Goal: Book appointment/travel/reservation

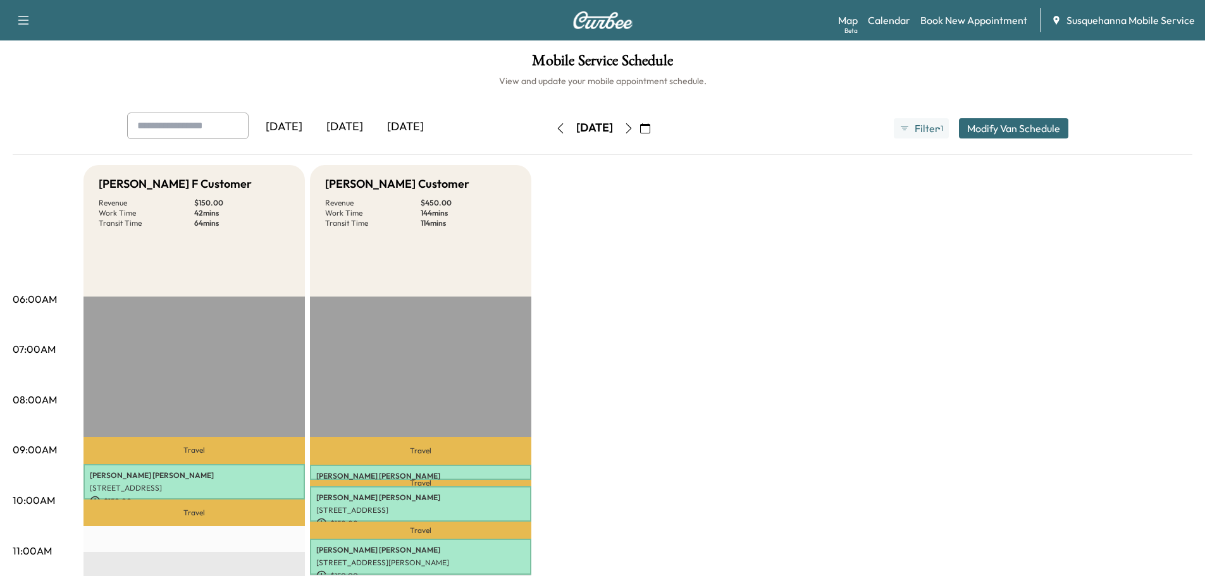
click at [656, 136] on button "button" at bounding box center [646, 128] width 22 height 20
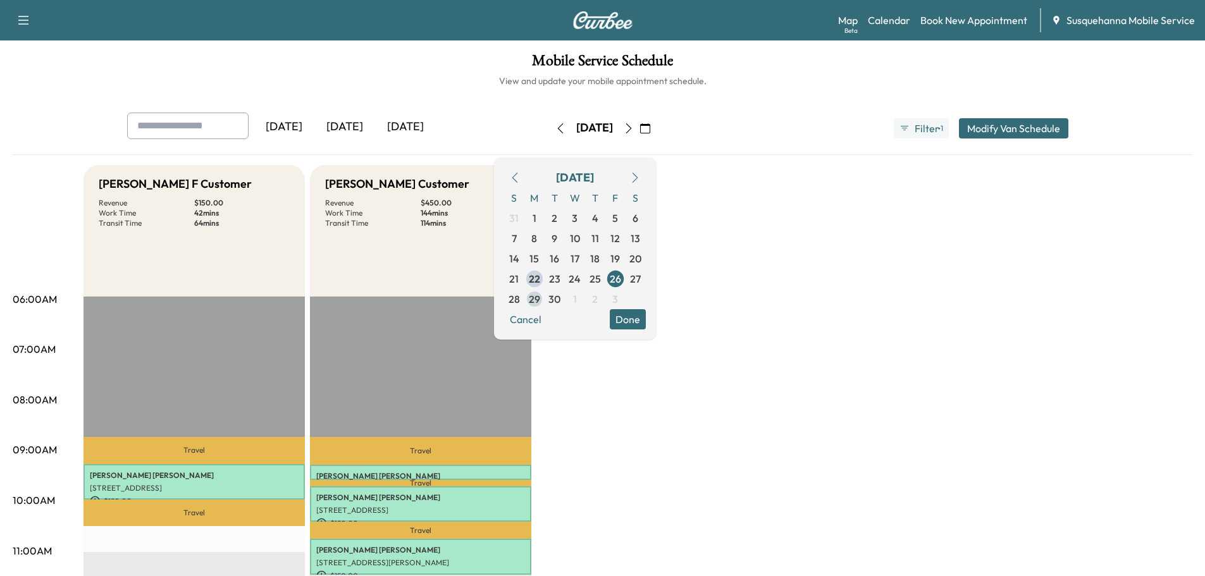
click at [540, 303] on span "29" at bounding box center [534, 299] width 11 height 15
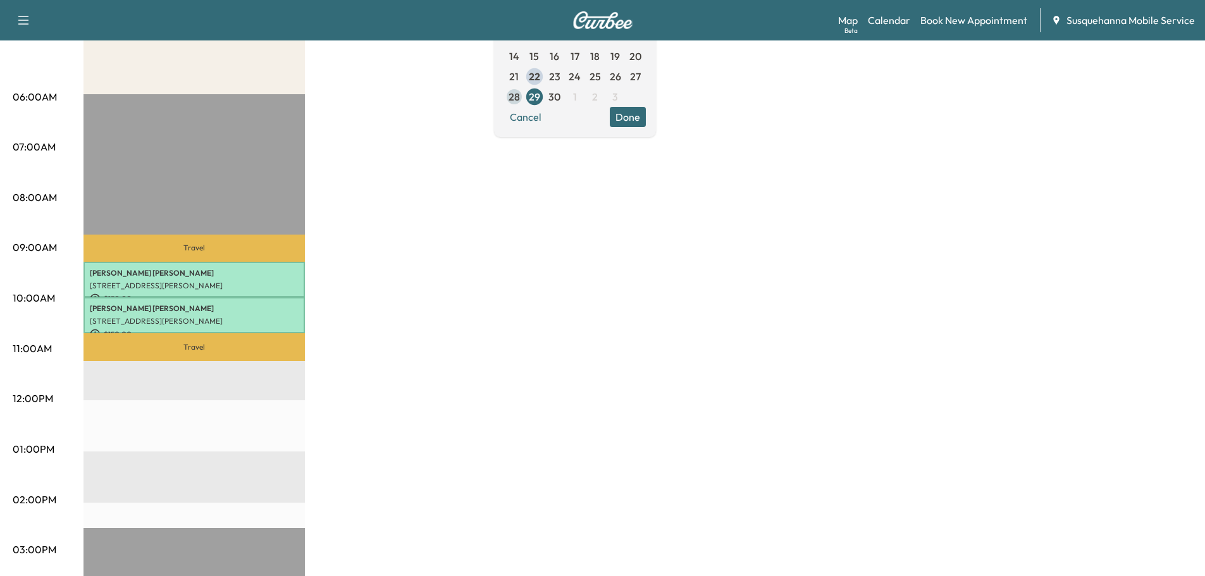
scroll to position [68, 0]
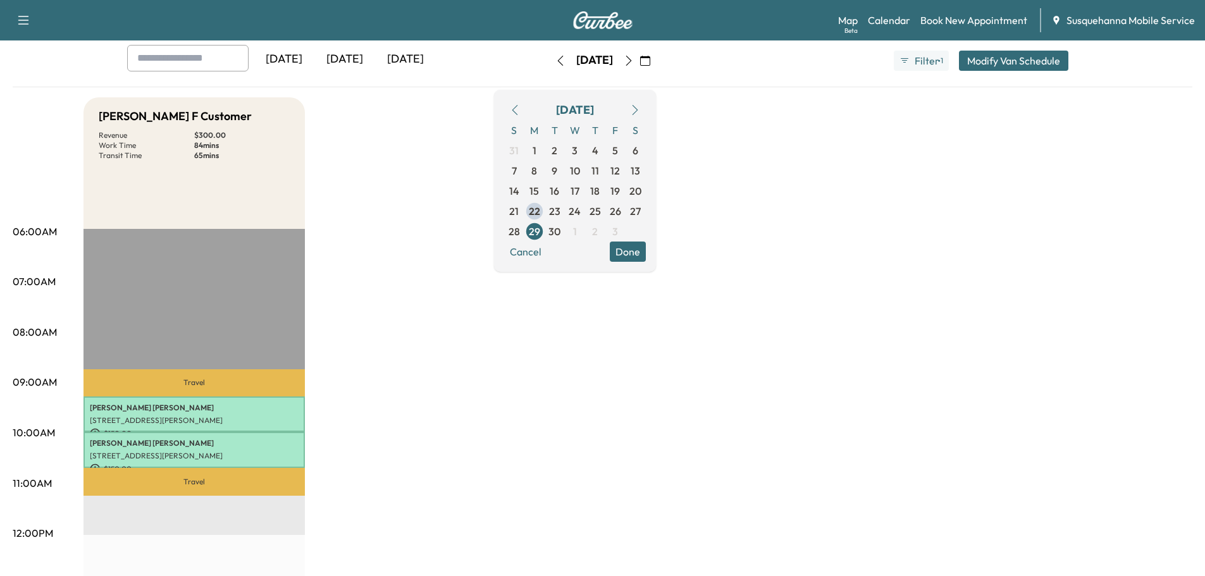
click at [646, 255] on button "Done" at bounding box center [628, 252] width 36 height 20
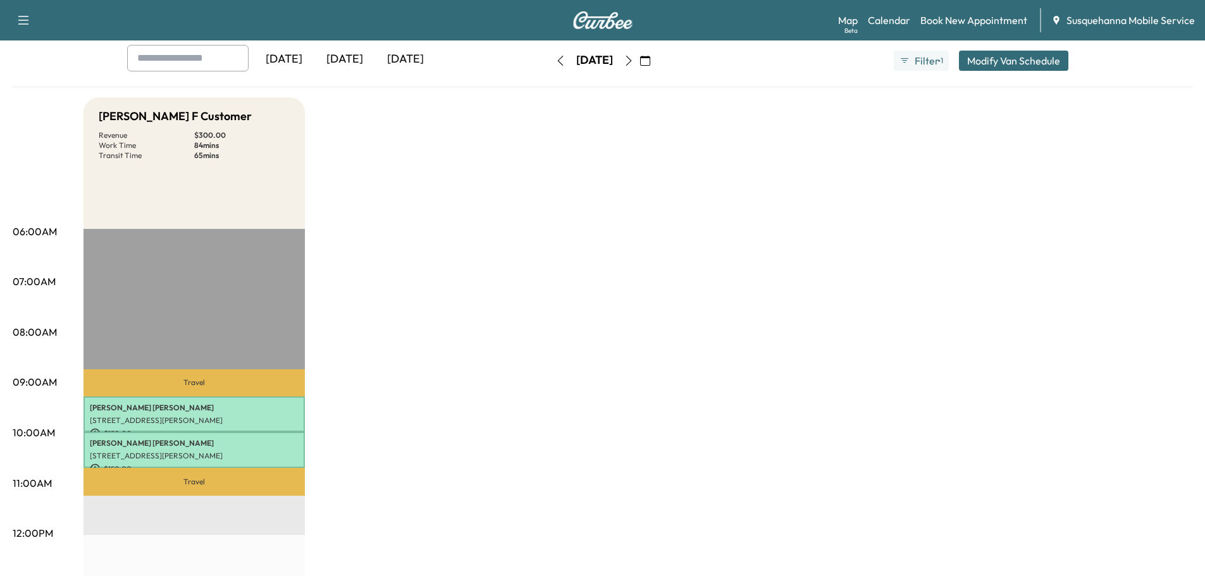
click at [556, 61] on icon "button" at bounding box center [561, 61] width 10 height 10
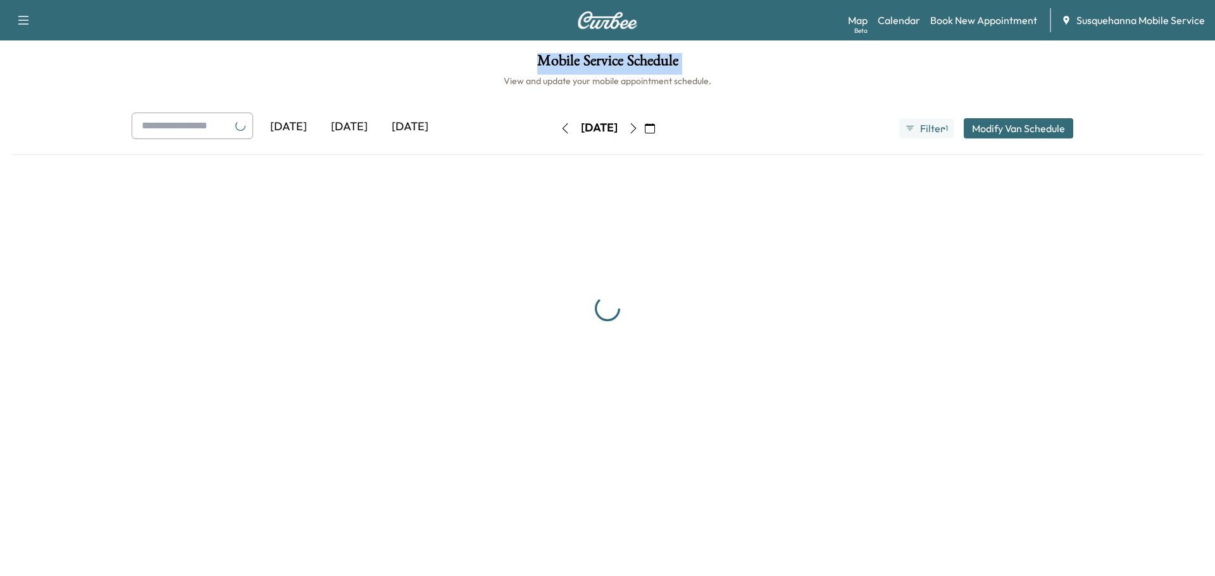
click at [520, 61] on h1 "Mobile Service Schedule" at bounding box center [608, 64] width 1190 height 22
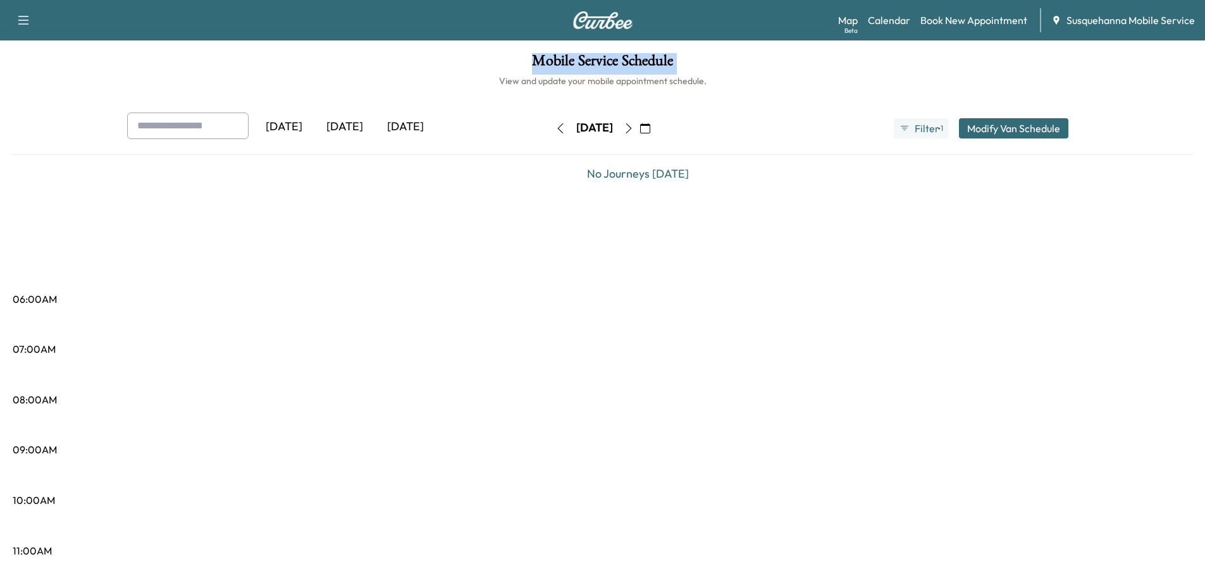
click at [520, 61] on h1 "Mobile Service Schedule" at bounding box center [603, 64] width 1180 height 22
click at [550, 122] on button "button" at bounding box center [561, 128] width 22 height 20
click at [556, 123] on icon "button" at bounding box center [561, 128] width 10 height 10
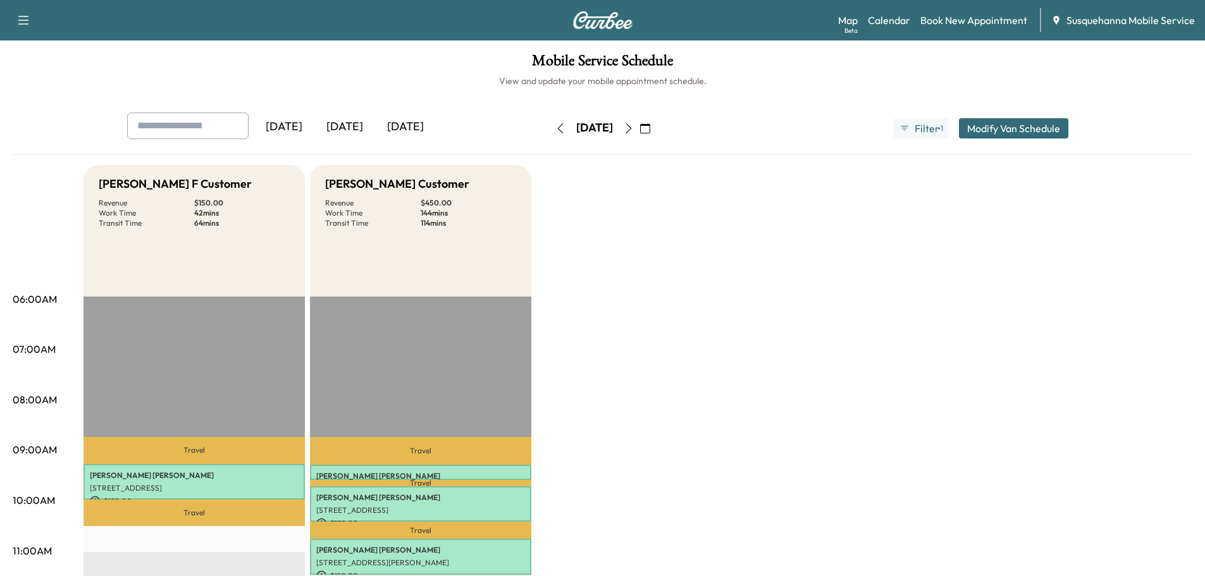
click at [550, 134] on button "button" at bounding box center [561, 128] width 22 height 20
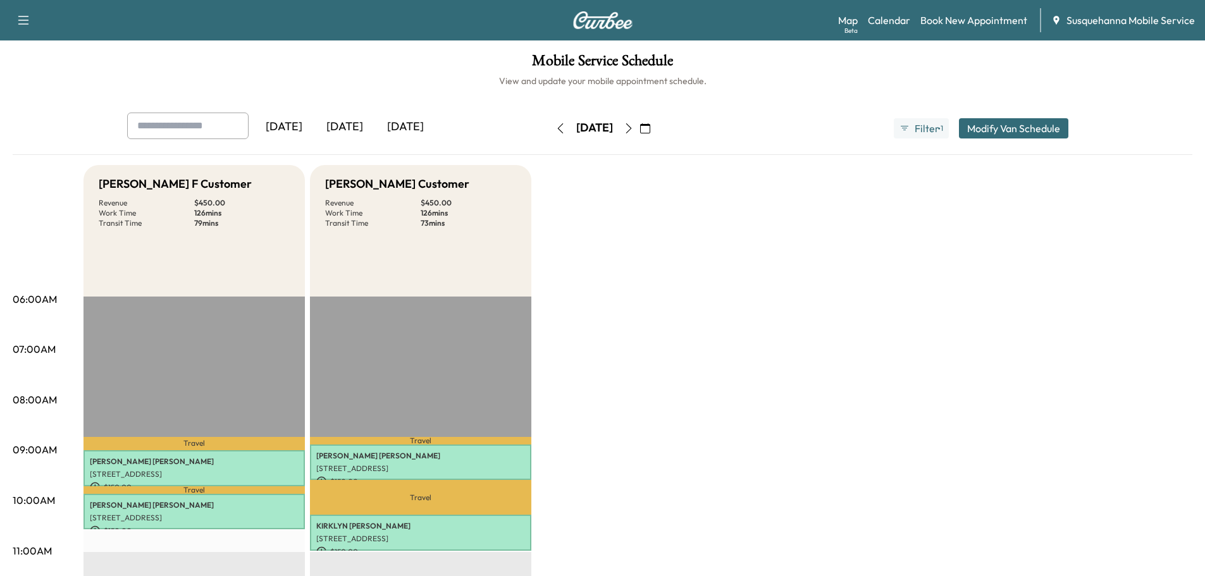
click at [556, 133] on icon "button" at bounding box center [561, 128] width 10 height 10
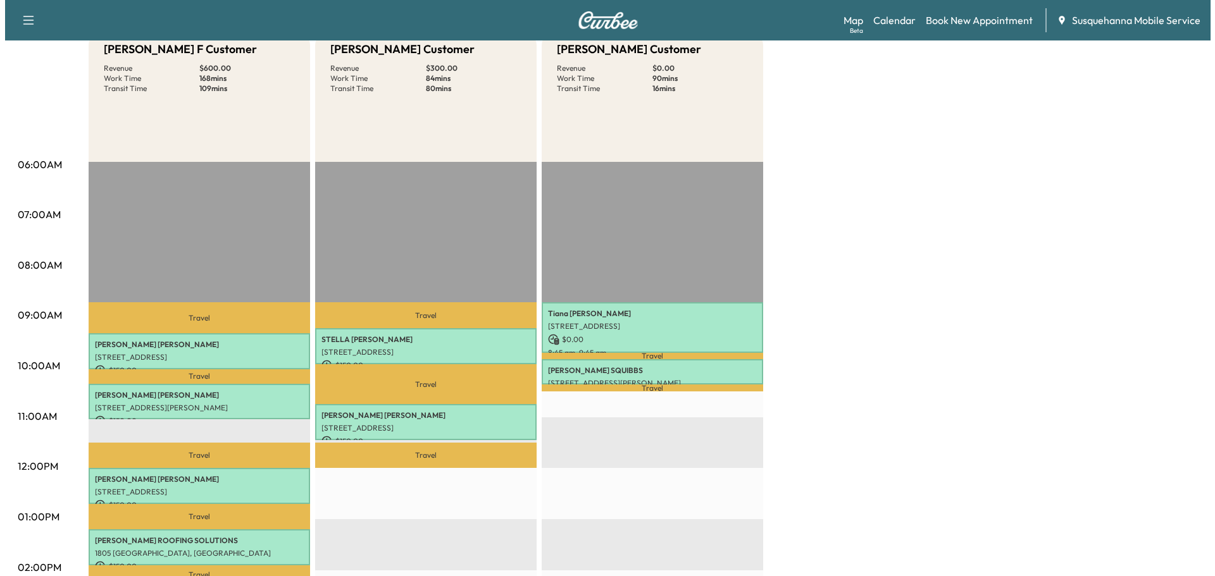
scroll to position [202, 0]
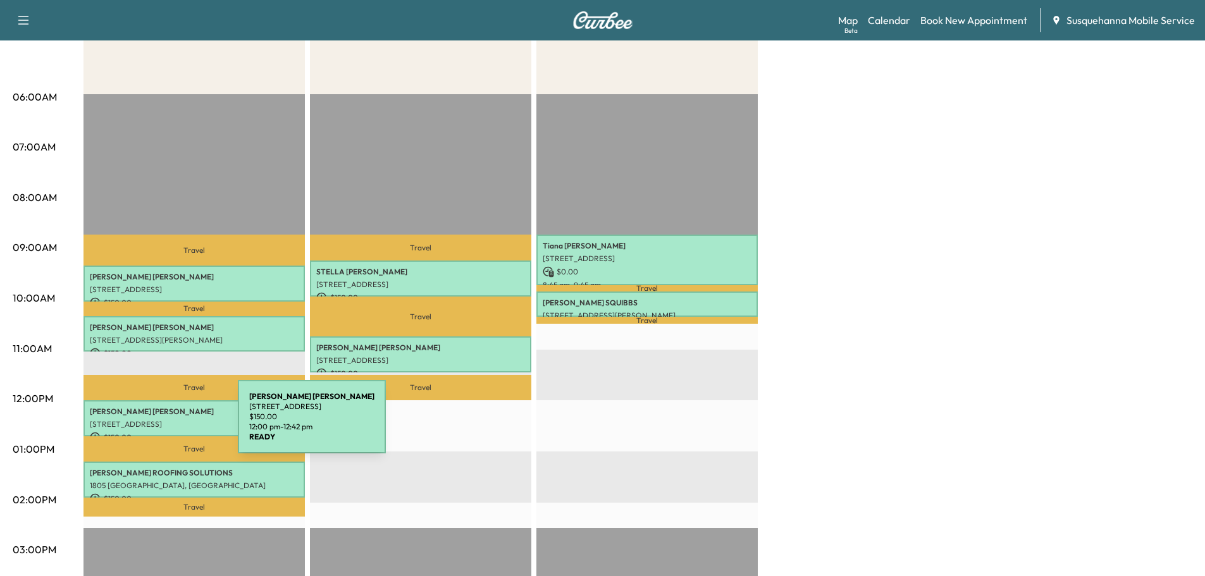
click at [143, 425] on p "[STREET_ADDRESS]" at bounding box center [194, 425] width 209 height 10
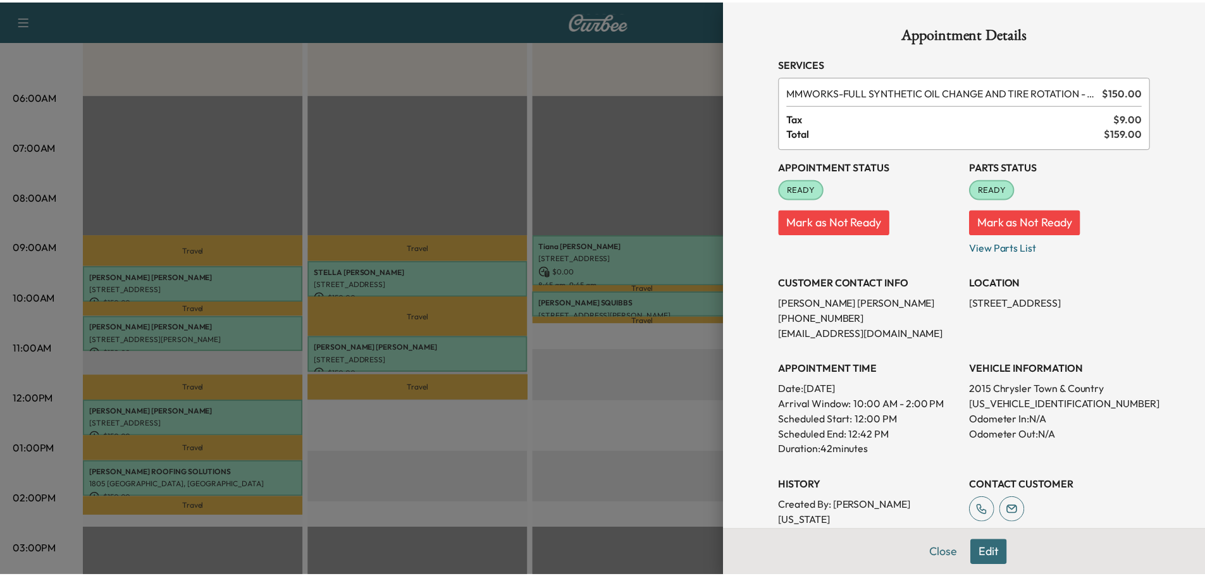
scroll to position [203, 0]
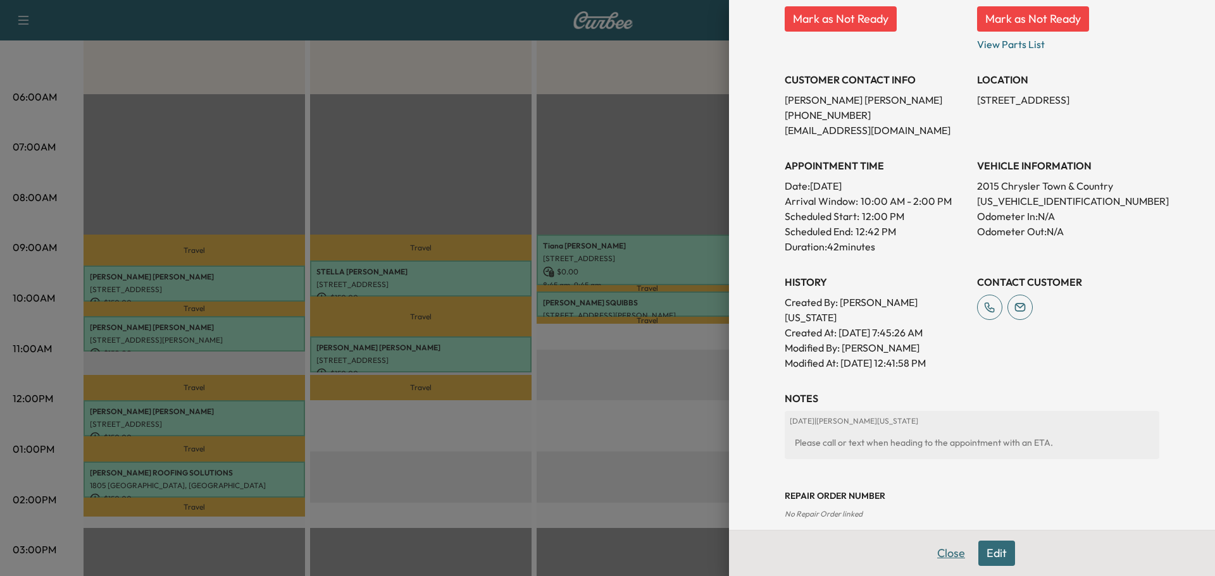
click at [942, 556] on button "Close" at bounding box center [951, 553] width 44 height 25
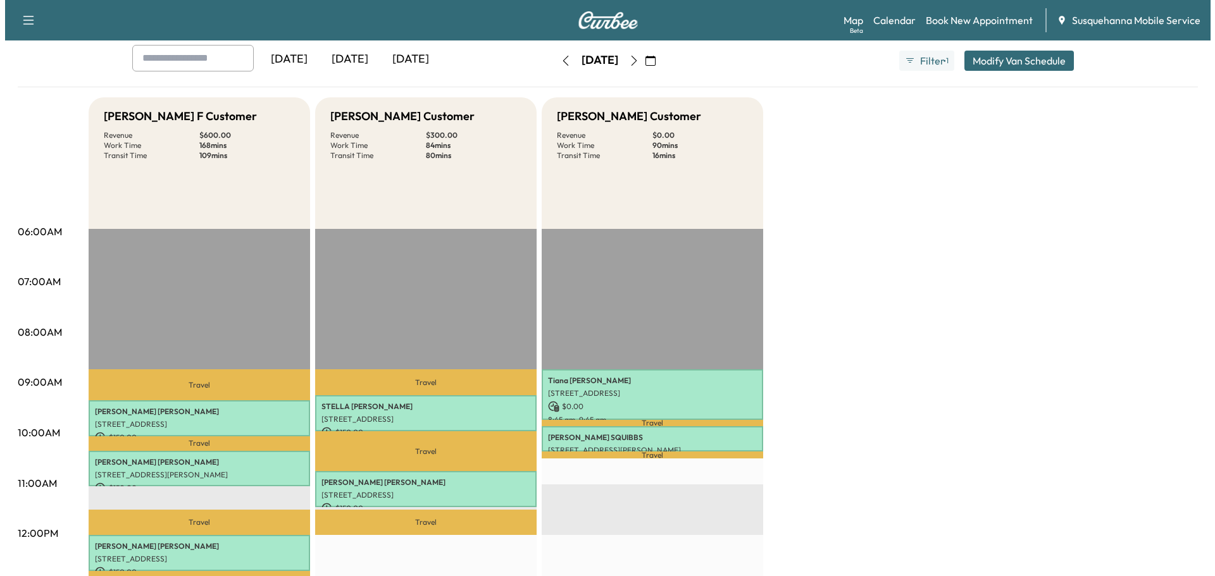
scroll to position [0, 0]
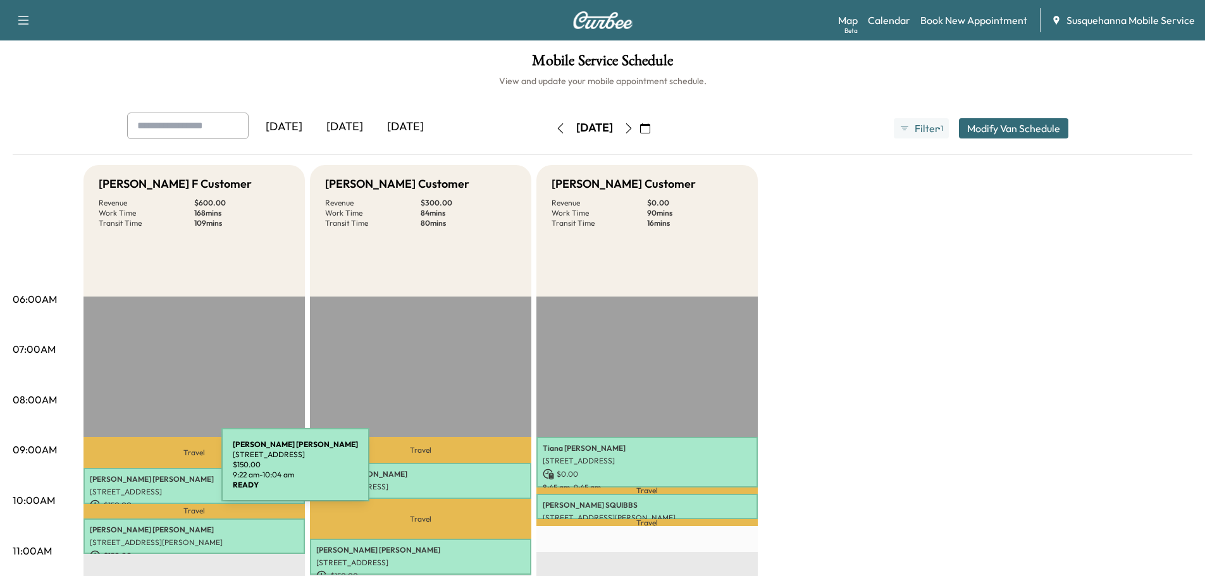
click at [127, 475] on p "[PERSON_NAME]" at bounding box center [194, 480] width 209 height 10
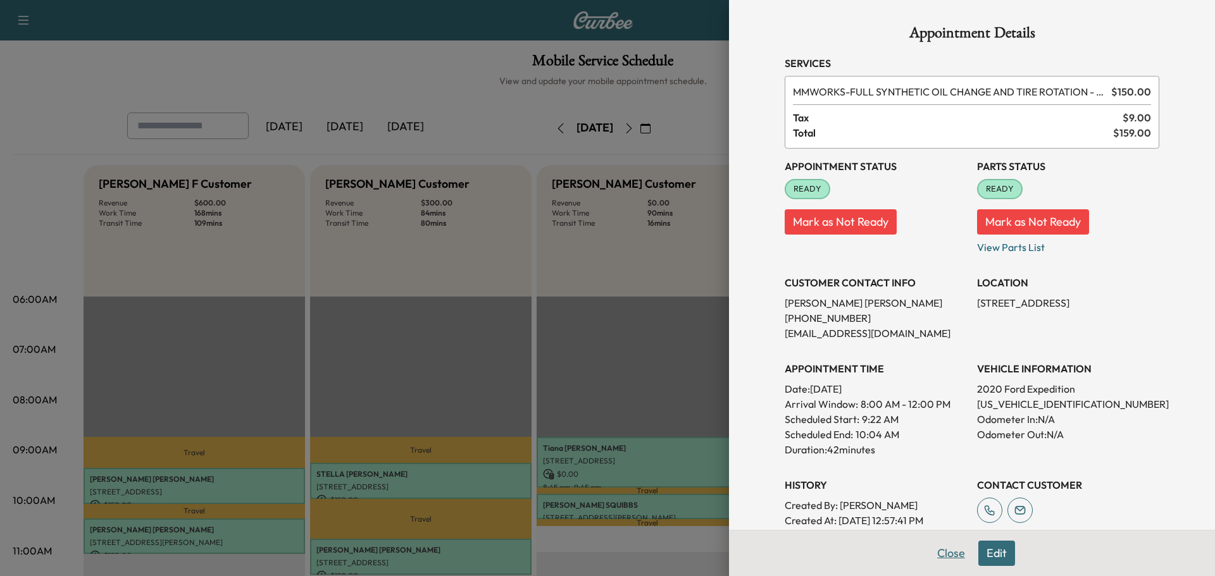
click at [933, 558] on button "Close" at bounding box center [951, 553] width 44 height 25
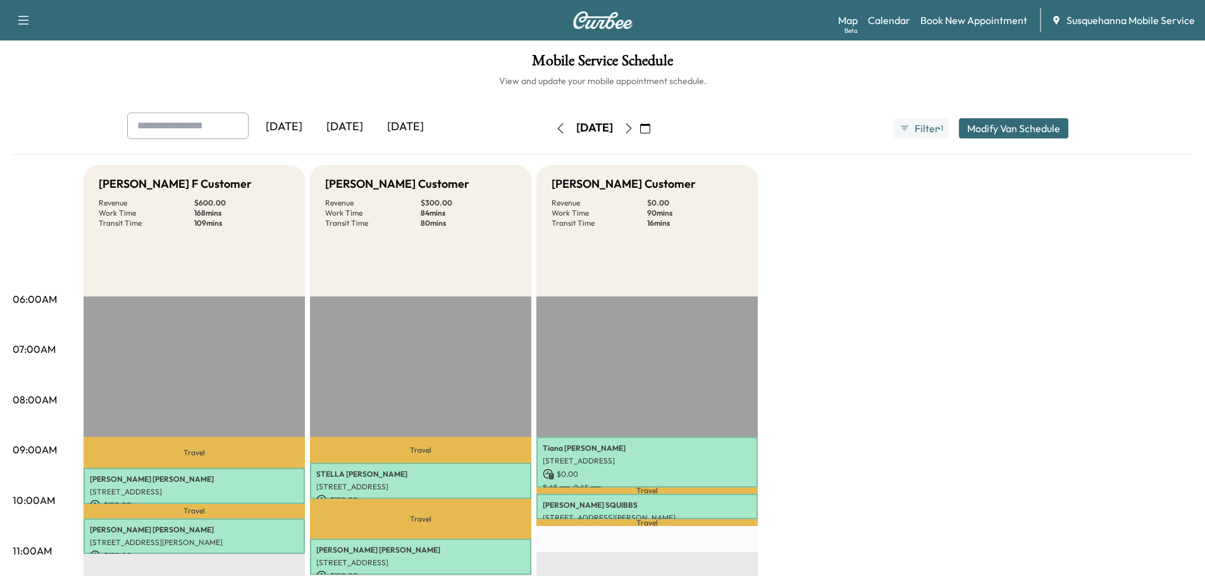
click at [634, 133] on icon "button" at bounding box center [629, 128] width 10 height 10
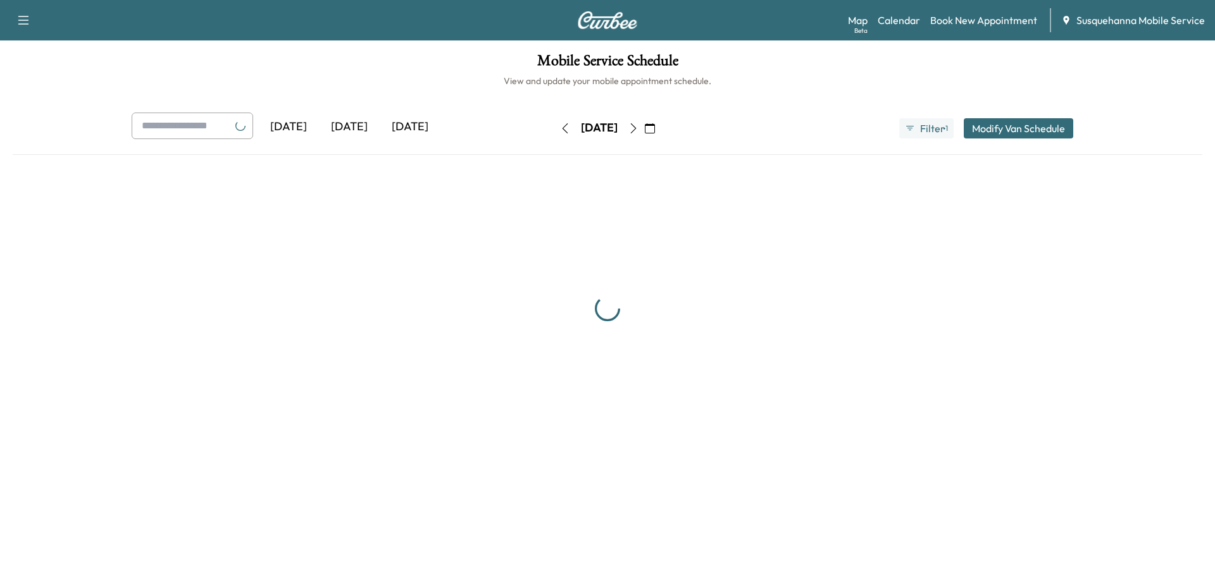
click at [638, 133] on icon "button" at bounding box center [633, 128] width 10 height 10
click at [655, 133] on icon "button" at bounding box center [650, 128] width 10 height 10
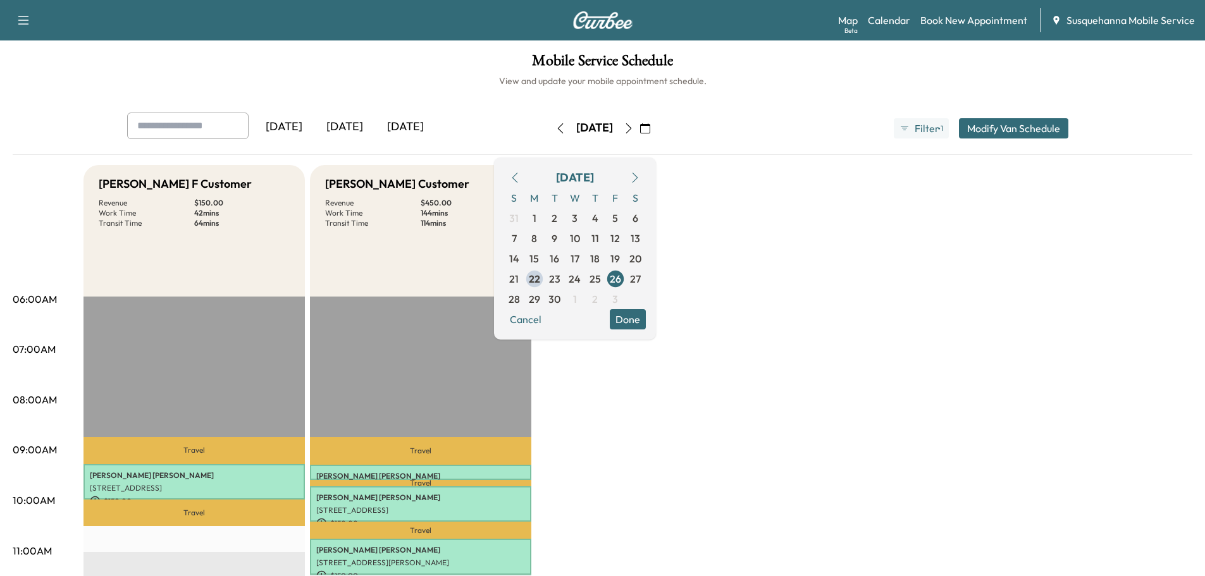
click at [632, 131] on icon "button" at bounding box center [629, 128] width 6 height 10
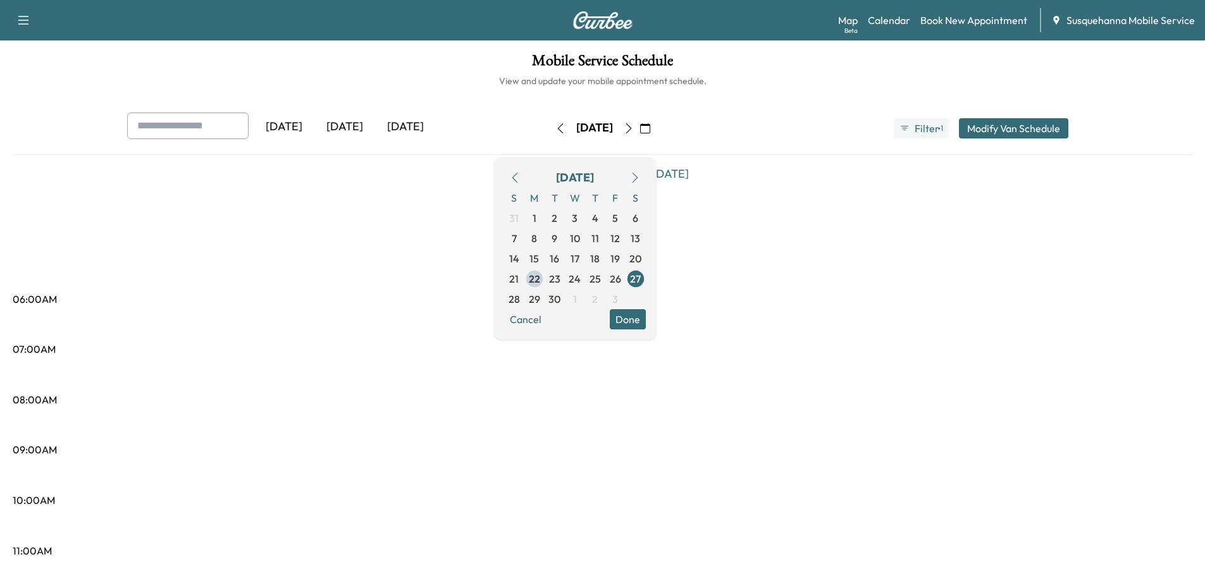
click at [634, 130] on icon "button" at bounding box center [629, 128] width 10 height 10
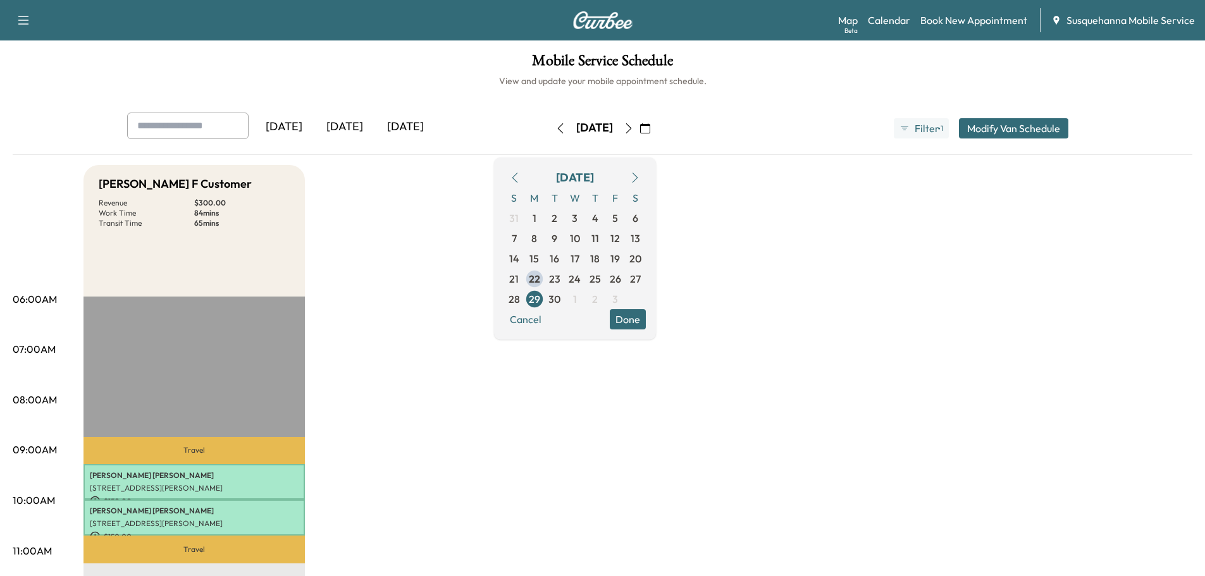
click at [646, 324] on button "Done" at bounding box center [628, 319] width 36 height 20
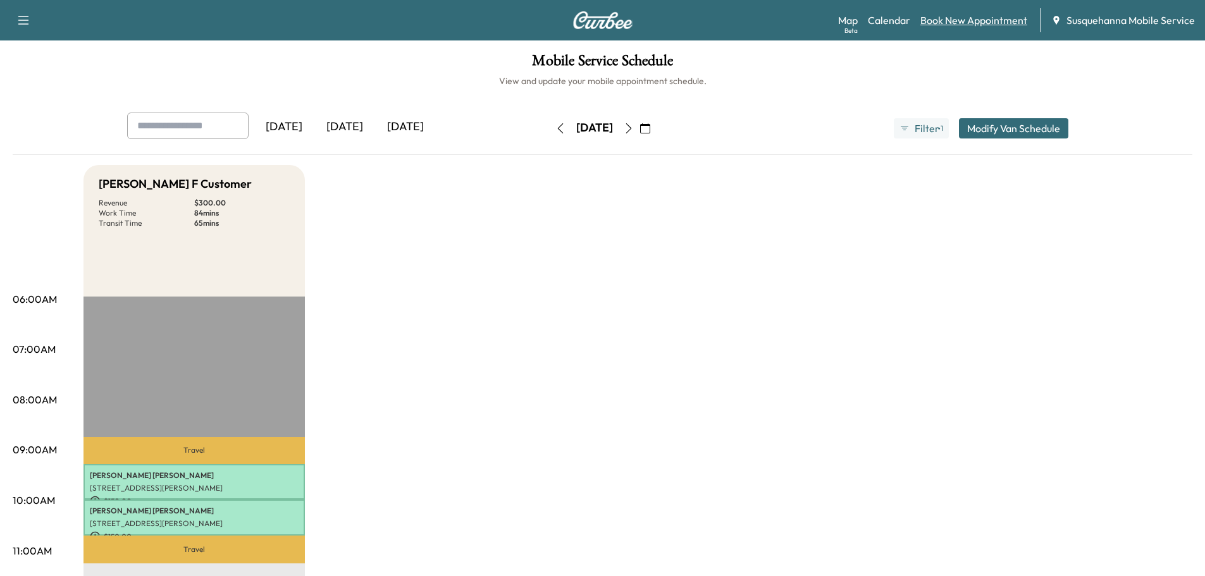
click at [963, 27] on link "Book New Appointment" at bounding box center [974, 20] width 107 height 15
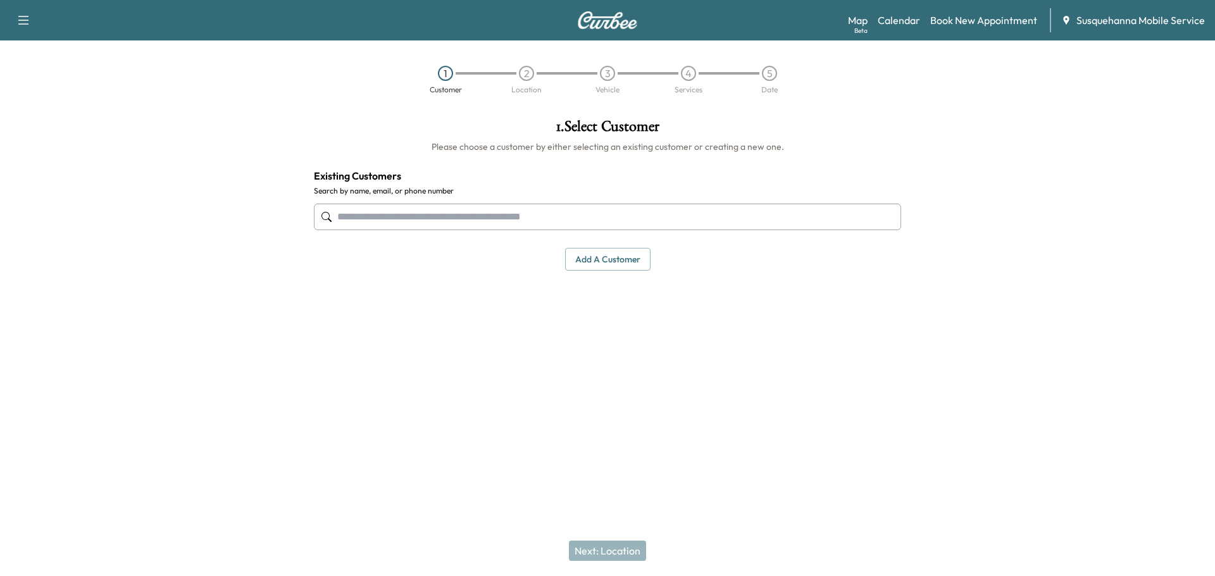
click at [482, 226] on input "text" at bounding box center [607, 217] width 587 height 27
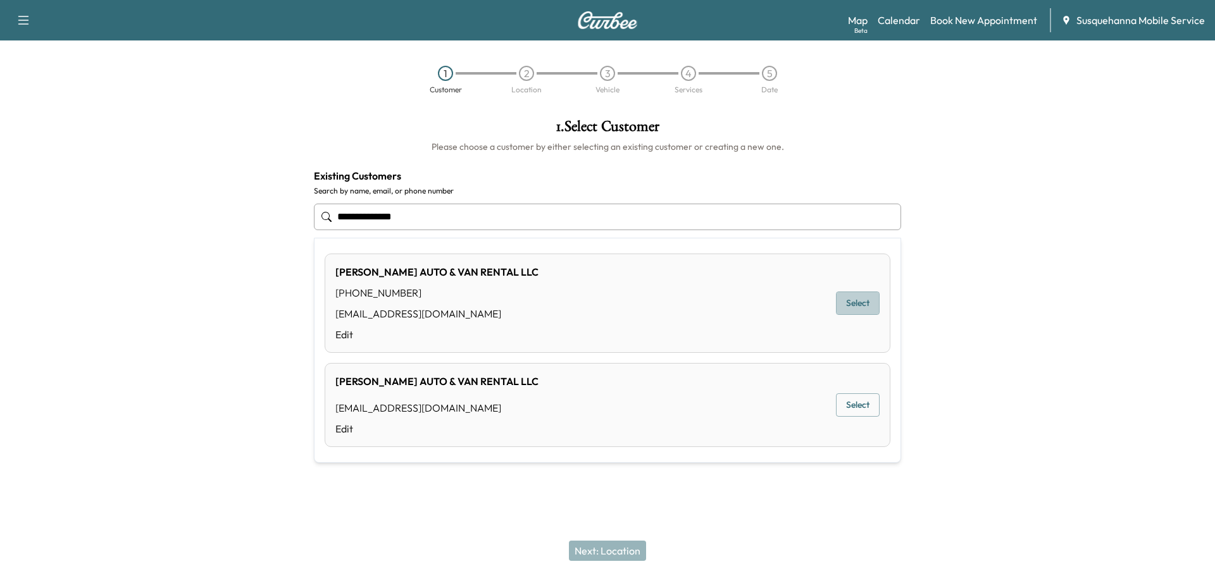
click at [845, 299] on button "Select" at bounding box center [858, 303] width 44 height 23
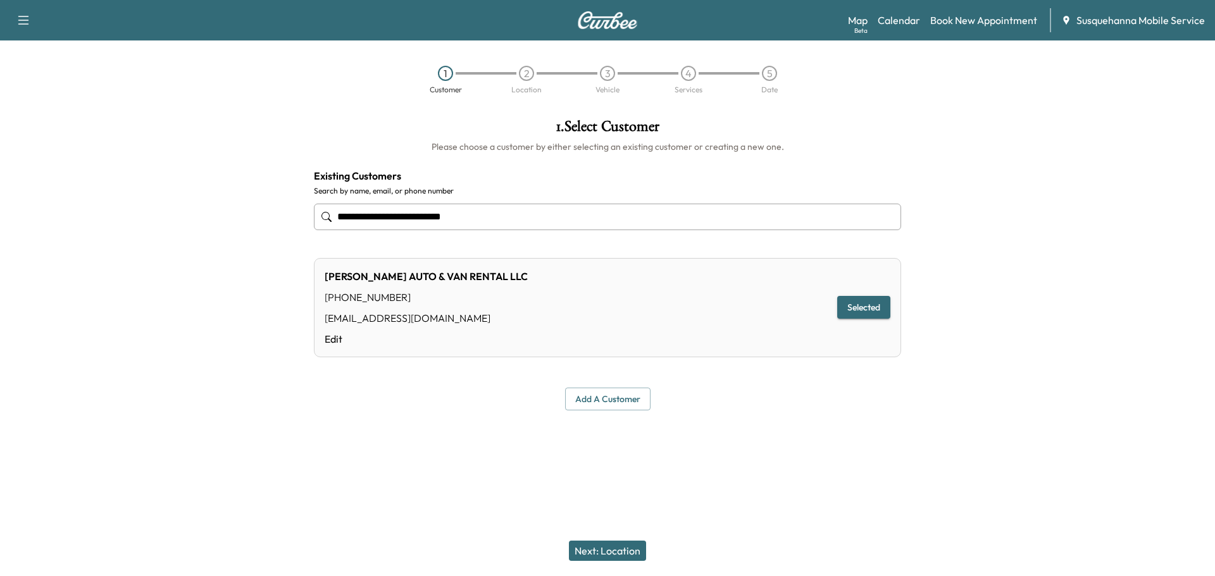
type input "**********"
click at [613, 556] on button "Next: Location" at bounding box center [607, 551] width 77 height 20
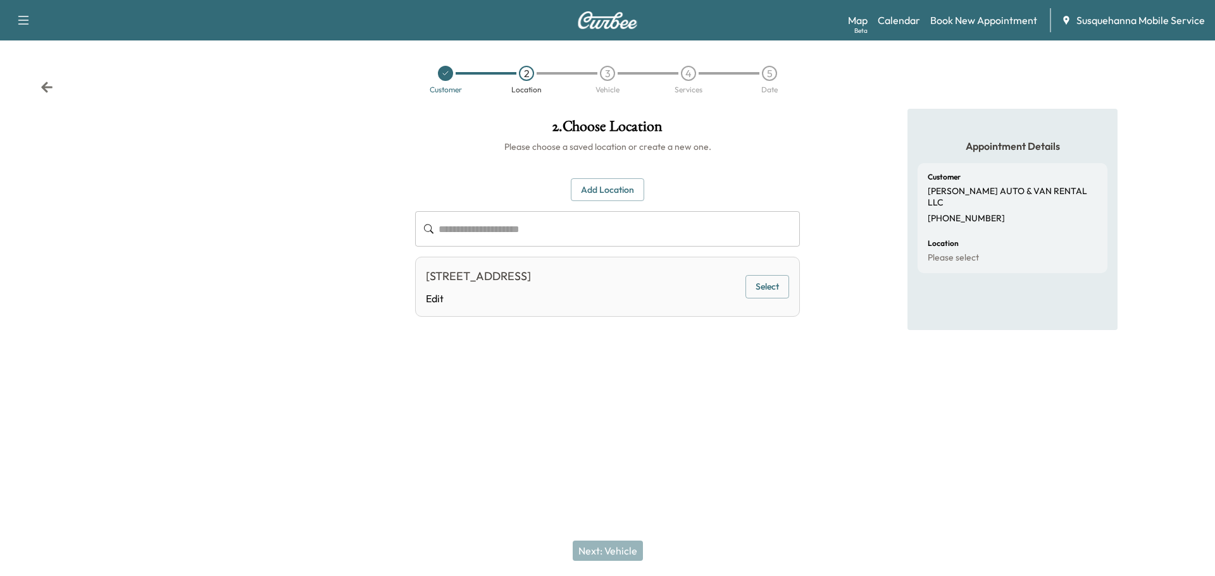
click at [755, 285] on button "Select" at bounding box center [767, 286] width 44 height 23
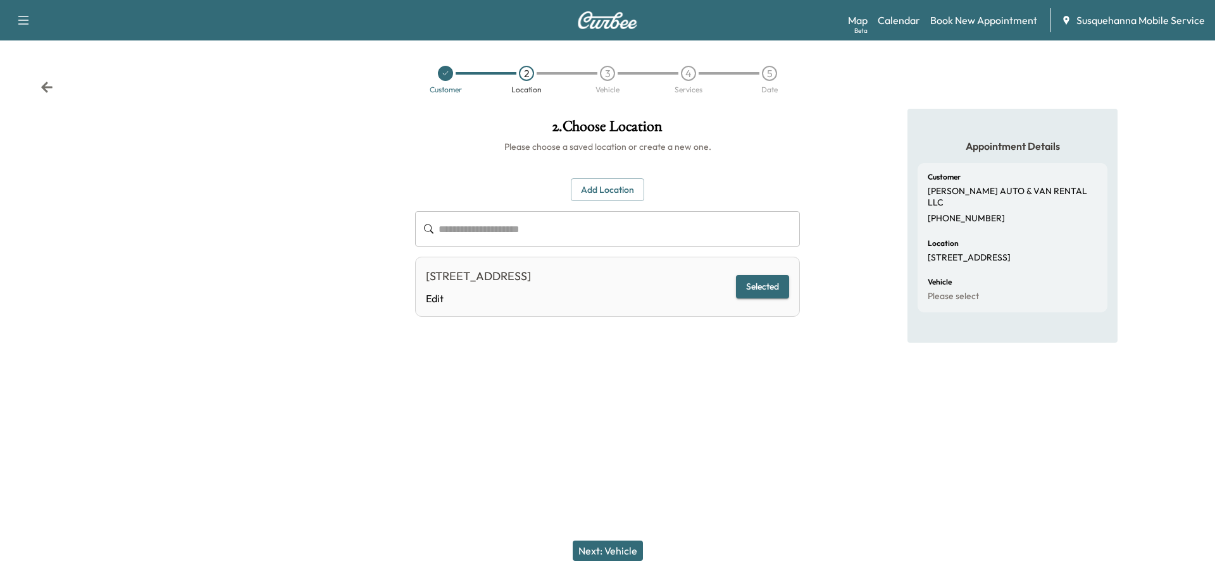
click at [628, 546] on button "Next: Vehicle" at bounding box center [608, 551] width 70 height 20
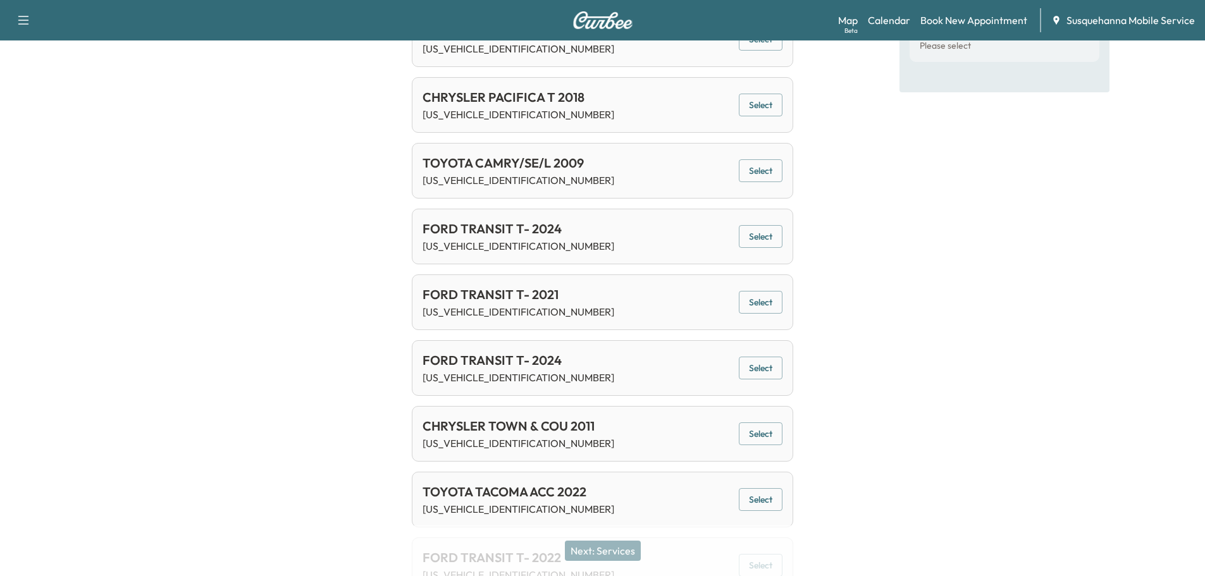
scroll to position [48, 0]
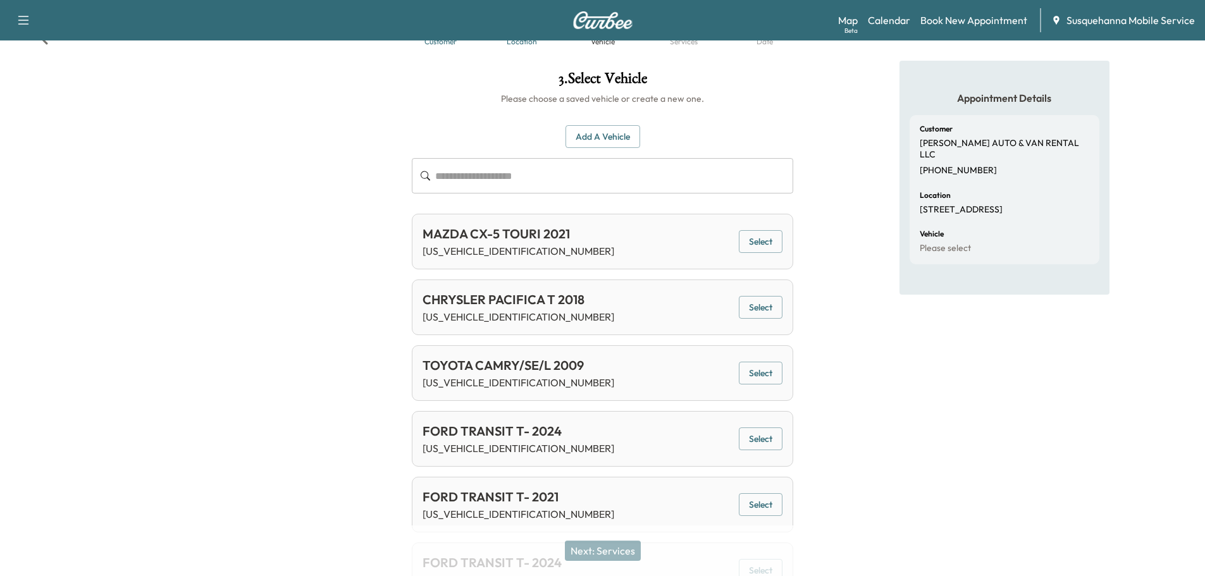
click at [590, 175] on input "text" at bounding box center [614, 175] width 358 height 35
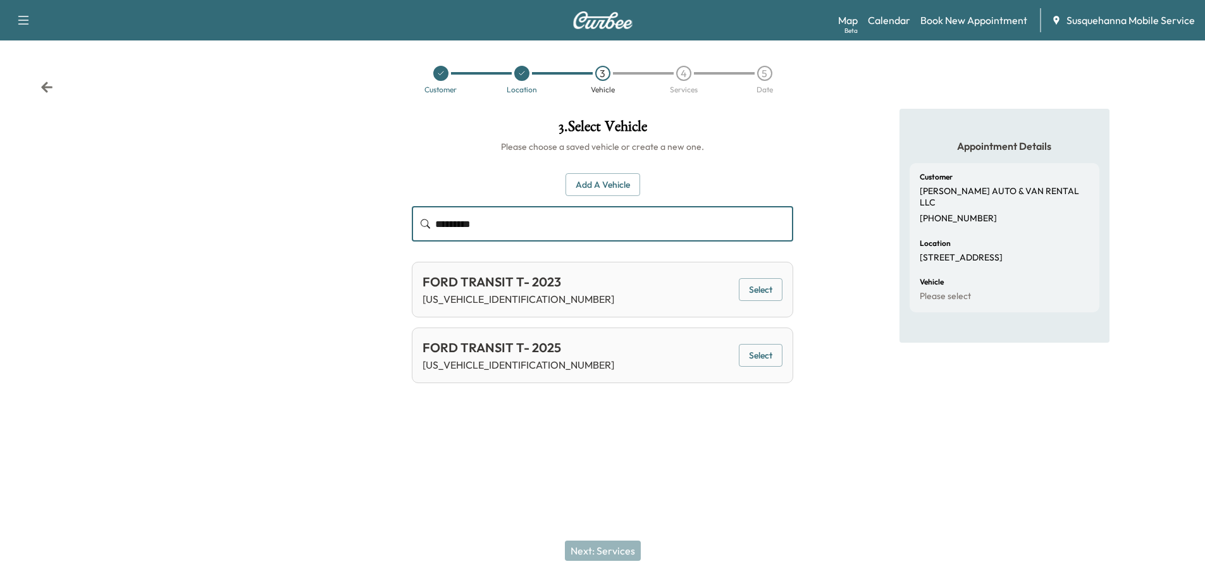
scroll to position [0, 0]
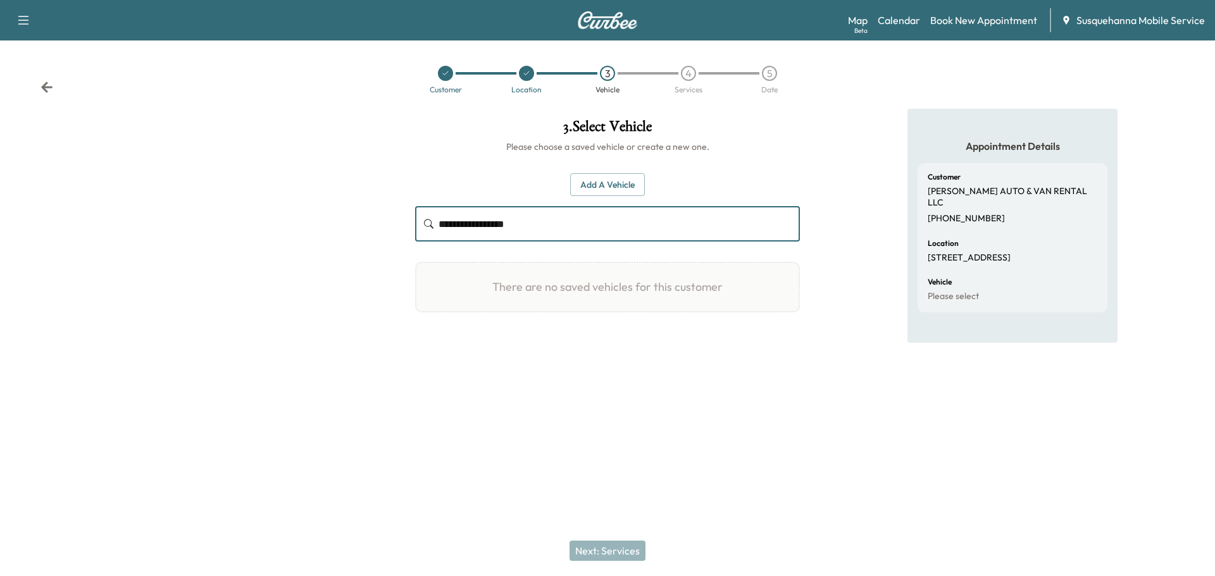
drag, startPoint x: 563, startPoint y: 229, endPoint x: 424, endPoint y: 221, distance: 138.8
click at [424, 221] on div "**********" at bounding box center [607, 223] width 385 height 35
type input "**********"
click at [616, 190] on button "Add a Vehicle" at bounding box center [607, 184] width 75 height 23
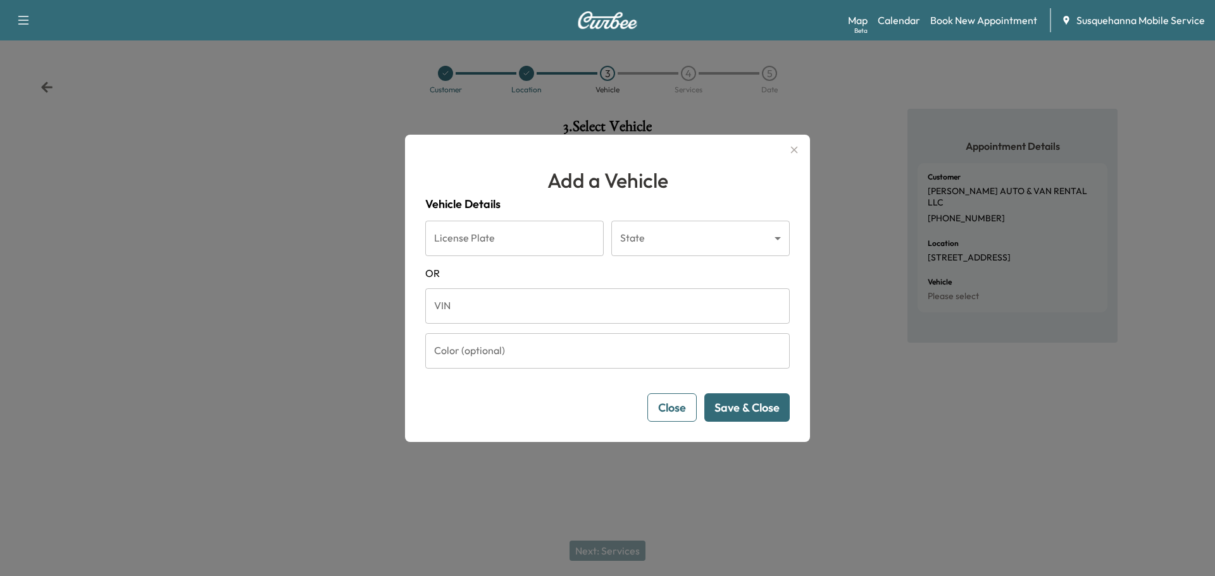
click at [592, 290] on input "VIN" at bounding box center [607, 306] width 364 height 35
paste input "**********"
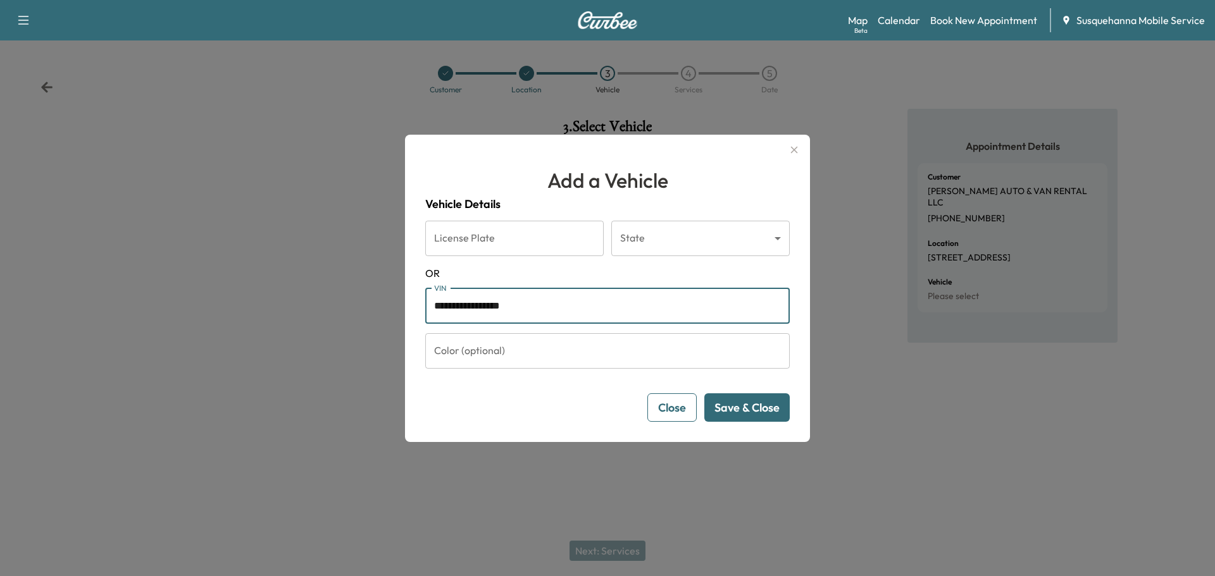
type input "**********"
click at [763, 414] on button "Save & Close" at bounding box center [746, 408] width 85 height 28
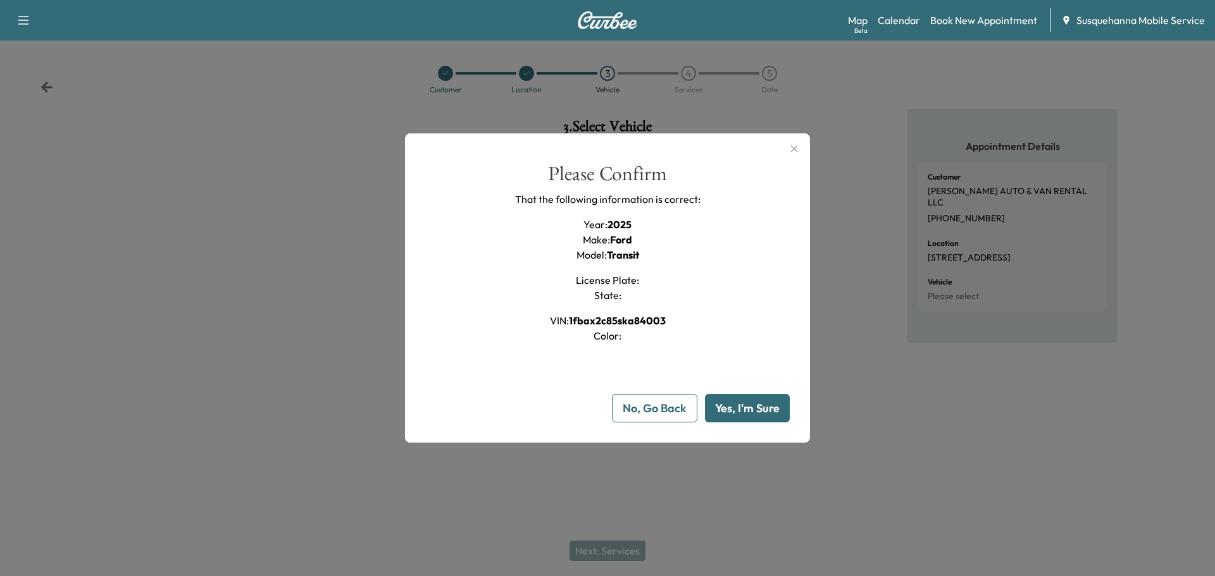
click at [763, 414] on button "Yes, I'm Sure" at bounding box center [747, 408] width 85 height 28
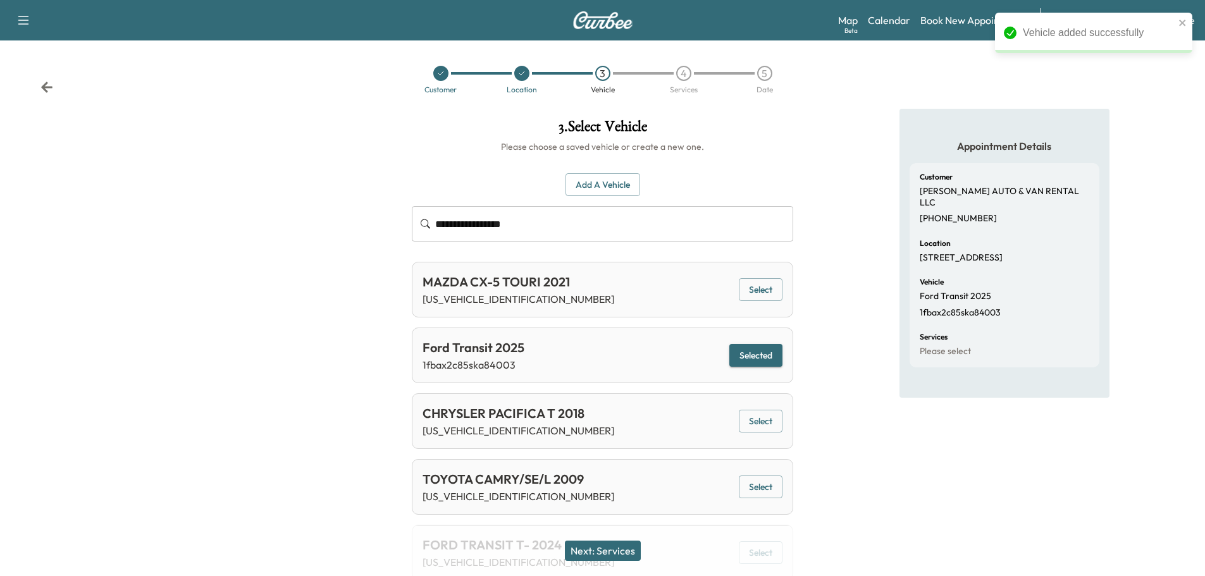
click at [629, 544] on button "Next: Services" at bounding box center [603, 551] width 76 height 20
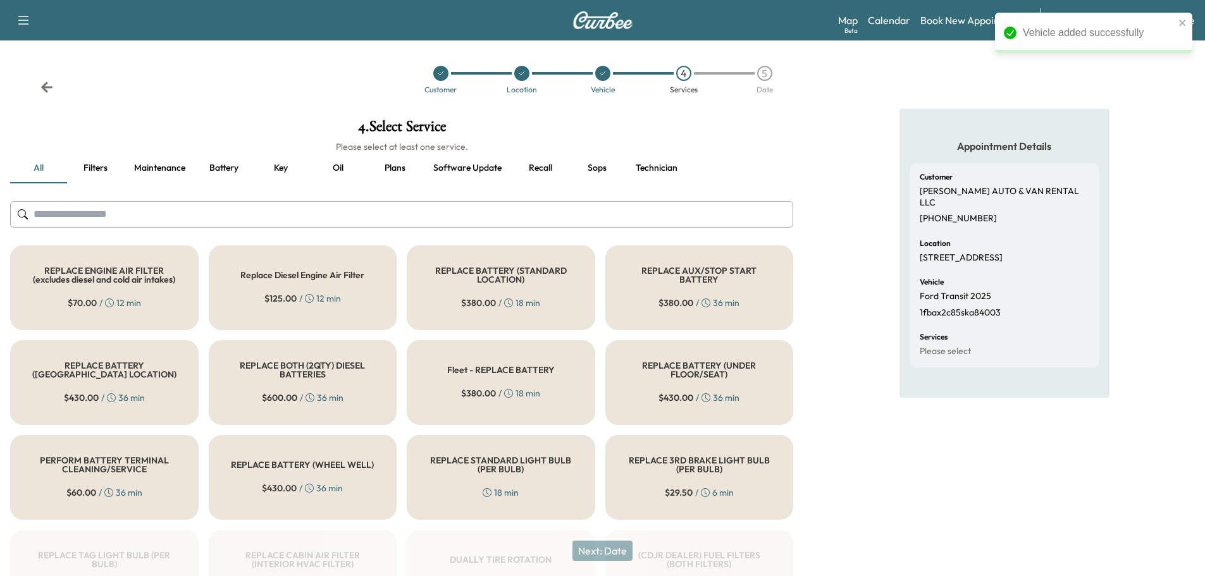
click at [496, 213] on input "text" at bounding box center [401, 214] width 783 height 27
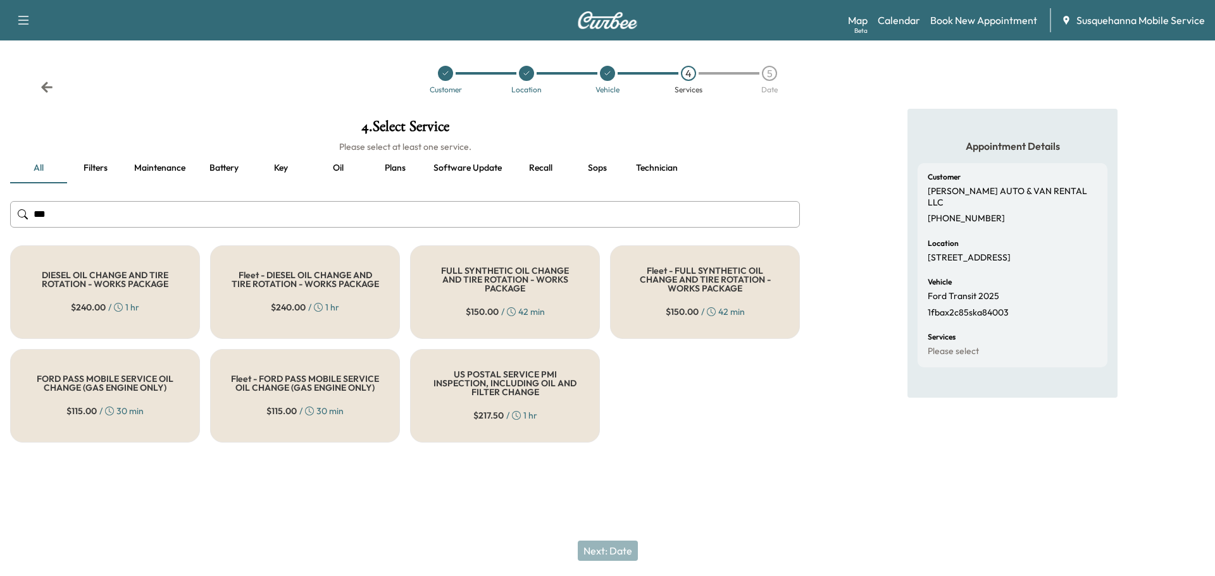
type input "***"
click at [444, 251] on div "FULL SYNTHETIC OIL CHANGE AND TIRE ROTATION - WORKS PACKAGE $ 150.00 / 42 min" at bounding box center [505, 293] width 190 height 94
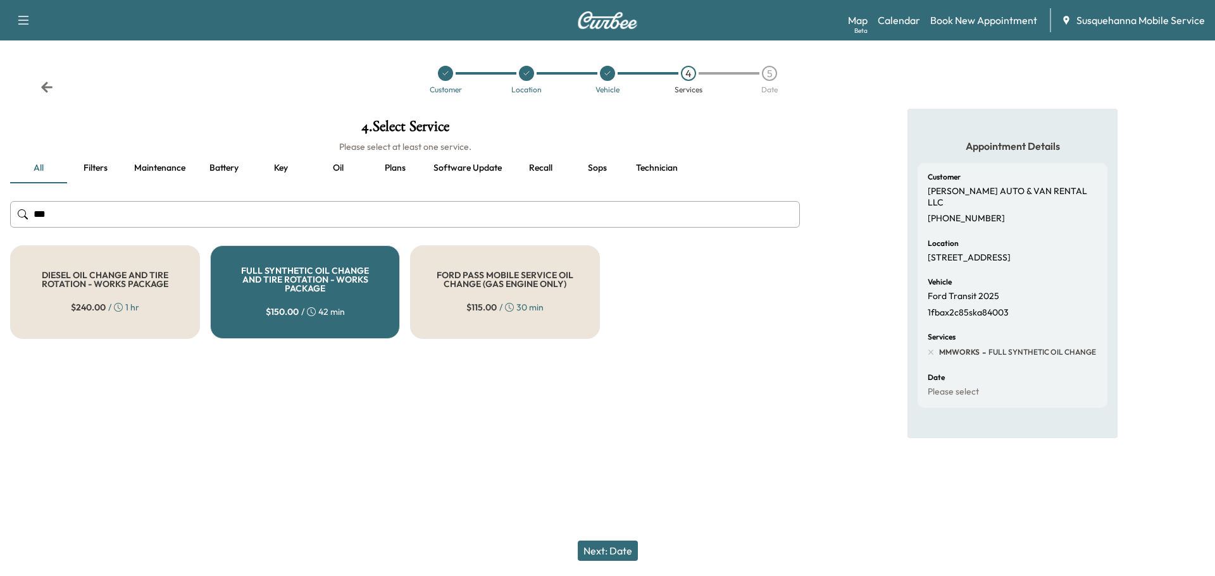
click at [615, 553] on button "Next: Date" at bounding box center [608, 551] width 60 height 20
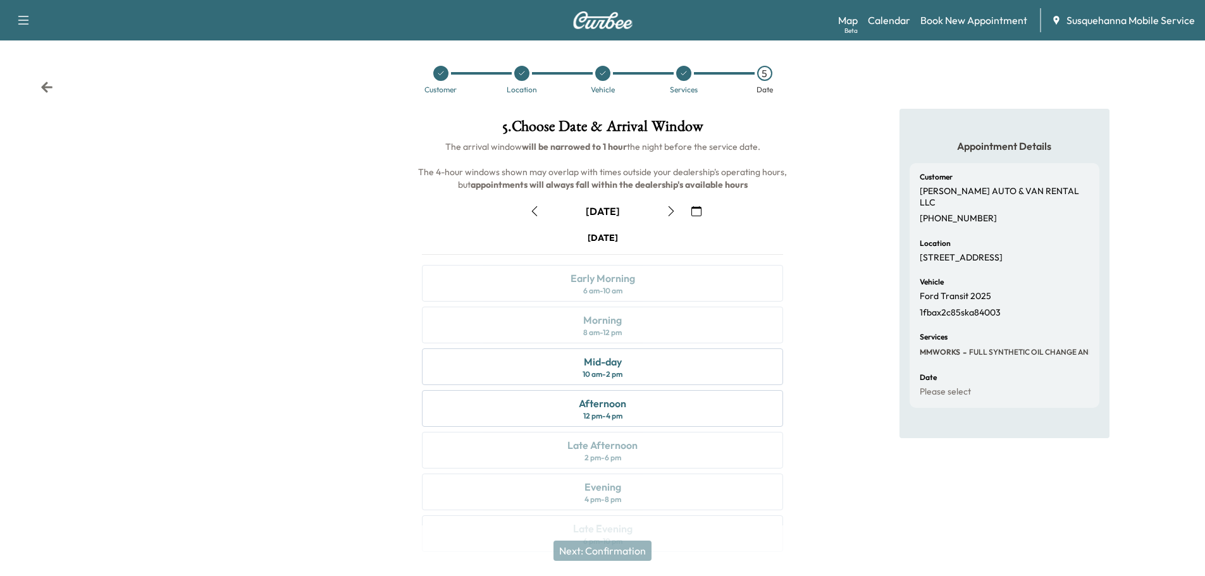
click at [699, 207] on icon "button" at bounding box center [697, 211] width 10 height 10
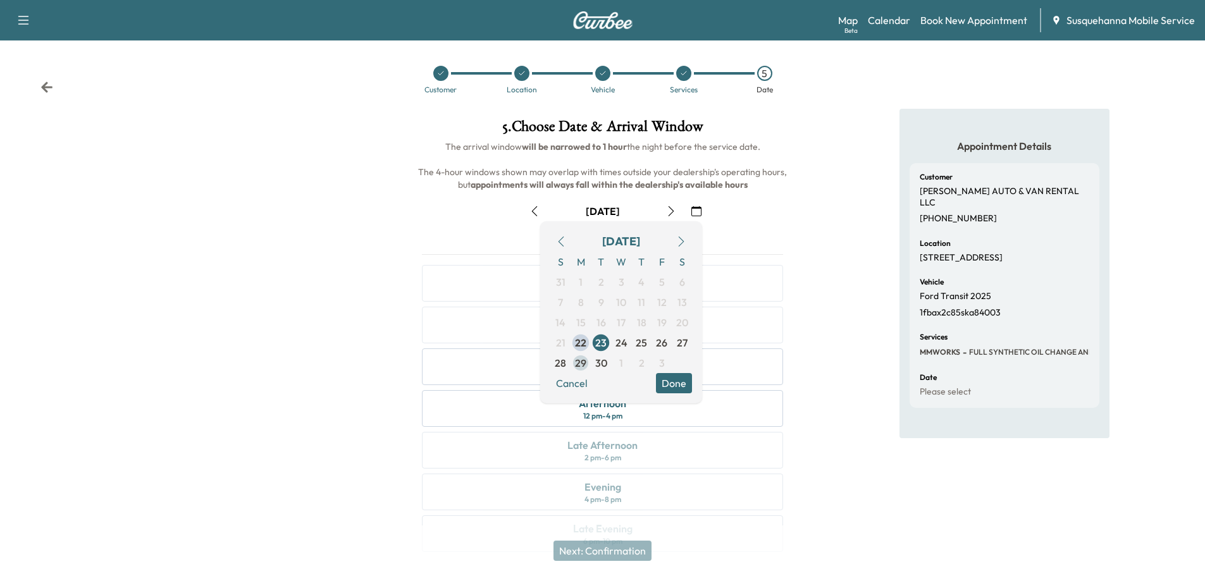
click at [580, 365] on span "29" at bounding box center [580, 363] width 11 height 15
click at [673, 375] on button "Done" at bounding box center [674, 383] width 36 height 20
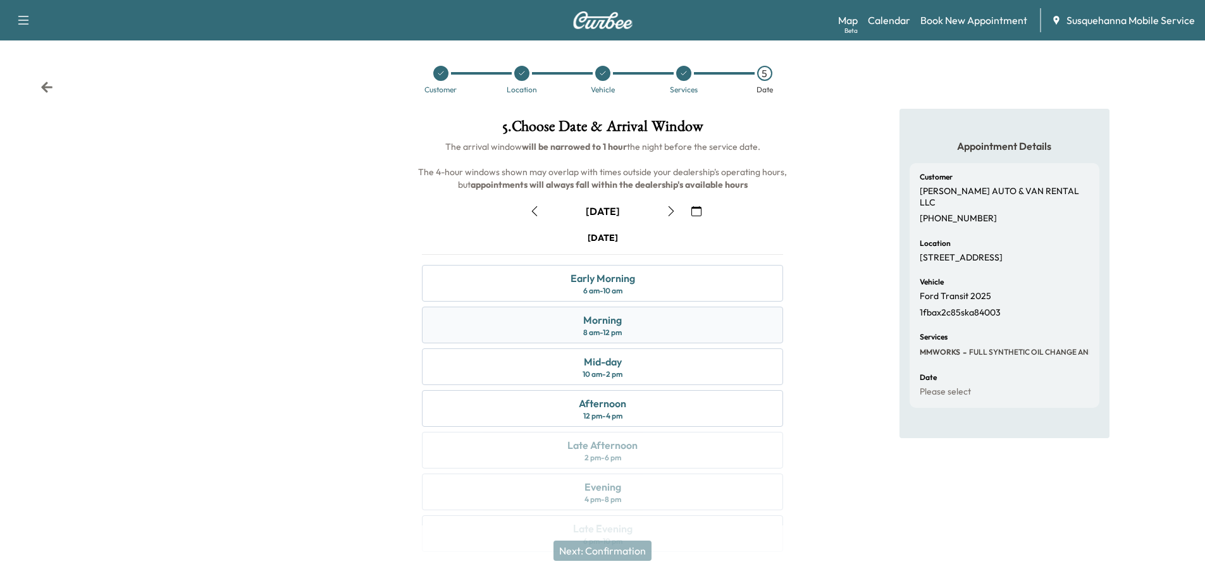
click at [702, 326] on div "Morning 8 am - 12 pm" at bounding box center [602, 325] width 361 height 37
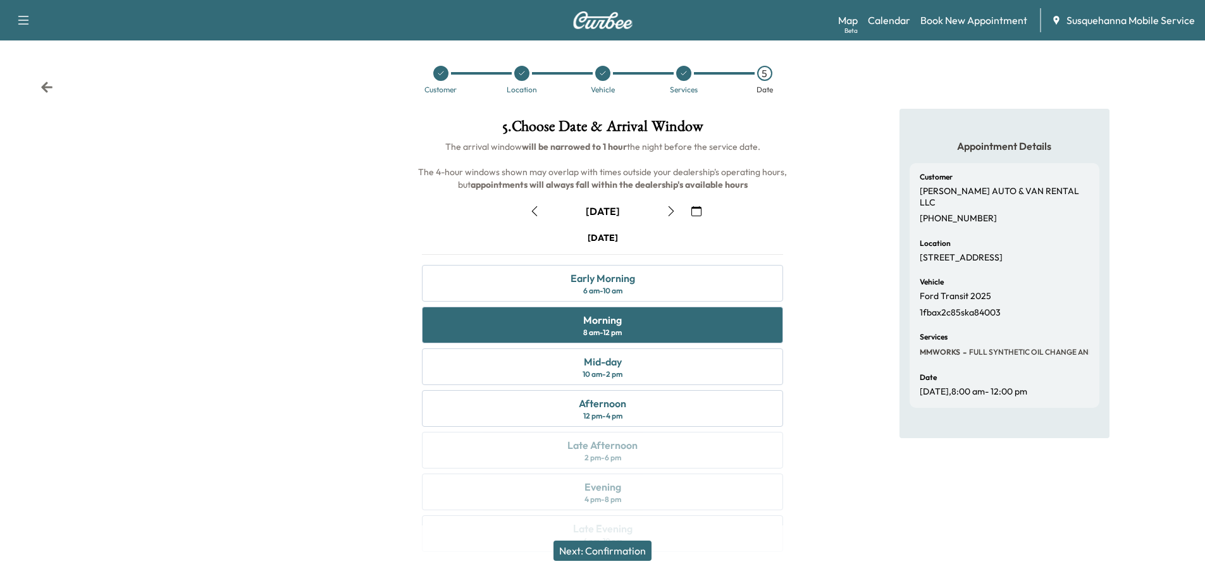
click at [644, 549] on button "Next: Confirmation" at bounding box center [603, 551] width 98 height 20
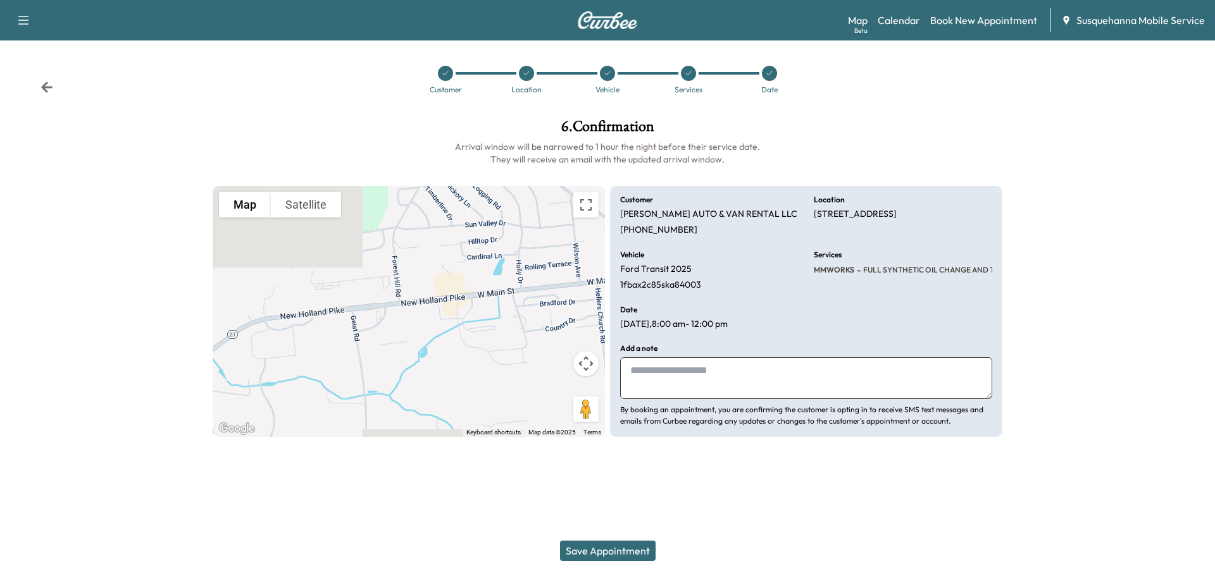
click at [703, 394] on textarea at bounding box center [806, 379] width 372 height 42
type textarea "**********"
click at [607, 547] on button "Save Appointment" at bounding box center [608, 551] width 96 height 20
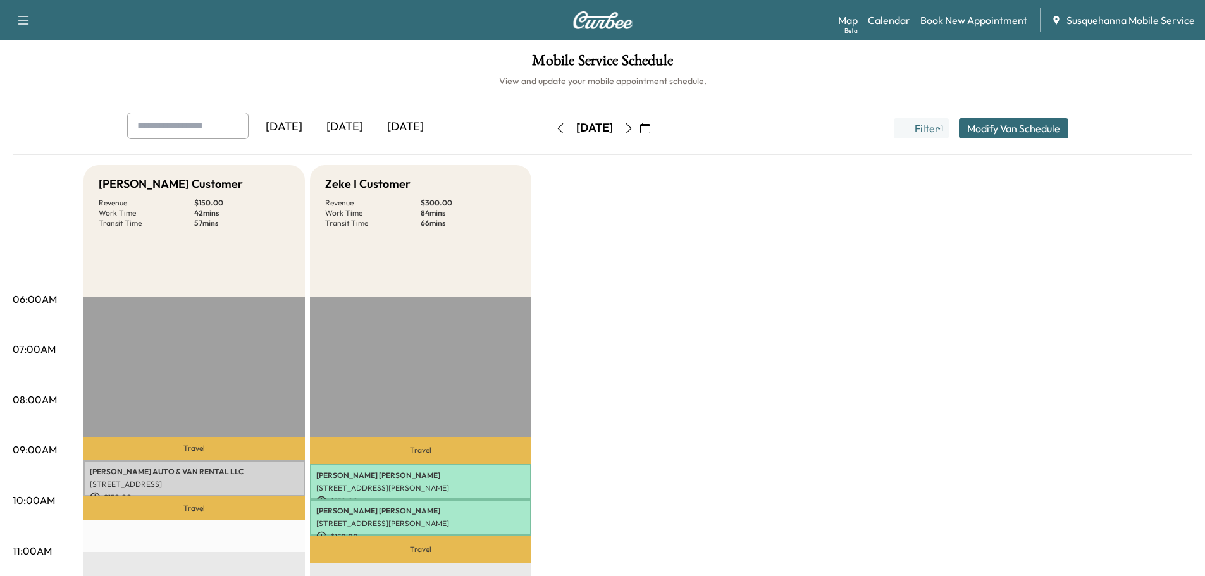
click at [958, 15] on link "Book New Appointment" at bounding box center [974, 20] width 107 height 15
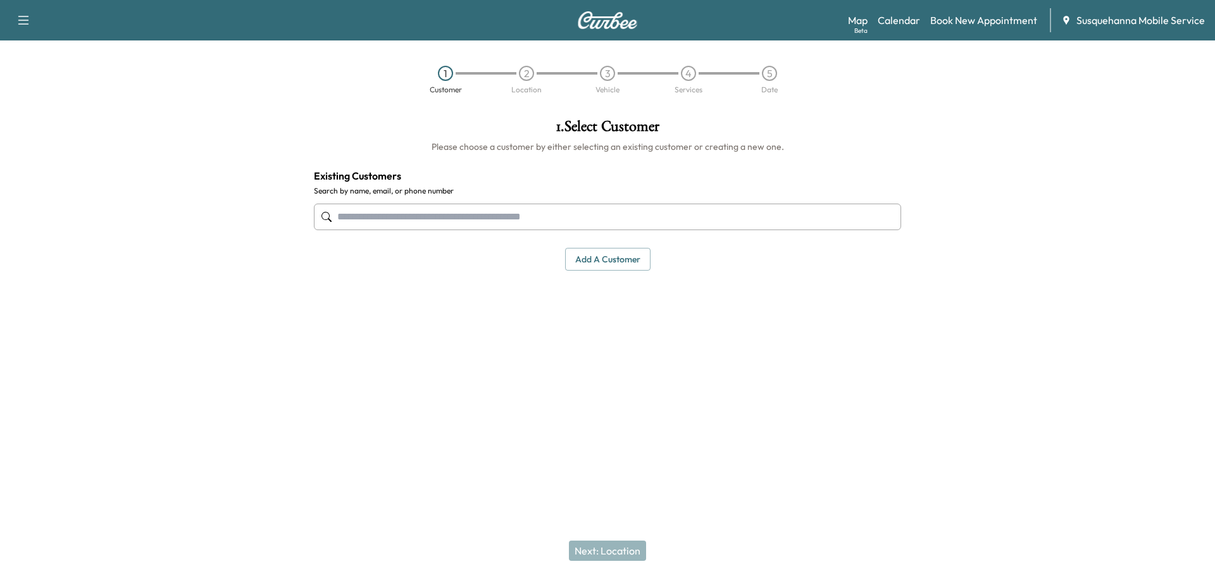
click at [554, 225] on input "text" at bounding box center [607, 217] width 587 height 27
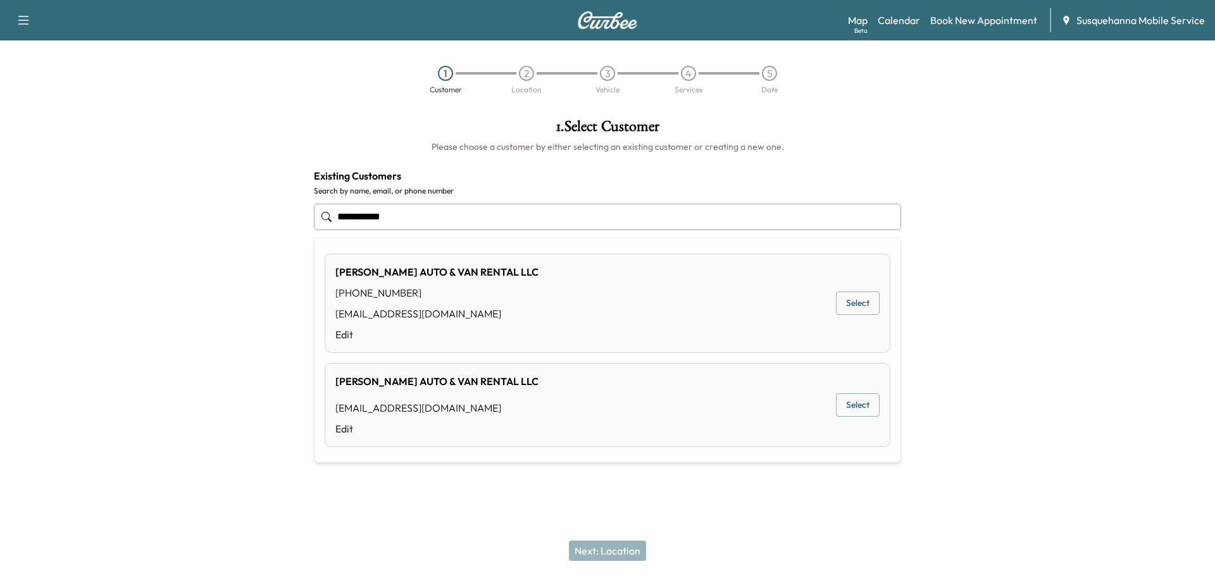
click at [866, 301] on button "Select" at bounding box center [858, 303] width 44 height 23
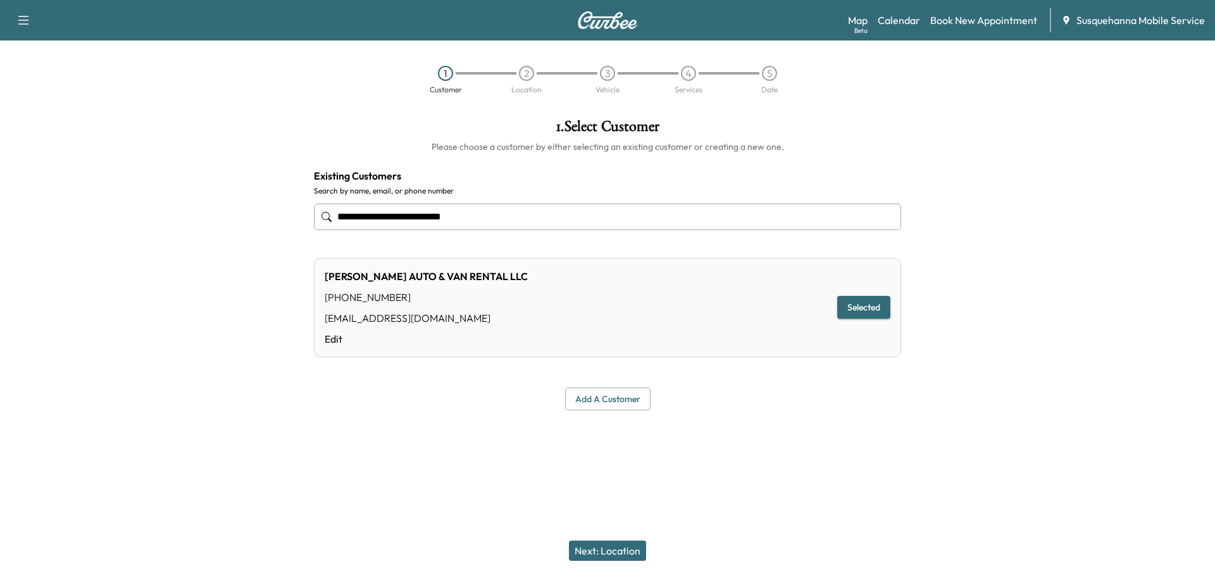
type input "**********"
click at [597, 556] on button "Next: Location" at bounding box center [607, 551] width 77 height 20
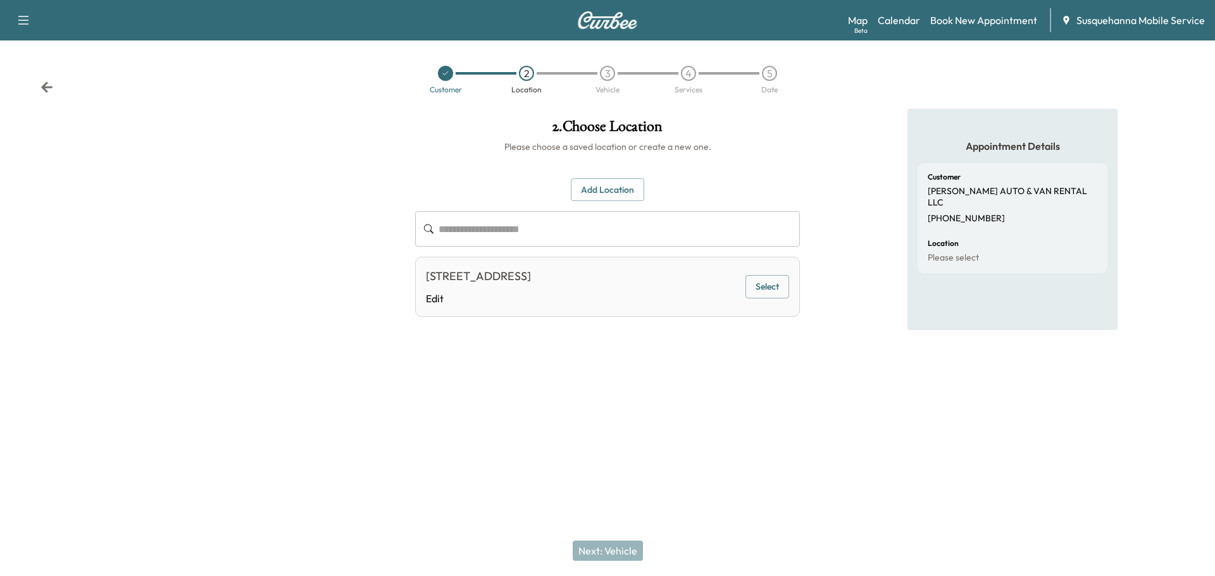
click at [783, 292] on button "Select" at bounding box center [767, 286] width 44 height 23
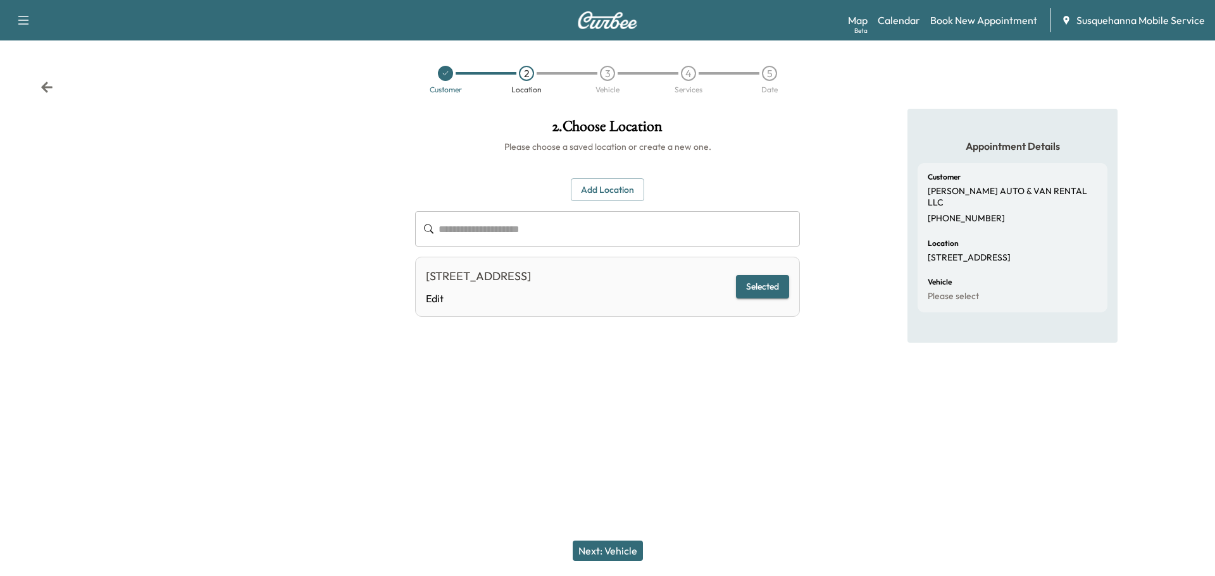
click at [626, 553] on button "Next: Vehicle" at bounding box center [608, 551] width 70 height 20
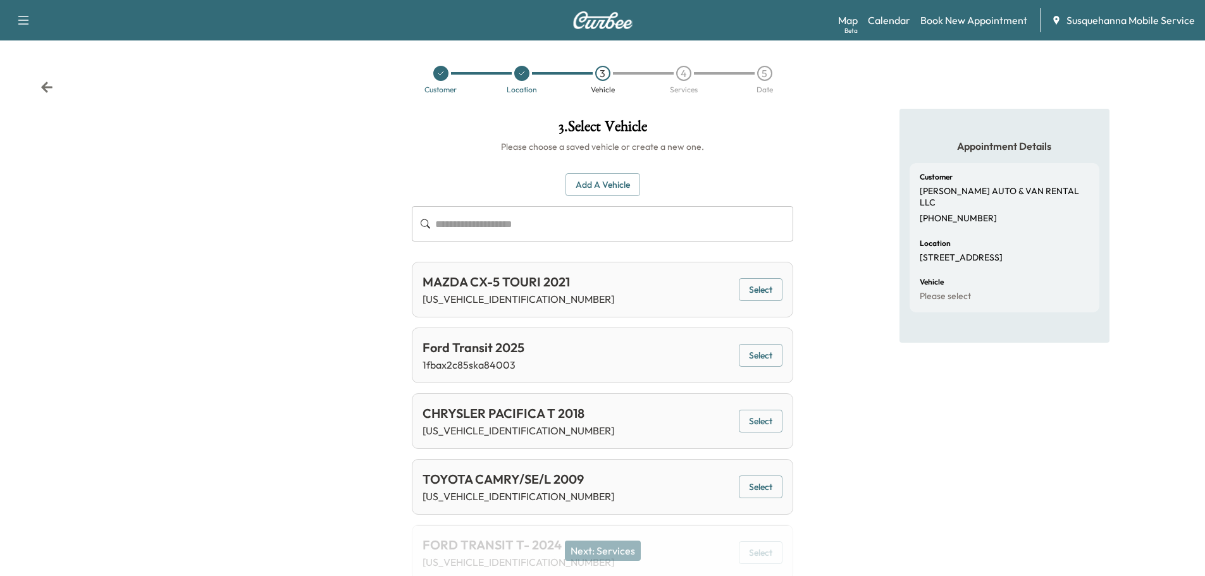
click at [611, 218] on input "text" at bounding box center [614, 223] width 358 height 35
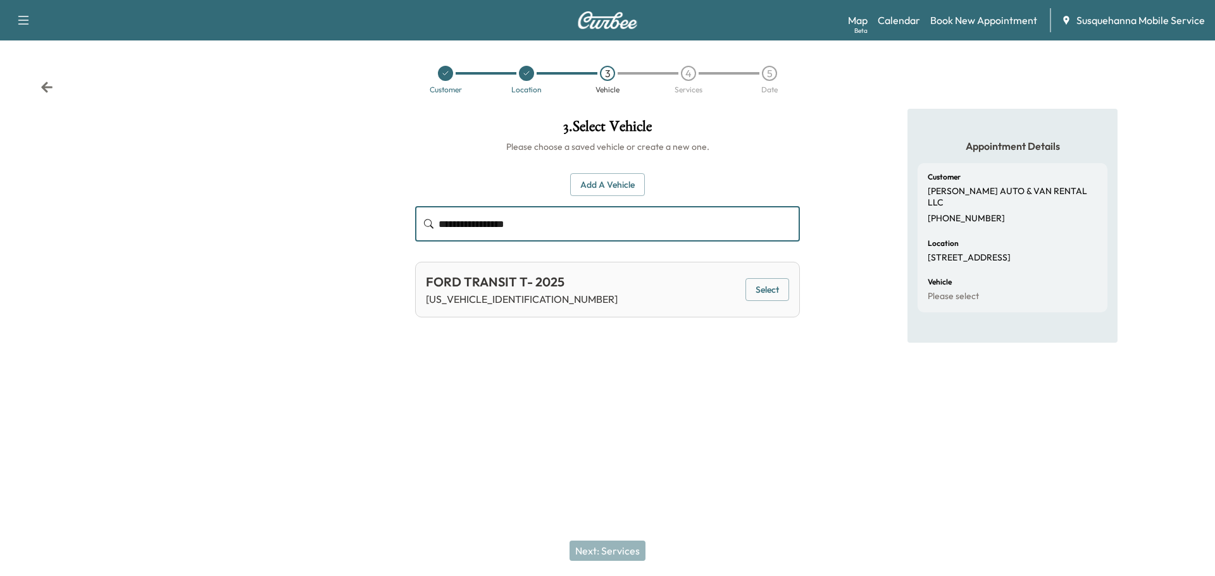
type input "**********"
click at [778, 295] on button "Select" at bounding box center [767, 289] width 44 height 23
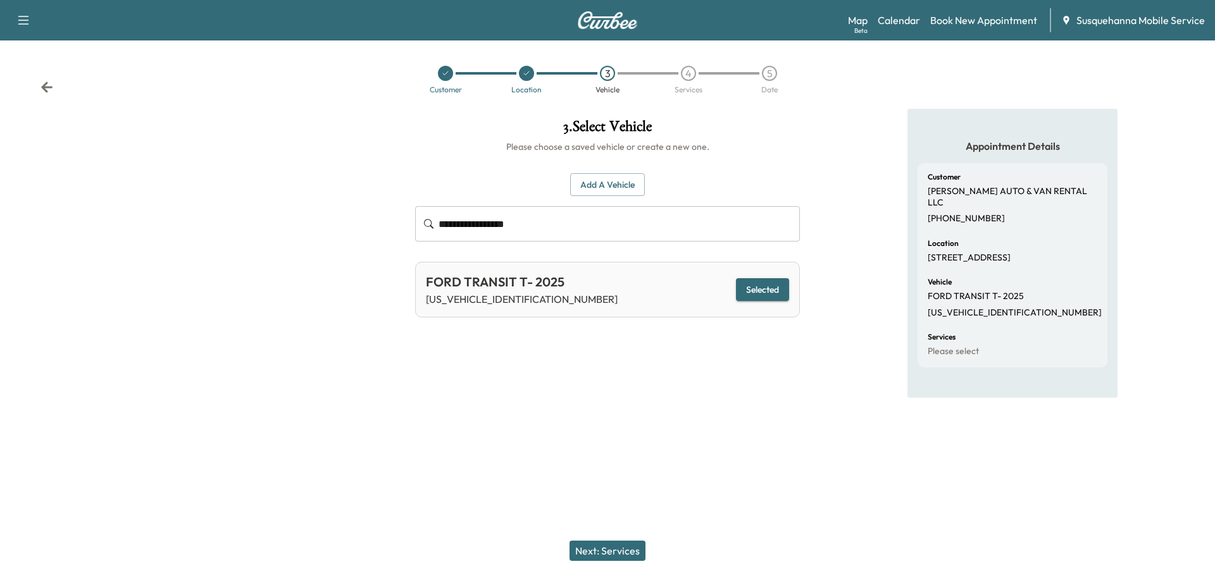
click at [623, 544] on button "Next: Services" at bounding box center [607, 551] width 76 height 20
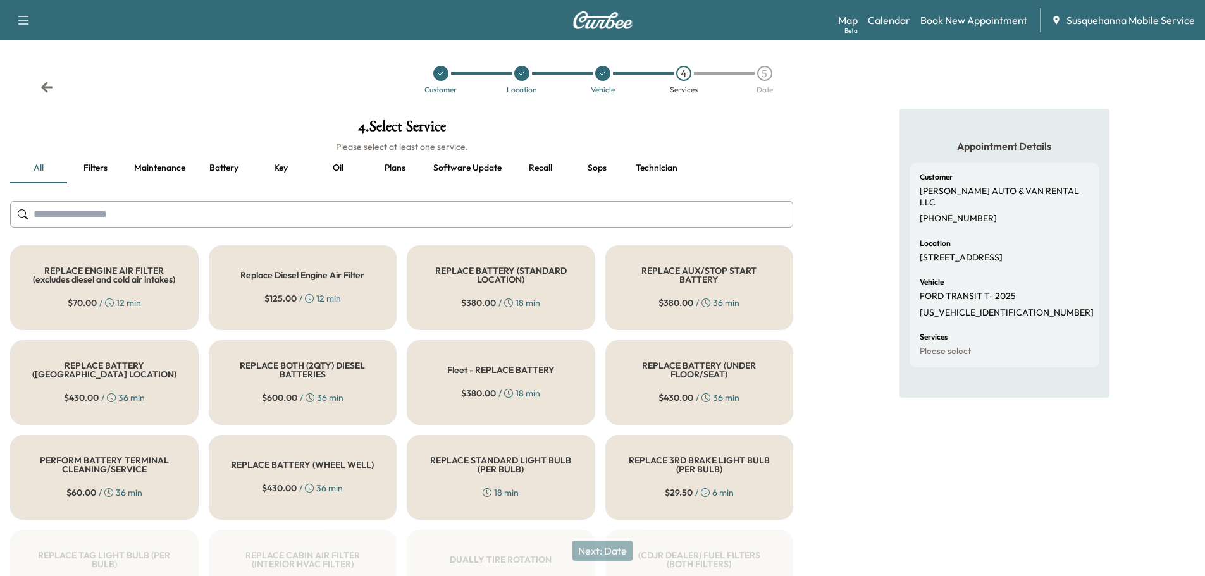
click at [502, 218] on input "text" at bounding box center [401, 214] width 783 height 27
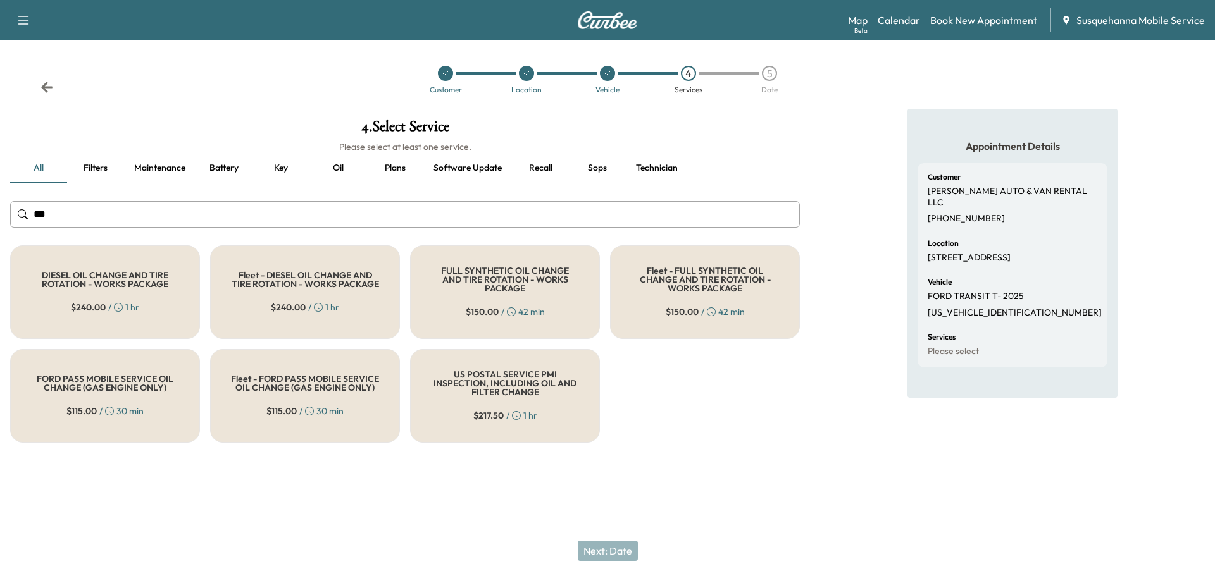
type input "***"
click at [479, 273] on h5 "FULL SYNTHETIC OIL CHANGE AND TIRE ROTATION - WORKS PACKAGE" at bounding box center [505, 279] width 148 height 27
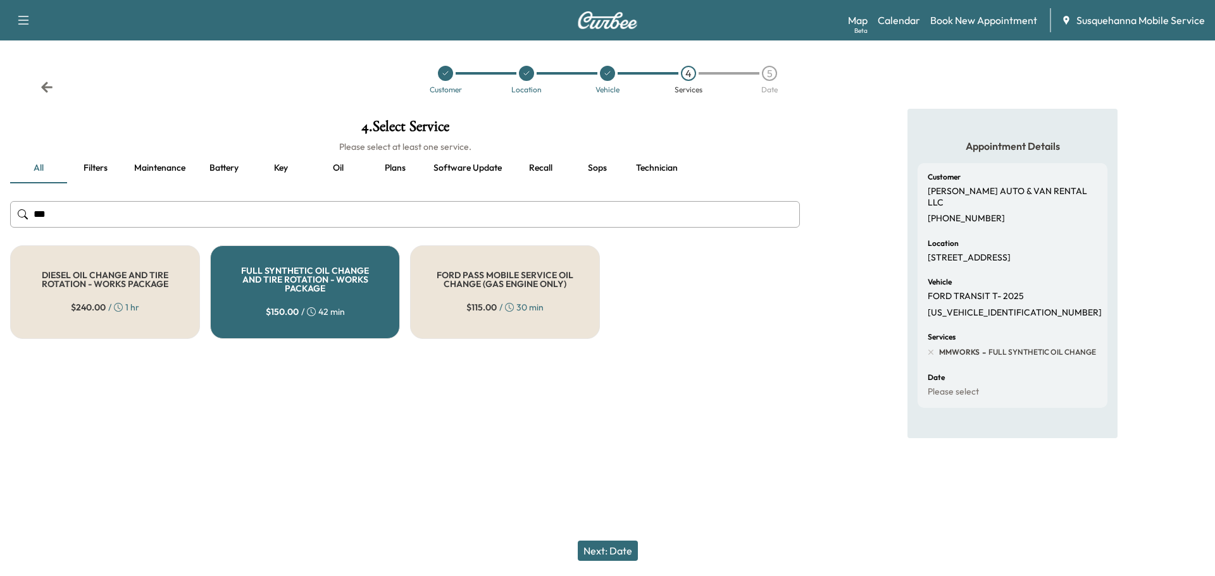
click at [602, 545] on button "Next: Date" at bounding box center [608, 551] width 60 height 20
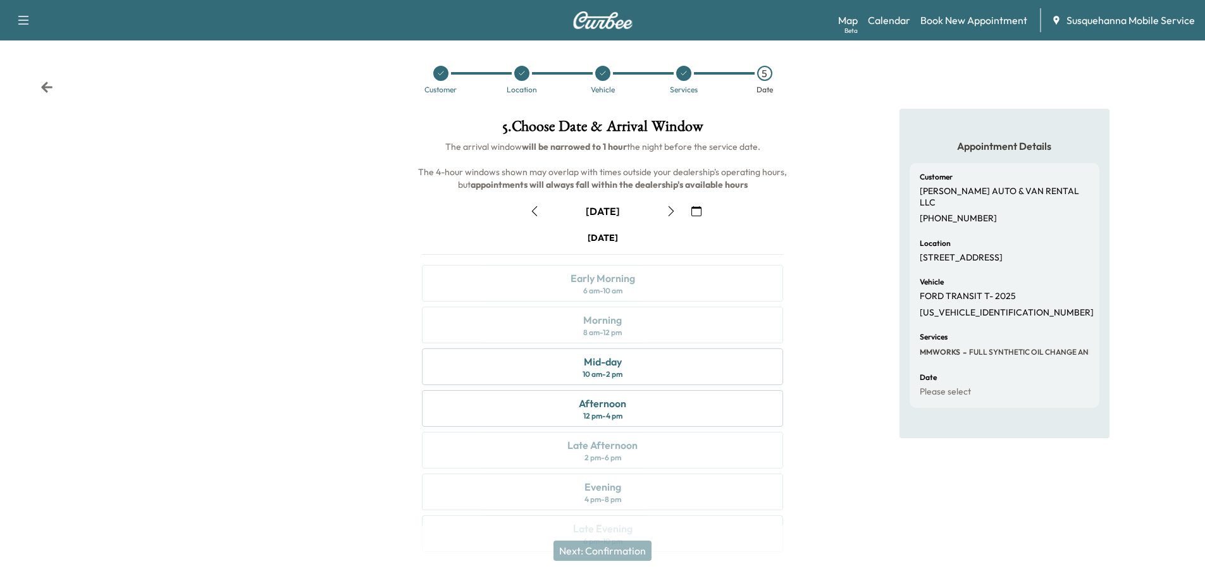
click at [692, 202] on button "button" at bounding box center [697, 211] width 22 height 20
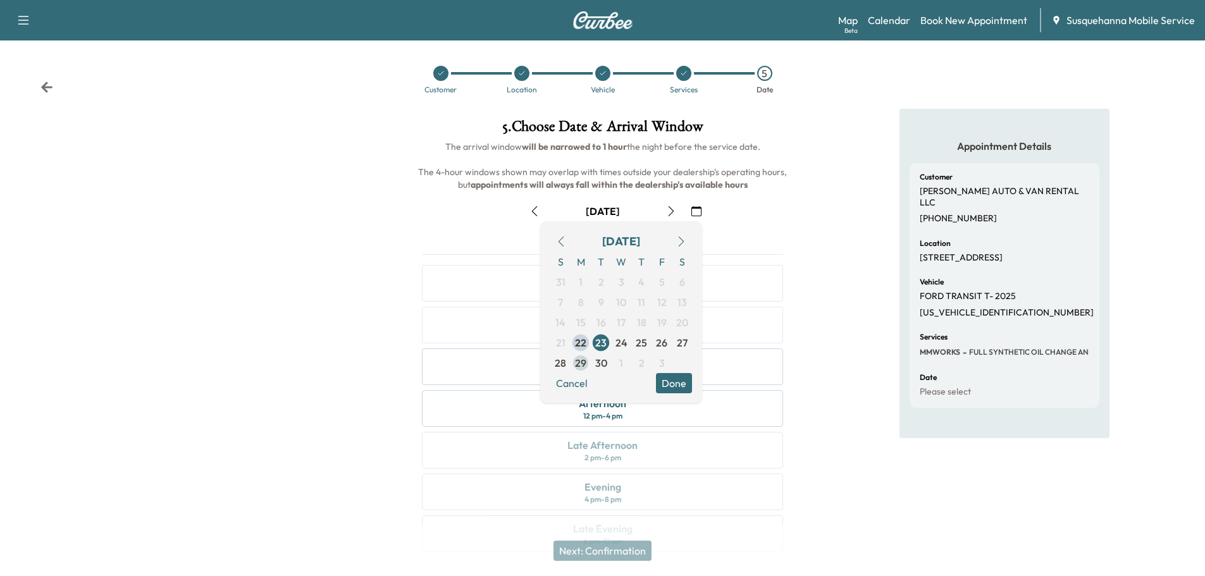
click at [578, 360] on span "29" at bounding box center [580, 363] width 11 height 15
click at [687, 382] on button "Done" at bounding box center [674, 383] width 36 height 20
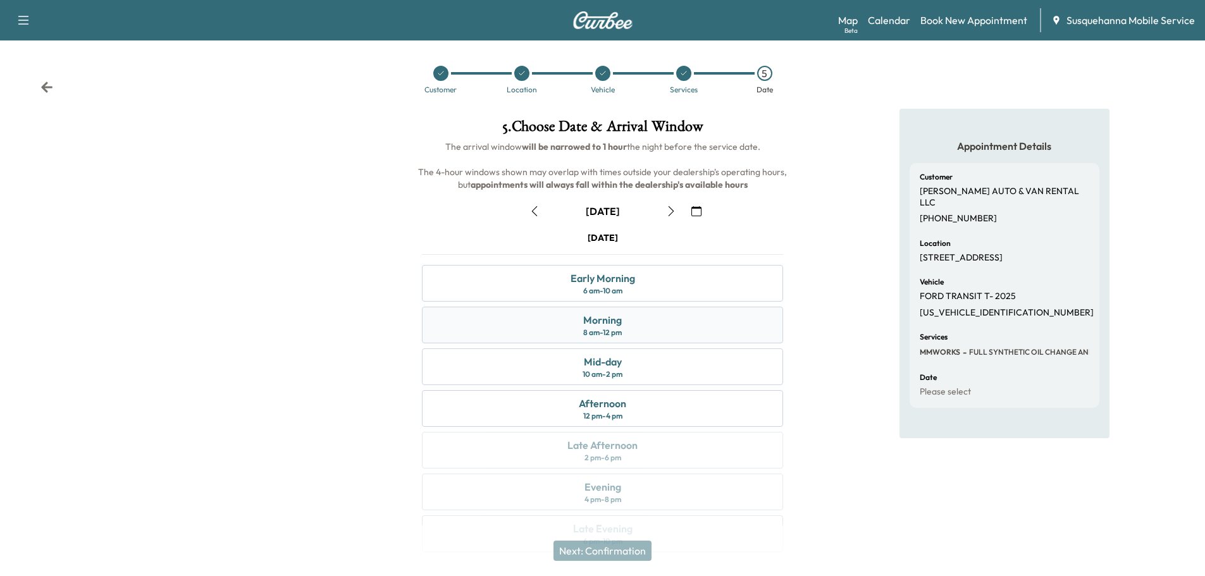
click at [710, 330] on div "Morning 8 am - 12 pm" at bounding box center [602, 325] width 361 height 37
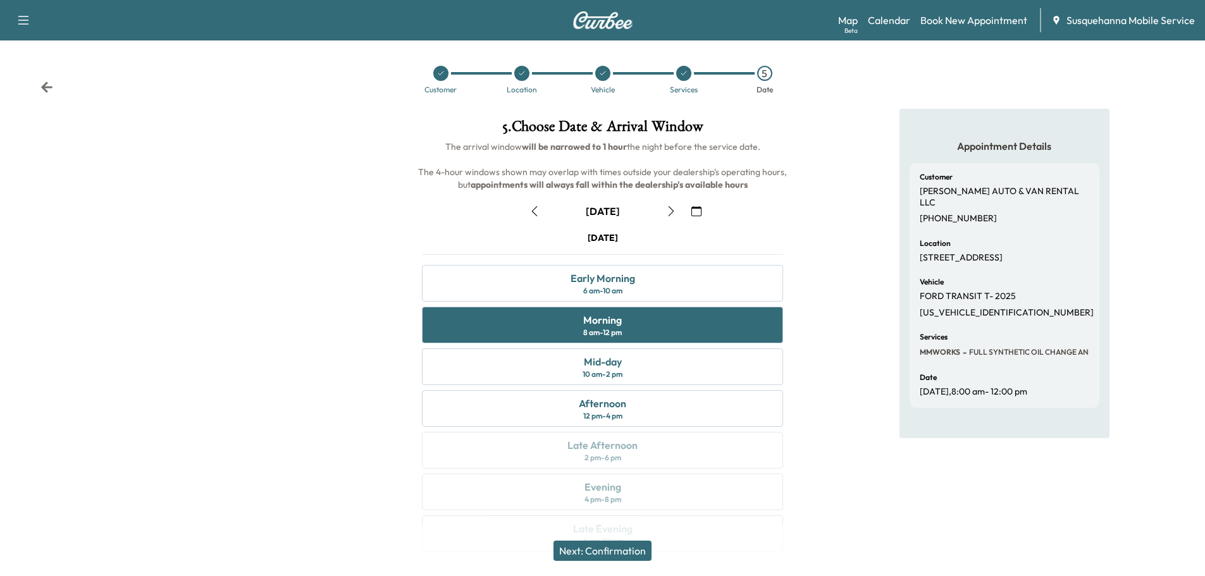
click at [647, 547] on button "Next: Confirmation" at bounding box center [603, 551] width 98 height 20
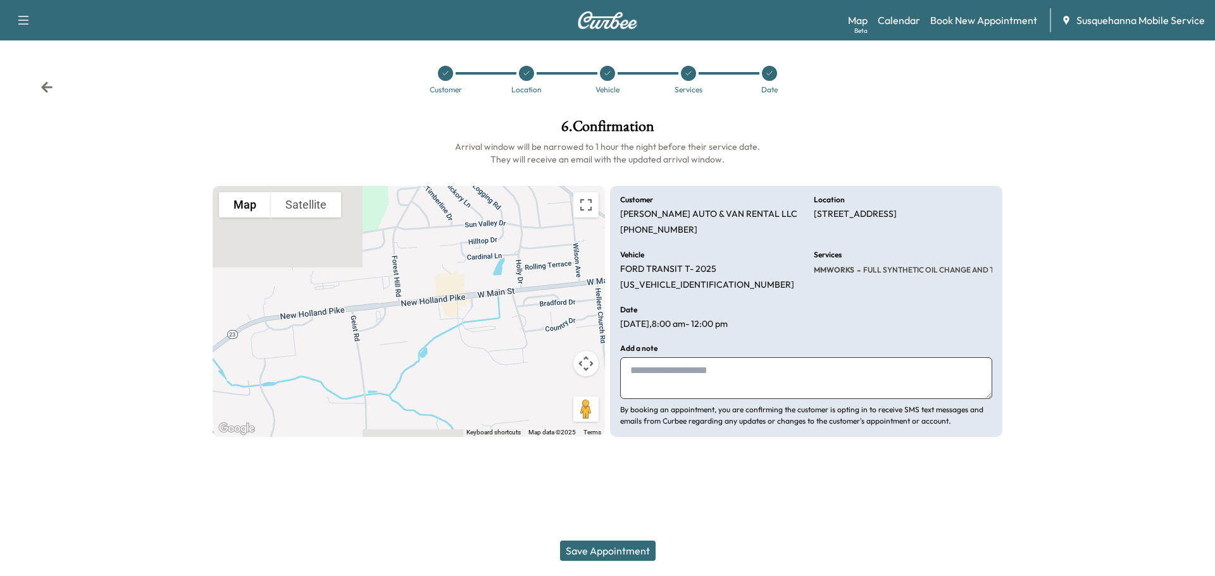
click at [698, 391] on textarea at bounding box center [806, 379] width 372 height 42
type textarea "**********"
click at [621, 557] on button "Save Appointment" at bounding box center [608, 551] width 96 height 20
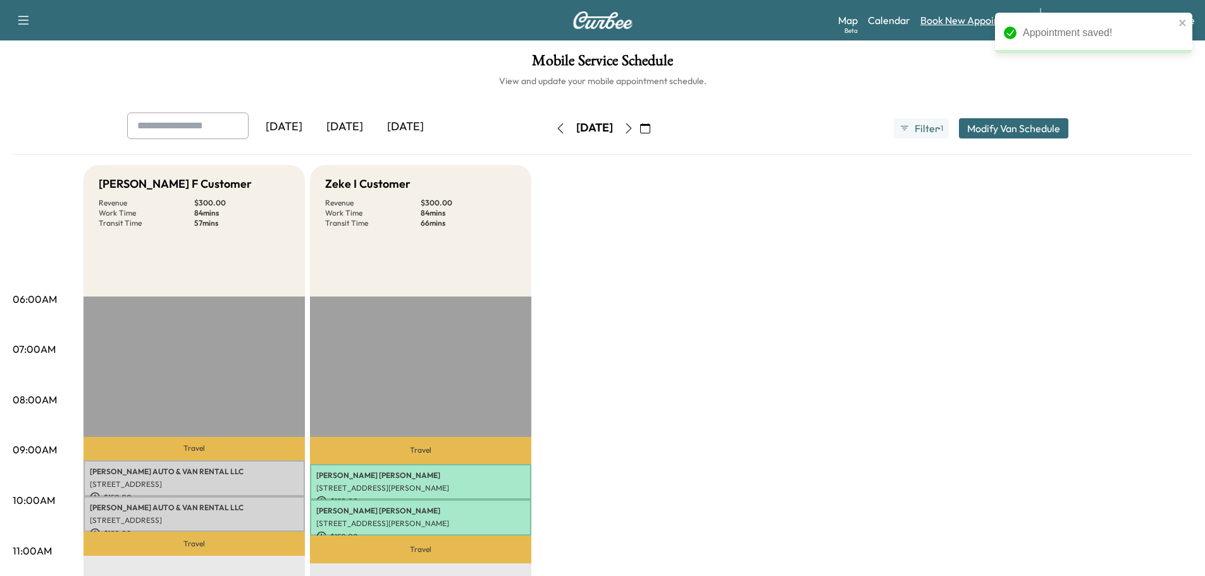
click at [953, 24] on link "Book New Appointment" at bounding box center [974, 20] width 107 height 15
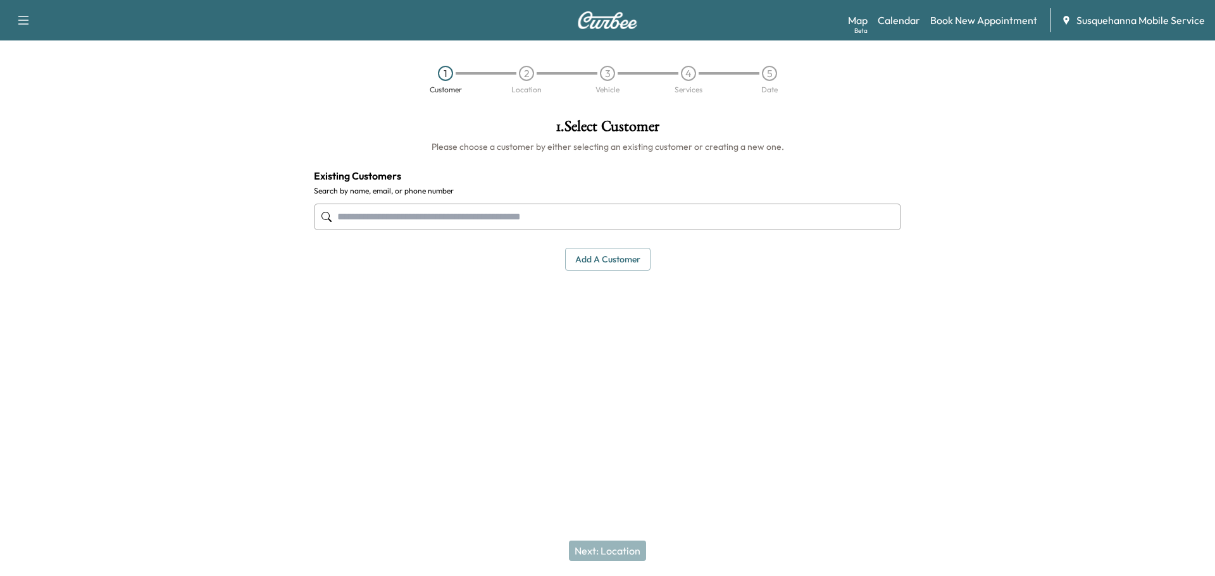
click at [601, 214] on input "text" at bounding box center [607, 217] width 587 height 27
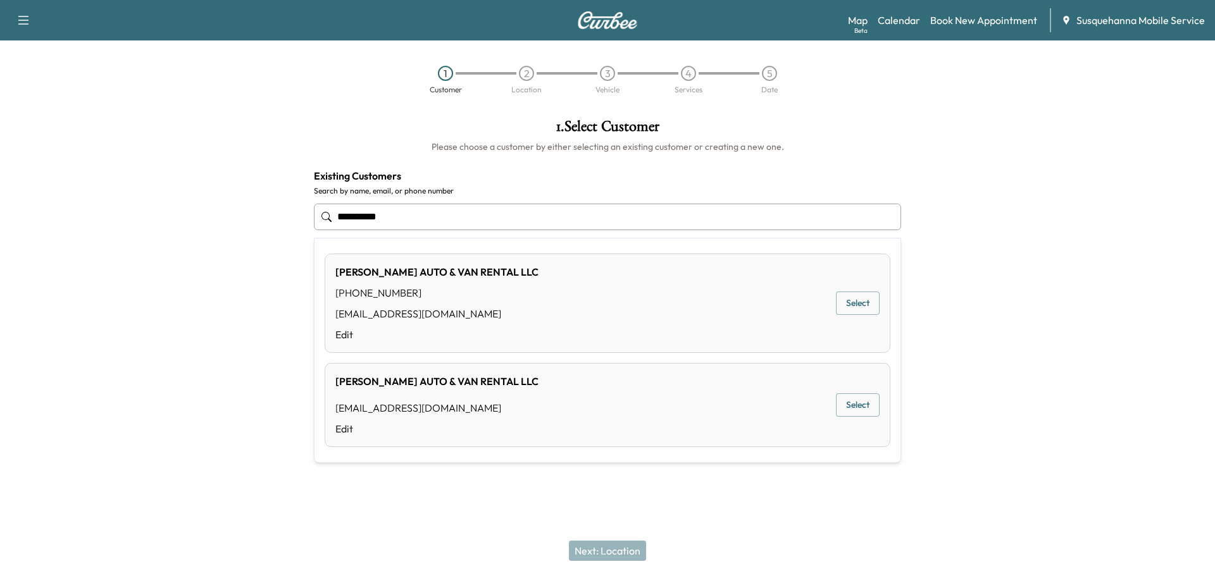
click at [862, 296] on button "Select" at bounding box center [858, 303] width 44 height 23
type input "**********"
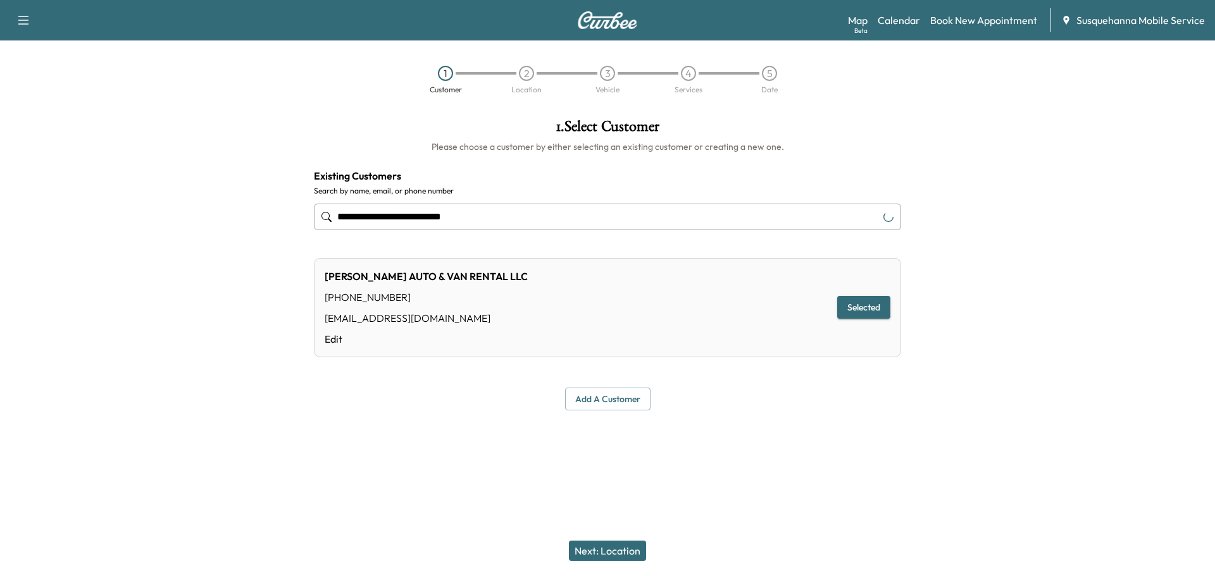
click at [635, 551] on button "Next: Location" at bounding box center [607, 551] width 77 height 20
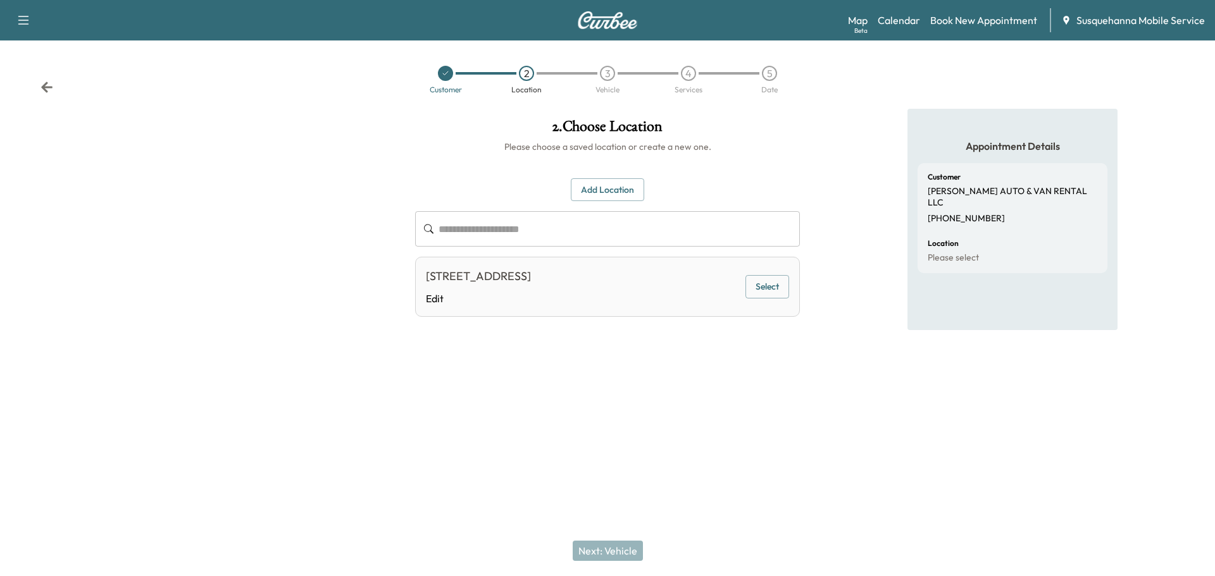
click at [769, 294] on button "Select" at bounding box center [767, 286] width 44 height 23
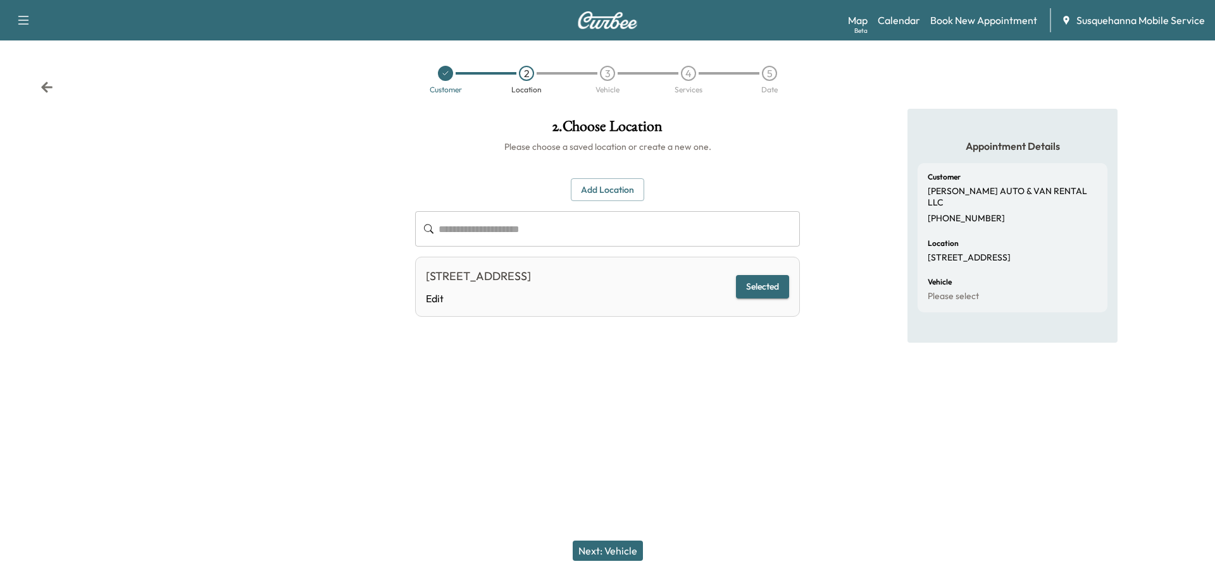
drag, startPoint x: 630, startPoint y: 551, endPoint x: 630, endPoint y: 541, distance: 9.5
click at [630, 545] on button "Next: Vehicle" at bounding box center [608, 551] width 70 height 20
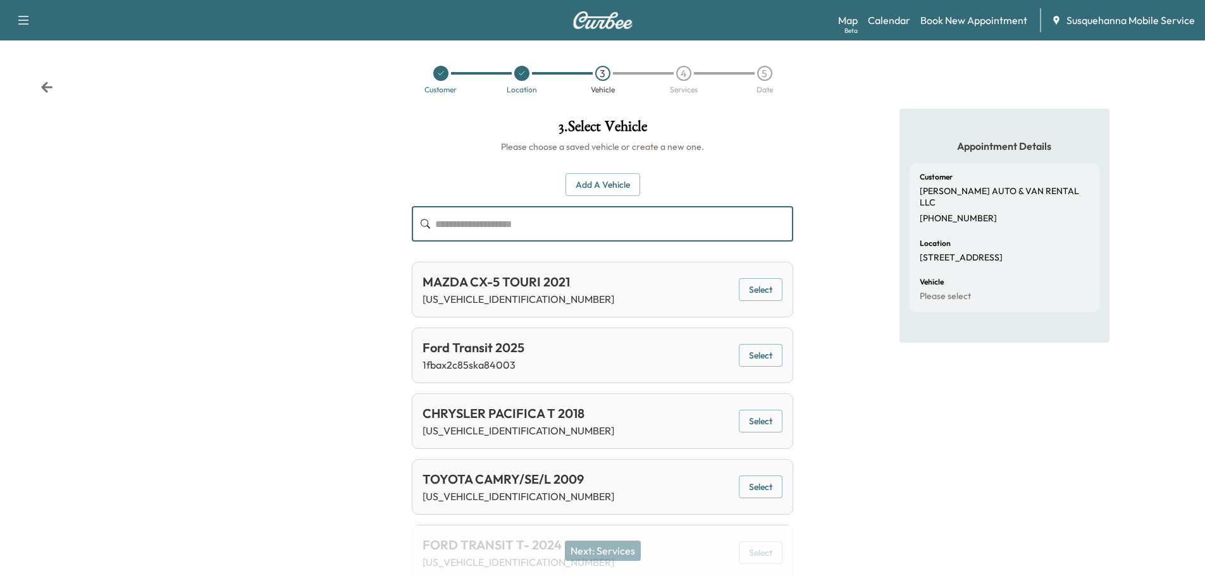
click at [658, 230] on input "text" at bounding box center [614, 223] width 358 height 35
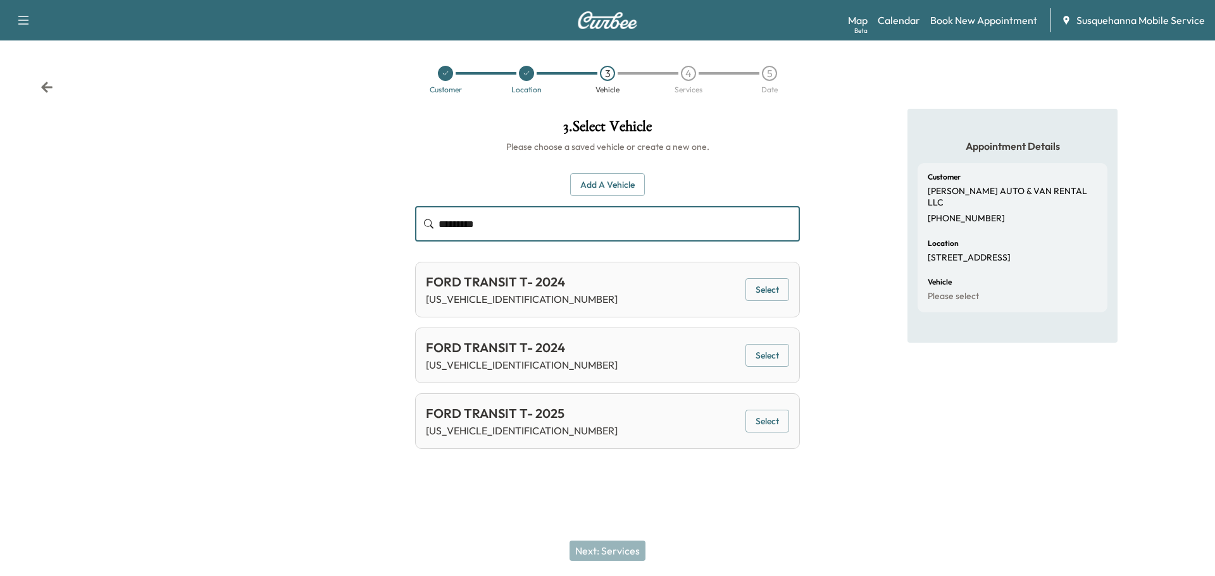
type input "*********"
click at [794, 293] on div "FORD TRANSIT T- 2024 [US_VEHICLE_IDENTIFICATION_NUMBER] Select" at bounding box center [607, 290] width 385 height 56
click at [782, 293] on button "Select" at bounding box center [767, 289] width 44 height 23
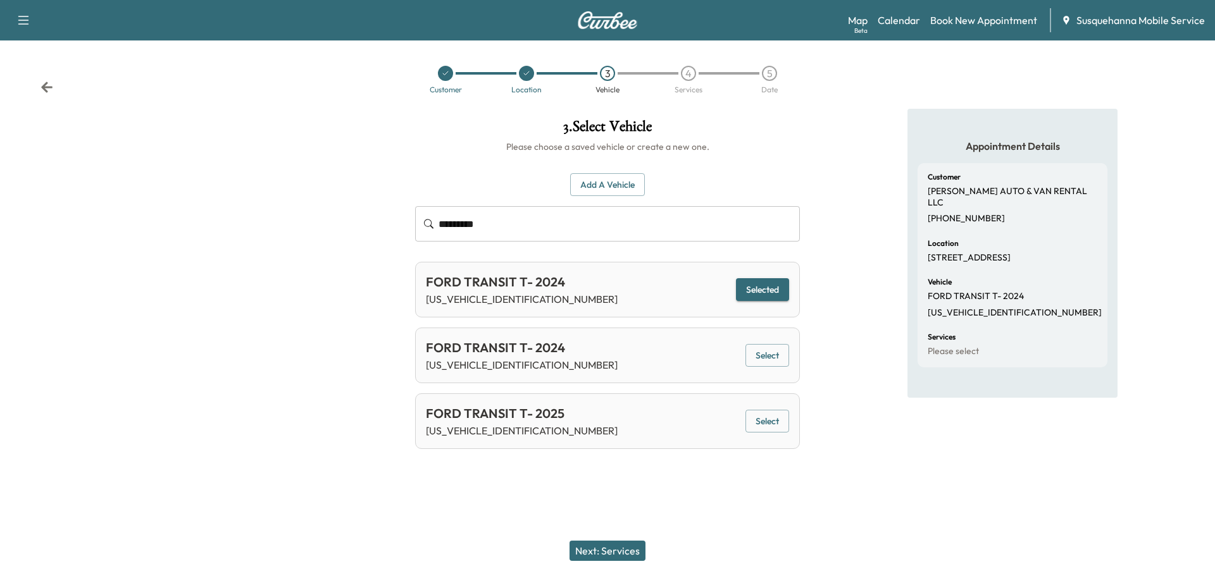
click at [633, 547] on button "Next: Services" at bounding box center [607, 551] width 76 height 20
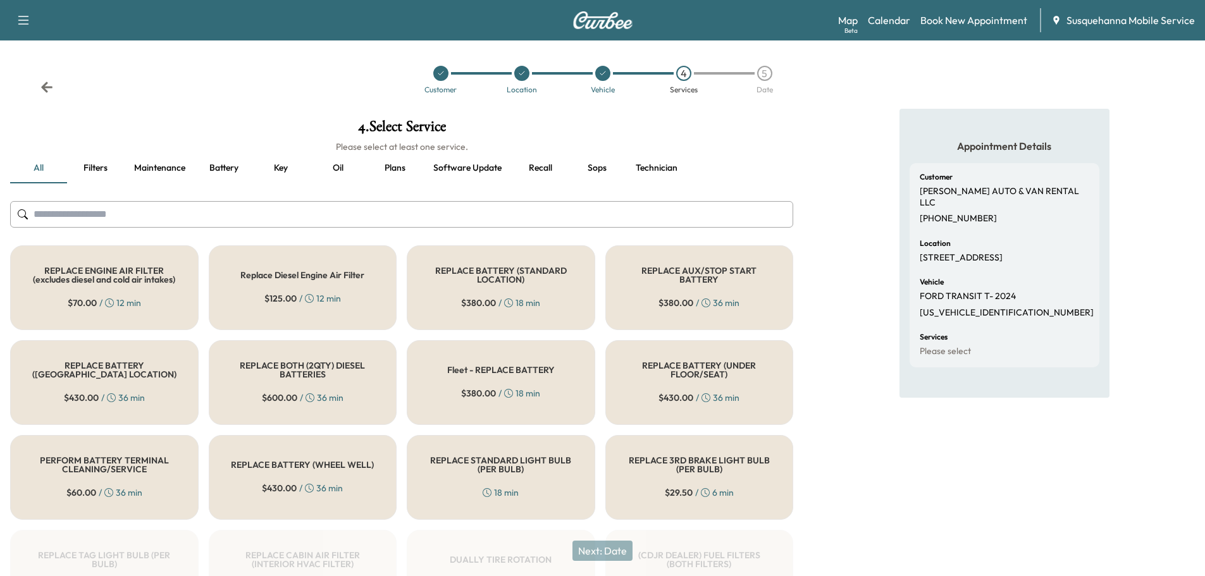
click at [509, 202] on input "text" at bounding box center [401, 214] width 783 height 27
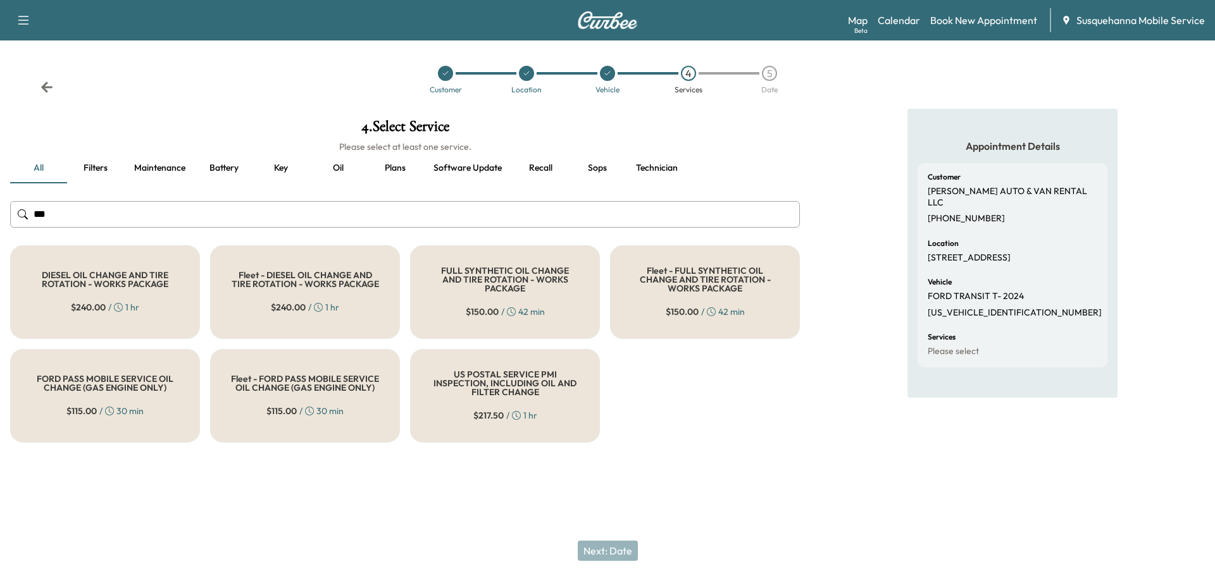
type input "***"
click at [500, 254] on div "FULL SYNTHETIC OIL CHANGE AND TIRE ROTATION - WORKS PACKAGE $ 150.00 / 42 min" at bounding box center [505, 293] width 190 height 94
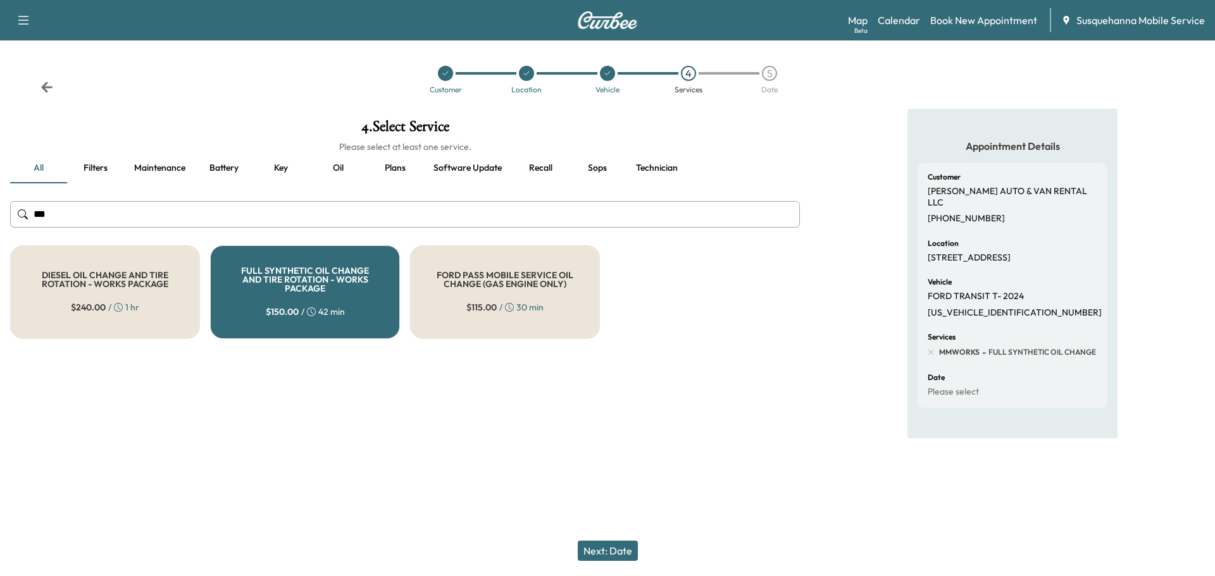
drag, startPoint x: 607, startPoint y: 549, endPoint x: 668, endPoint y: 451, distance: 115.7
click at [607, 546] on button "Next: Date" at bounding box center [608, 551] width 60 height 20
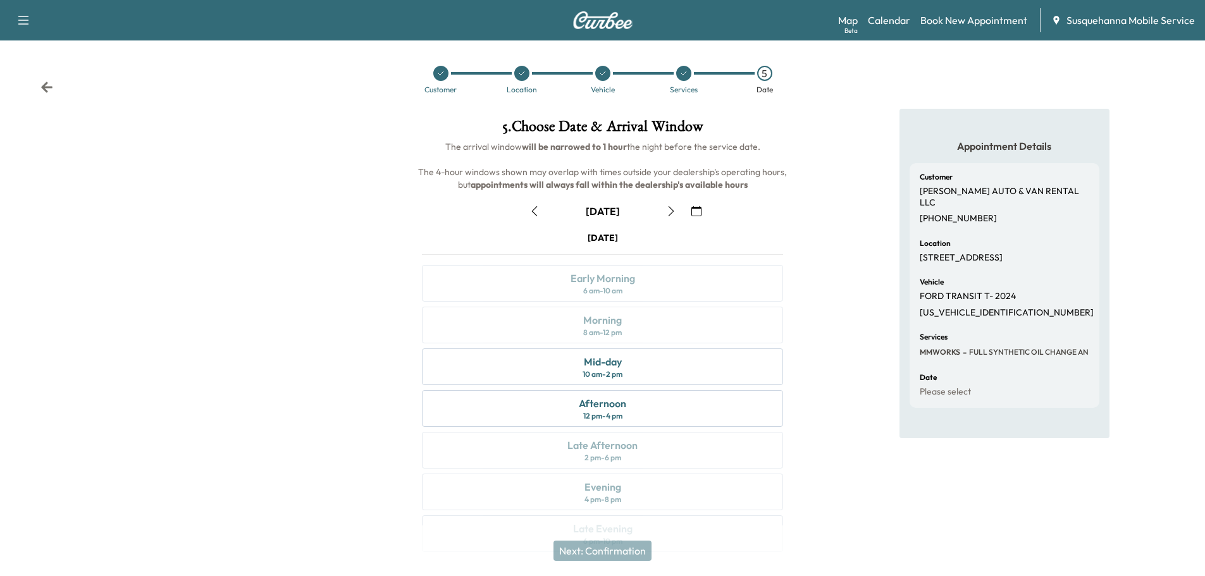
click at [703, 212] on button "button" at bounding box center [697, 211] width 22 height 20
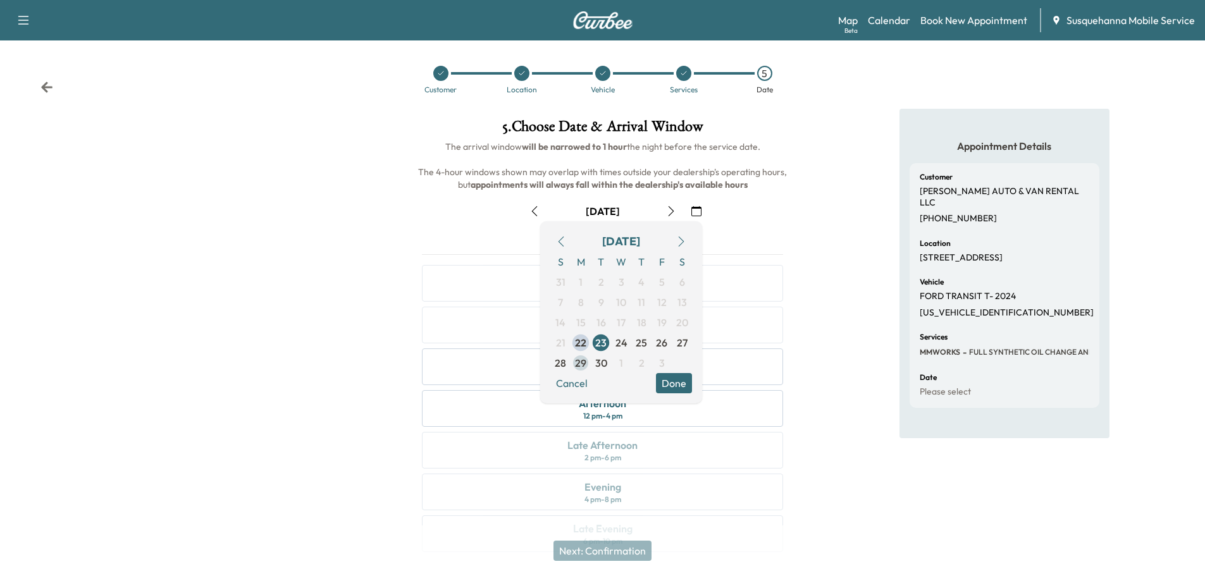
click at [583, 364] on span "29" at bounding box center [580, 363] width 11 height 15
click at [687, 387] on button "Done" at bounding box center [674, 383] width 36 height 20
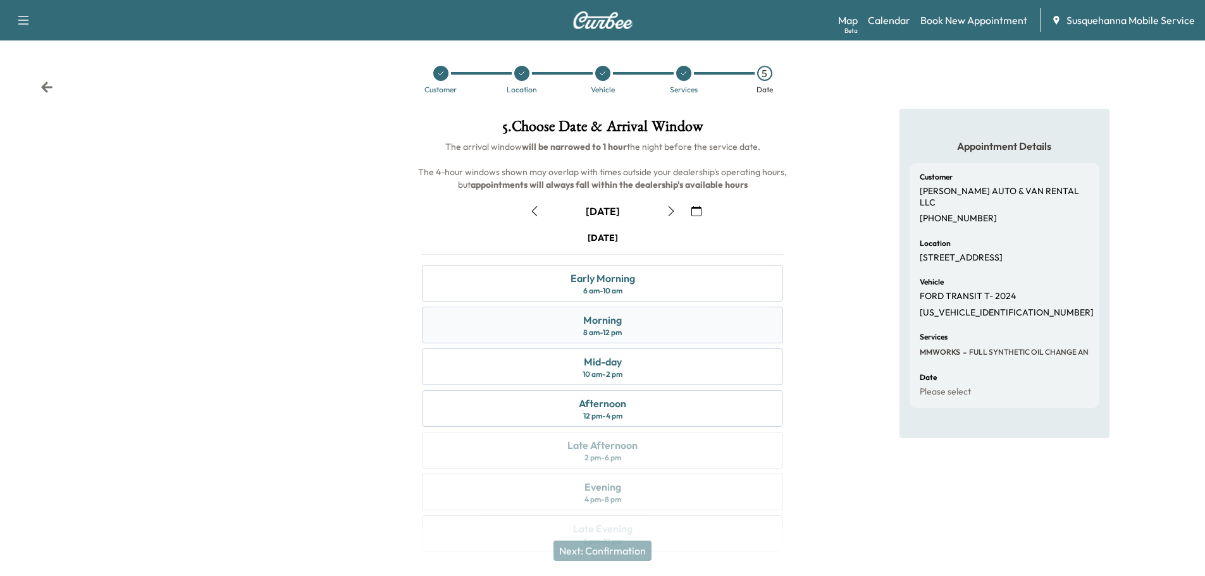
click at [680, 320] on div "Morning 8 am - 12 pm" at bounding box center [602, 325] width 361 height 37
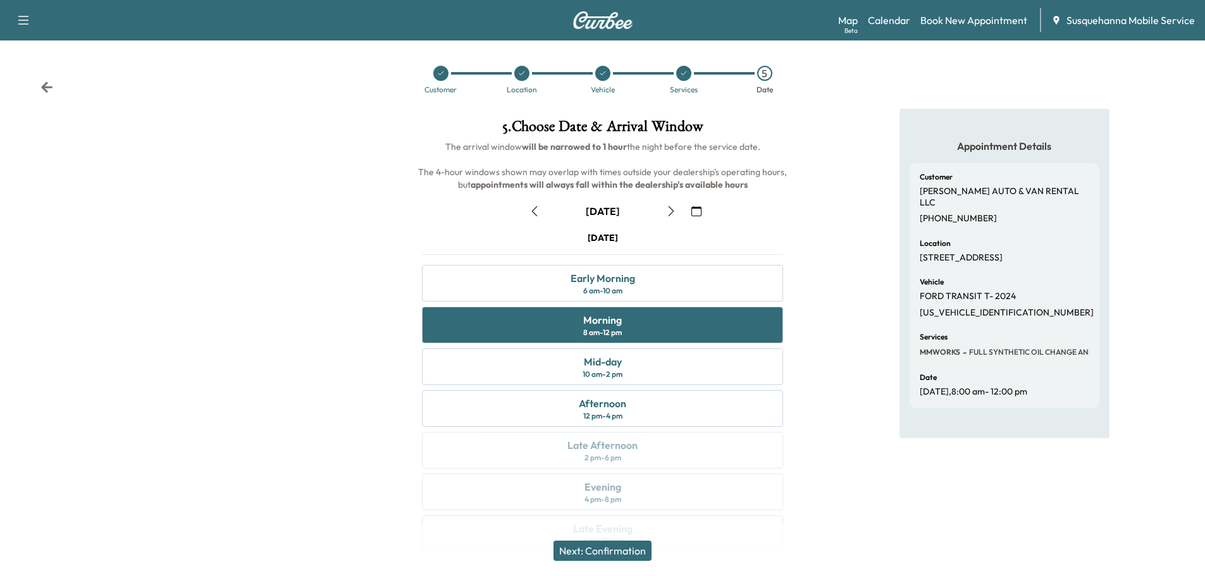
click at [639, 548] on button "Next: Confirmation" at bounding box center [603, 551] width 98 height 20
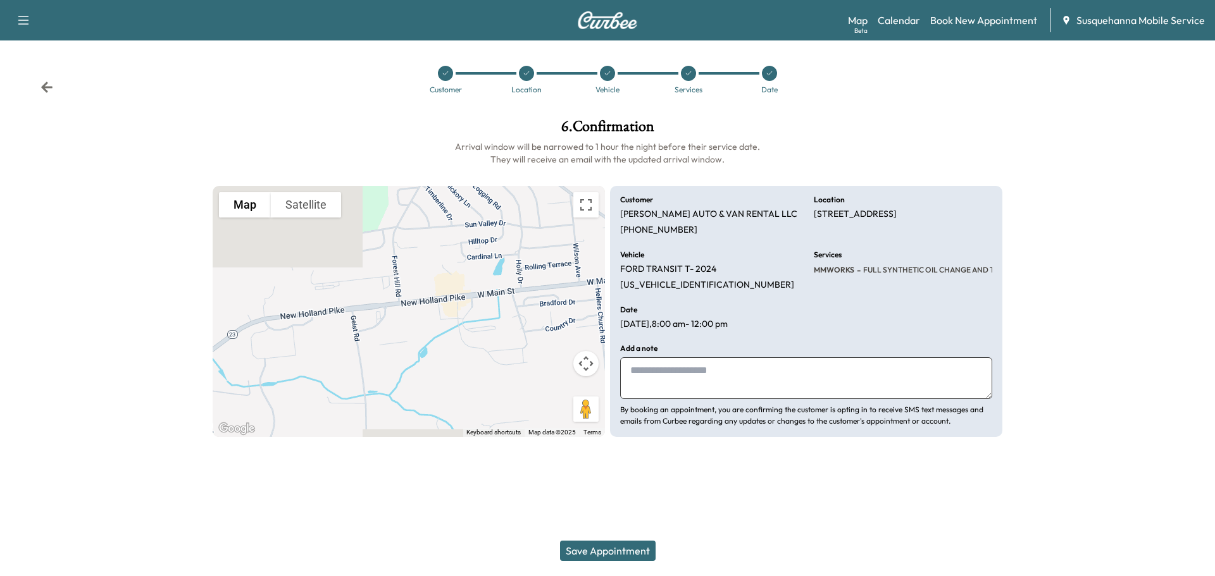
click at [671, 399] on textarea at bounding box center [806, 379] width 372 height 42
type textarea "**********"
click at [631, 550] on button "Save Appointment" at bounding box center [608, 551] width 96 height 20
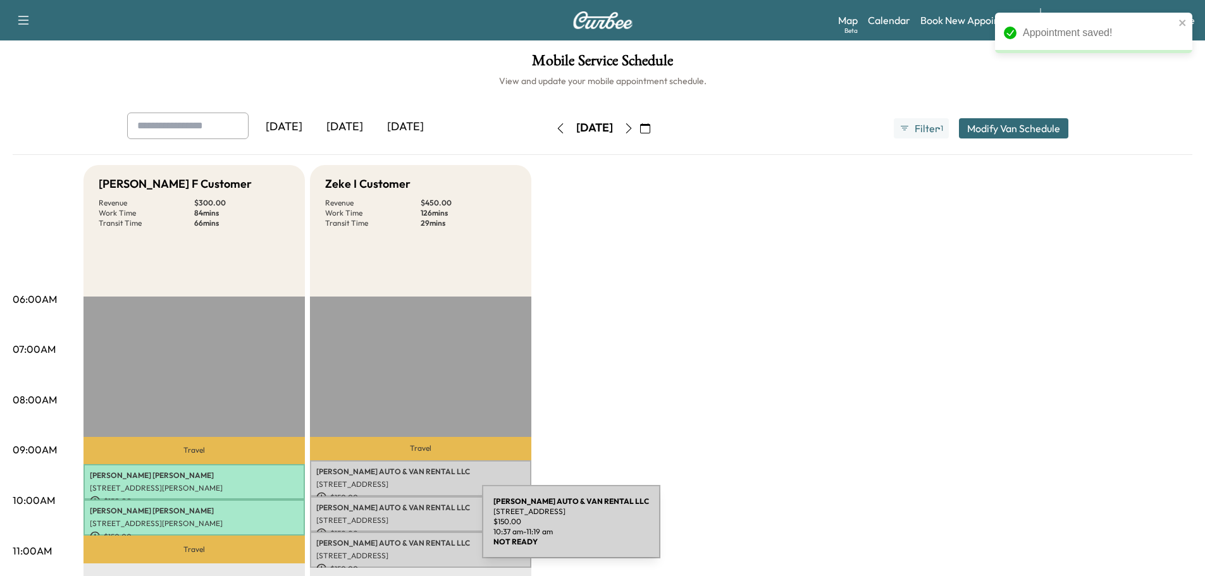
scroll to position [68, 0]
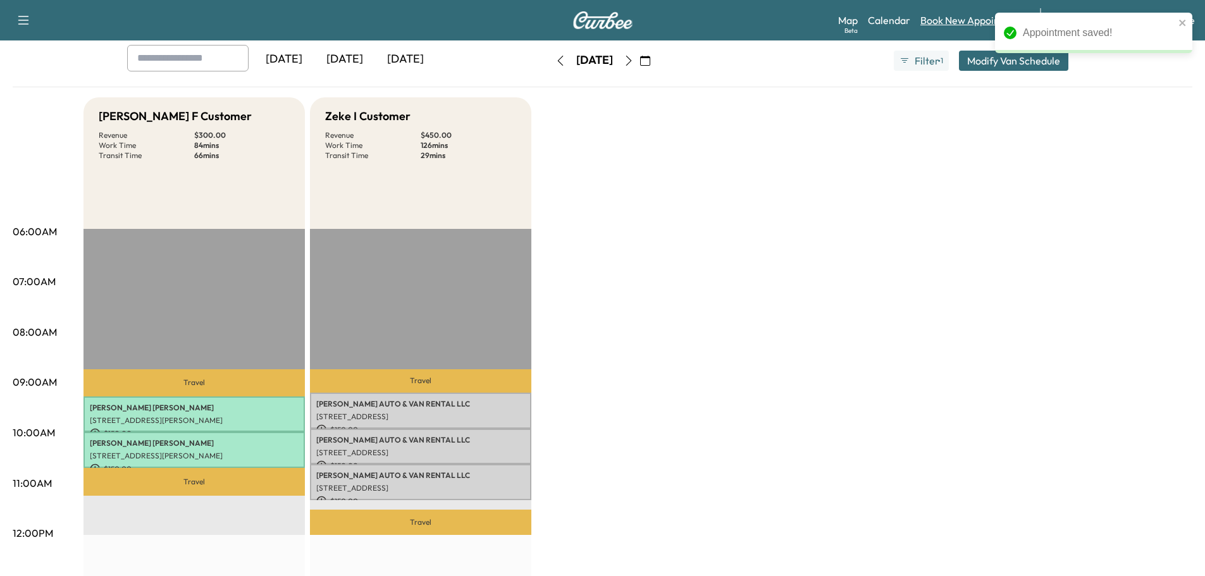
click at [963, 18] on link "Book New Appointment" at bounding box center [974, 20] width 107 height 15
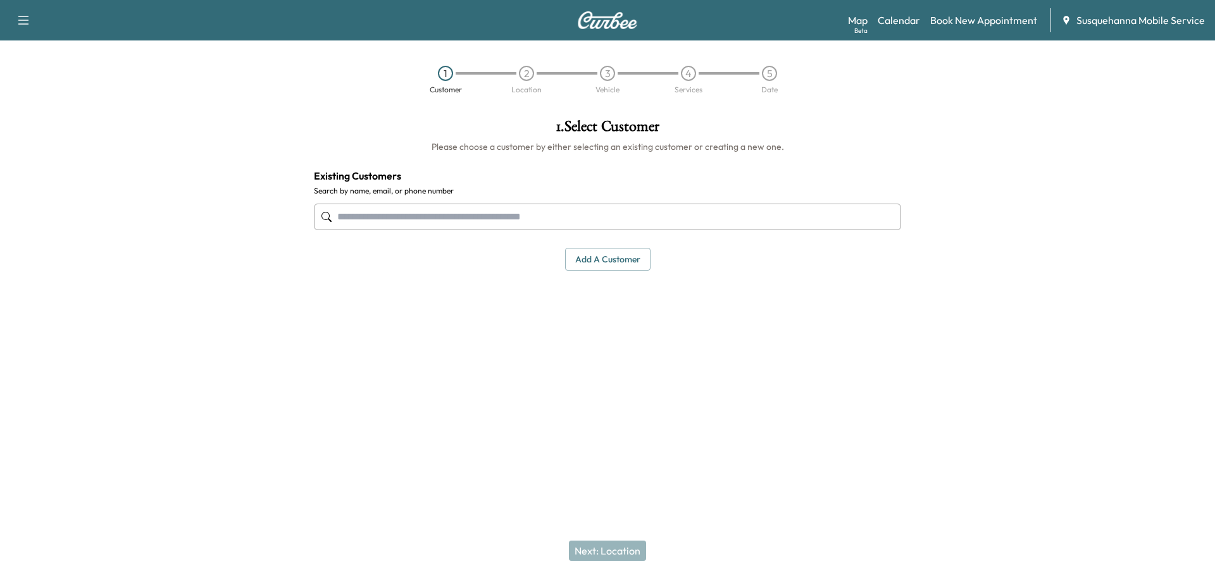
click at [642, 227] on input "text" at bounding box center [607, 217] width 587 height 27
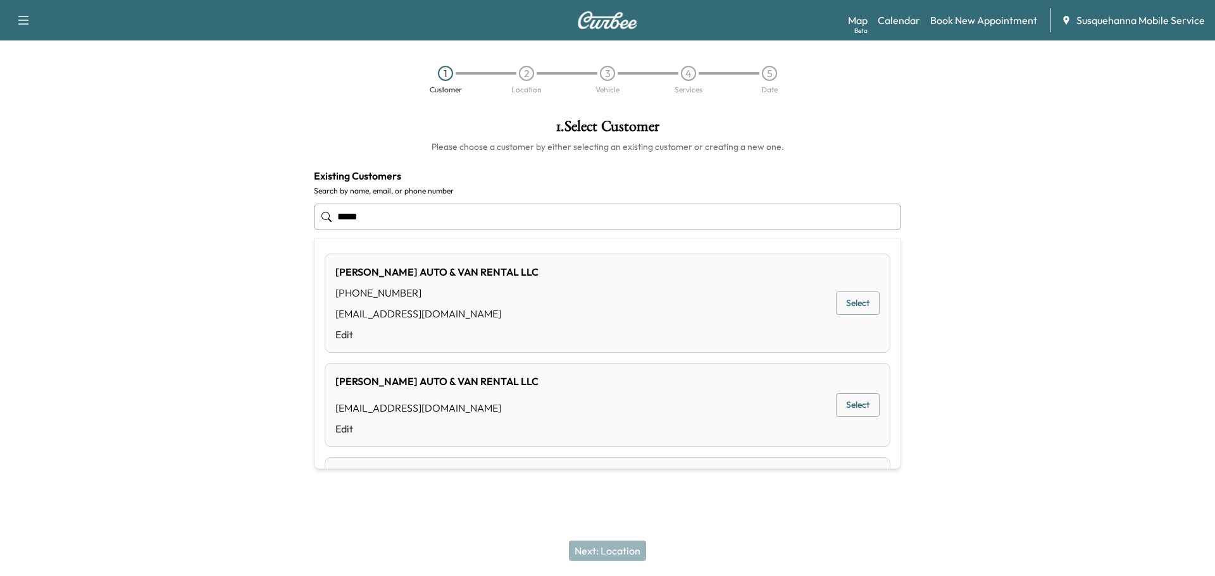
click at [847, 297] on button "Select" at bounding box center [858, 303] width 44 height 23
type input "**********"
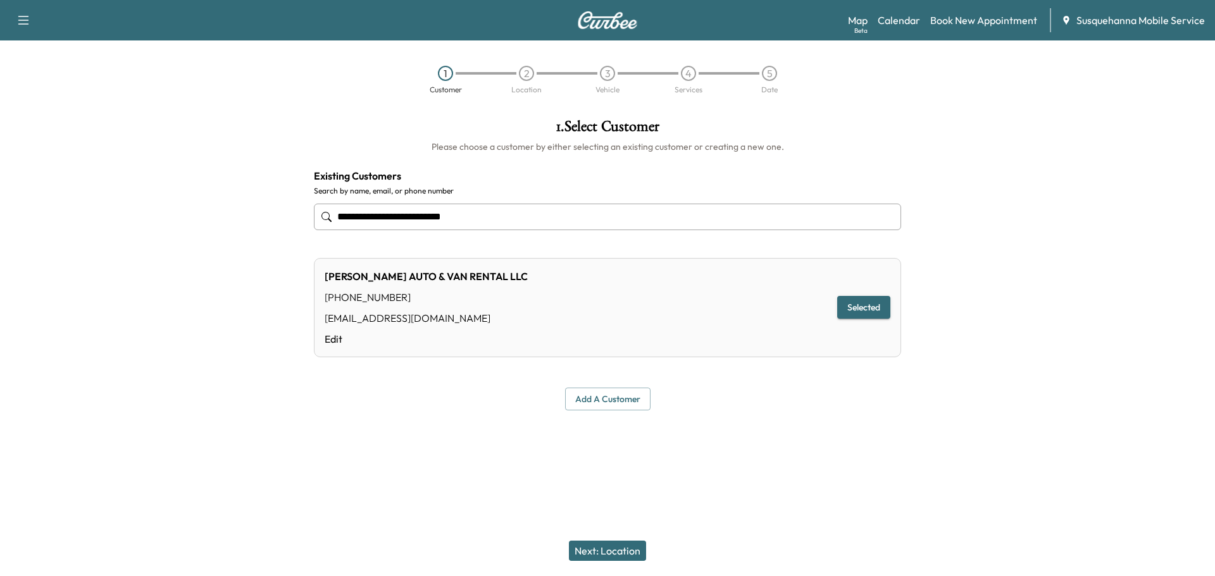
click at [622, 547] on button "Next: Location" at bounding box center [607, 551] width 77 height 20
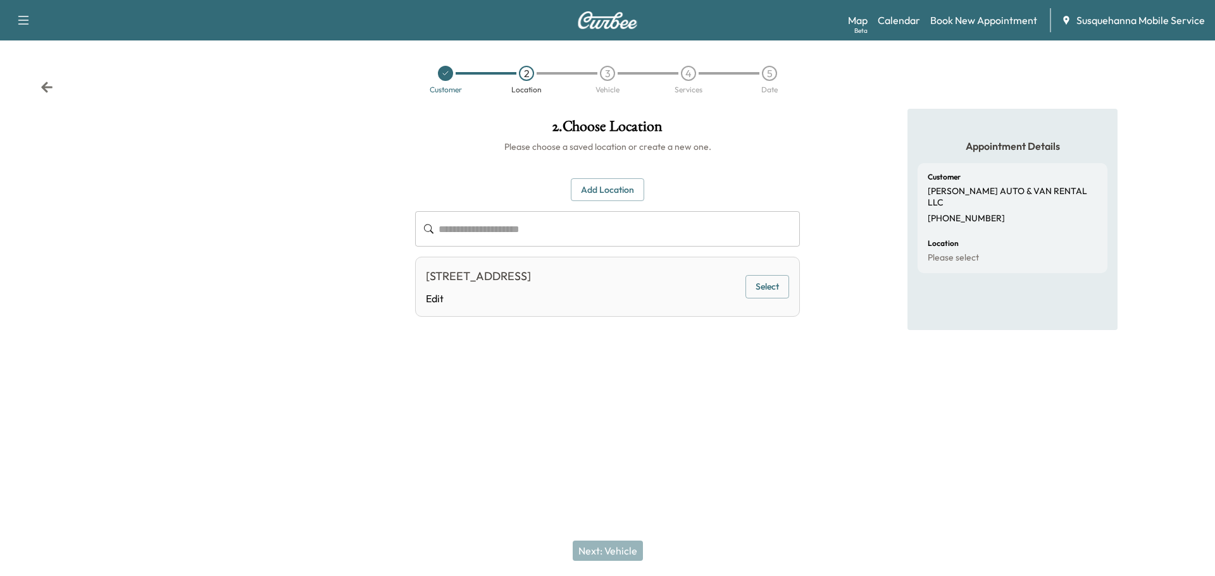
click at [769, 301] on div "[STREET_ADDRESS] Edit Select" at bounding box center [607, 287] width 385 height 60
click at [609, 538] on div "Next: Vehicle" at bounding box center [607, 551] width 1215 height 51
click at [757, 299] on div "[STREET_ADDRESS] Edit Select" at bounding box center [607, 287] width 385 height 60
click at [637, 552] on div "Next: Vehicle" at bounding box center [607, 551] width 1215 height 51
click at [769, 280] on button "Select" at bounding box center [767, 286] width 44 height 23
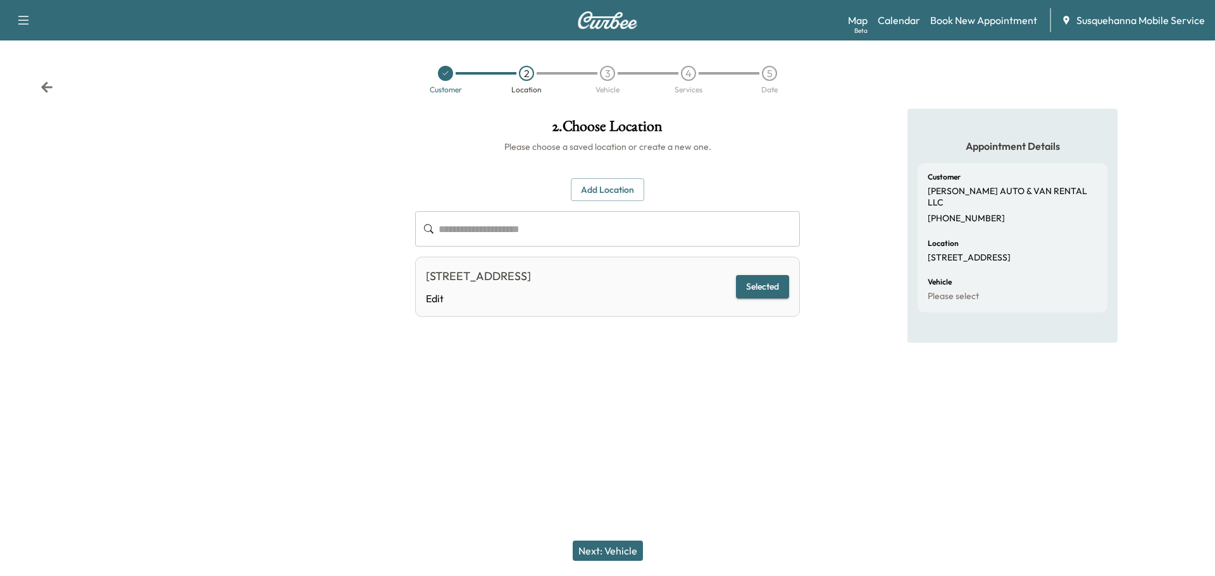
click at [623, 561] on button "Next: Vehicle" at bounding box center [608, 551] width 70 height 20
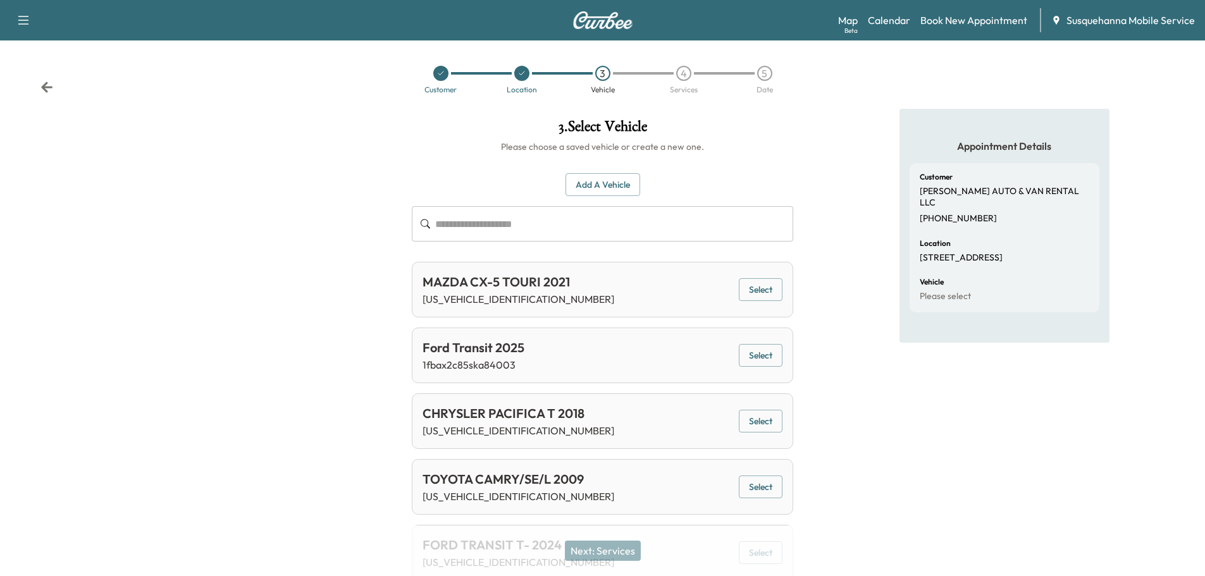
click at [617, 228] on input "text" at bounding box center [614, 223] width 358 height 35
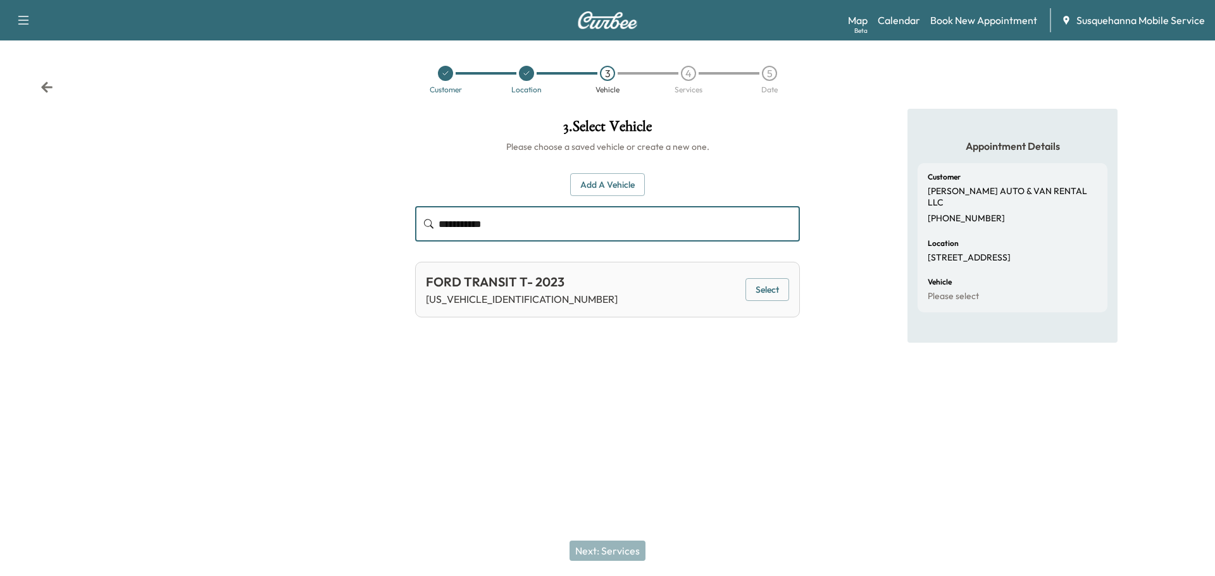
type input "**********"
click at [750, 290] on button "Select" at bounding box center [767, 289] width 44 height 23
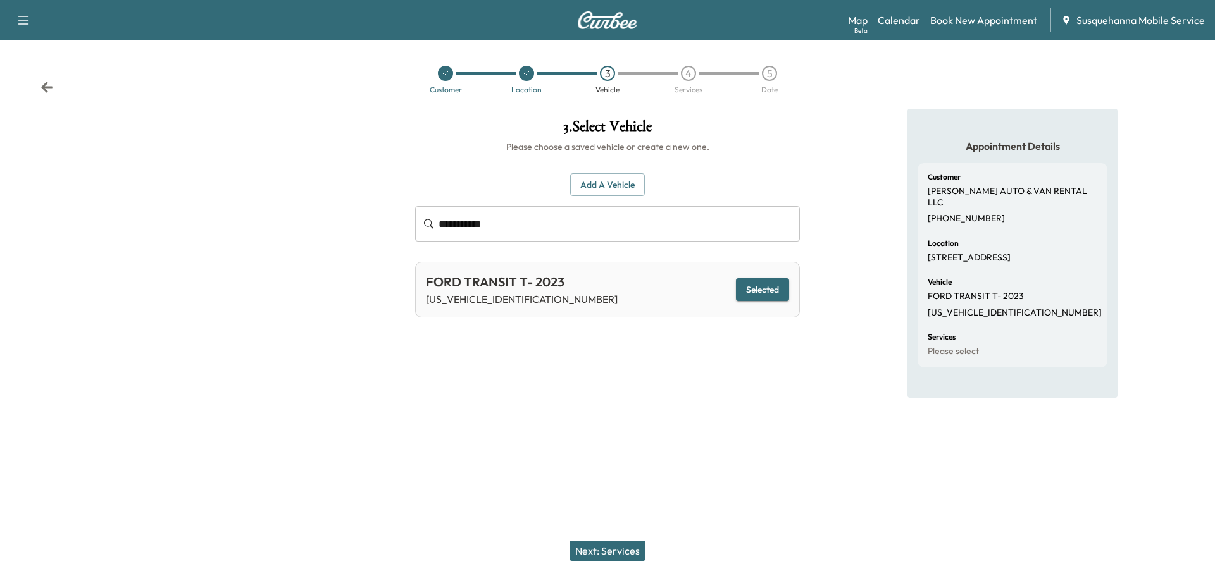
click at [624, 553] on button "Next: Services" at bounding box center [607, 551] width 76 height 20
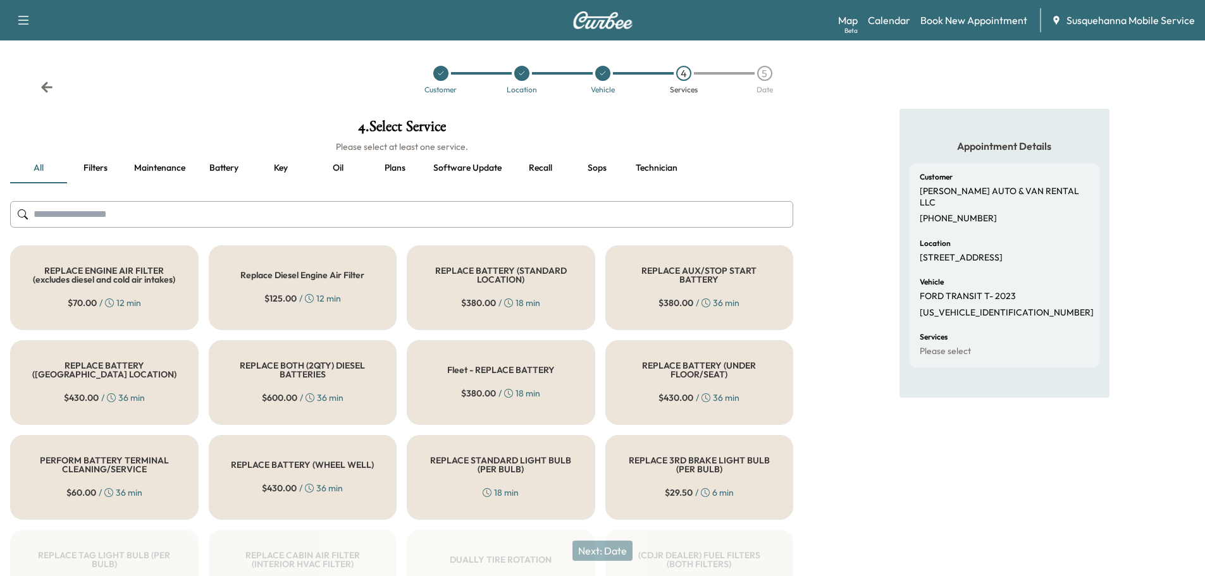
click at [517, 221] on input "text" at bounding box center [401, 214] width 783 height 27
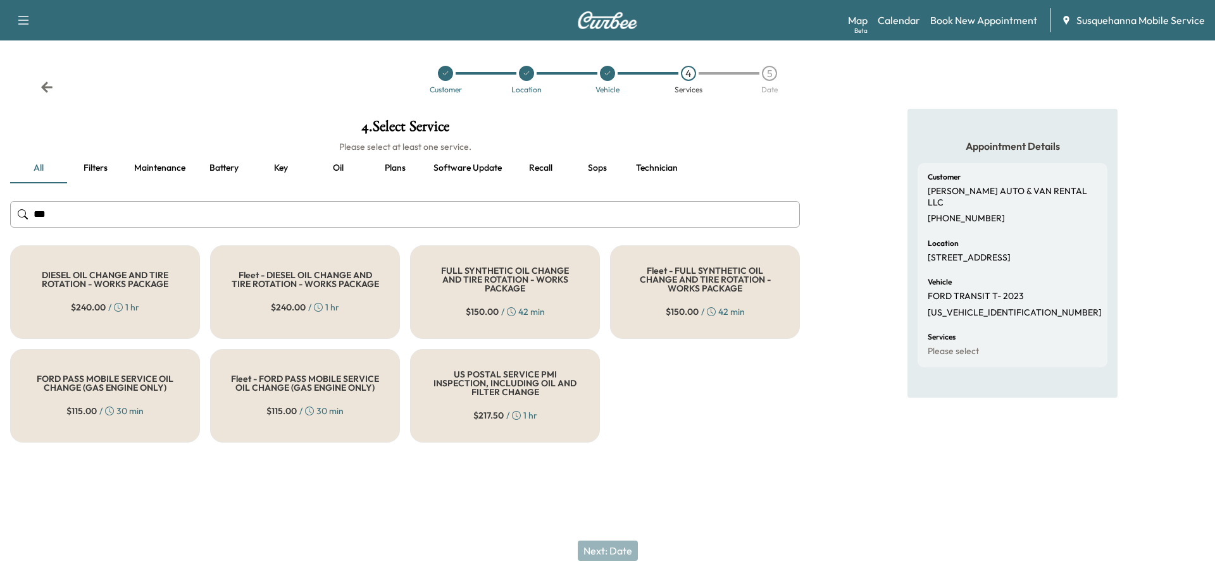
type input "***"
click at [513, 258] on div "FULL SYNTHETIC OIL CHANGE AND TIRE ROTATION - WORKS PACKAGE $ 150.00 / 42 min" at bounding box center [505, 293] width 190 height 94
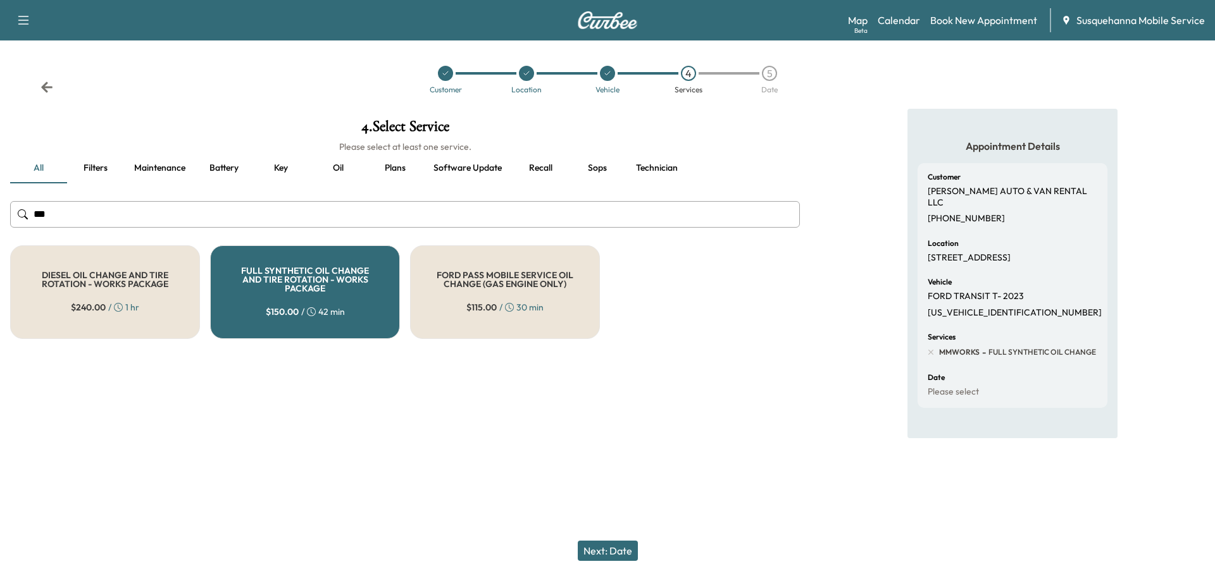
click at [613, 551] on button "Next: Date" at bounding box center [608, 551] width 60 height 20
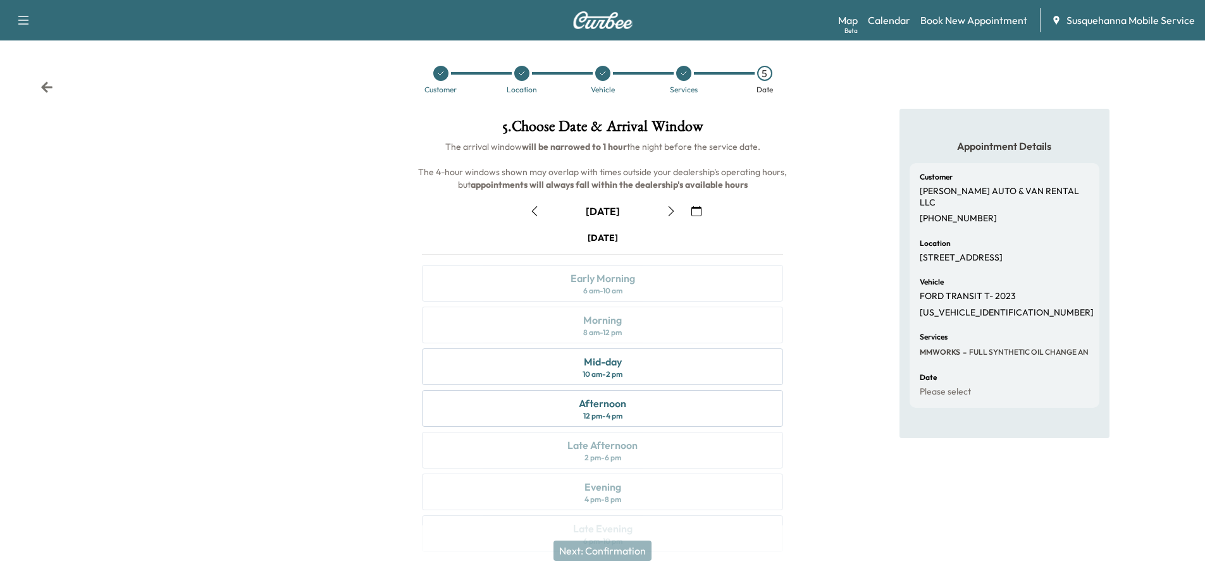
click at [695, 208] on icon "button" at bounding box center [697, 211] width 10 height 10
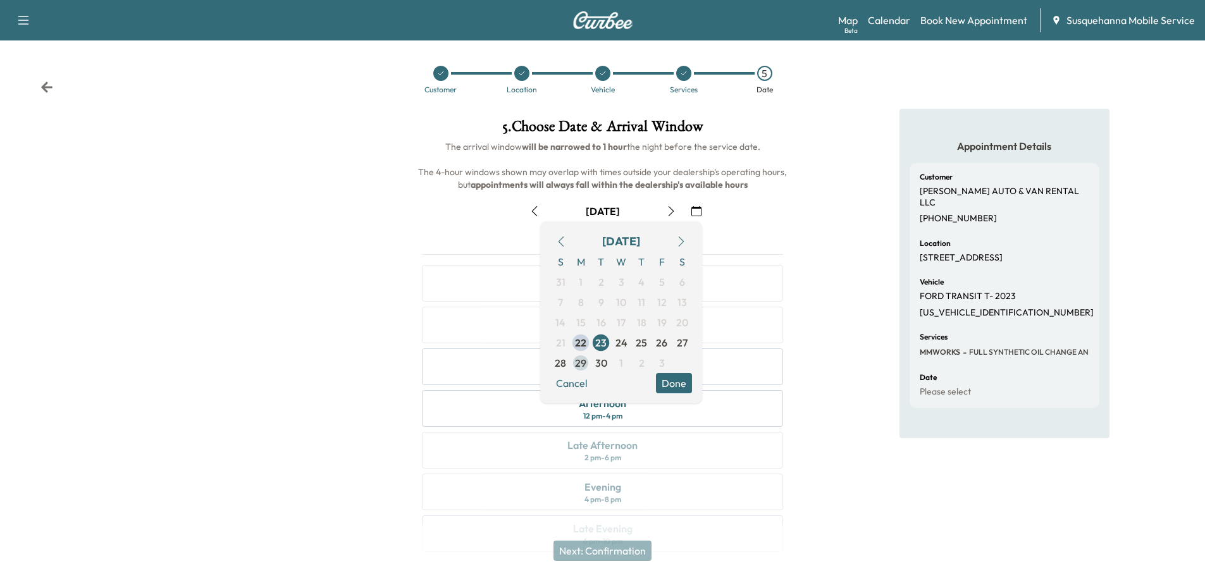
click at [585, 366] on span "29" at bounding box center [580, 363] width 11 height 15
click at [681, 387] on button "Done" at bounding box center [674, 383] width 36 height 20
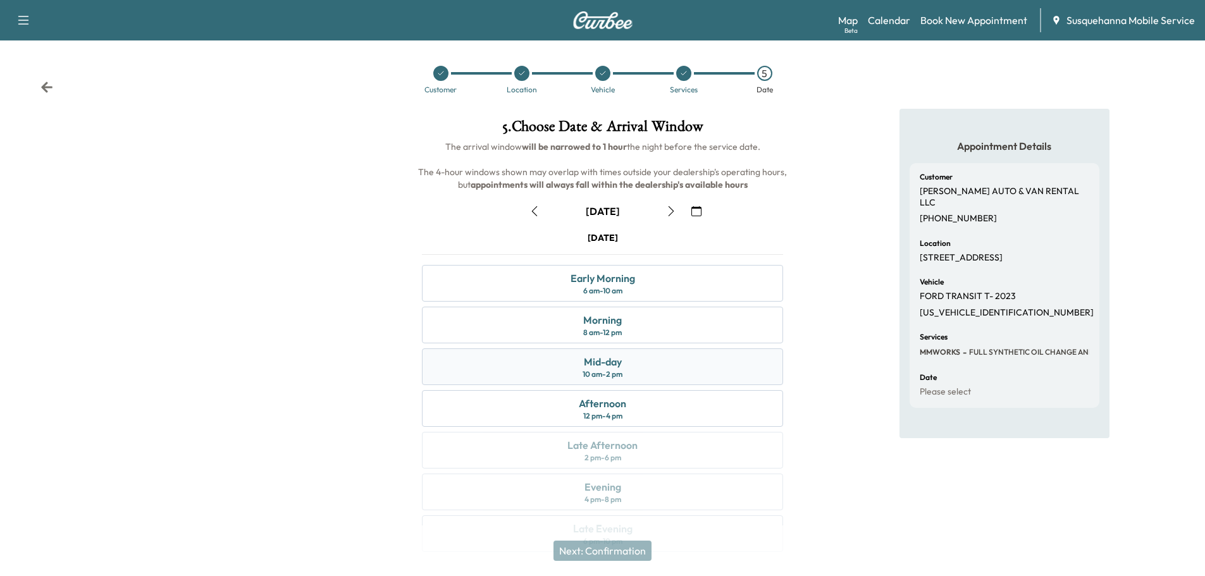
click at [683, 360] on div "Mid-day 10 am - 2 pm" at bounding box center [602, 367] width 361 height 37
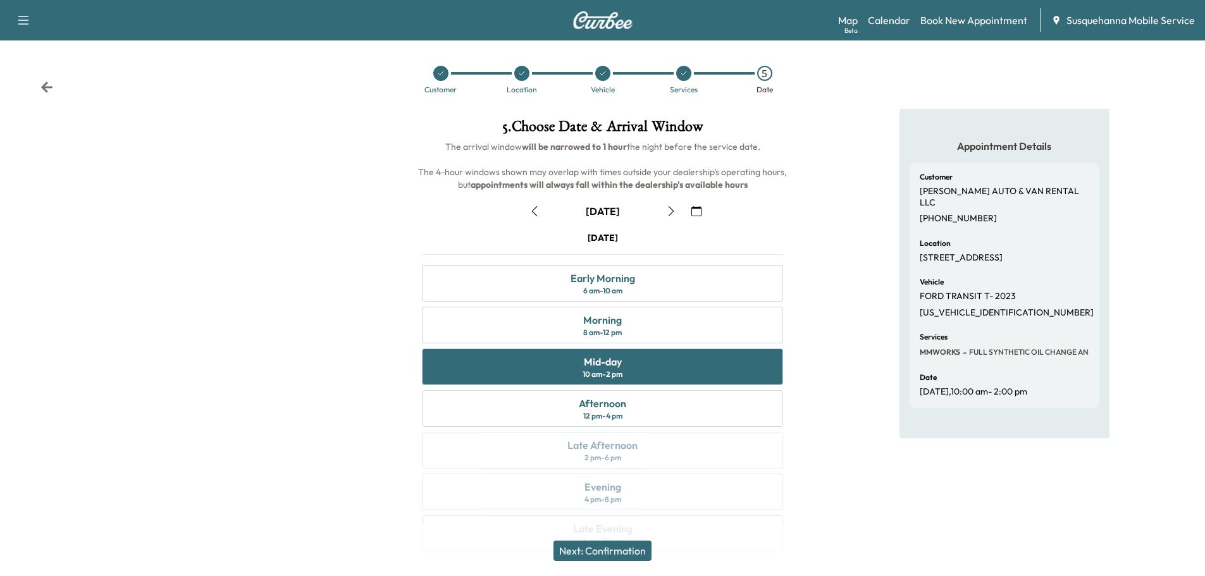
click at [626, 557] on button "Next: Confirmation" at bounding box center [603, 551] width 98 height 20
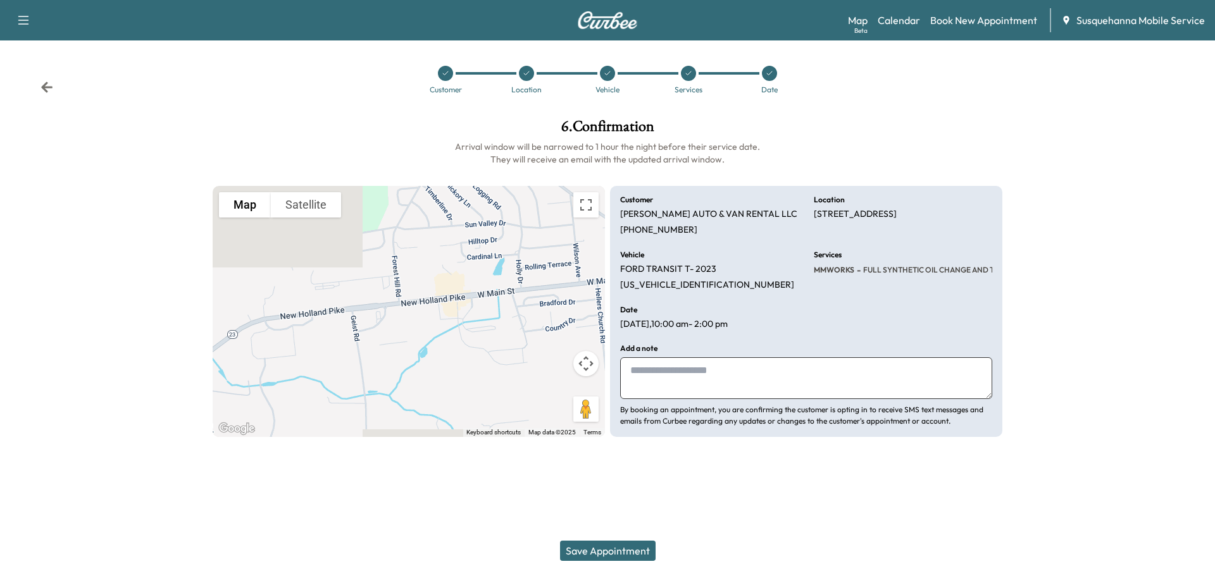
click at [681, 382] on textarea at bounding box center [806, 379] width 372 height 42
type textarea "**********"
click at [621, 556] on button "Save Appointment" at bounding box center [608, 551] width 96 height 20
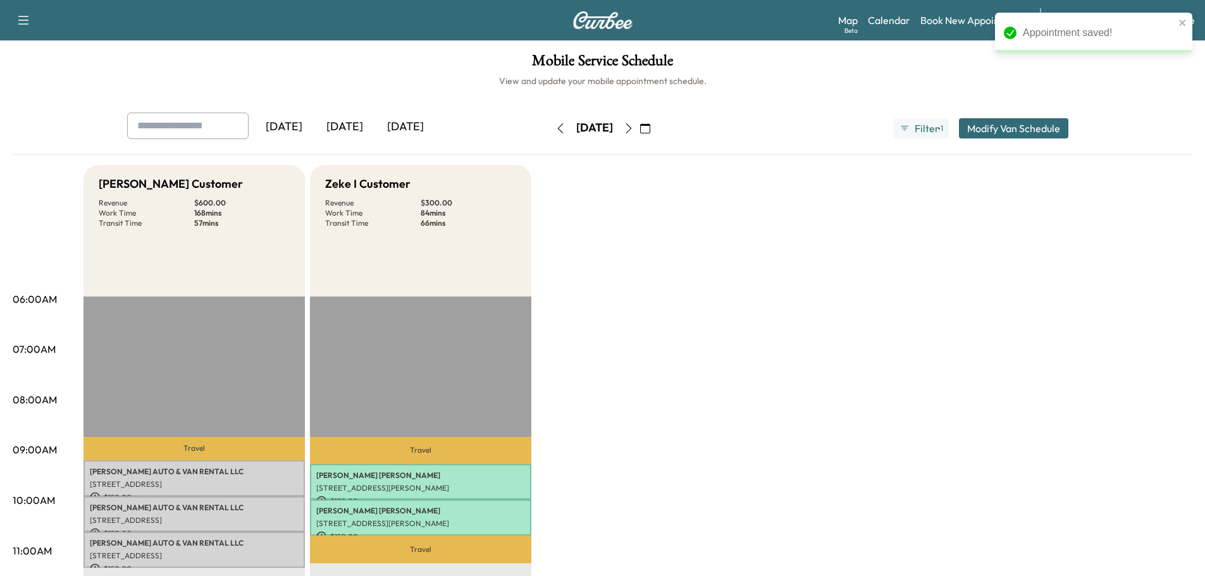
scroll to position [202, 0]
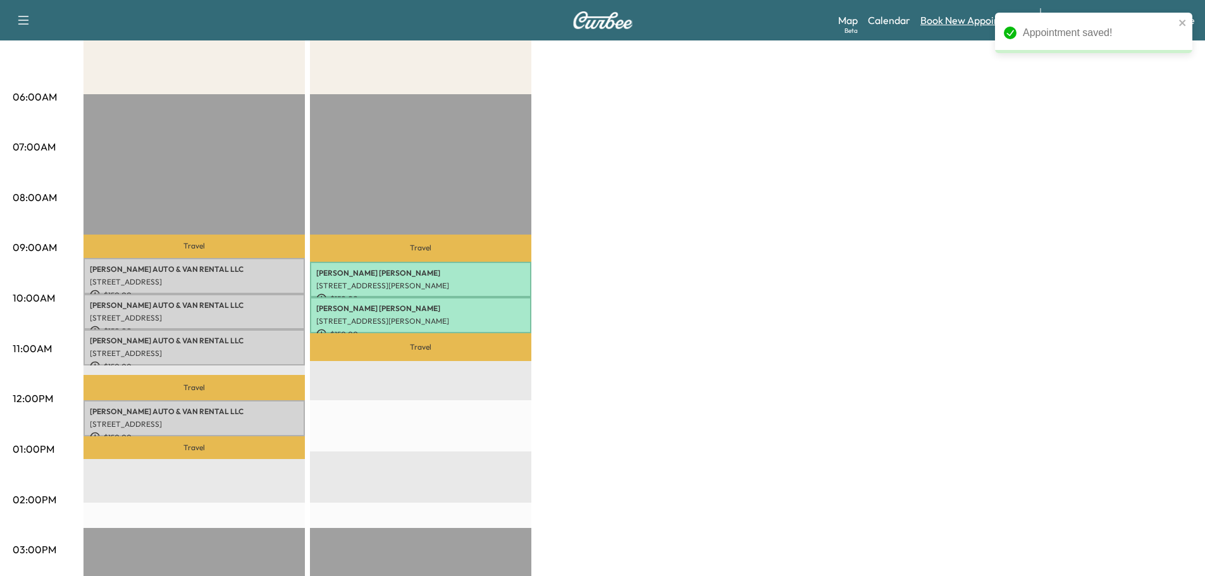
click at [947, 21] on link "Book New Appointment" at bounding box center [974, 20] width 107 height 15
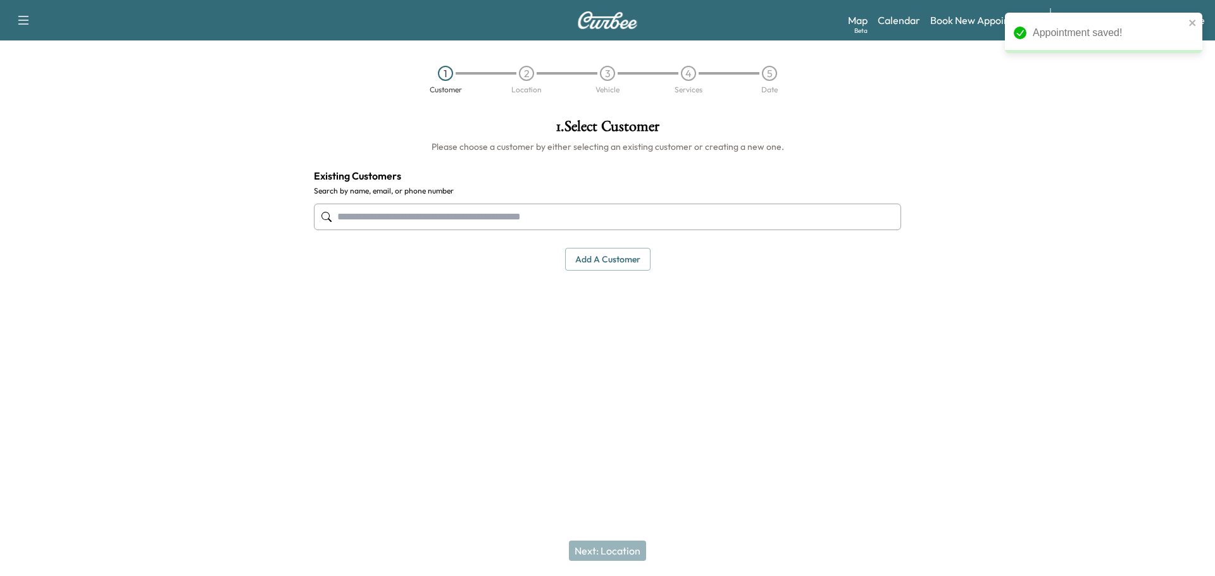
click at [572, 220] on input "text" at bounding box center [607, 217] width 587 height 27
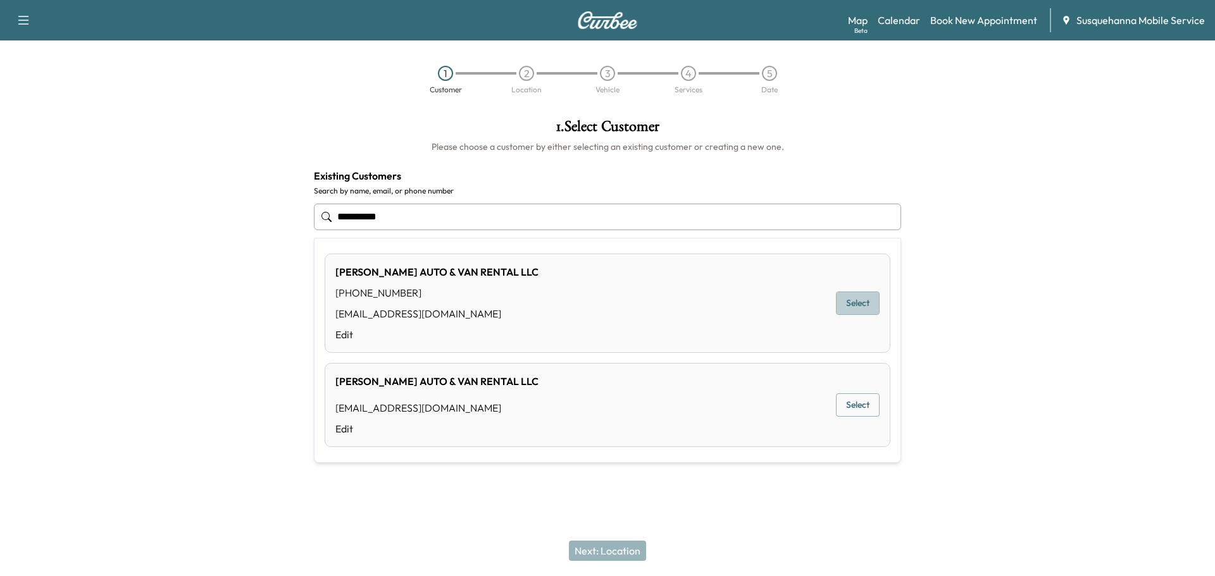
click at [850, 306] on button "Select" at bounding box center [858, 303] width 44 height 23
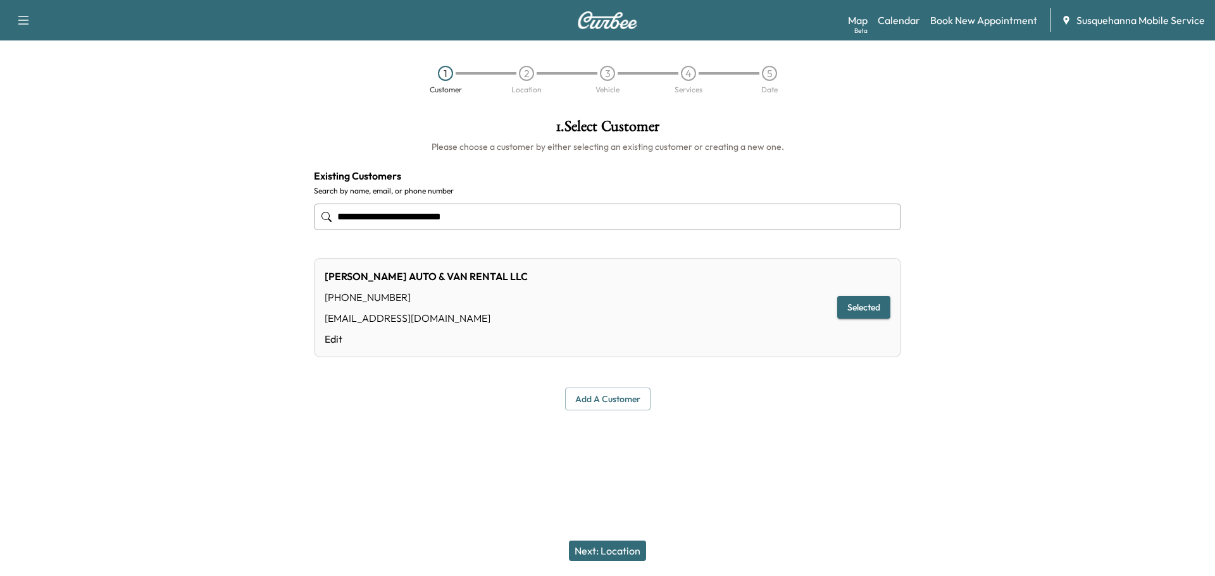
type input "**********"
drag, startPoint x: 623, startPoint y: 549, endPoint x: 776, endPoint y: 434, distance: 191.6
click at [630, 534] on div "Next: Location" at bounding box center [607, 551] width 1215 height 51
click at [612, 549] on button "Next: Location" at bounding box center [607, 551] width 77 height 20
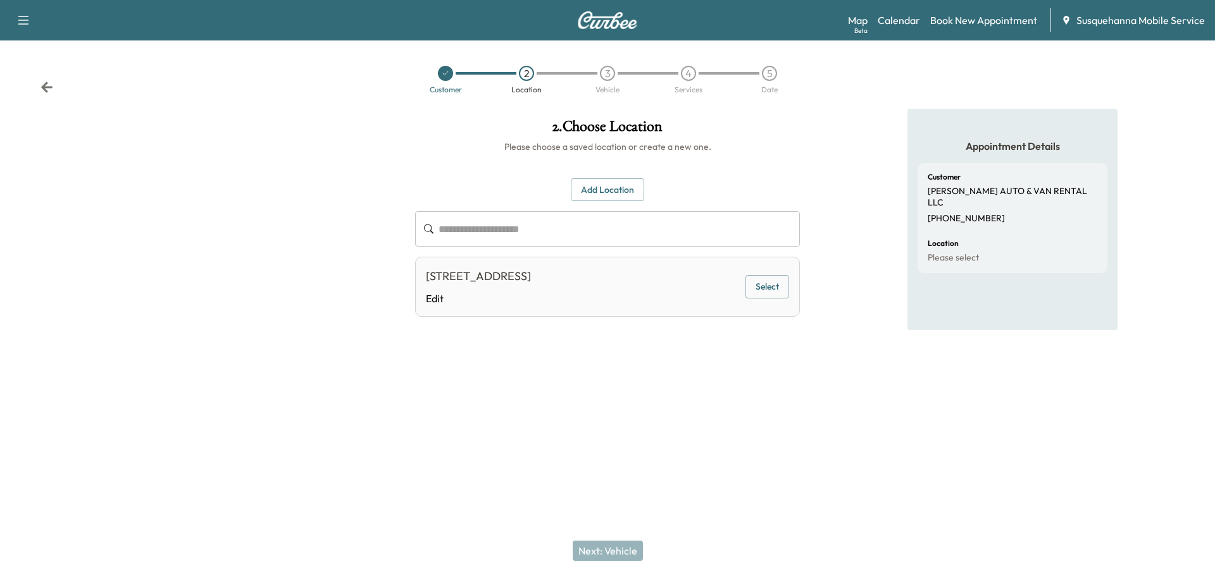
click at [775, 289] on button "Select" at bounding box center [767, 286] width 44 height 23
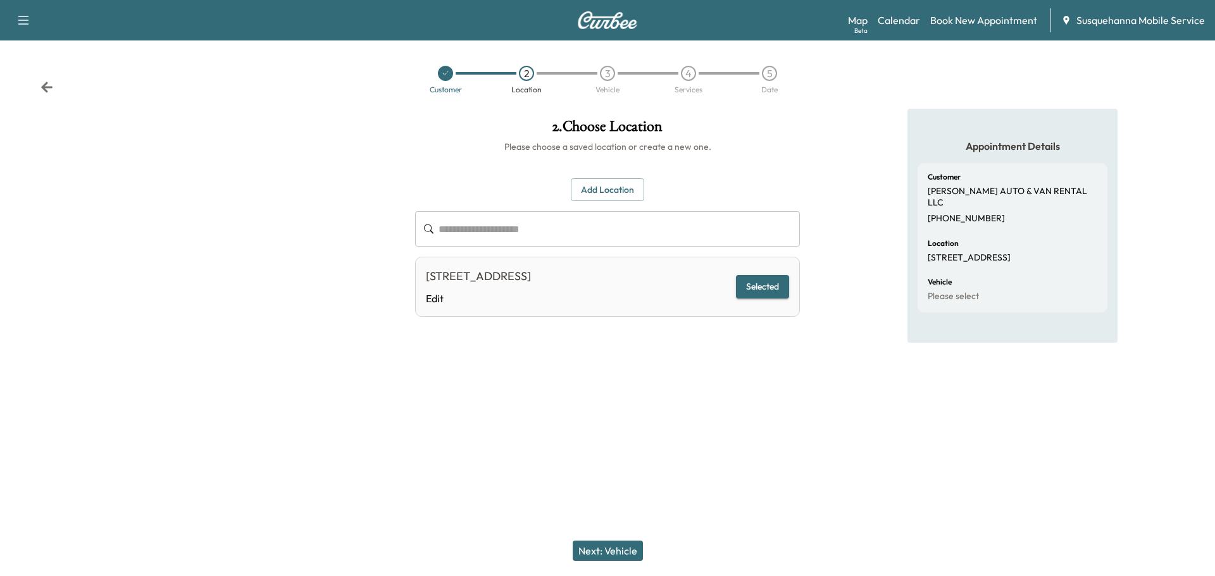
click at [623, 548] on button "Next: Vehicle" at bounding box center [608, 551] width 70 height 20
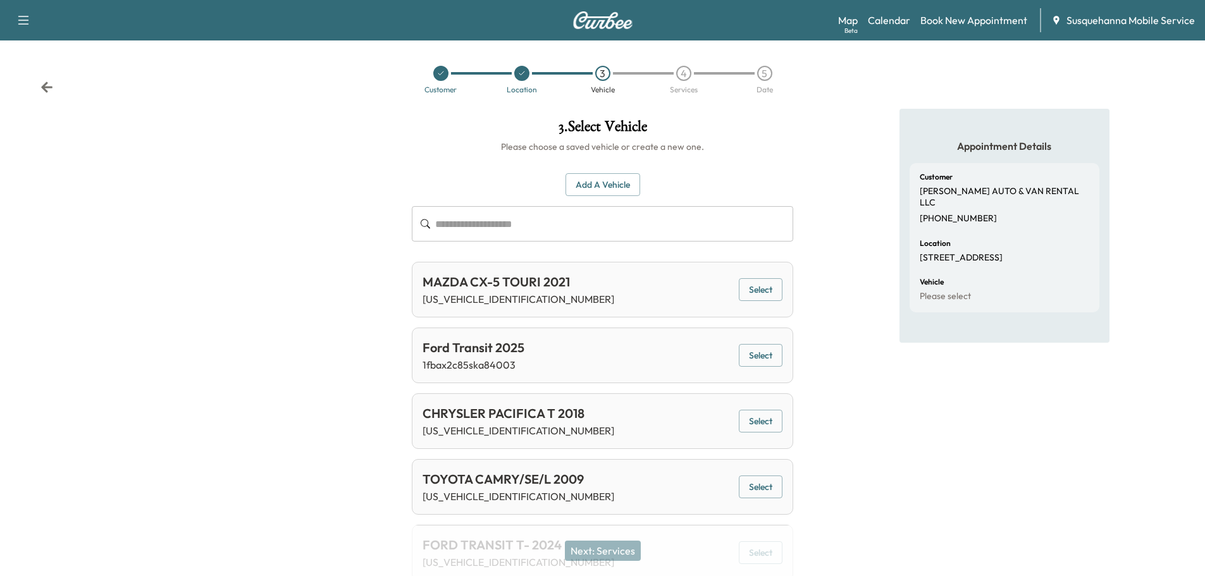
click at [688, 240] on input "text" at bounding box center [614, 223] width 358 height 35
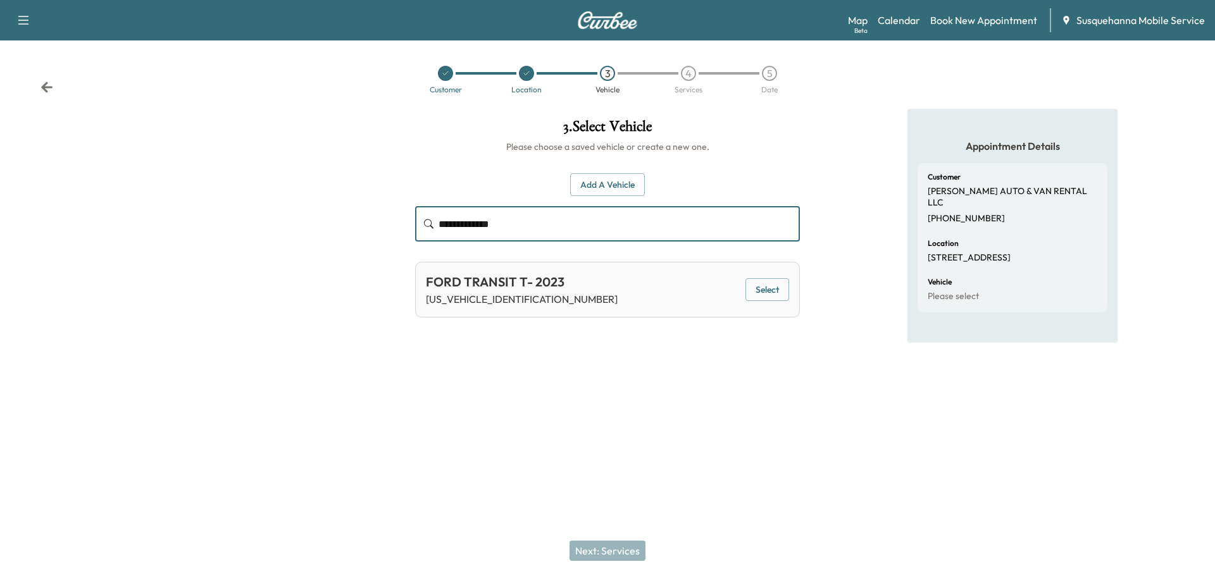
type input "**********"
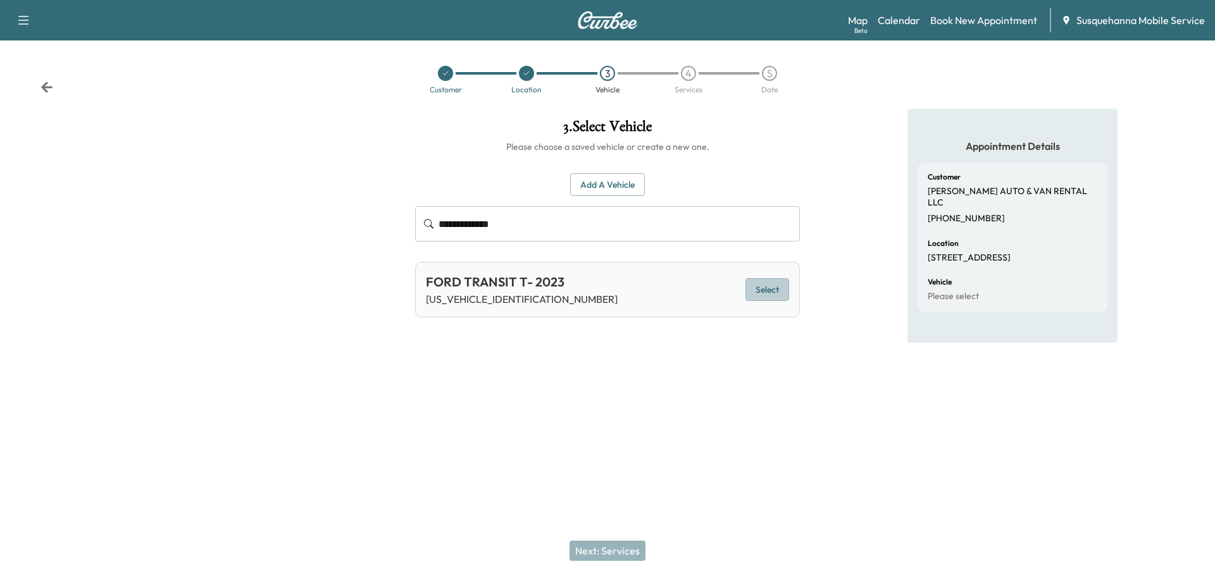
click at [776, 296] on button "Select" at bounding box center [767, 289] width 44 height 23
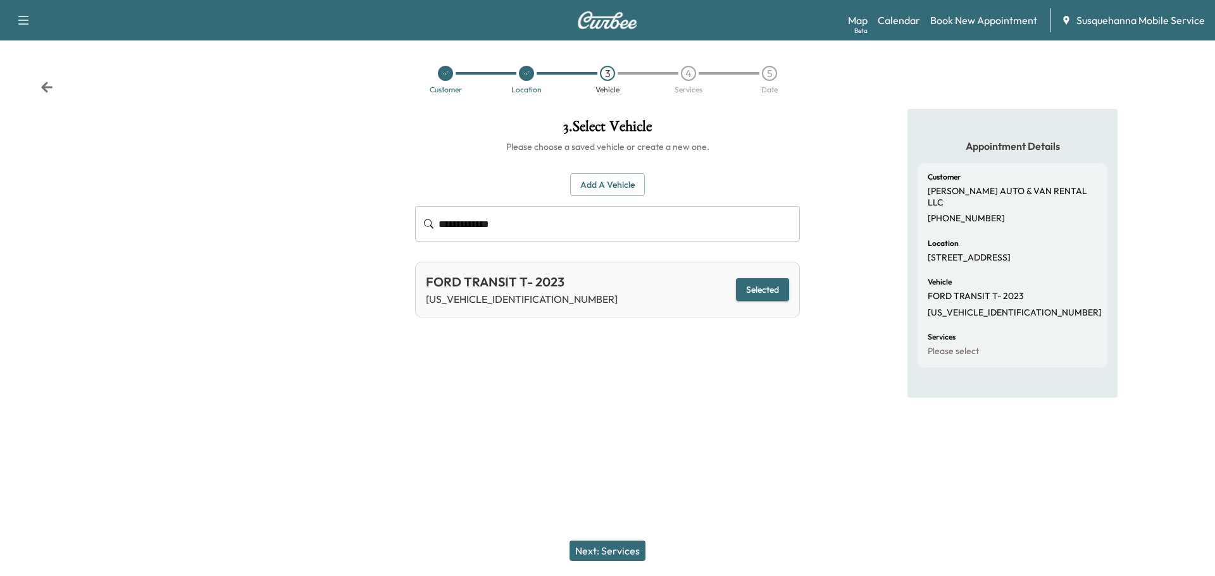
click at [635, 545] on button "Next: Services" at bounding box center [607, 551] width 76 height 20
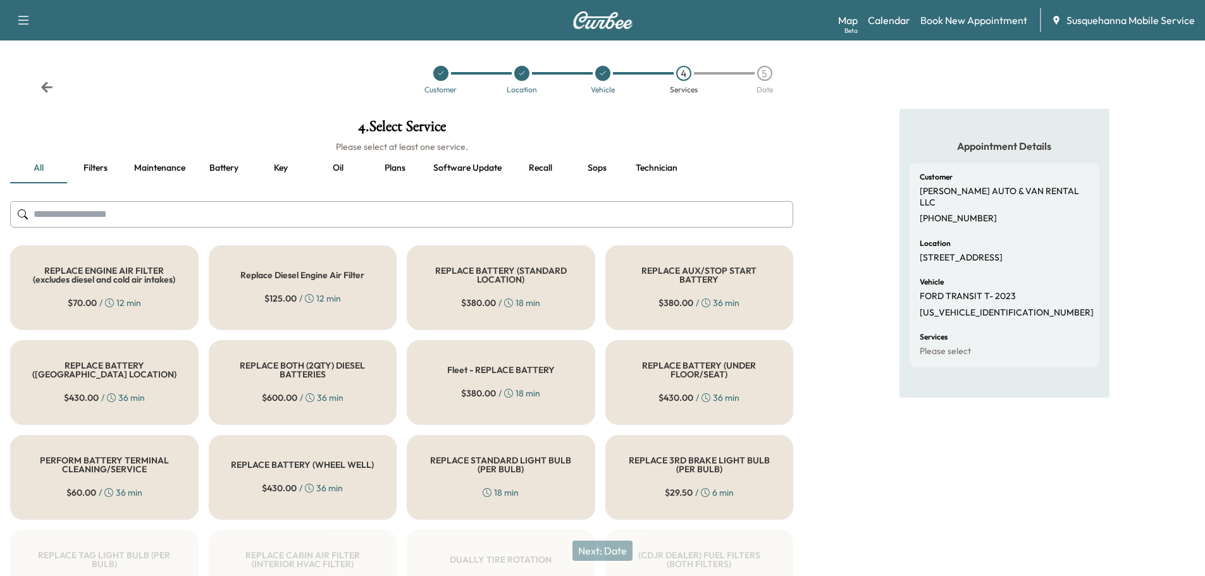
click at [511, 211] on input "text" at bounding box center [401, 214] width 783 height 27
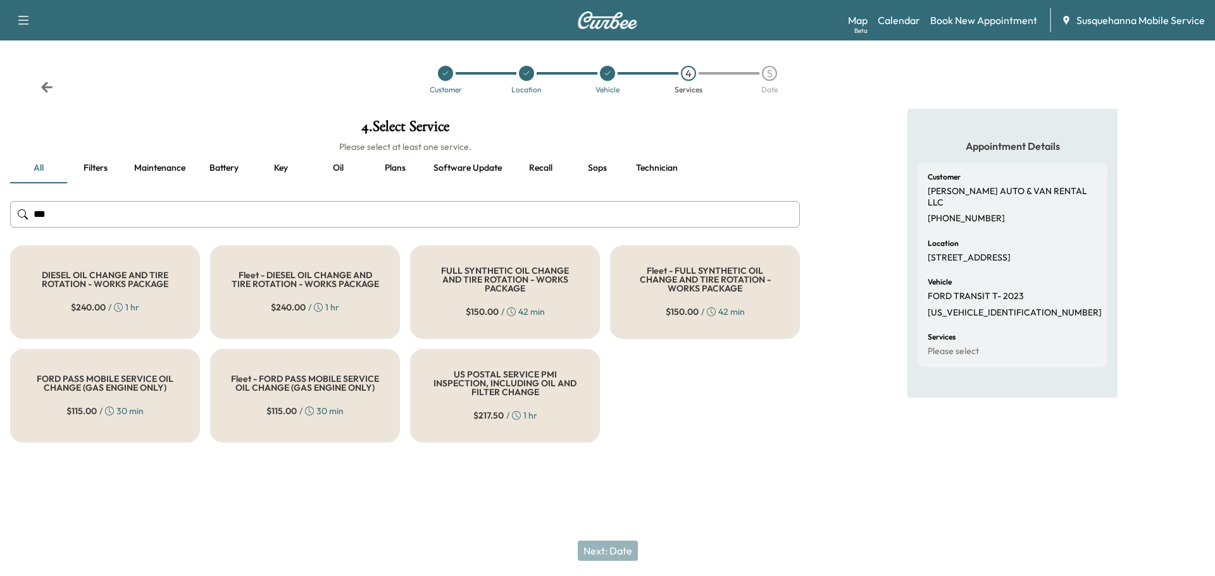
type input "***"
click at [501, 299] on div "FULL SYNTHETIC OIL CHANGE AND TIRE ROTATION - WORKS PACKAGE $ 150.00 / 42 min" at bounding box center [505, 293] width 190 height 94
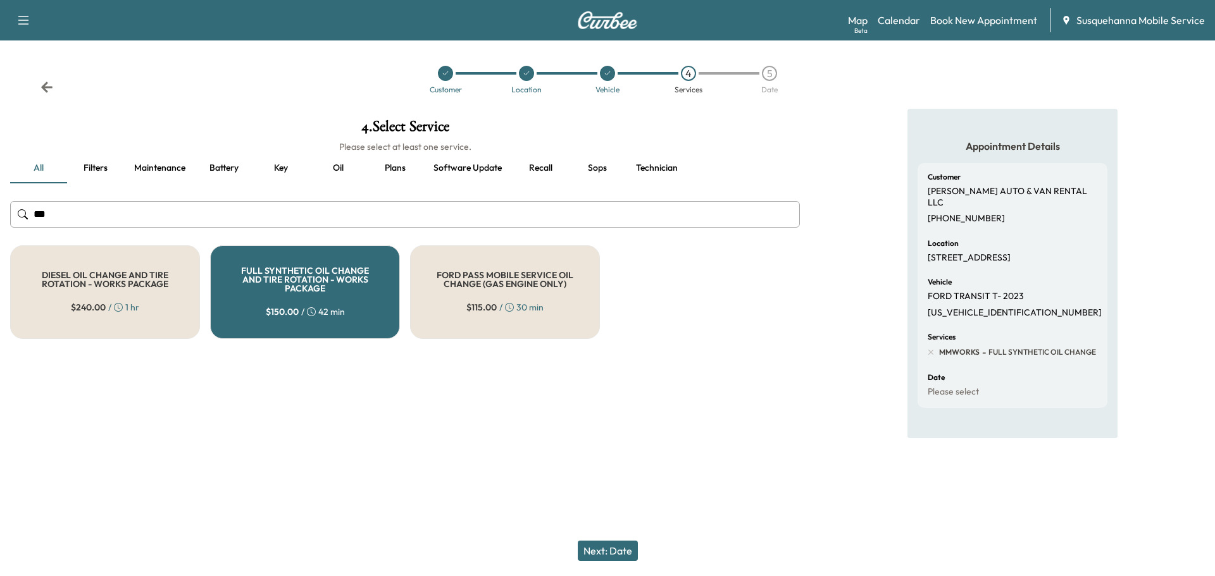
click at [606, 545] on button "Next: Date" at bounding box center [608, 551] width 60 height 20
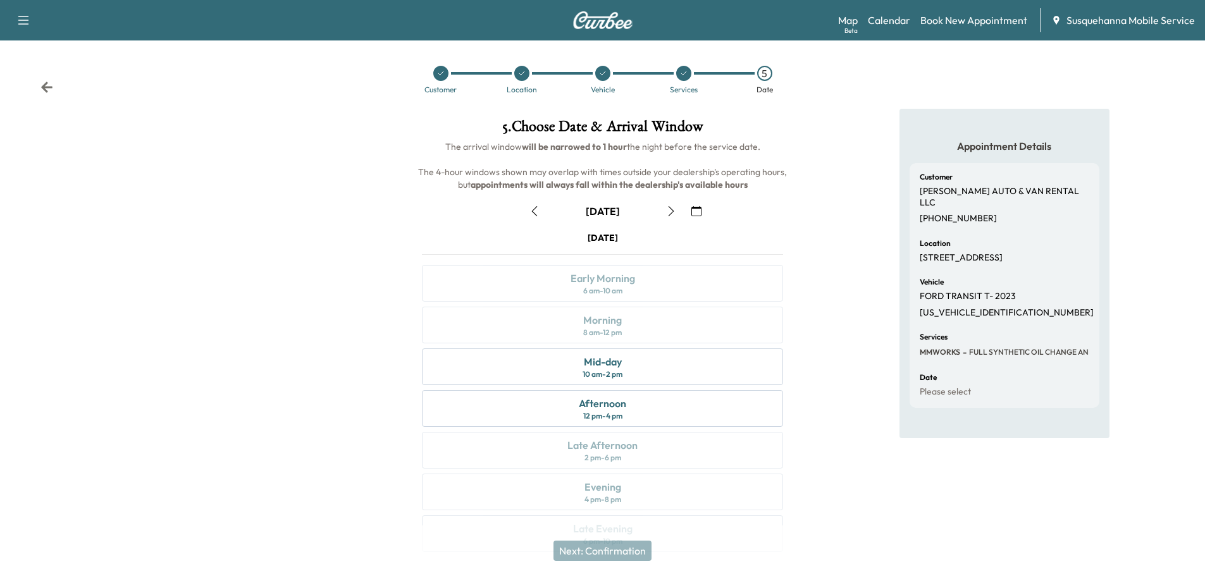
click at [695, 212] on icon "button" at bounding box center [697, 211] width 10 height 10
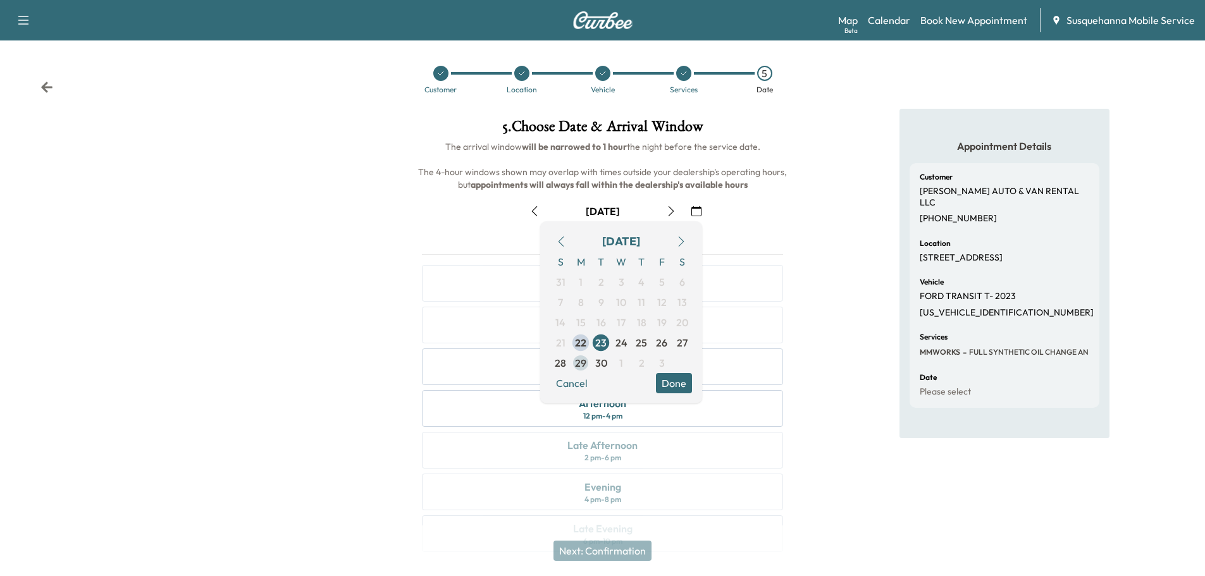
click at [587, 360] on span "29" at bounding box center [581, 363] width 20 height 20
click at [694, 382] on div "[DATE] S M T W T F S 31 1 2 3 4 5 6 7 8 9 10 11 12 13 14 15 16 17 18 19 20 21 2…" at bounding box center [621, 312] width 162 height 182
click at [680, 385] on button "Done" at bounding box center [674, 383] width 36 height 20
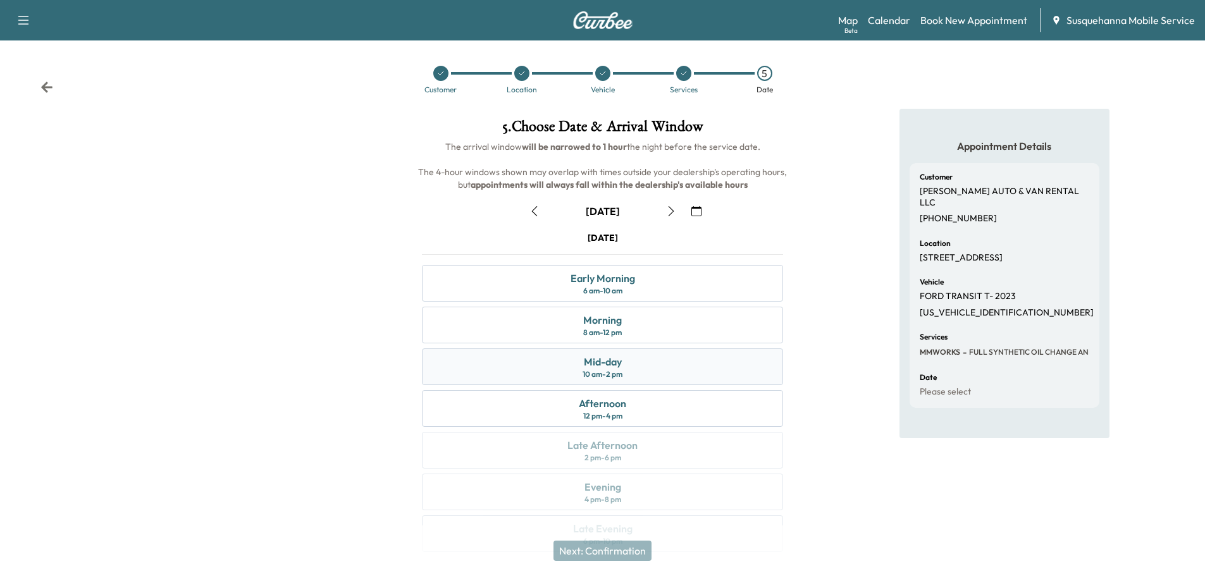
click at [687, 366] on div "Mid-day 10 am - 2 pm" at bounding box center [602, 367] width 361 height 37
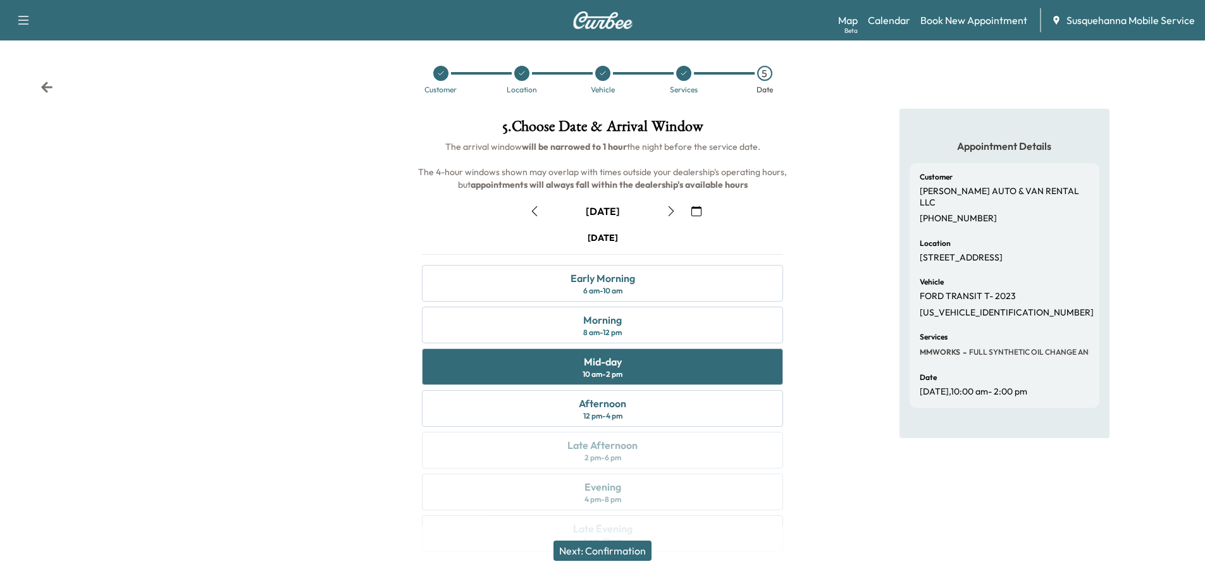
click at [638, 548] on button "Next: Confirmation" at bounding box center [603, 551] width 98 height 20
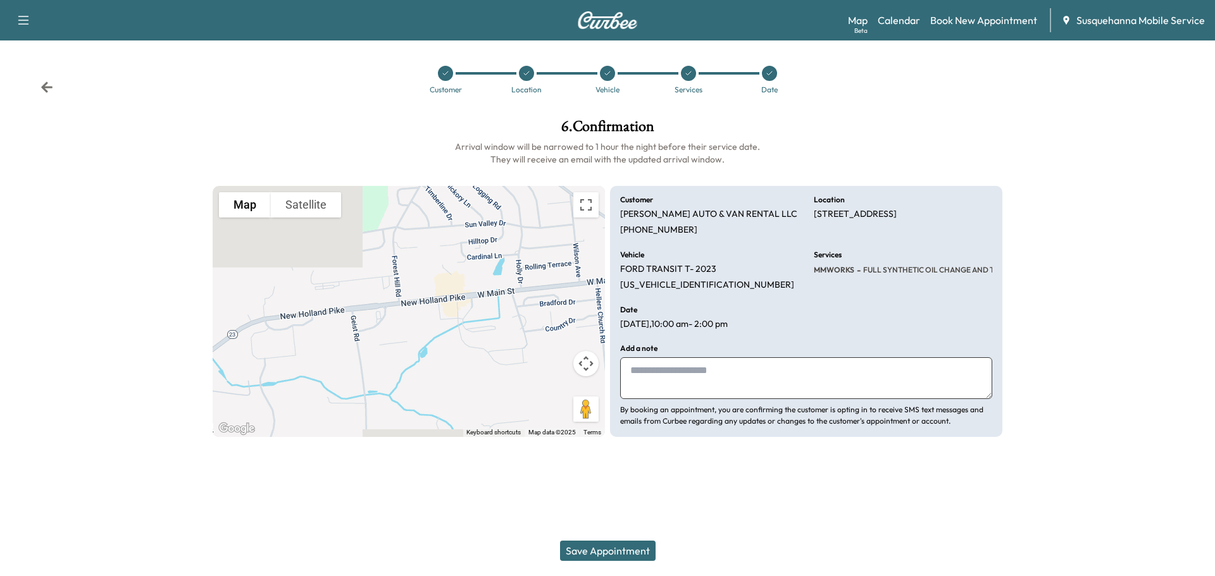
click at [739, 380] on textarea at bounding box center [806, 379] width 372 height 42
type textarea "**********"
click at [616, 547] on button "Save Appointment" at bounding box center [608, 551] width 96 height 20
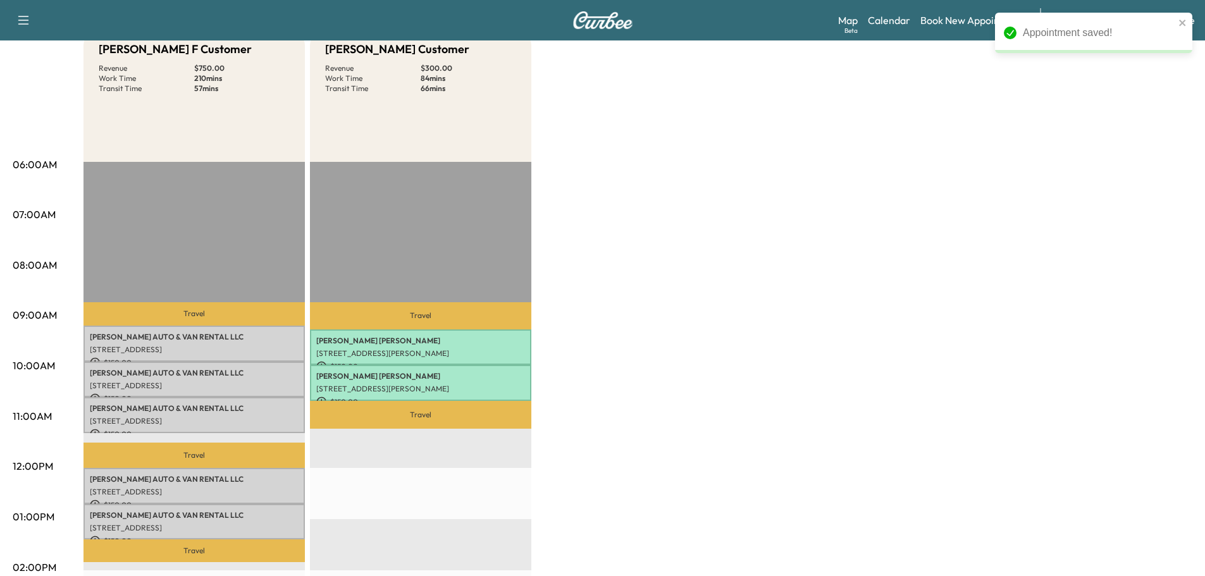
scroll to position [270, 0]
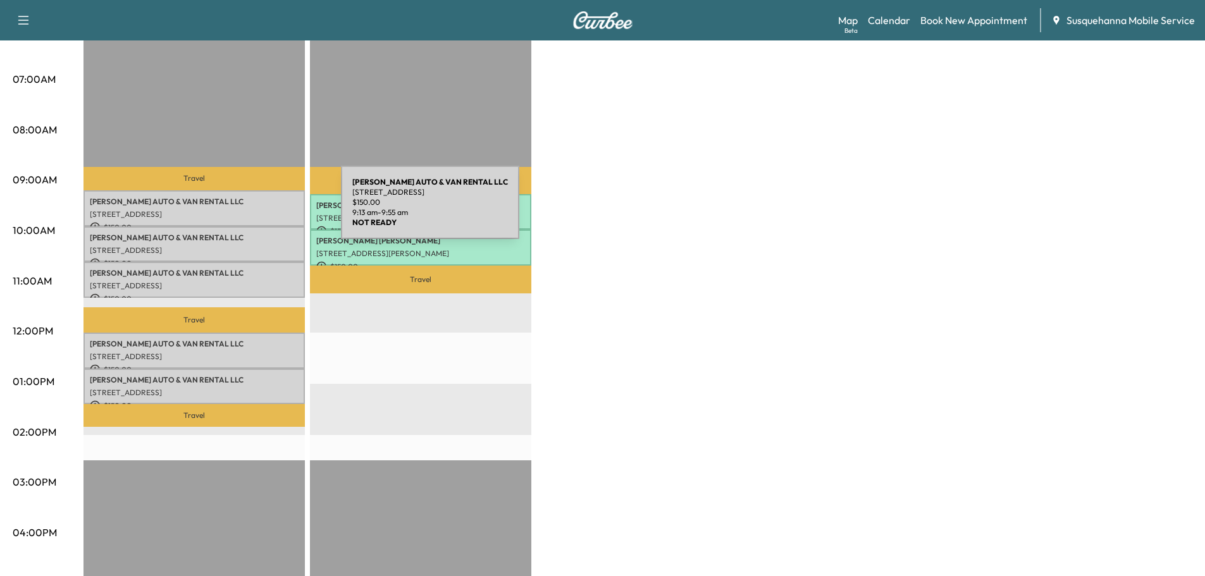
click at [246, 210] on p "[STREET_ADDRESS]" at bounding box center [194, 214] width 209 height 10
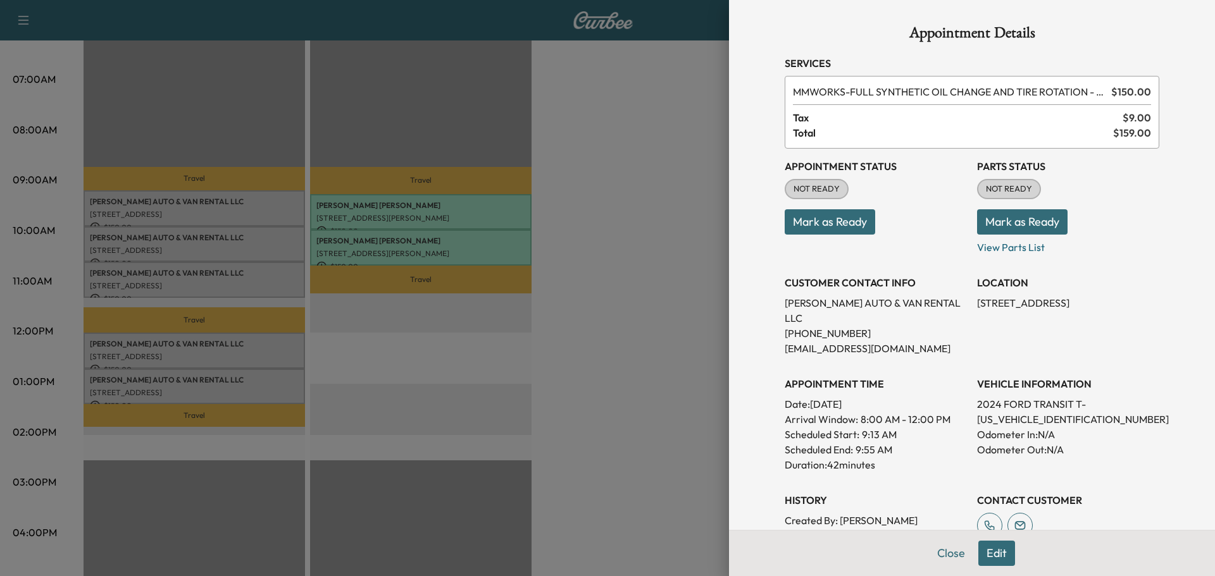
click at [992, 549] on button "Edit" at bounding box center [996, 553] width 37 height 25
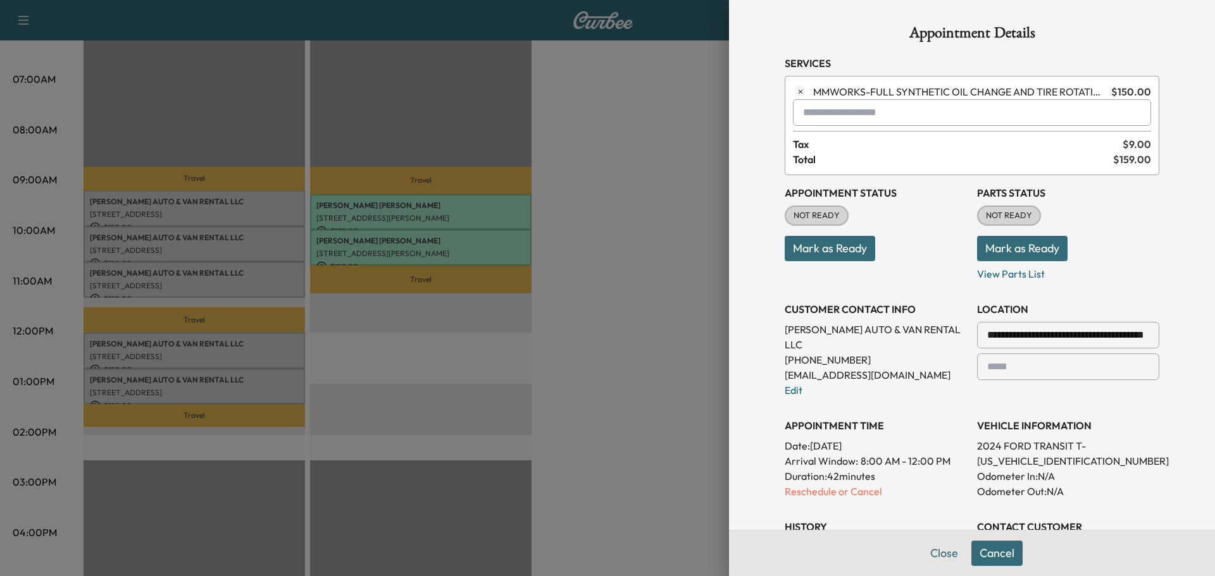
click at [821, 120] on input "text" at bounding box center [972, 112] width 358 height 27
click at [852, 140] on p "TJJ - Tech: [PERSON_NAME]" at bounding box center [926, 146] width 275 height 18
type input "**********"
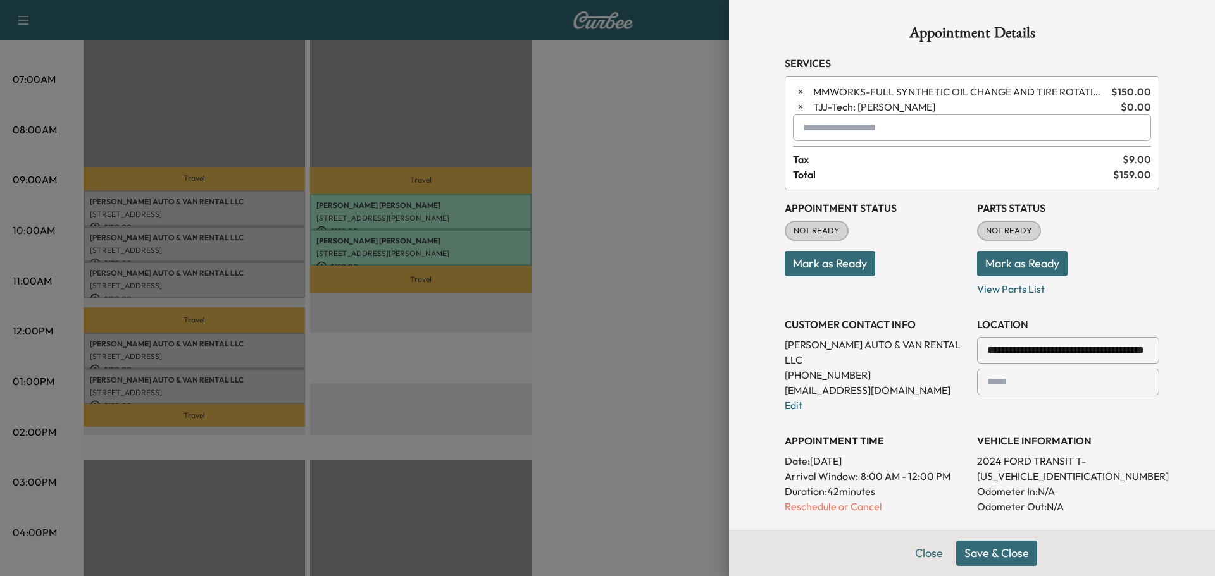
click at [992, 552] on button "Save & Close" at bounding box center [996, 553] width 81 height 25
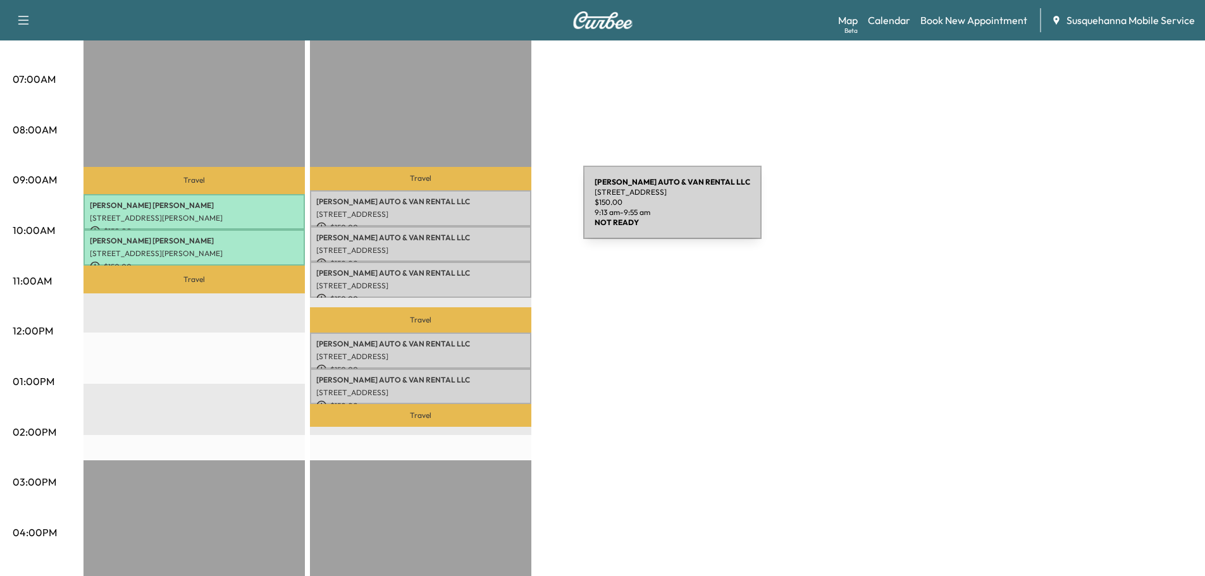
click at [489, 209] on p "[STREET_ADDRESS]" at bounding box center [420, 214] width 209 height 10
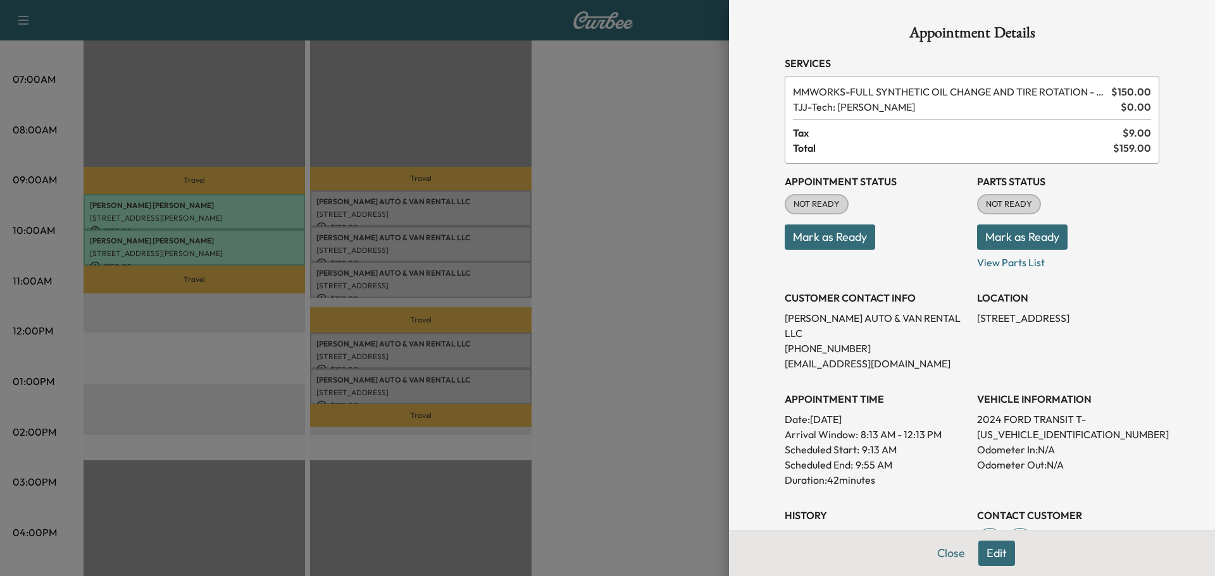
click at [1034, 238] on button "Mark as Ready" at bounding box center [1022, 237] width 90 height 25
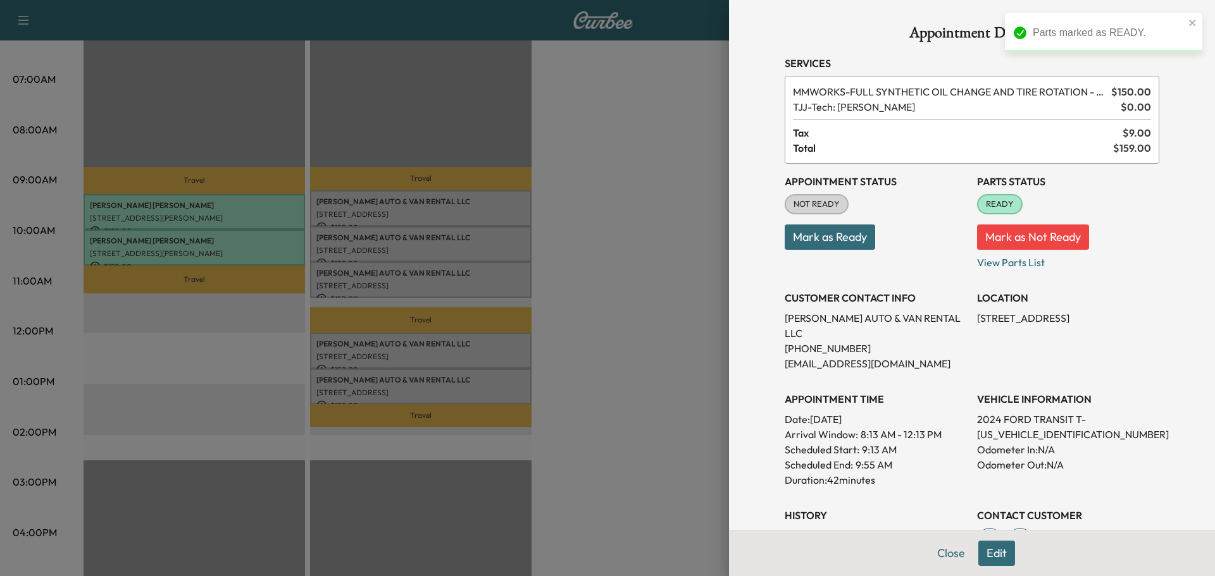
click at [845, 239] on button "Mark as Ready" at bounding box center [830, 237] width 90 height 25
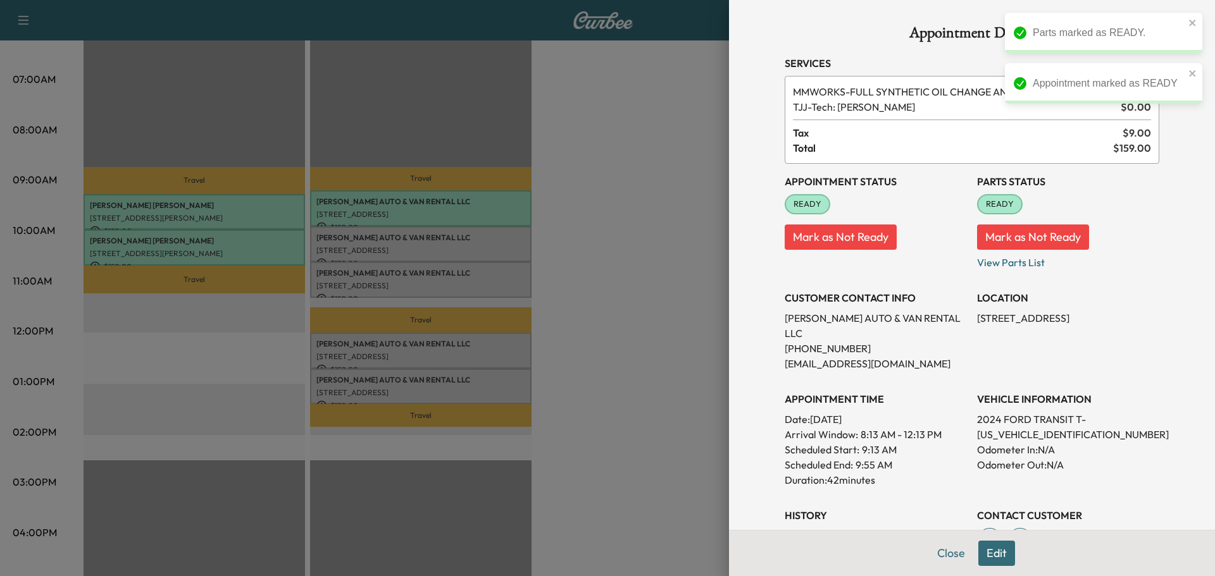
click at [499, 245] on div at bounding box center [607, 288] width 1215 height 576
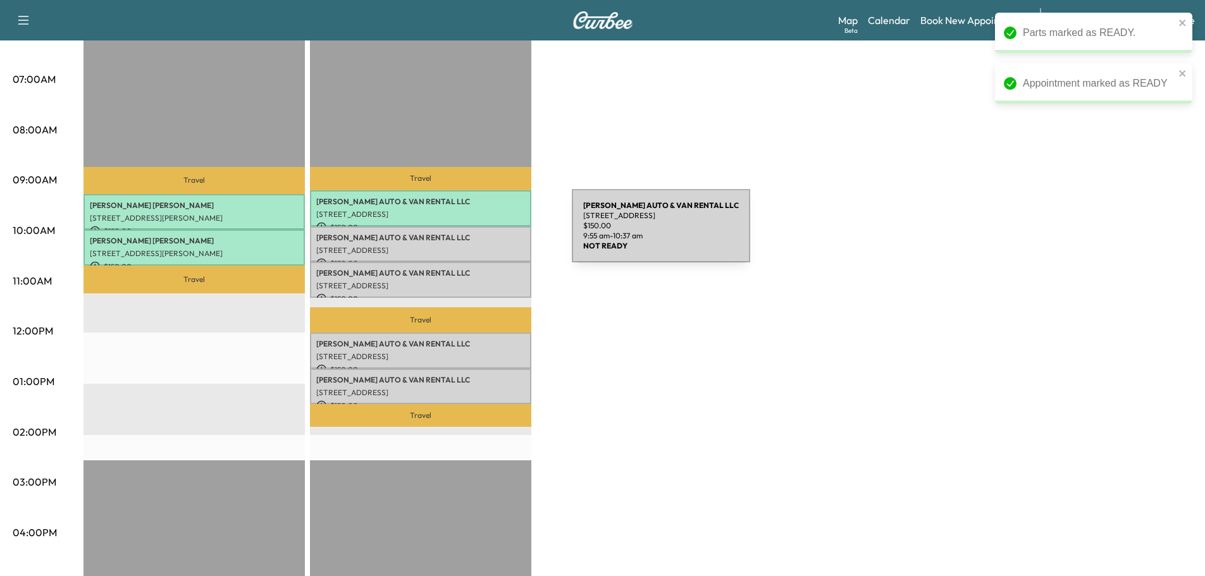
click at [477, 235] on p "[PERSON_NAME] AUTO & VAN RENTAL LLC" at bounding box center [420, 238] width 209 height 10
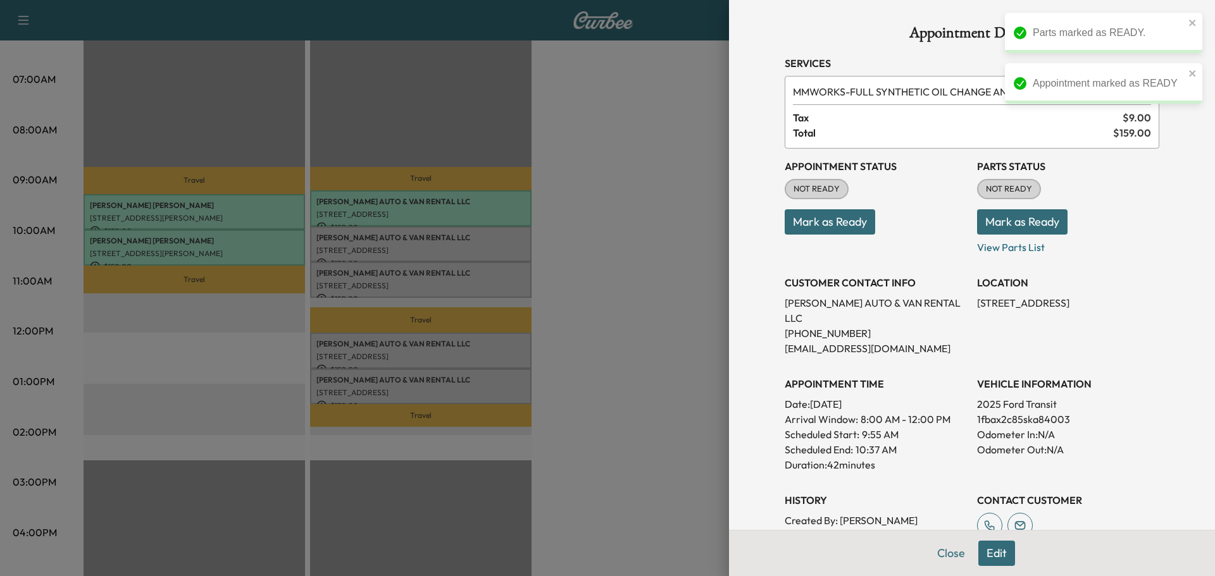
click at [1025, 225] on button "Mark as Ready" at bounding box center [1022, 221] width 90 height 25
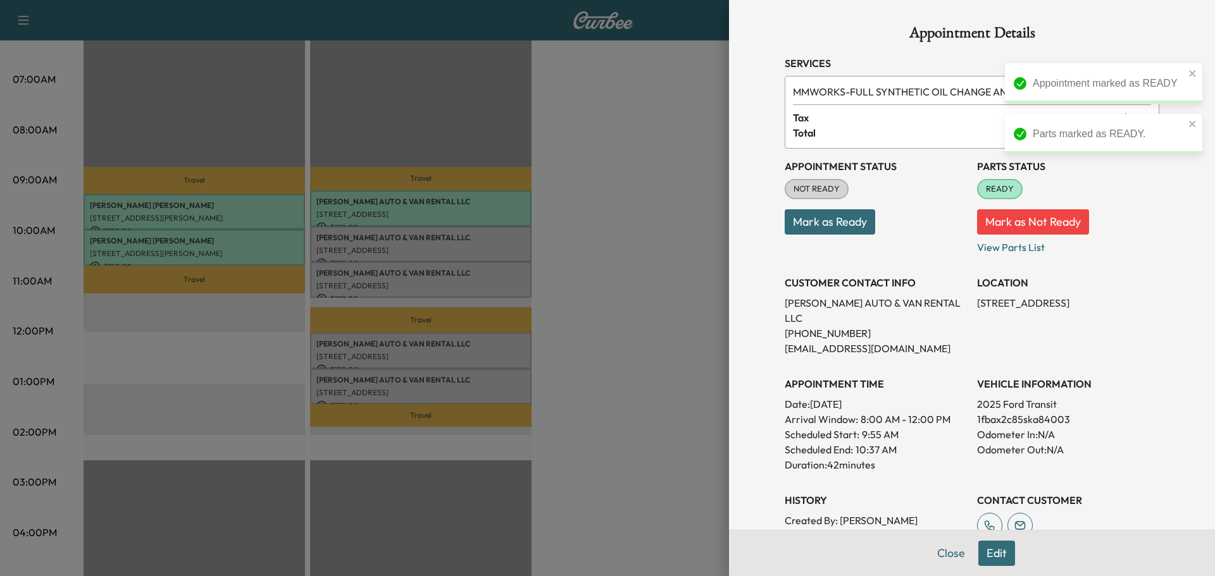
click at [825, 232] on button "Mark as Ready" at bounding box center [830, 221] width 90 height 25
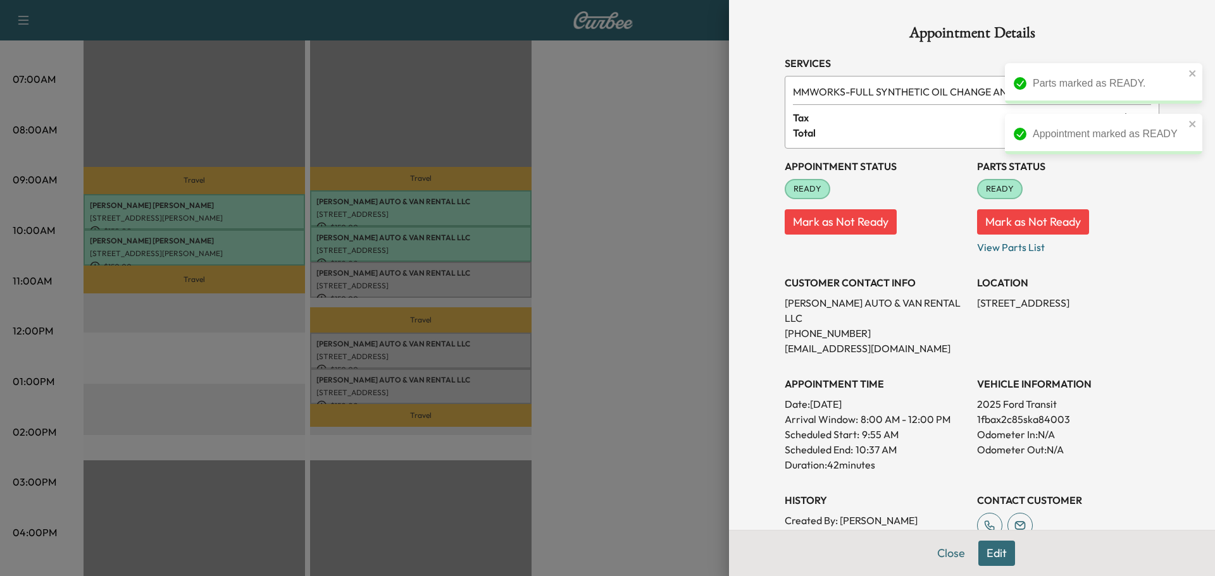
click at [495, 240] on div at bounding box center [607, 288] width 1215 height 576
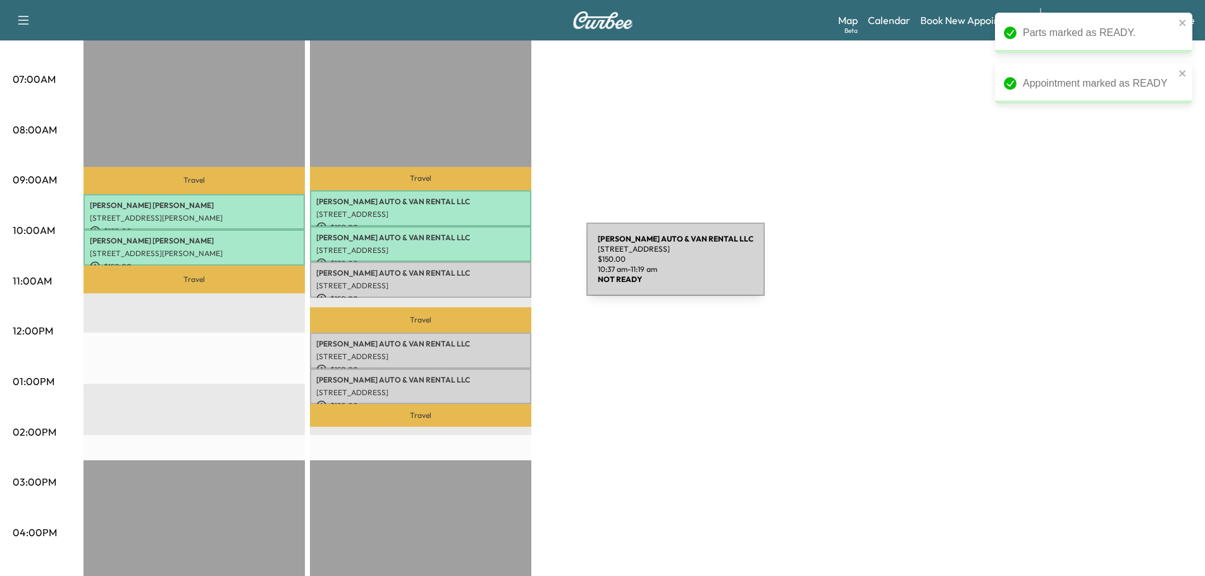
click at [492, 275] on p "[PERSON_NAME] AUTO & VAN RENTAL LLC" at bounding box center [420, 273] width 209 height 10
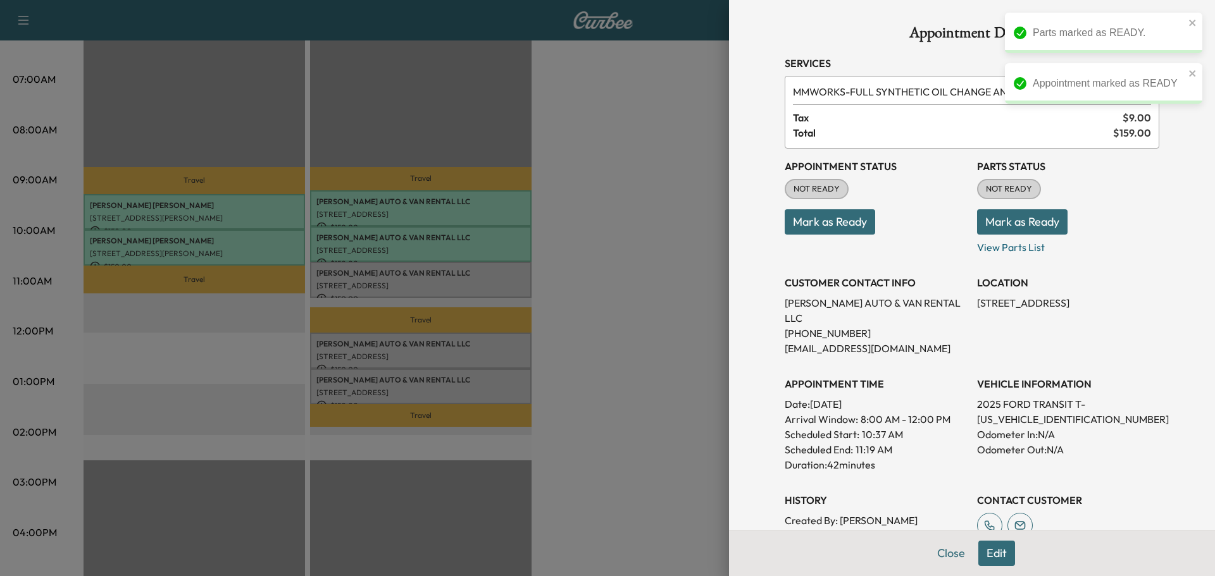
click at [1014, 222] on button "Mark as Ready" at bounding box center [1022, 221] width 90 height 25
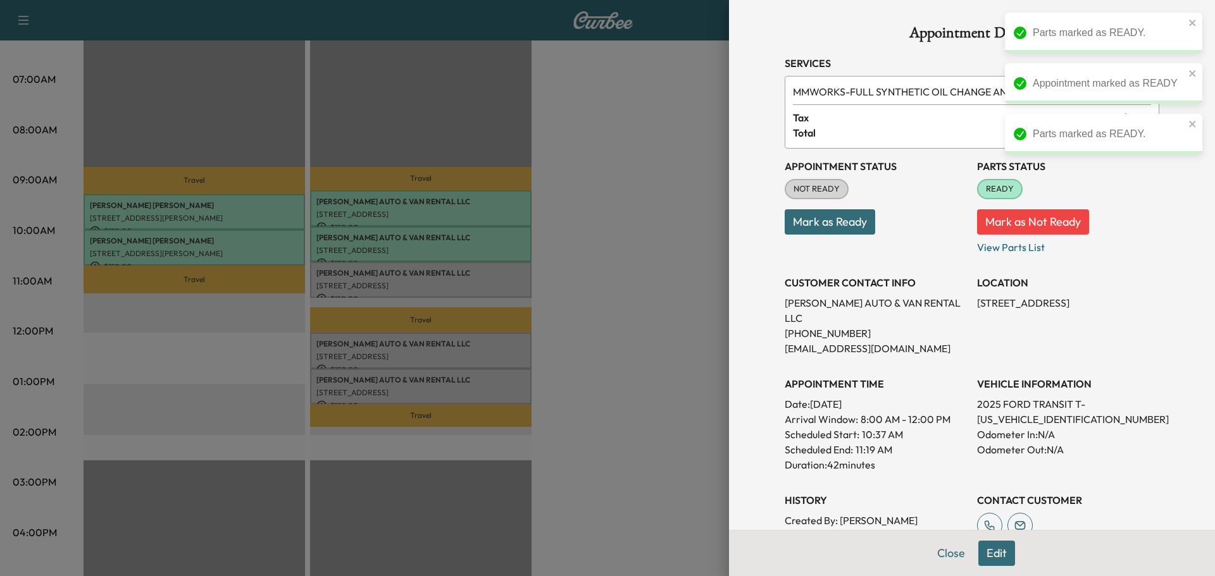
click at [845, 234] on button "Mark as Ready" at bounding box center [830, 221] width 90 height 25
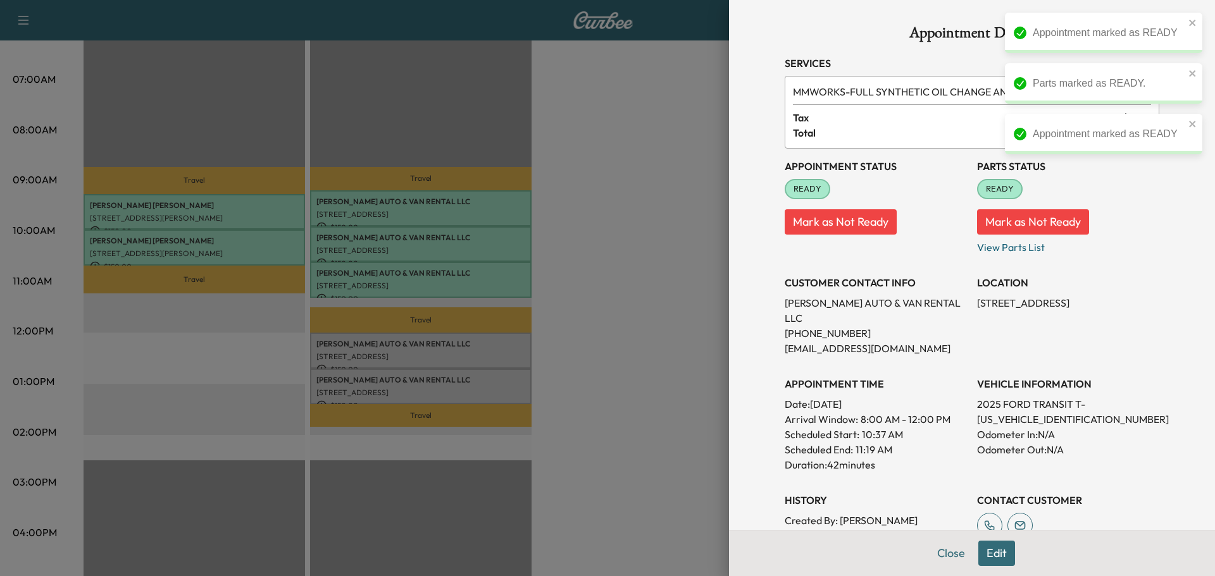
click at [486, 353] on div at bounding box center [607, 288] width 1215 height 576
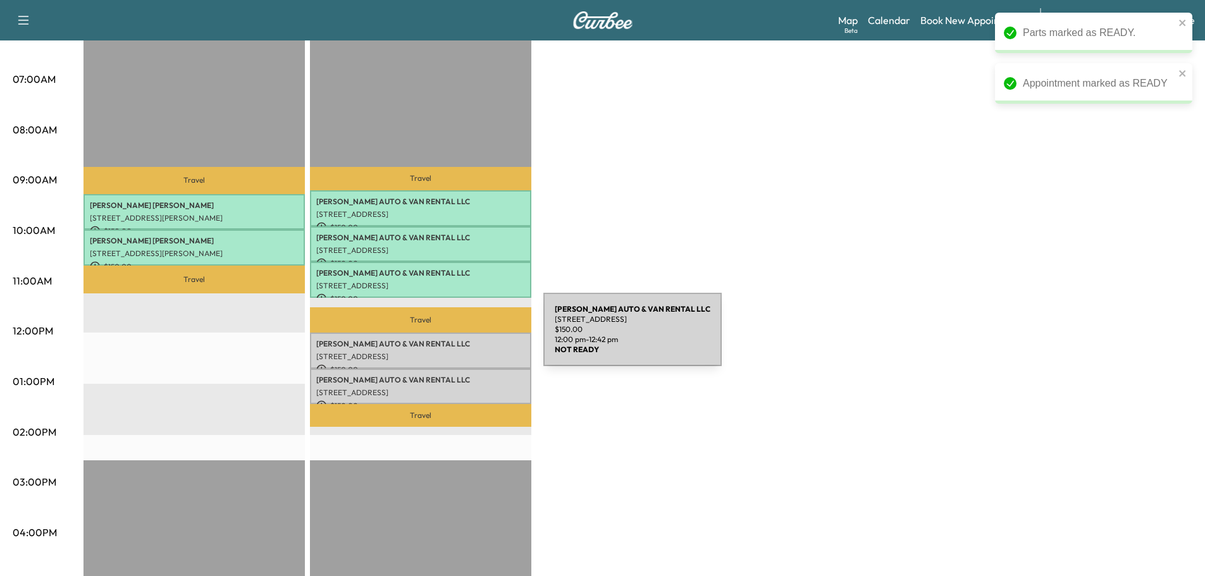
click at [449, 339] on p "[PERSON_NAME] AUTO & VAN RENTAL LLC" at bounding box center [420, 344] width 209 height 10
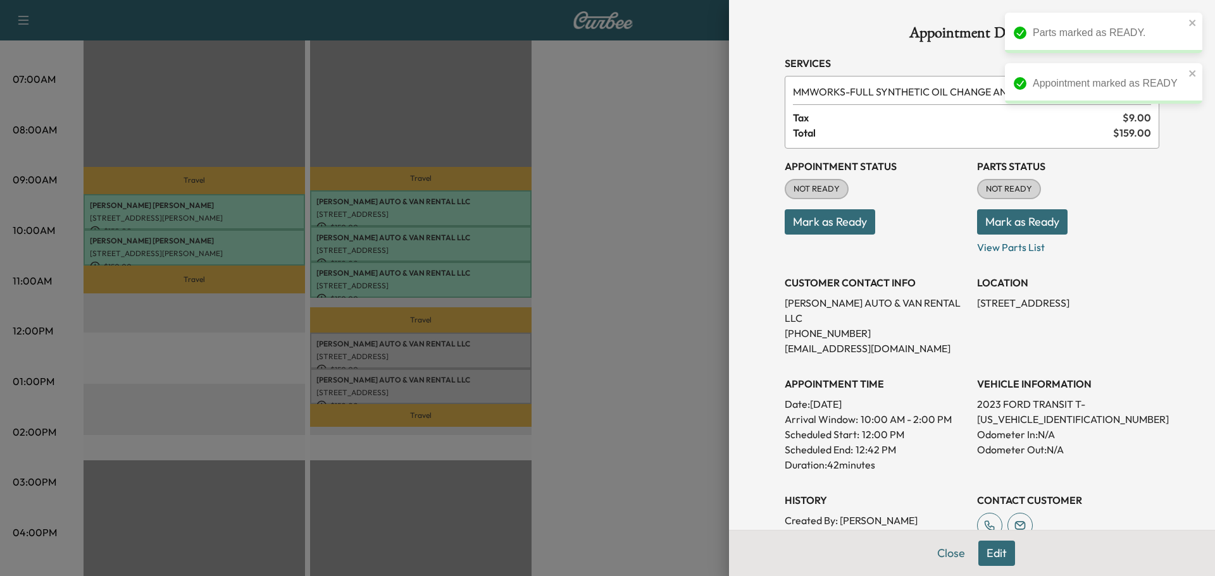
click at [1036, 223] on button "Mark as Ready" at bounding box center [1022, 221] width 90 height 25
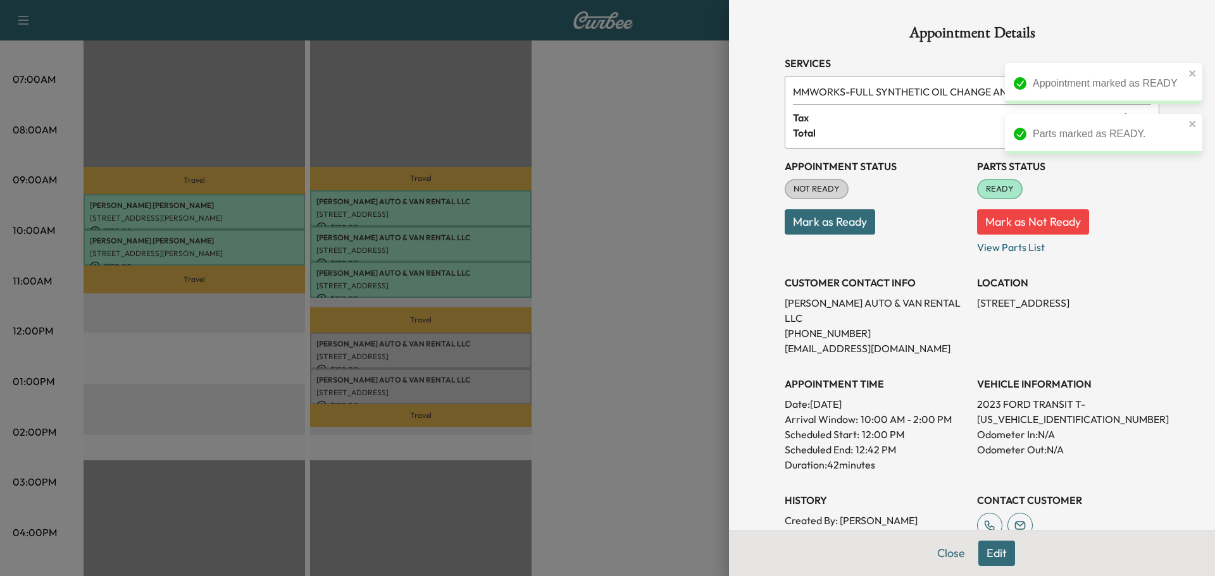
click at [816, 223] on button "Mark as Ready" at bounding box center [830, 221] width 90 height 25
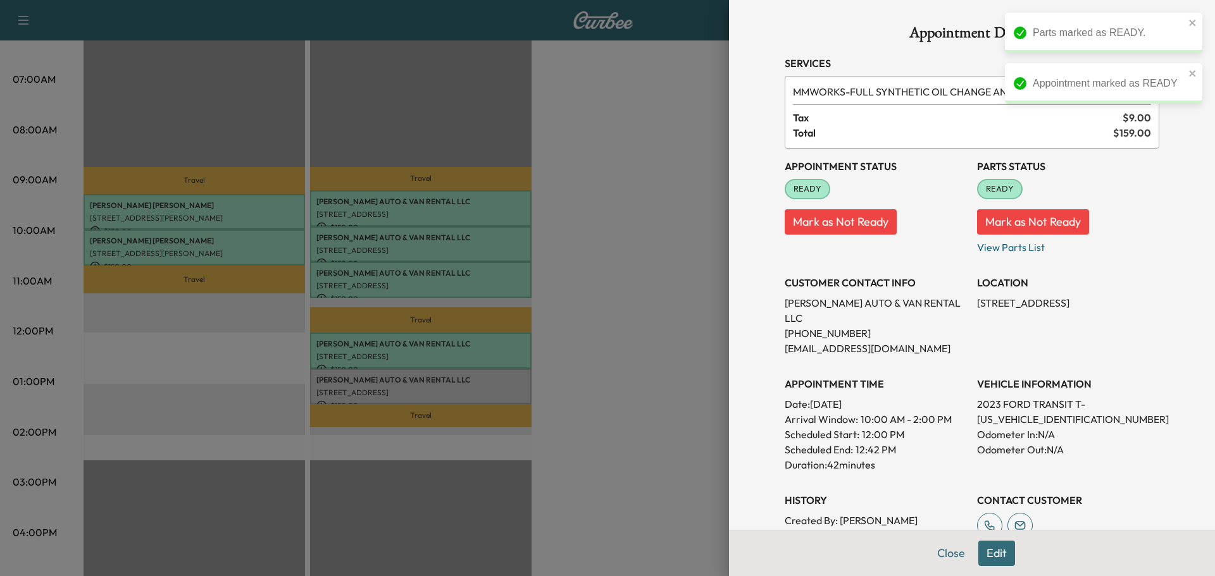
click at [485, 381] on div at bounding box center [607, 288] width 1215 height 576
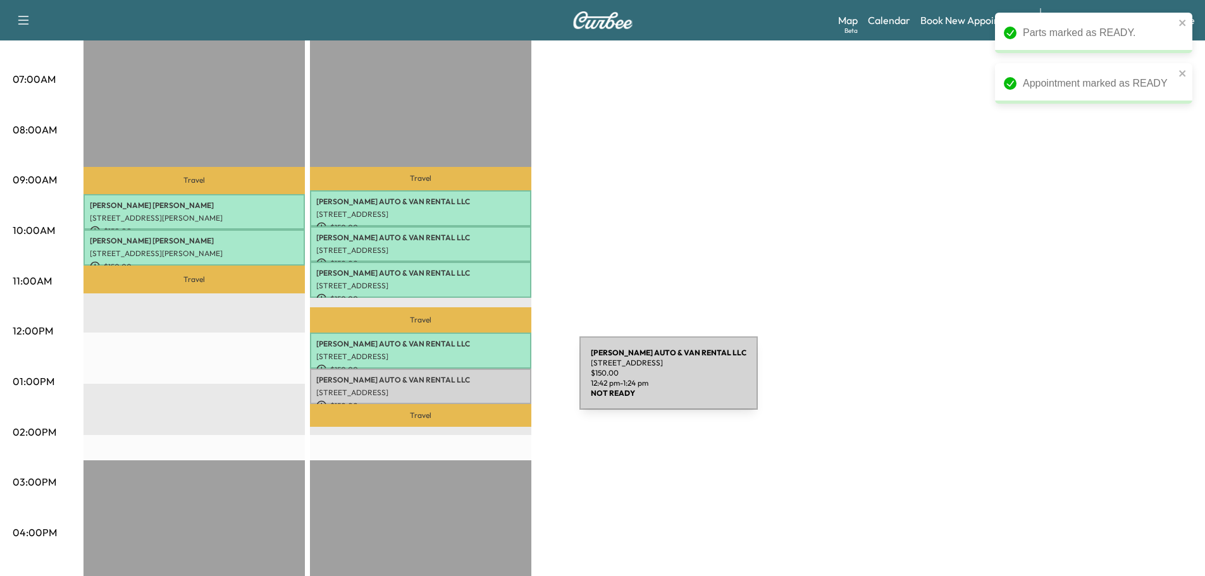
click at [485, 381] on p "[PERSON_NAME] AUTO & VAN RENTAL LLC" at bounding box center [420, 380] width 209 height 10
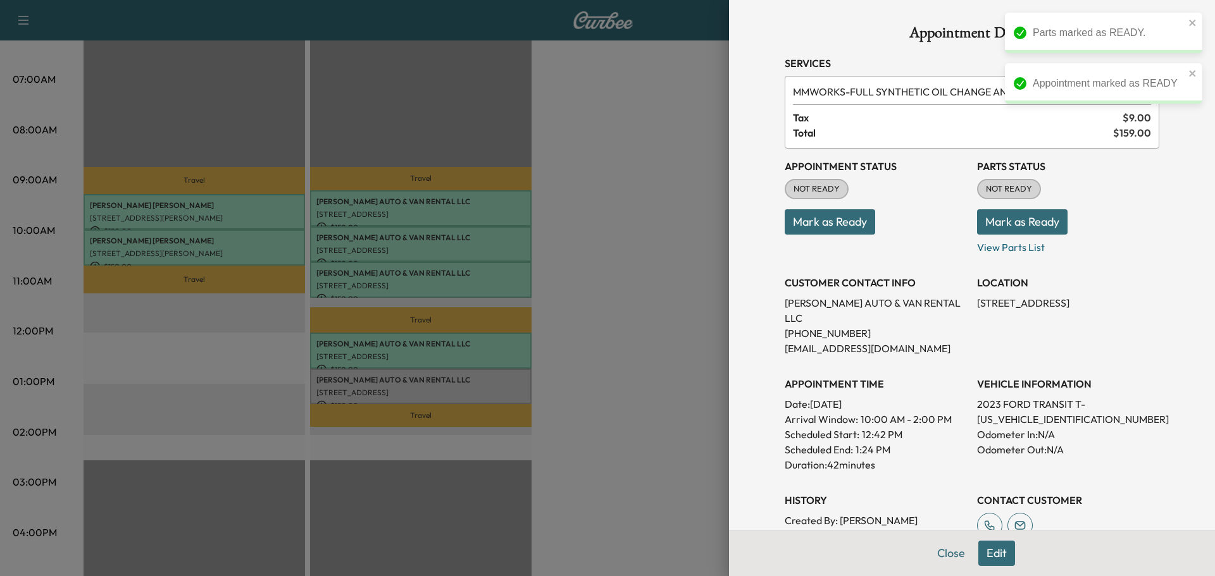
click at [1011, 228] on button "Mark as Ready" at bounding box center [1022, 221] width 90 height 25
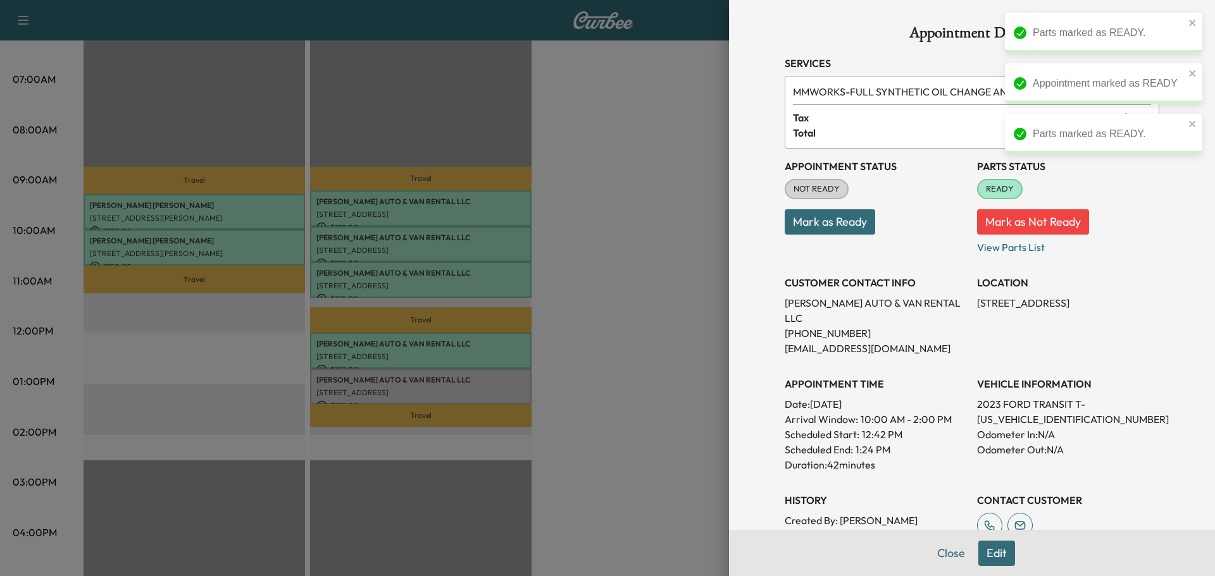
click at [847, 230] on button "Mark as Ready" at bounding box center [830, 221] width 90 height 25
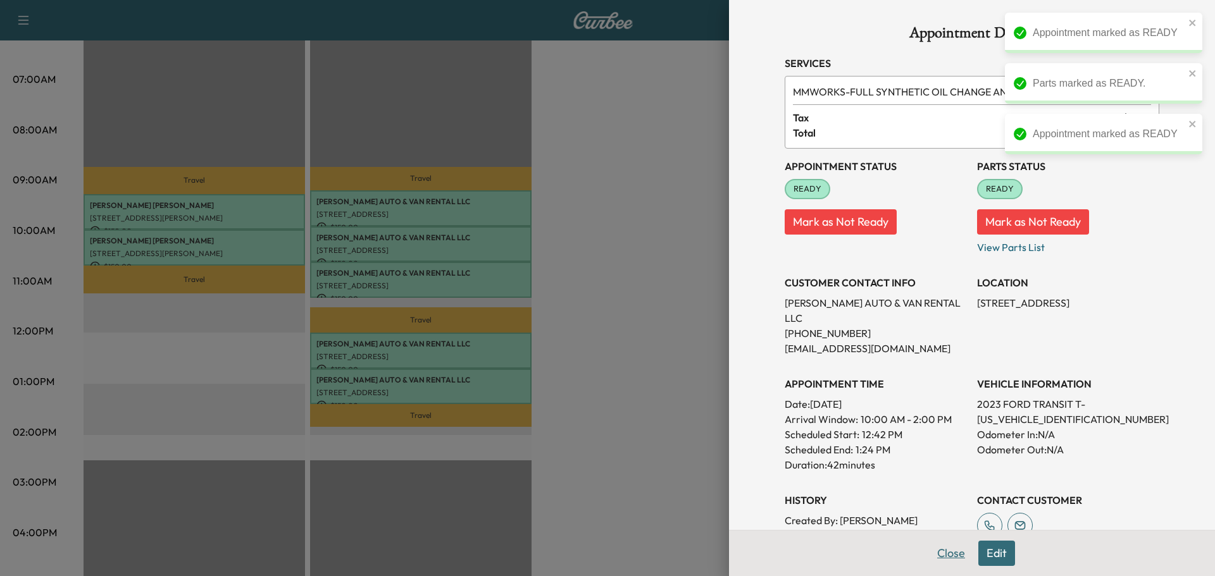
click at [938, 554] on button "Close" at bounding box center [951, 553] width 44 height 25
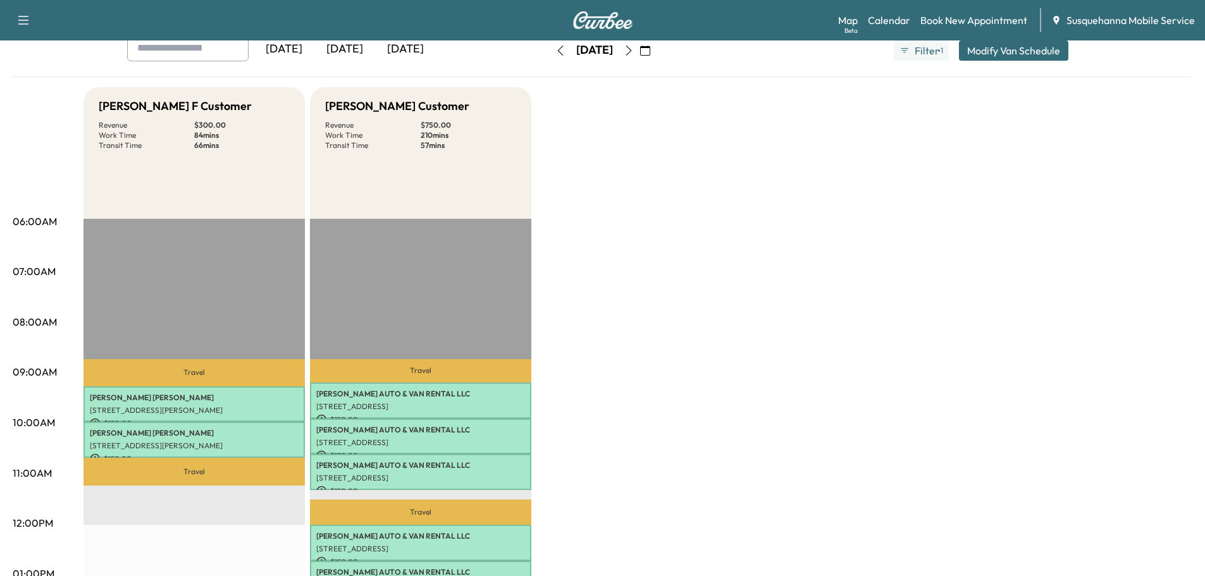
scroll to position [0, 0]
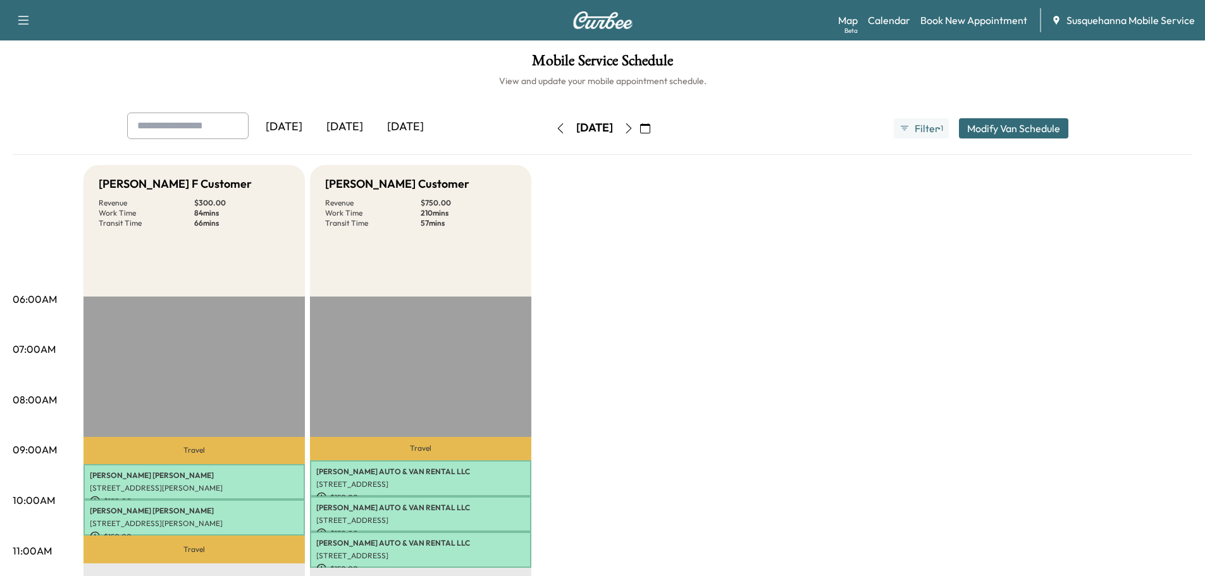
click at [556, 133] on icon "button" at bounding box center [561, 128] width 10 height 10
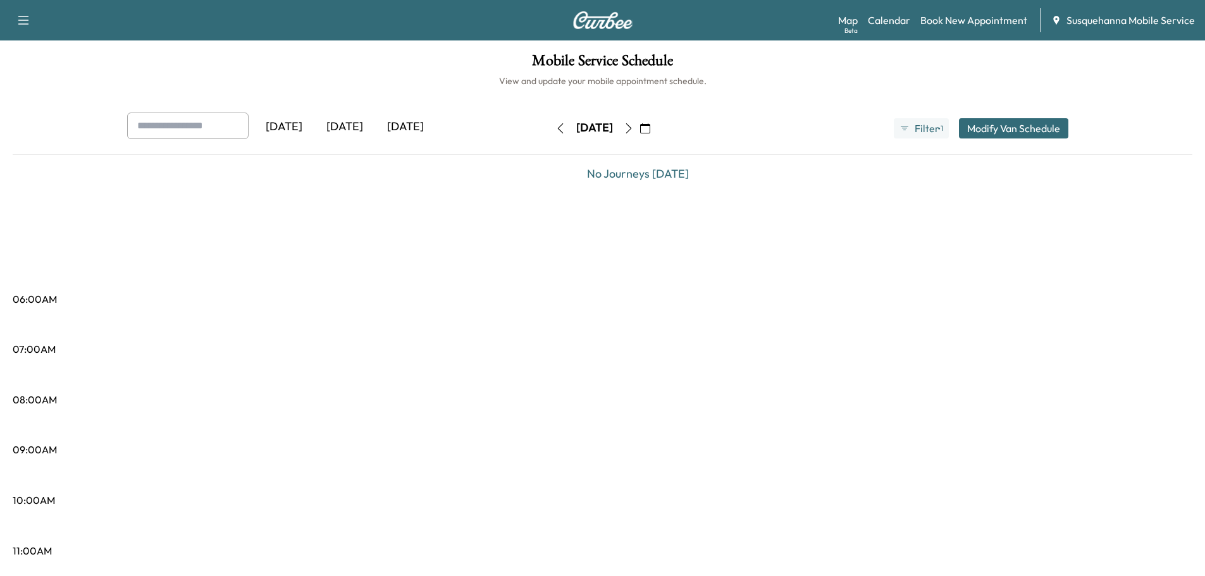
click at [557, 133] on icon "button" at bounding box center [560, 128] width 6 height 10
click at [550, 133] on button "button" at bounding box center [561, 128] width 22 height 20
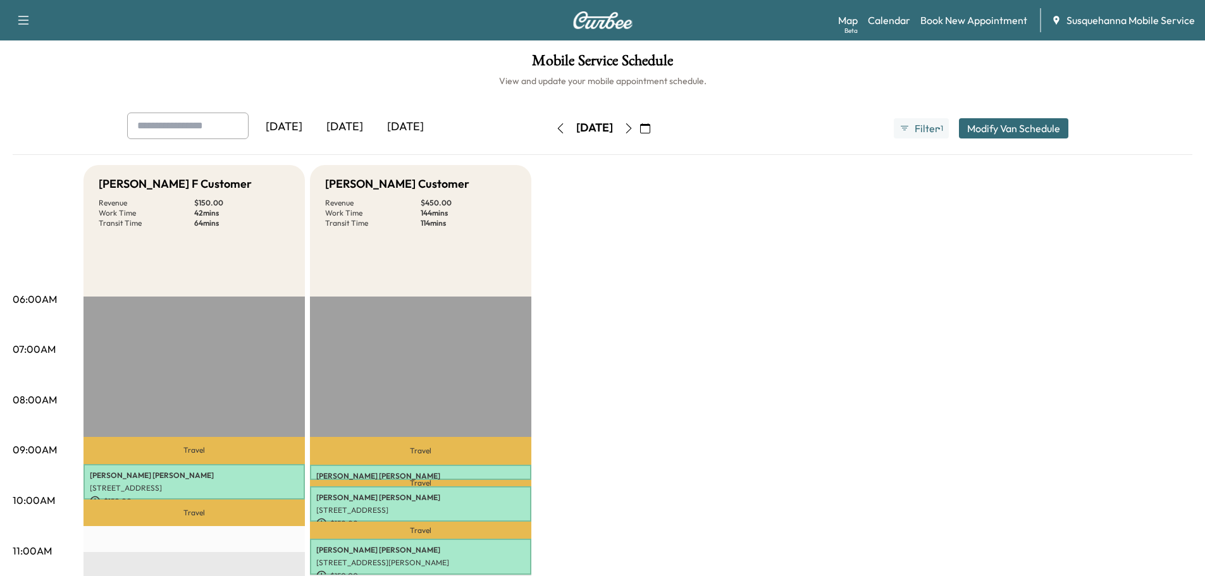
scroll to position [202, 0]
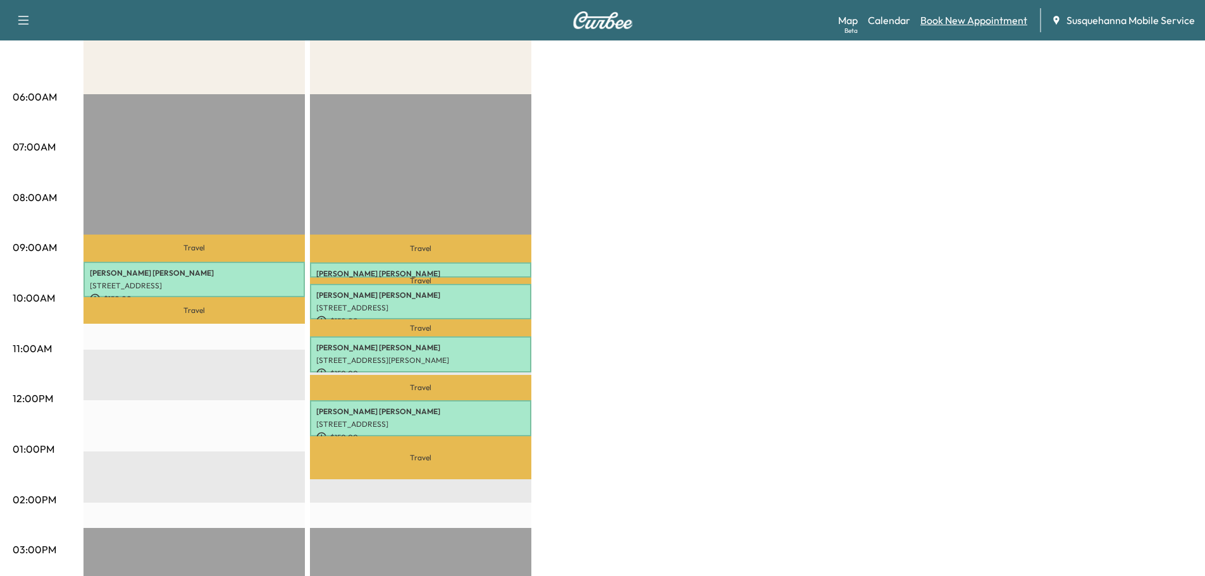
click at [971, 21] on link "Book New Appointment" at bounding box center [974, 20] width 107 height 15
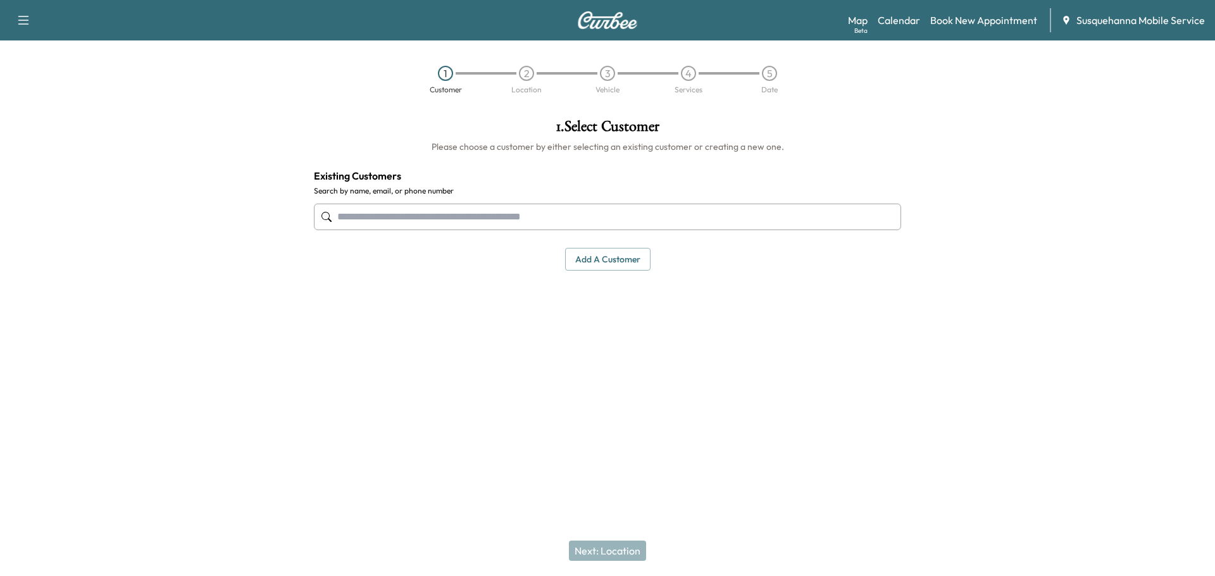
click at [544, 224] on input "text" at bounding box center [607, 217] width 587 height 27
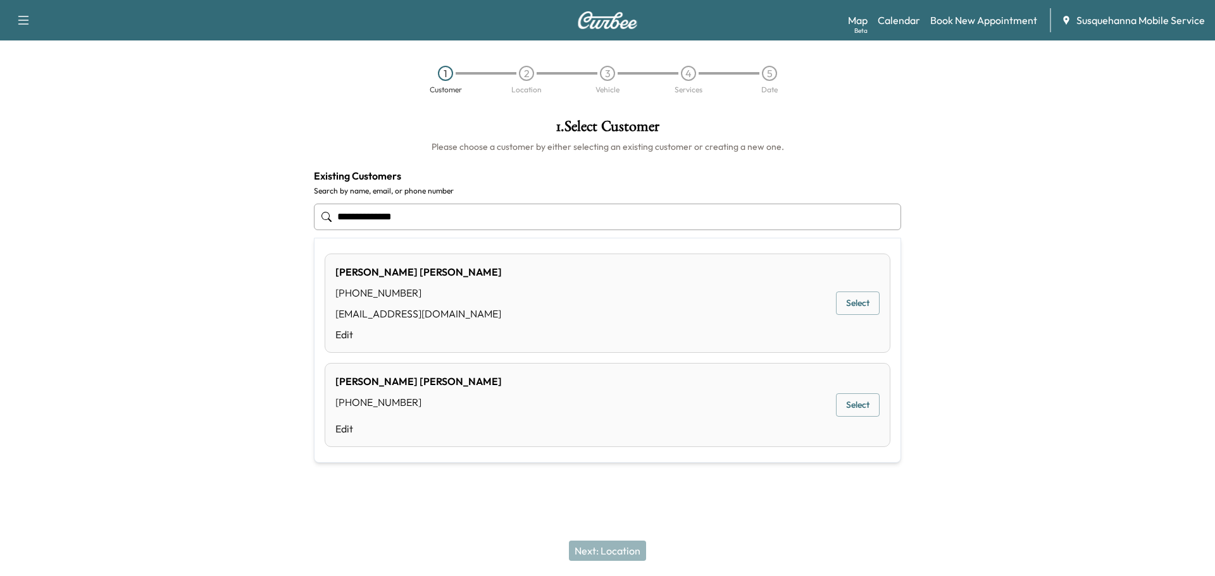
type input "**********"
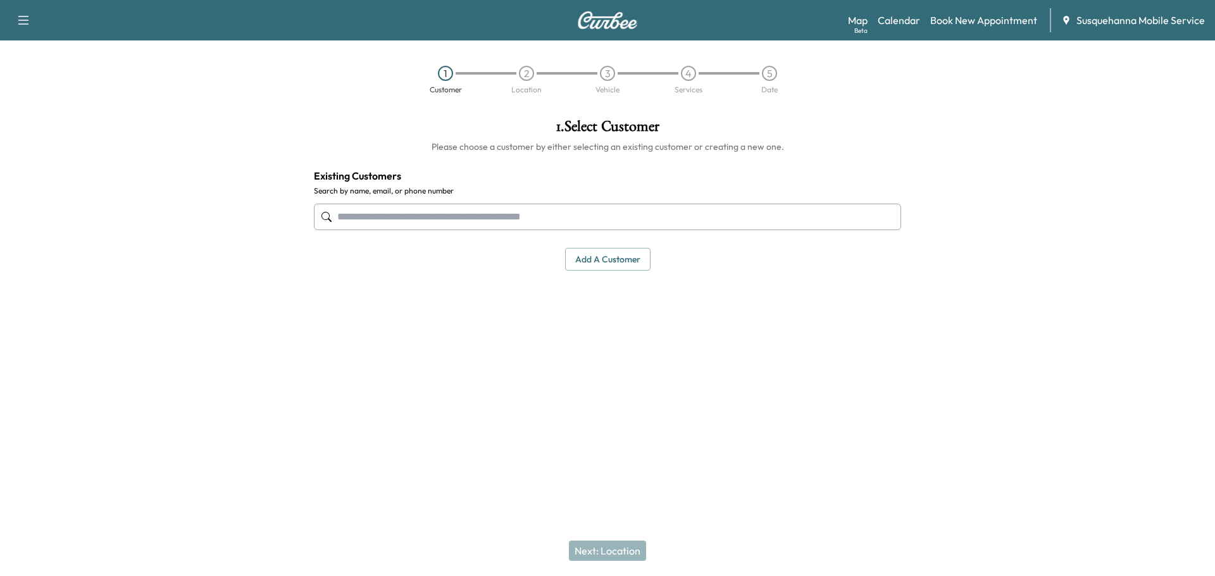
click at [390, 221] on input "text" at bounding box center [607, 217] width 587 height 27
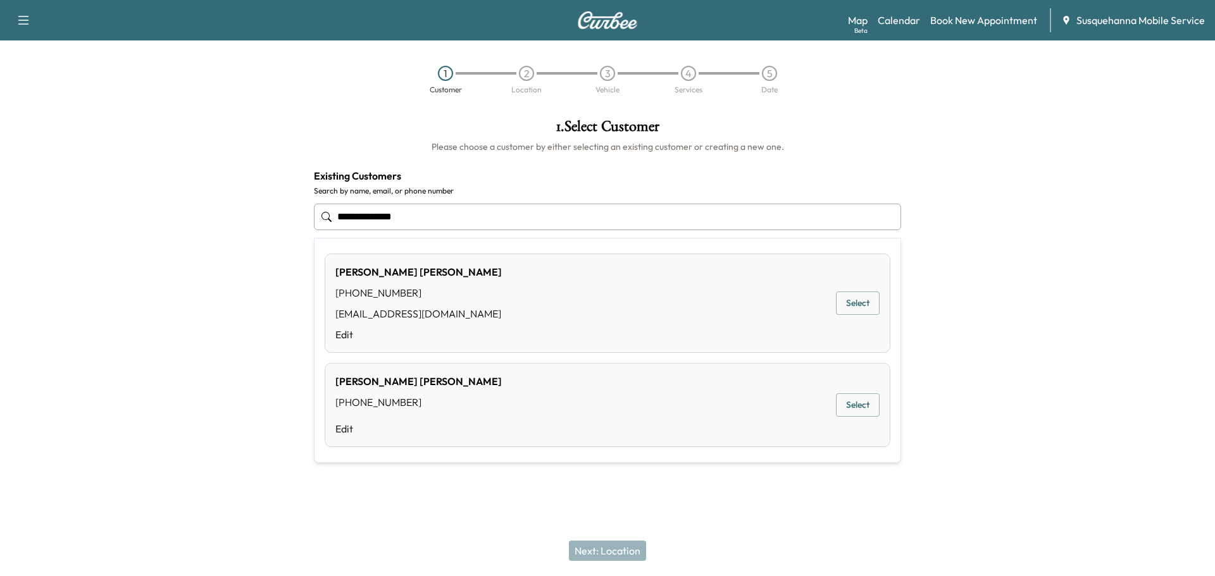
click at [862, 307] on button "Select" at bounding box center [858, 303] width 44 height 23
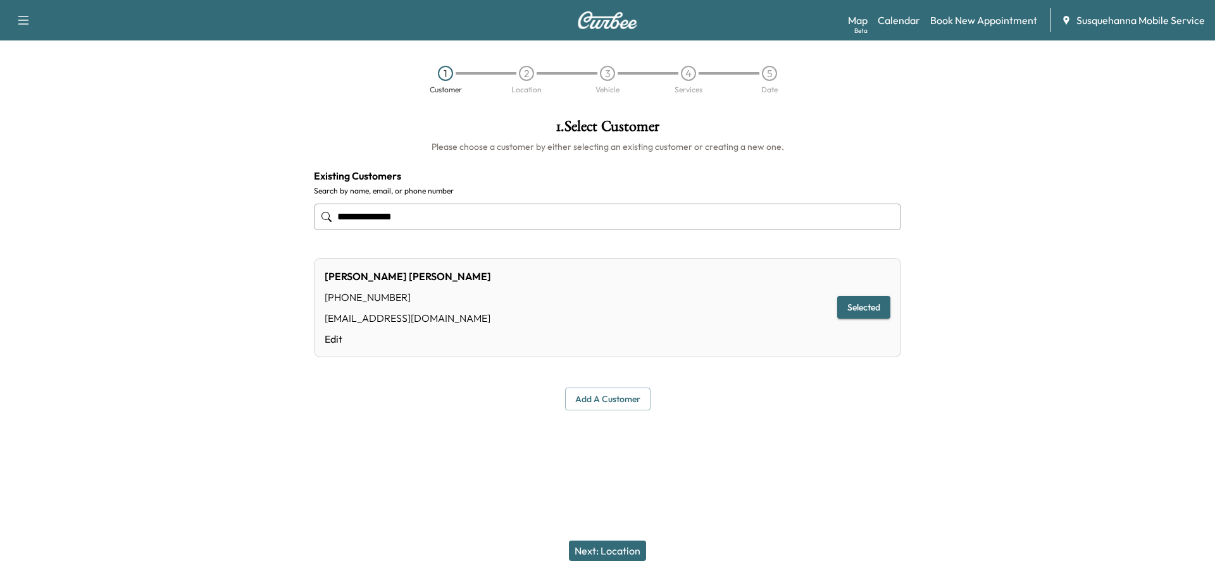
type input "**********"
click at [635, 561] on div "Next: Location" at bounding box center [607, 551] width 1215 height 51
click at [633, 541] on button "Next: Location" at bounding box center [607, 551] width 77 height 20
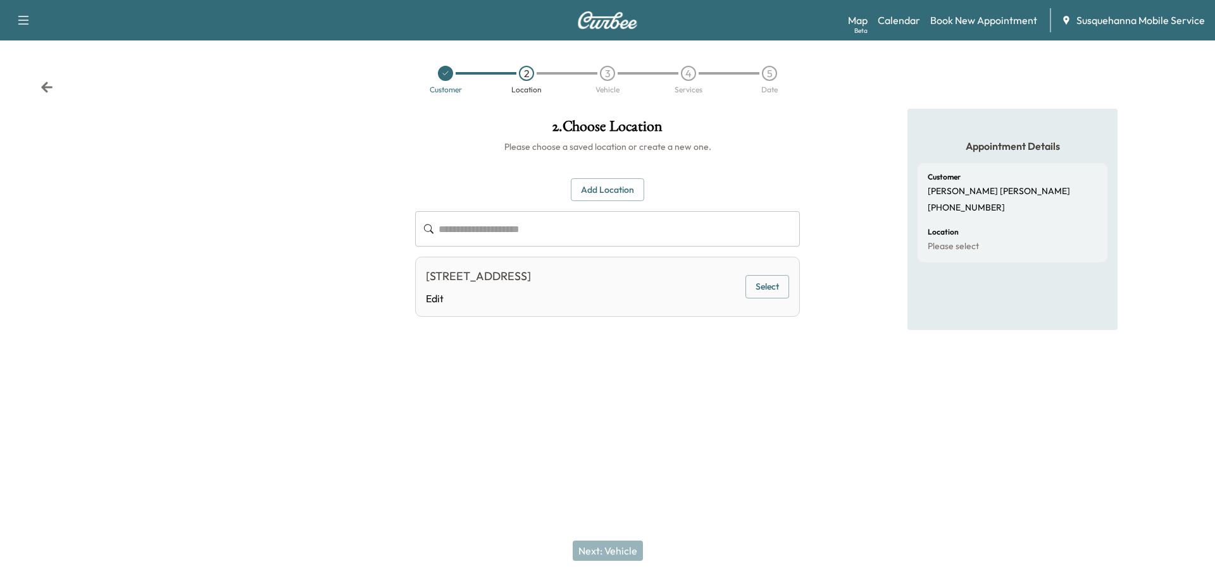
click at [758, 282] on button "Select" at bounding box center [767, 286] width 44 height 23
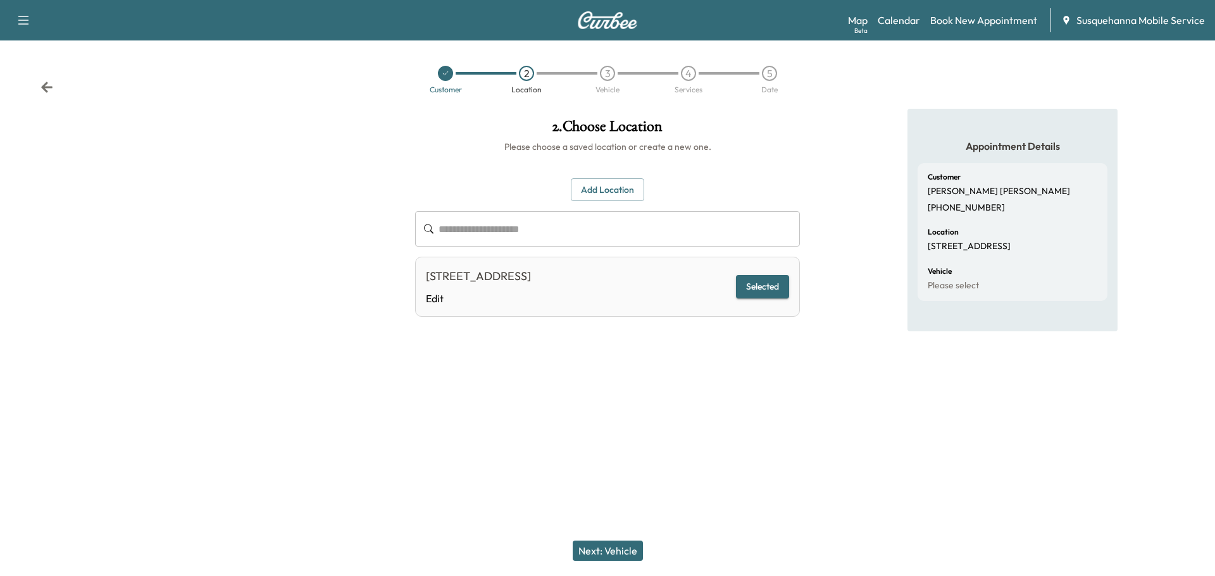
click at [621, 554] on button "Next: Vehicle" at bounding box center [608, 551] width 70 height 20
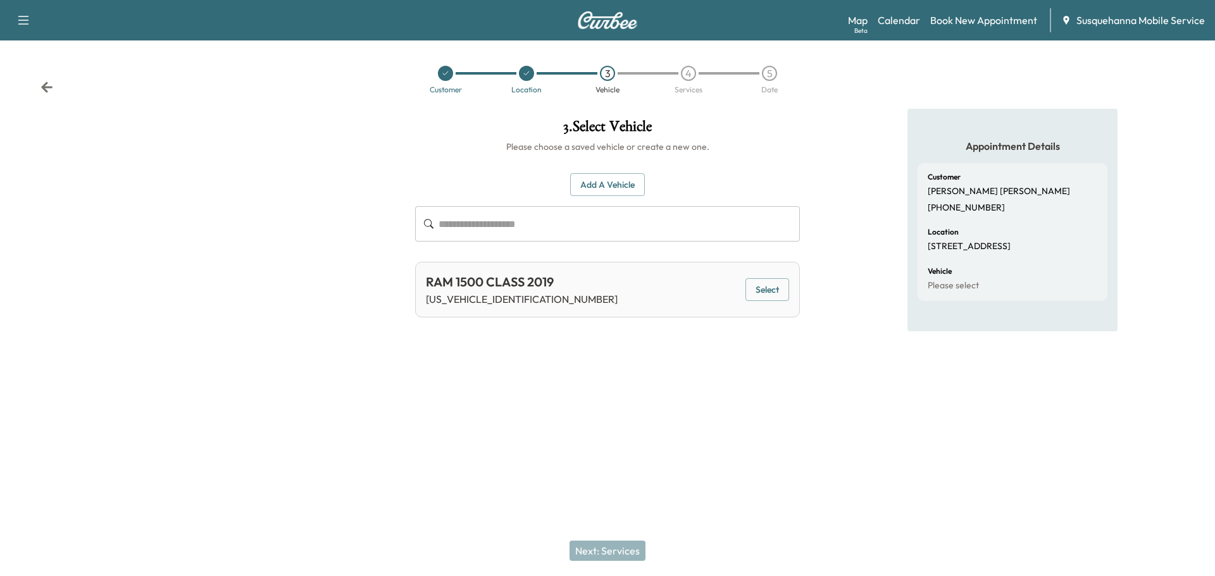
click at [775, 289] on button "Select" at bounding box center [767, 289] width 44 height 23
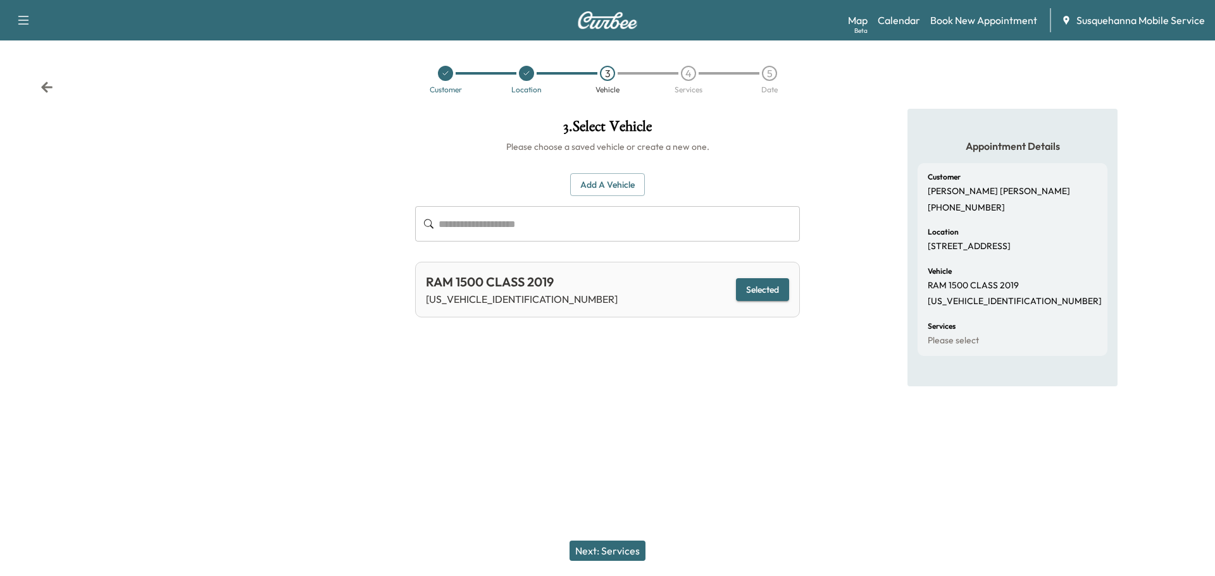
click at [614, 542] on button "Next: Services" at bounding box center [607, 551] width 76 height 20
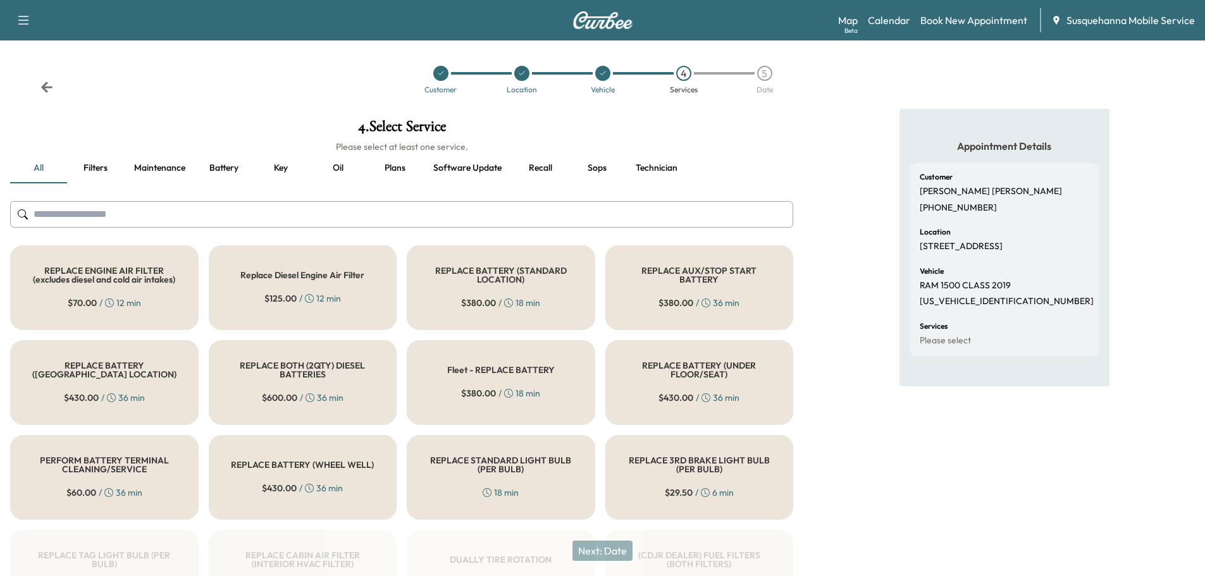
click at [466, 202] on input "text" at bounding box center [401, 214] width 783 height 27
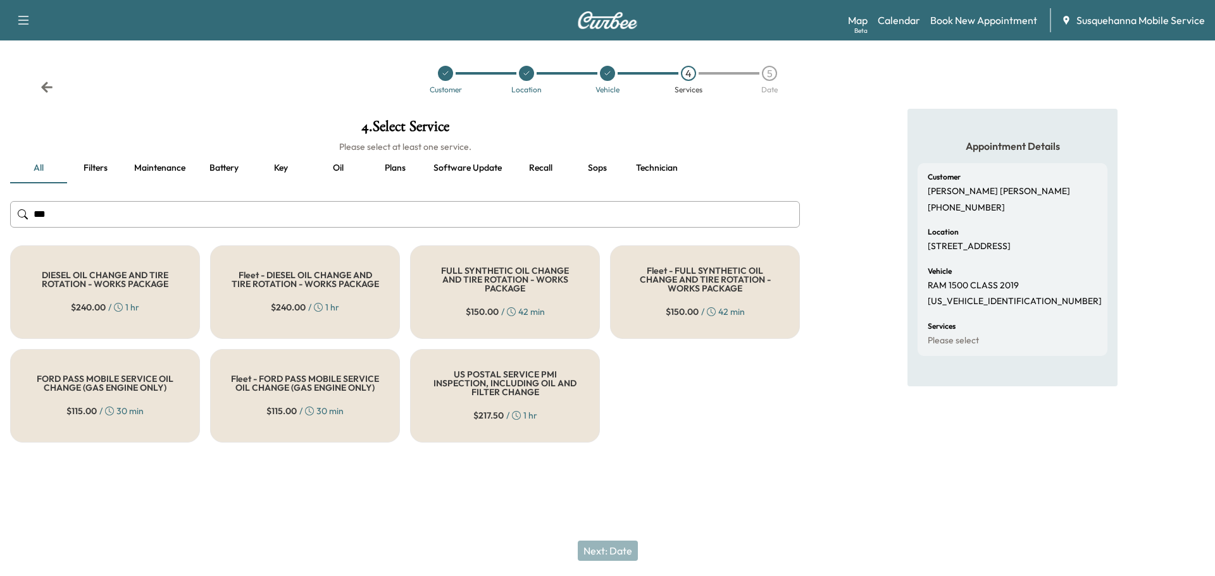
type input "***"
click at [498, 285] on h5 "FULL SYNTHETIC OIL CHANGE AND TIRE ROTATION - WORKS PACKAGE" at bounding box center [505, 279] width 148 height 27
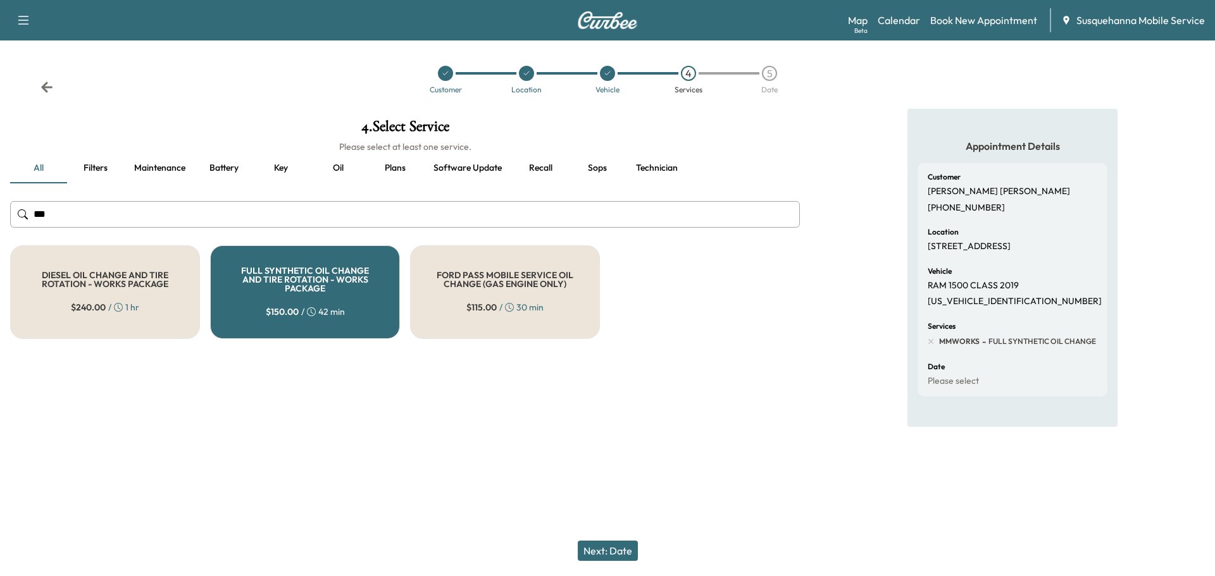
click at [632, 547] on button "Next: Date" at bounding box center [608, 551] width 60 height 20
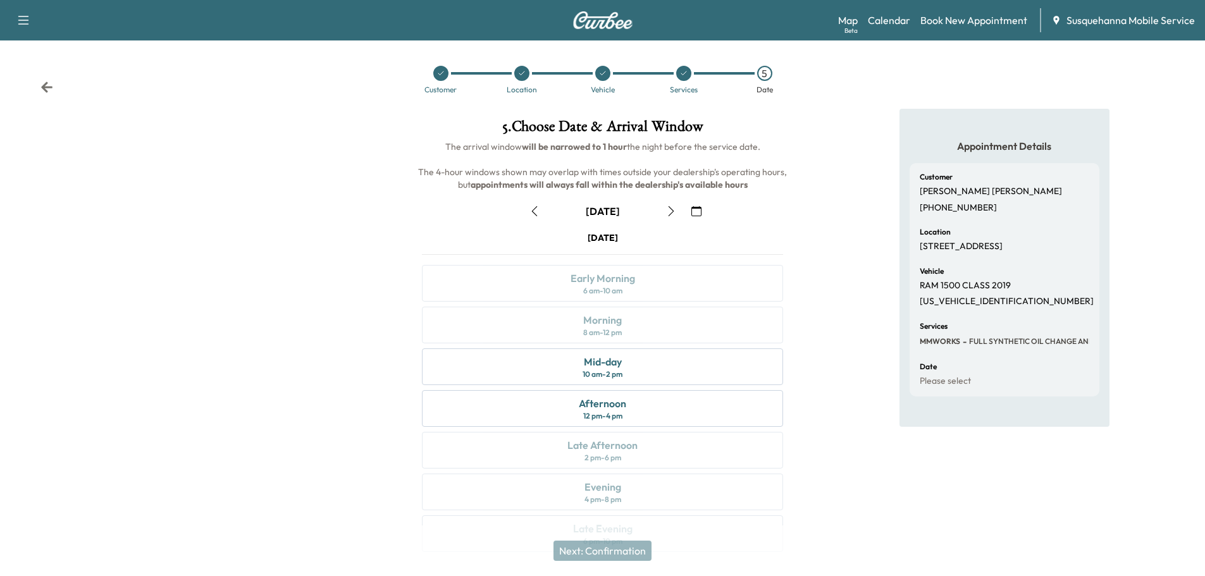
click at [692, 211] on icon "button" at bounding box center [697, 211] width 10 height 10
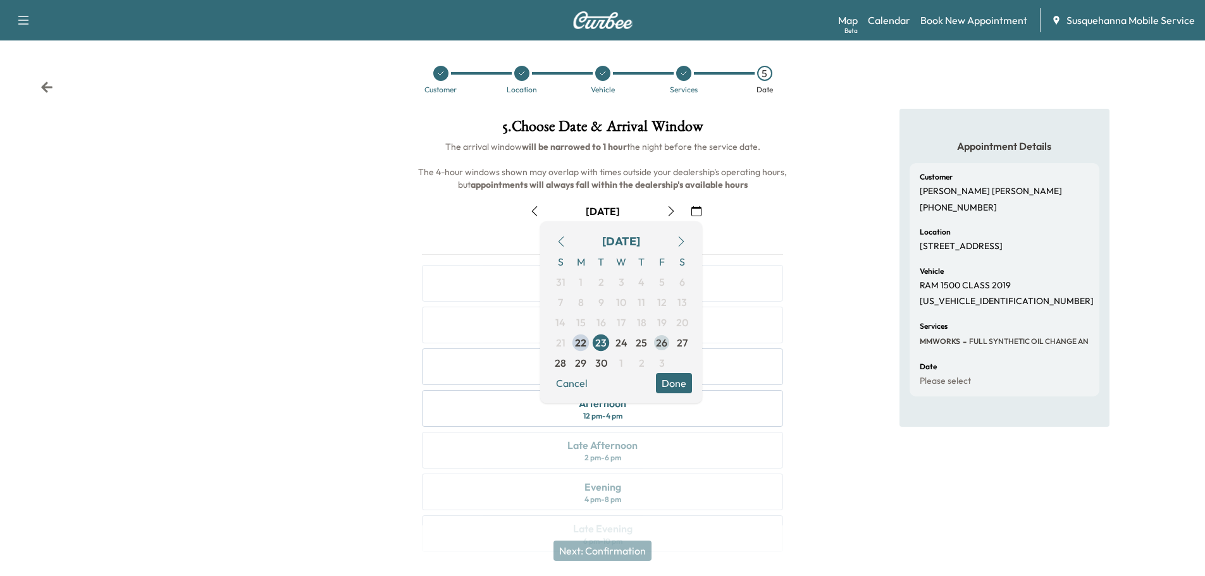
click at [666, 345] on span "26" at bounding box center [661, 342] width 11 height 15
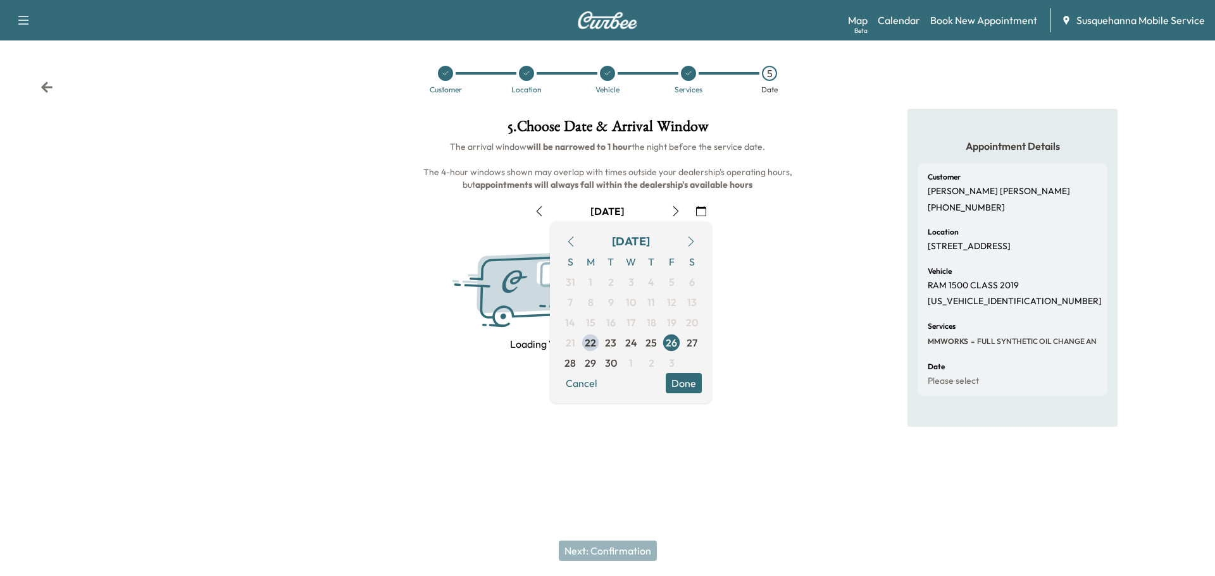
click at [687, 383] on button "Done" at bounding box center [684, 383] width 36 height 20
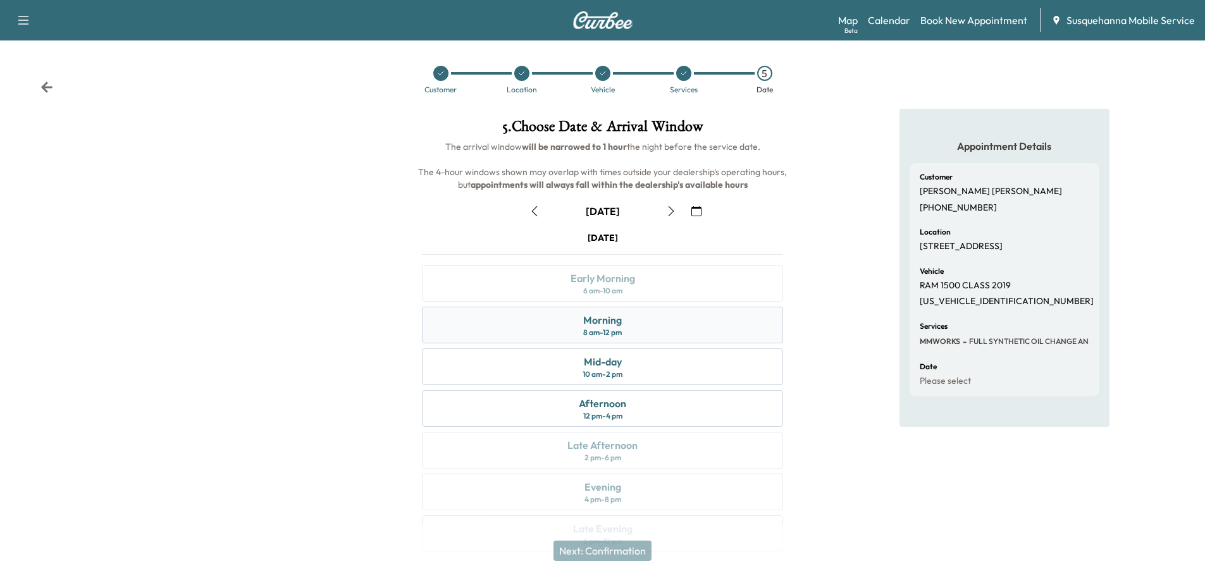
click at [658, 334] on div "Morning 8 am - 12 pm" at bounding box center [602, 325] width 361 height 37
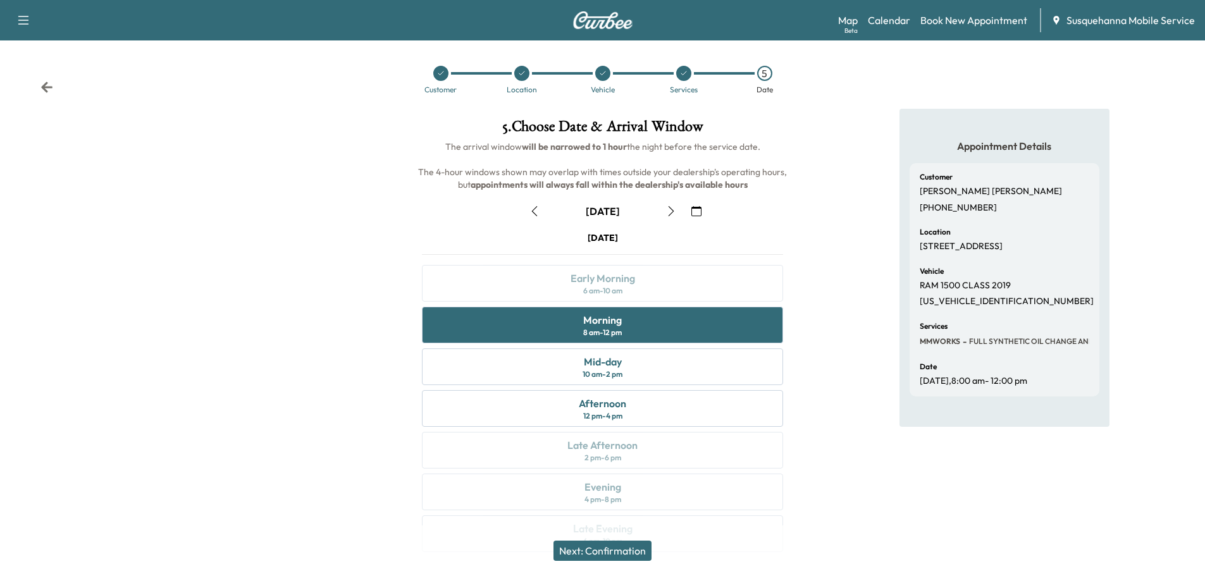
click at [611, 552] on button "Next: Confirmation" at bounding box center [603, 551] width 98 height 20
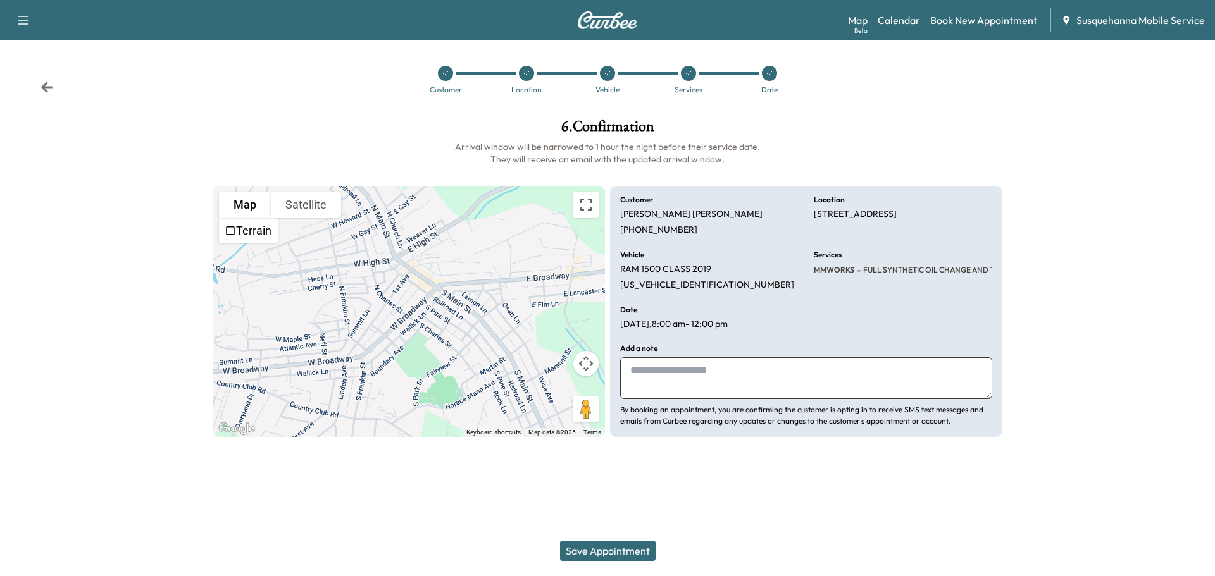
click at [47, 89] on icon at bounding box center [46, 87] width 13 height 13
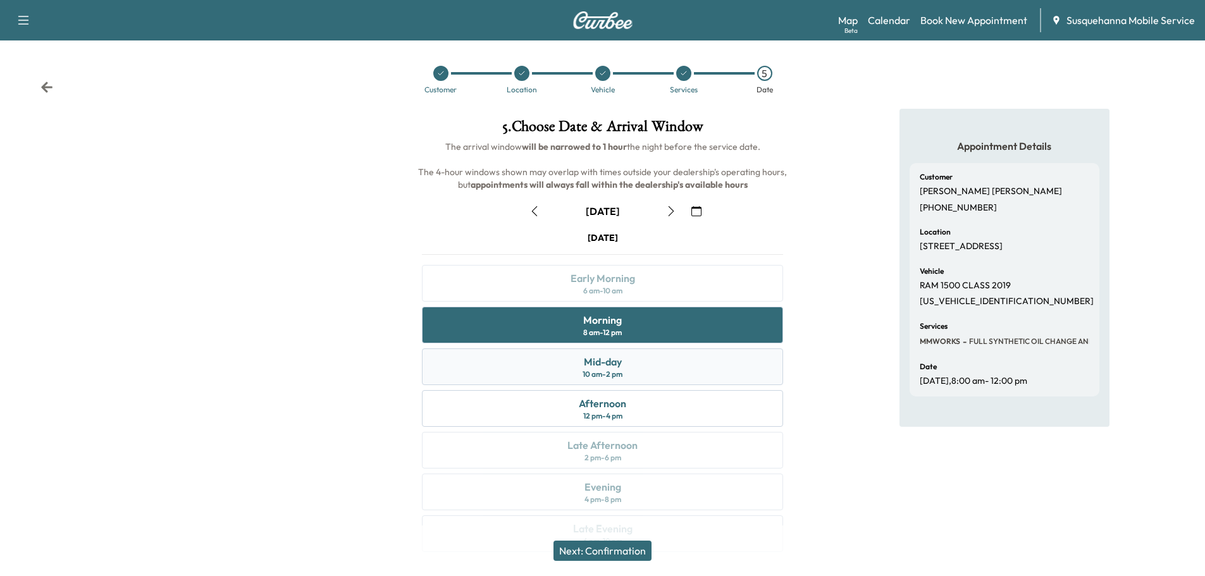
click at [573, 364] on div "Mid-day 10 am - 2 pm" at bounding box center [602, 367] width 361 height 37
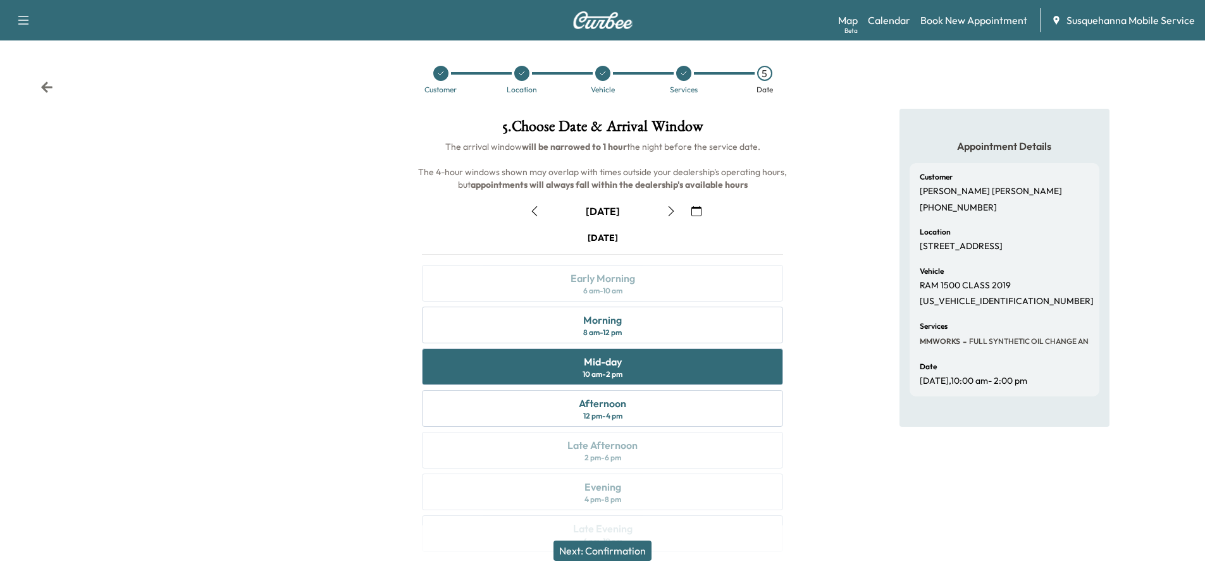
click at [613, 549] on button "Next: Confirmation" at bounding box center [603, 551] width 98 height 20
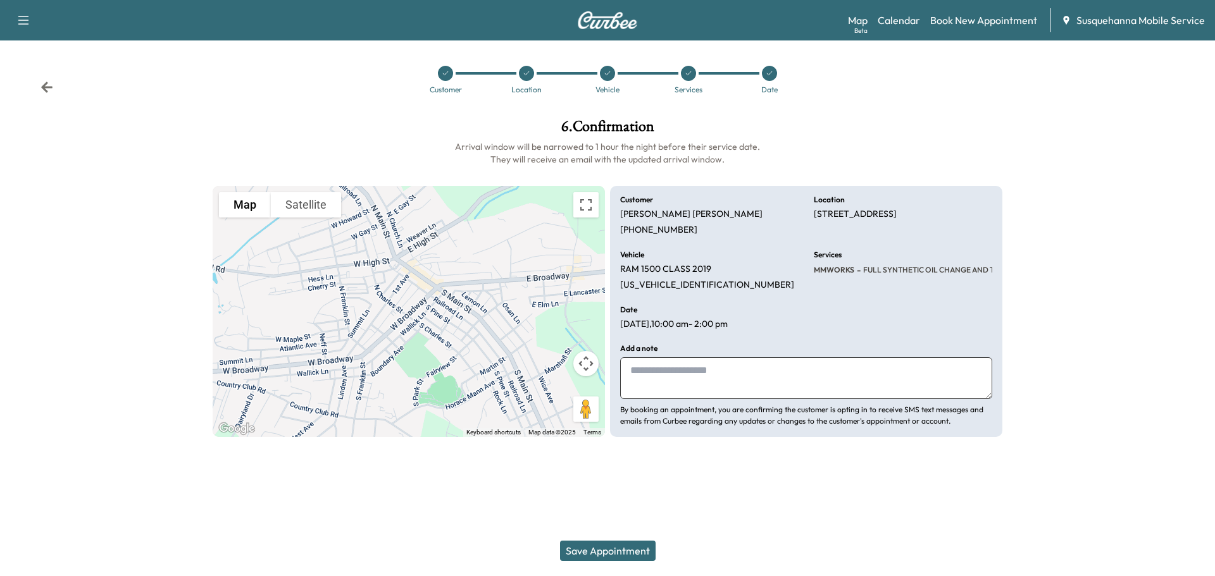
click at [714, 388] on textarea at bounding box center [806, 379] width 372 height 42
type textarea "**********"
click at [606, 551] on button "Save Appointment" at bounding box center [608, 551] width 96 height 20
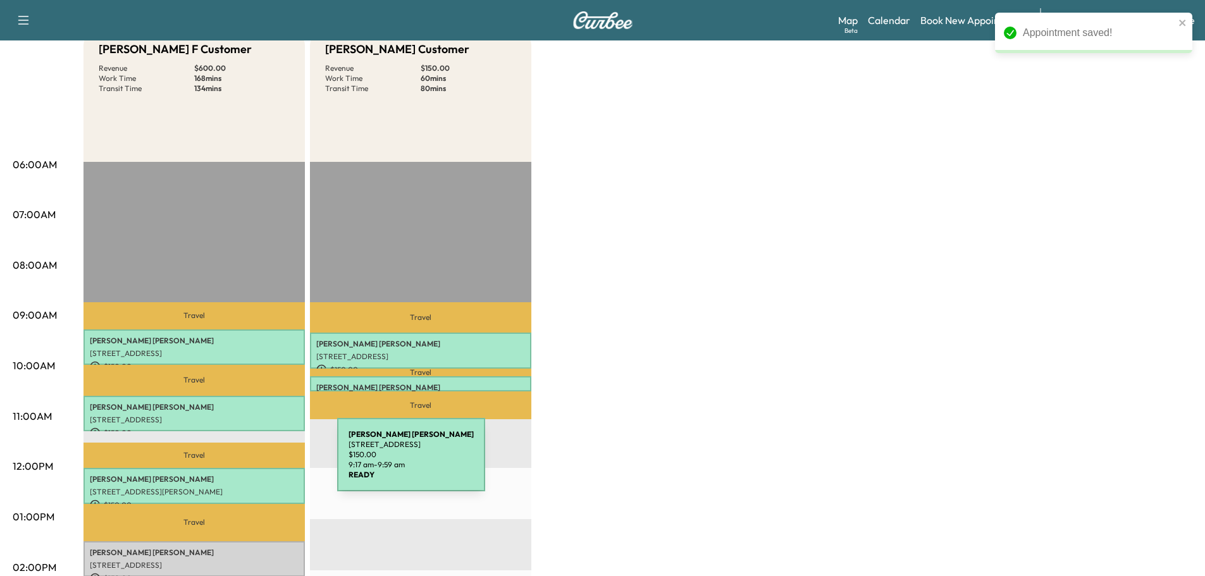
scroll to position [202, 0]
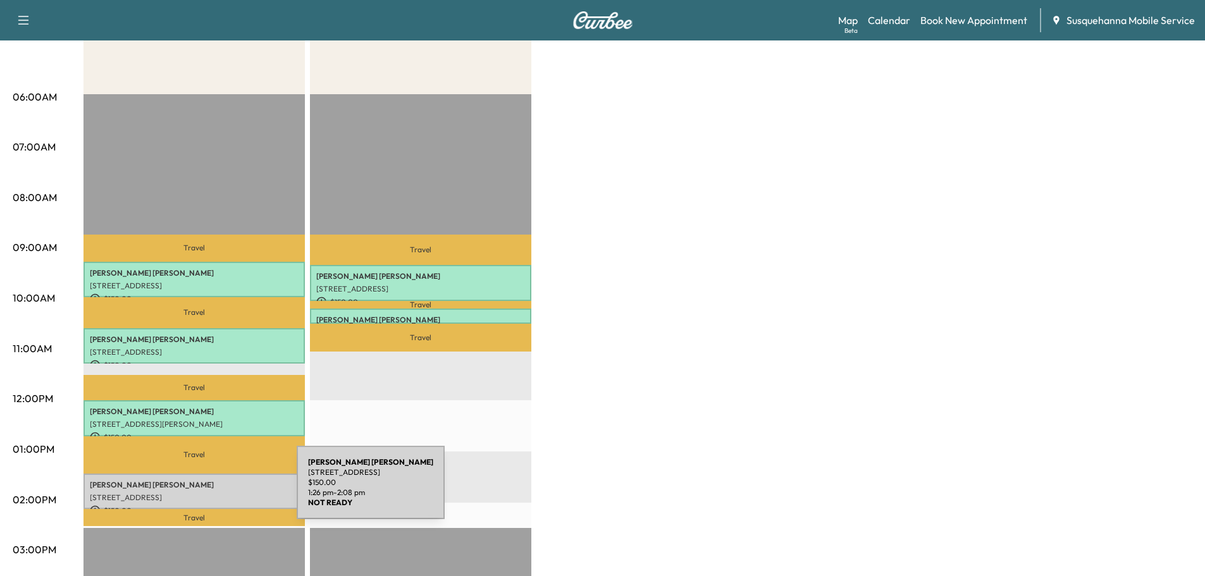
click at [202, 493] on p "[STREET_ADDRESS]" at bounding box center [194, 498] width 209 height 10
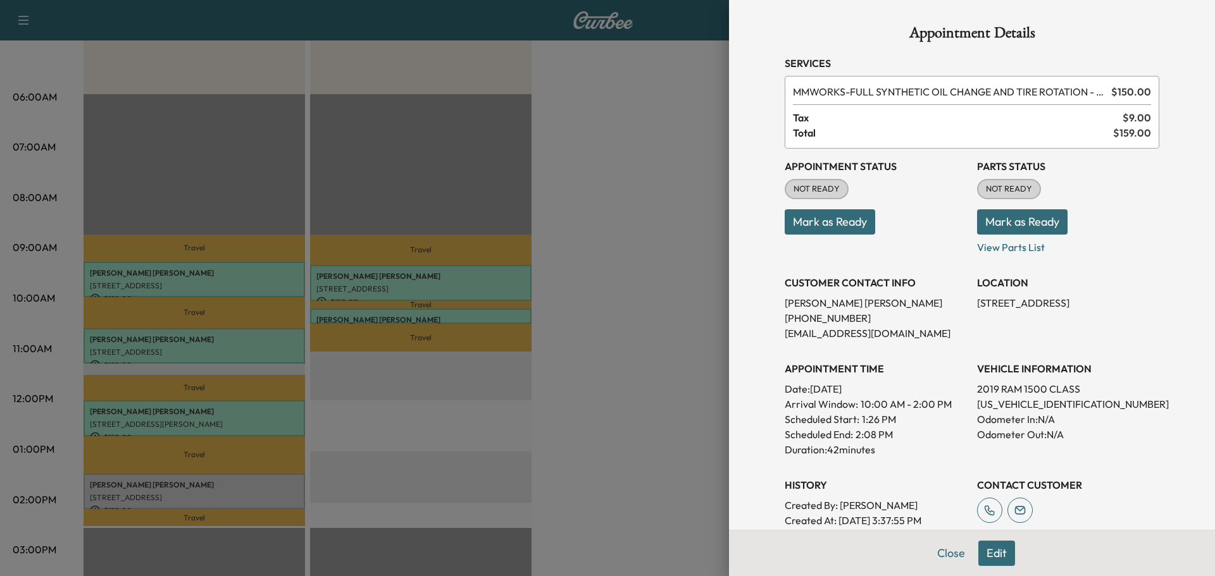
click at [1023, 230] on button "Mark as Ready" at bounding box center [1022, 221] width 90 height 25
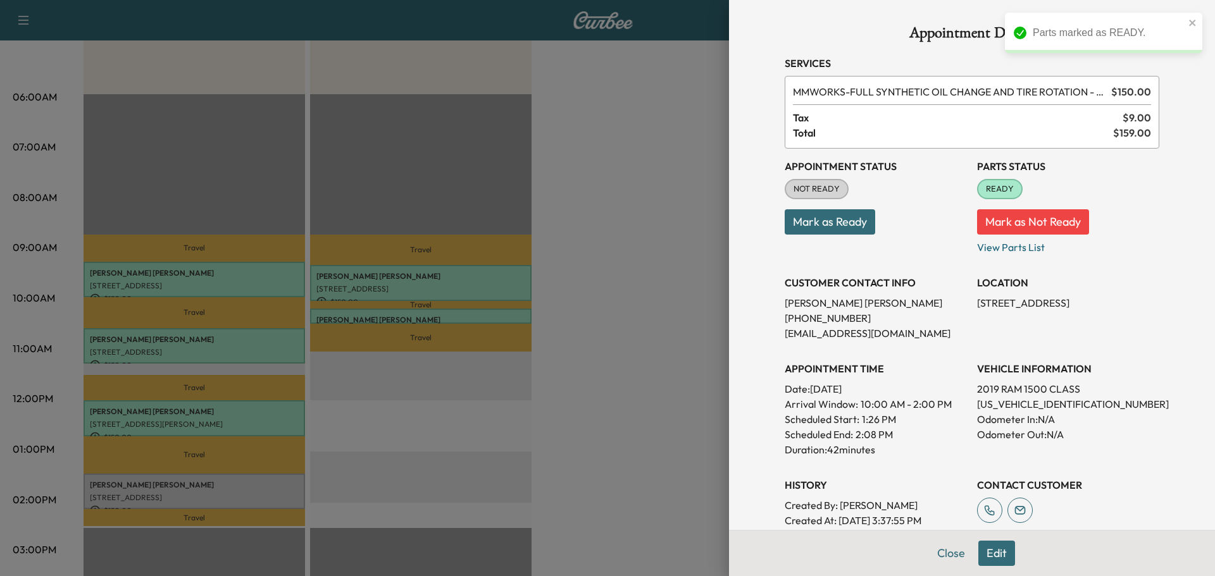
click at [835, 227] on button "Mark as Ready" at bounding box center [830, 221] width 90 height 25
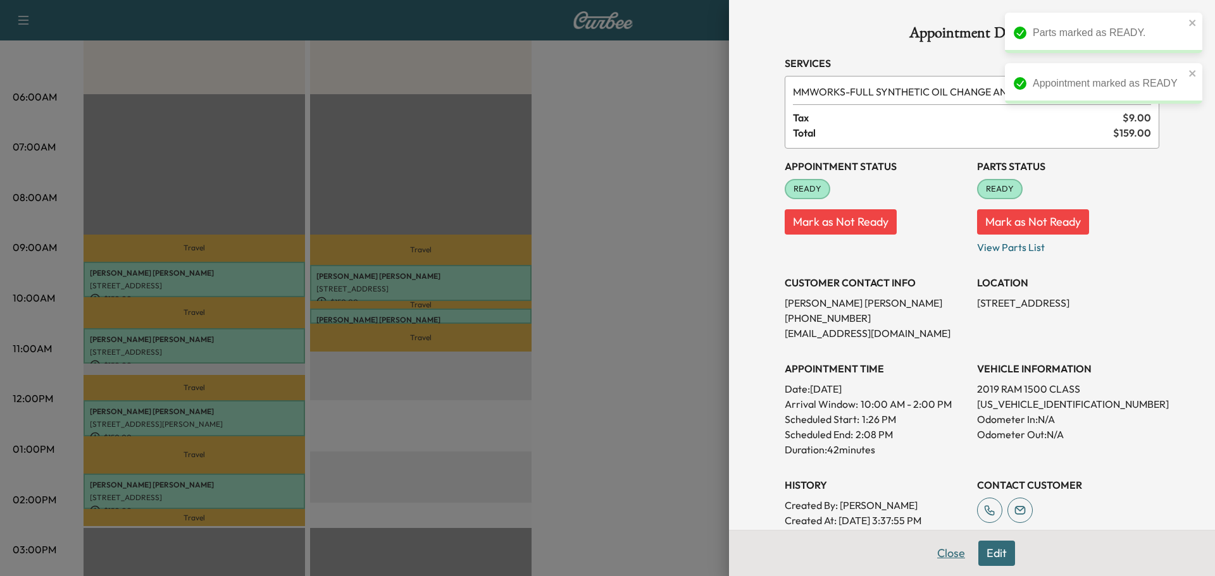
click at [948, 556] on button "Close" at bounding box center [951, 553] width 44 height 25
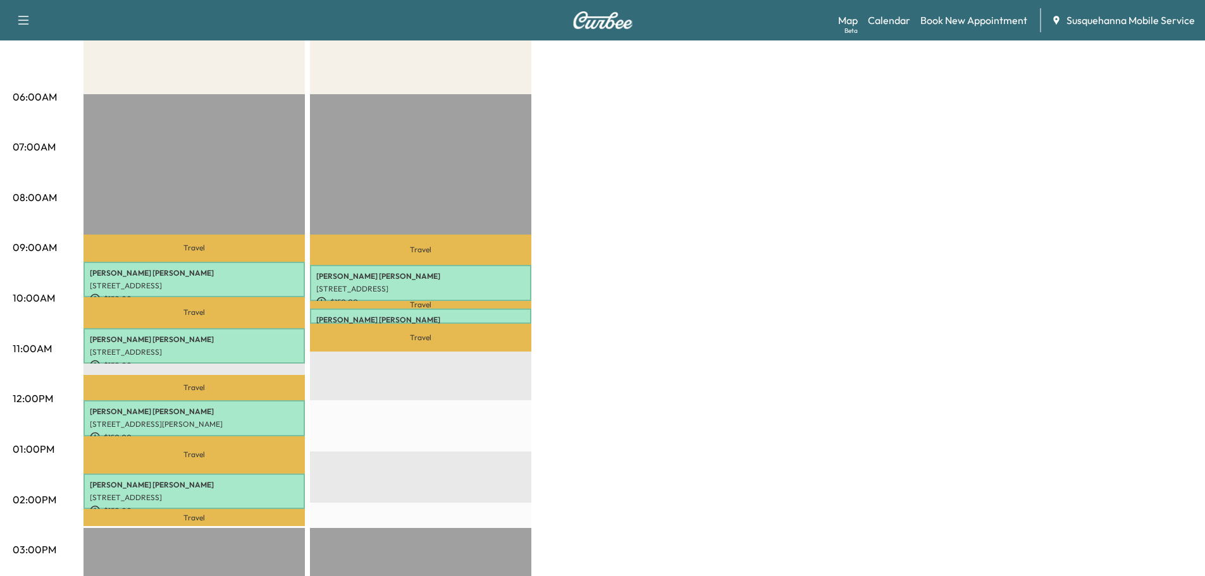
scroll to position [0, 0]
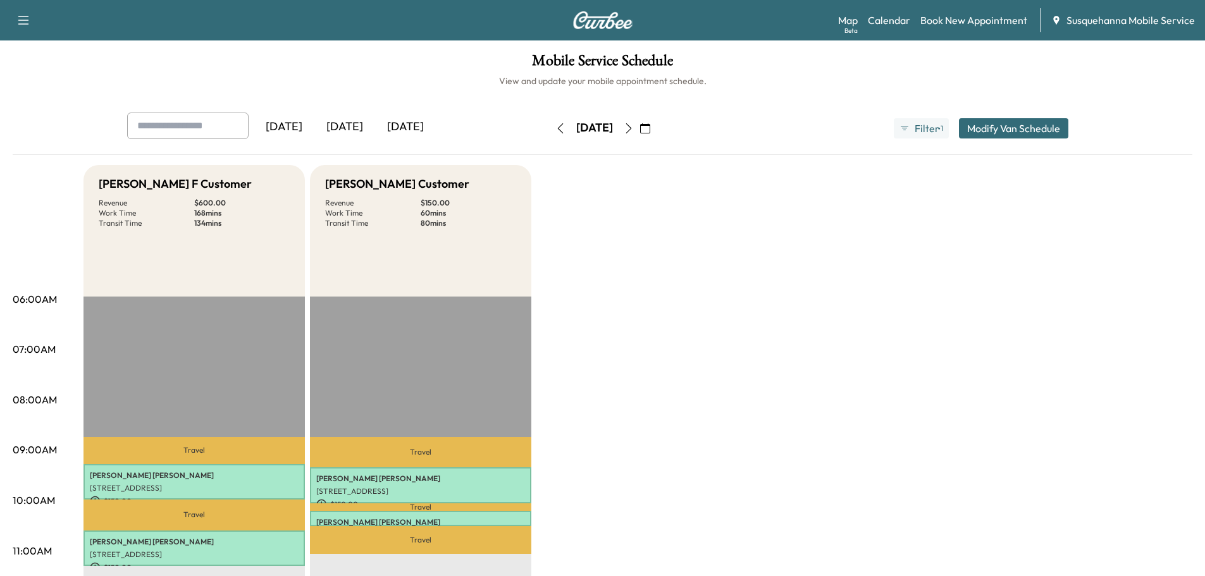
click at [550, 134] on button "button" at bounding box center [561, 128] width 22 height 20
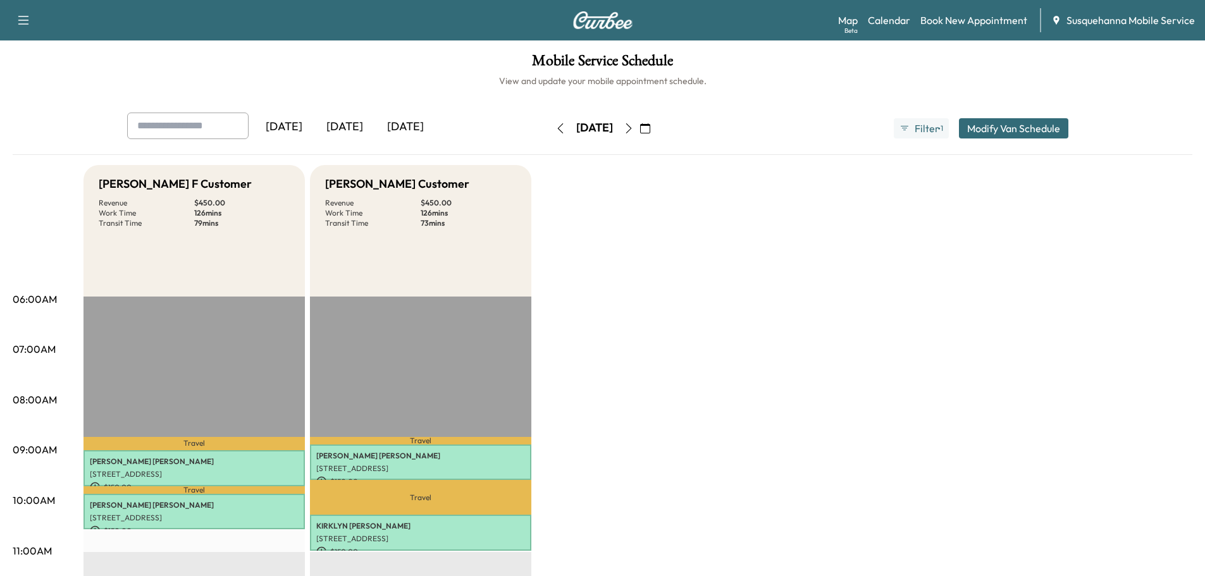
click at [556, 132] on icon "button" at bounding box center [561, 128] width 10 height 10
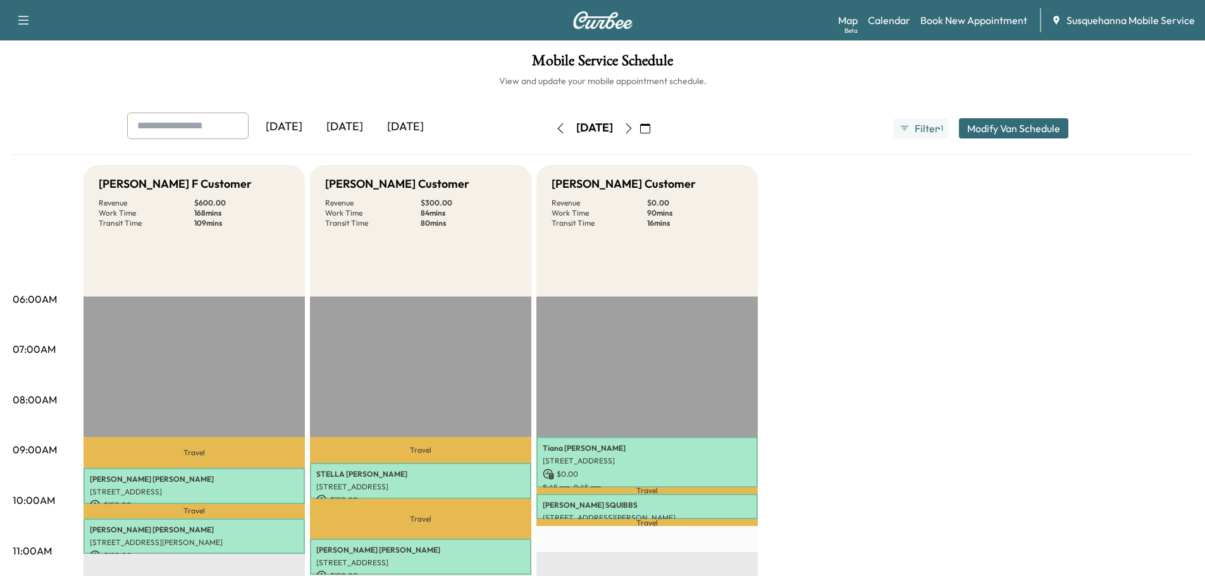
click at [550, 125] on button "button" at bounding box center [561, 128] width 22 height 20
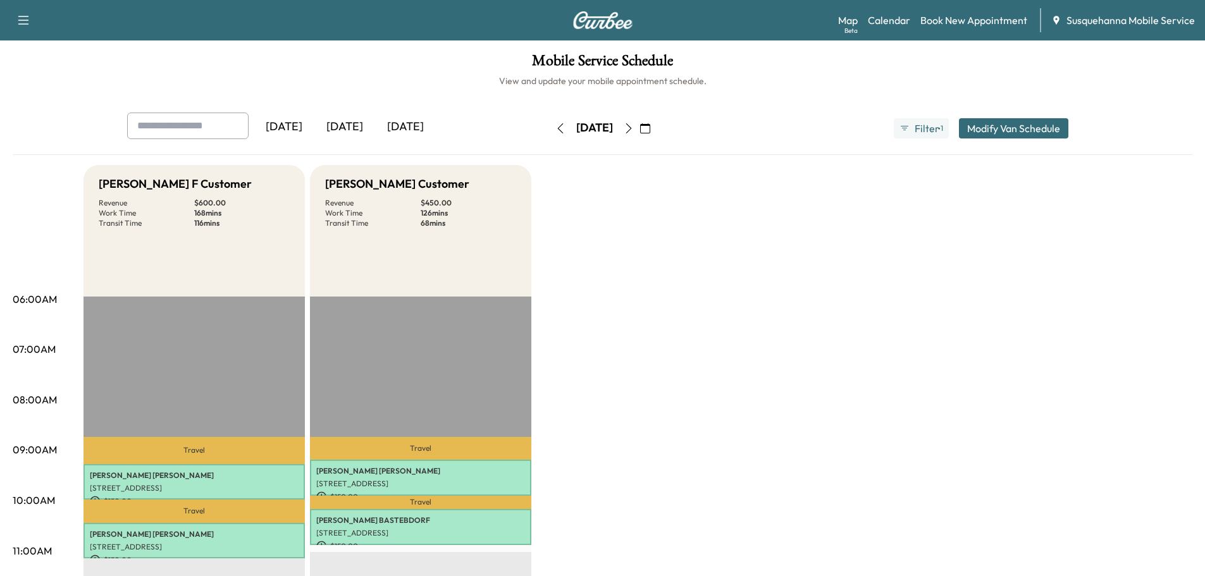
click at [634, 130] on icon "button" at bounding box center [629, 128] width 10 height 10
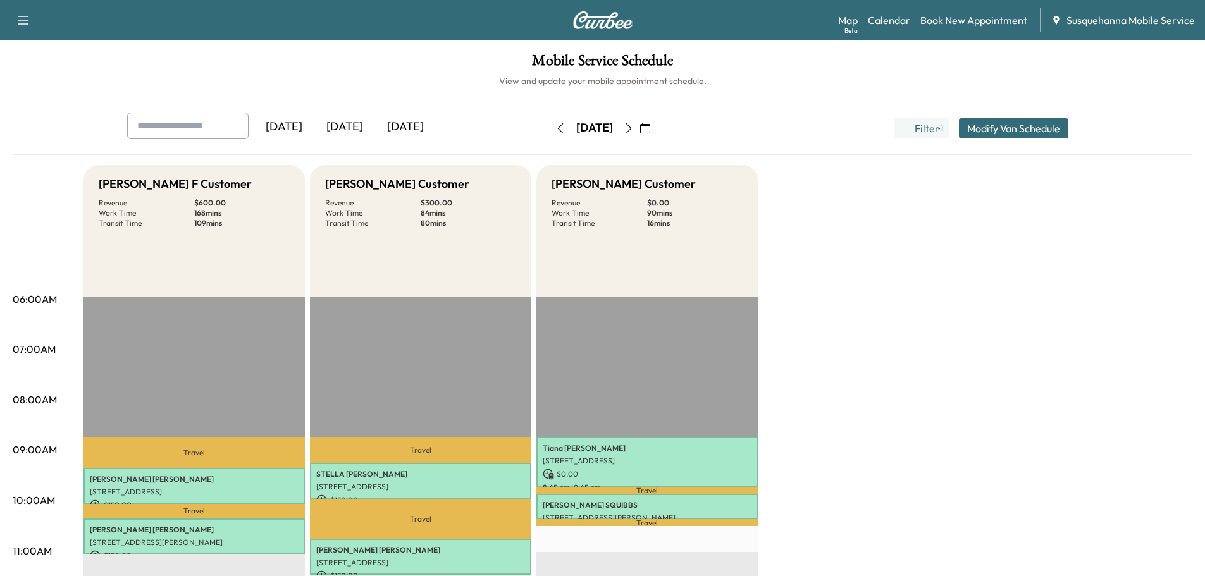
click at [634, 125] on icon "button" at bounding box center [629, 128] width 10 height 10
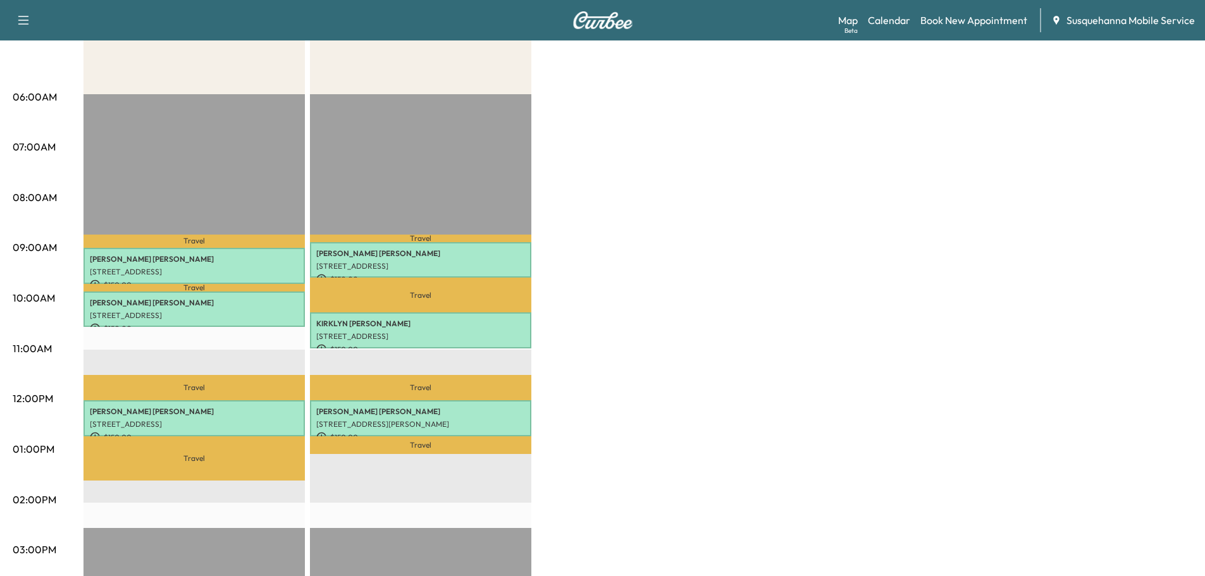
scroll to position [68, 0]
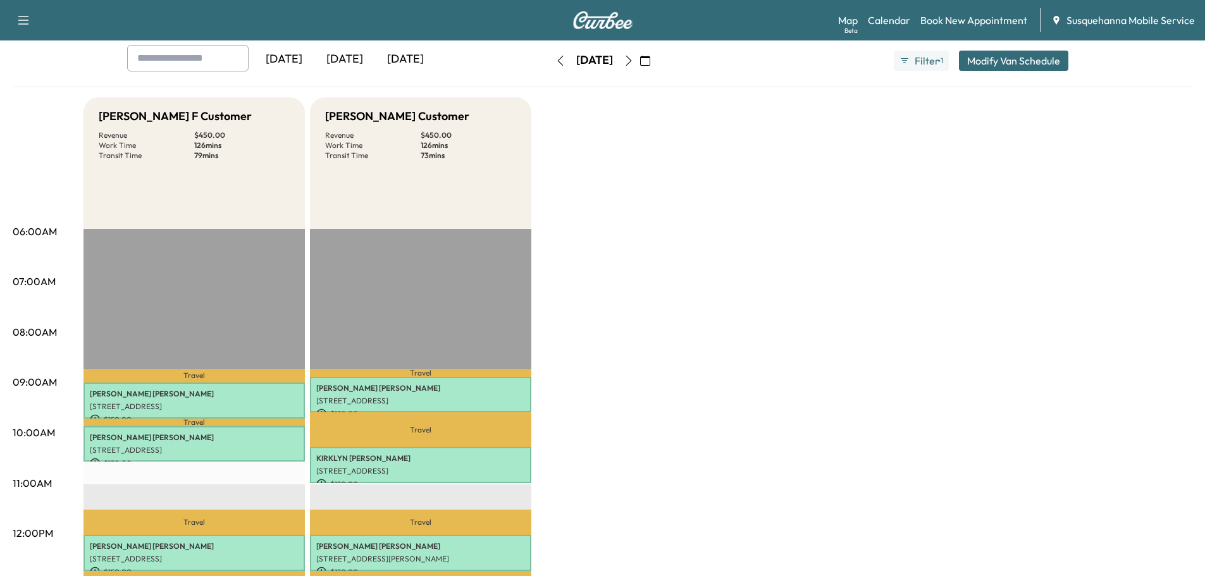
click at [634, 59] on icon "button" at bounding box center [629, 61] width 10 height 10
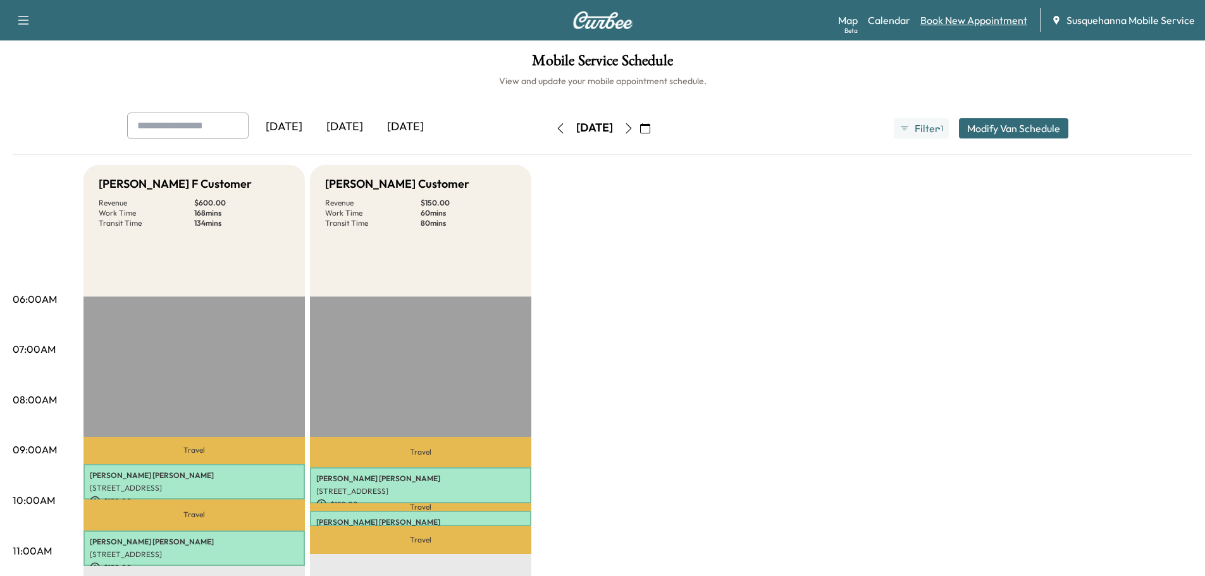
click at [955, 20] on link "Book New Appointment" at bounding box center [974, 20] width 107 height 15
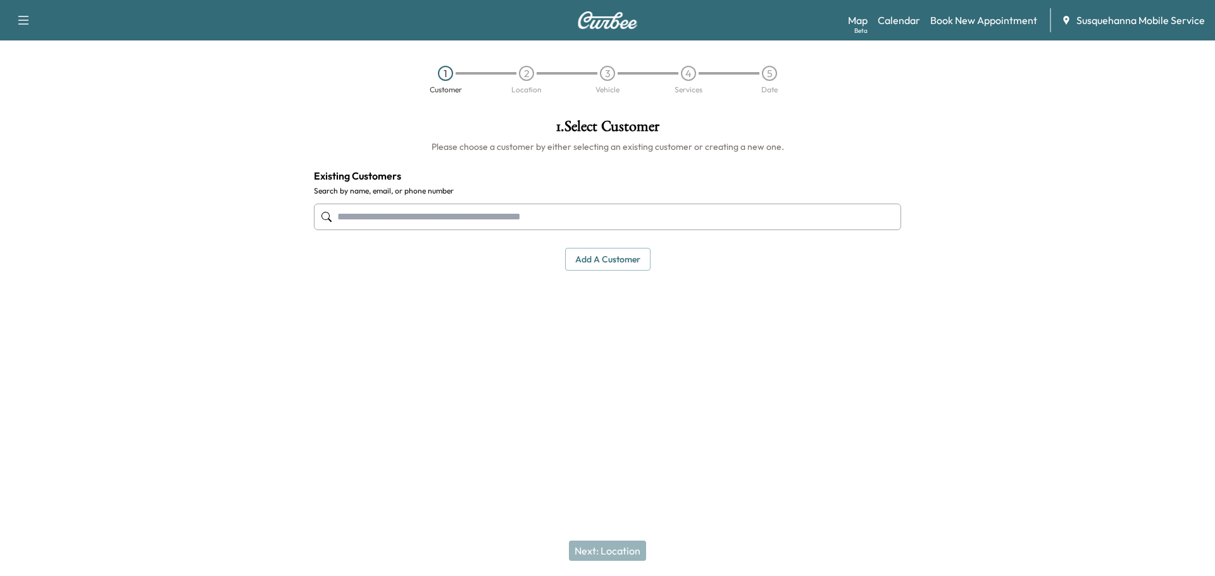
click at [442, 214] on input "text" at bounding box center [607, 217] width 587 height 27
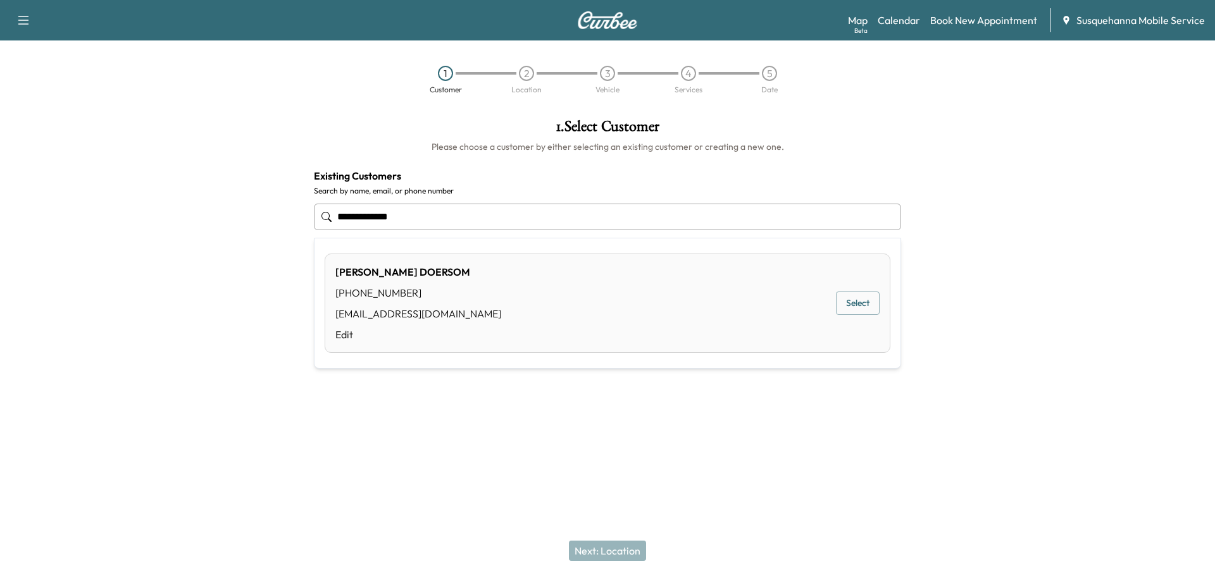
click at [851, 301] on button "Select" at bounding box center [858, 303] width 44 height 23
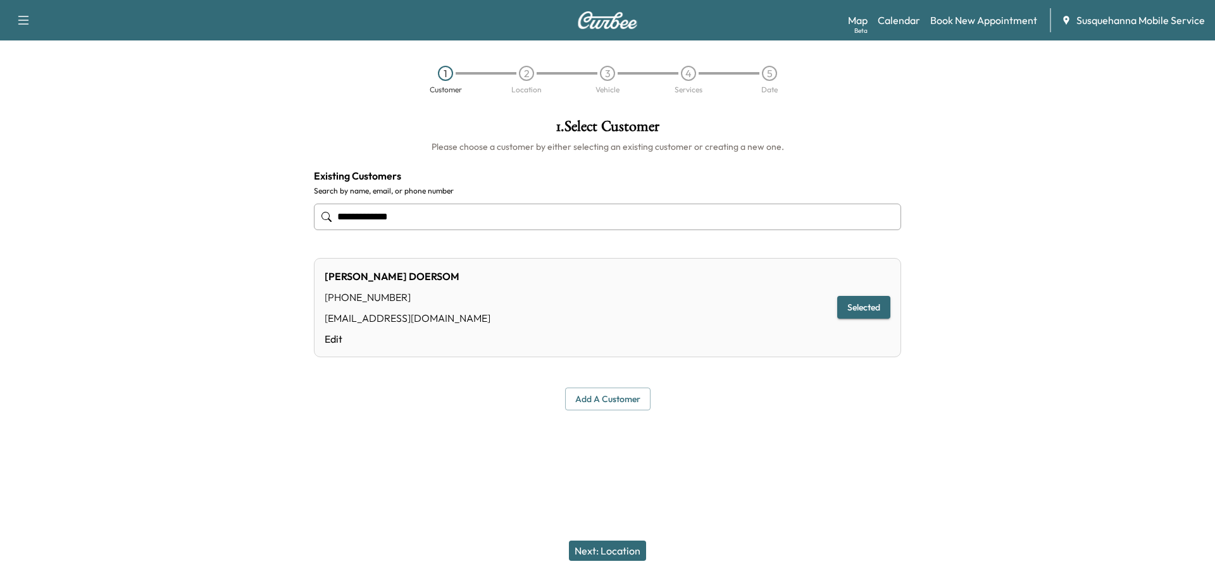
type input "**********"
click at [623, 553] on button "Next: Location" at bounding box center [607, 551] width 77 height 20
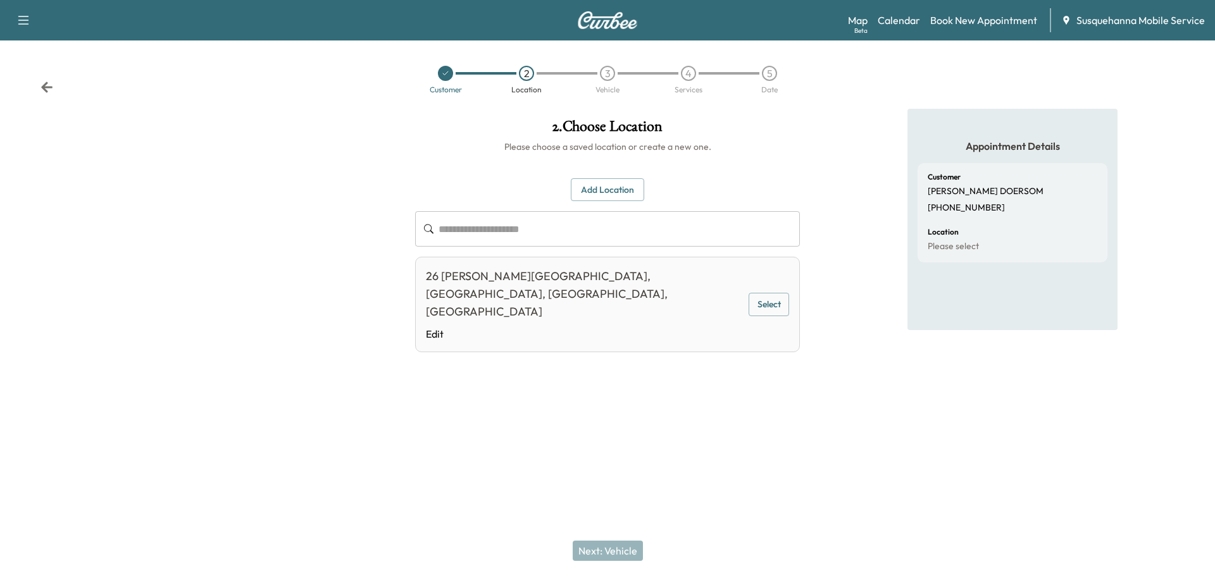
click at [771, 293] on button "Select" at bounding box center [769, 304] width 40 height 23
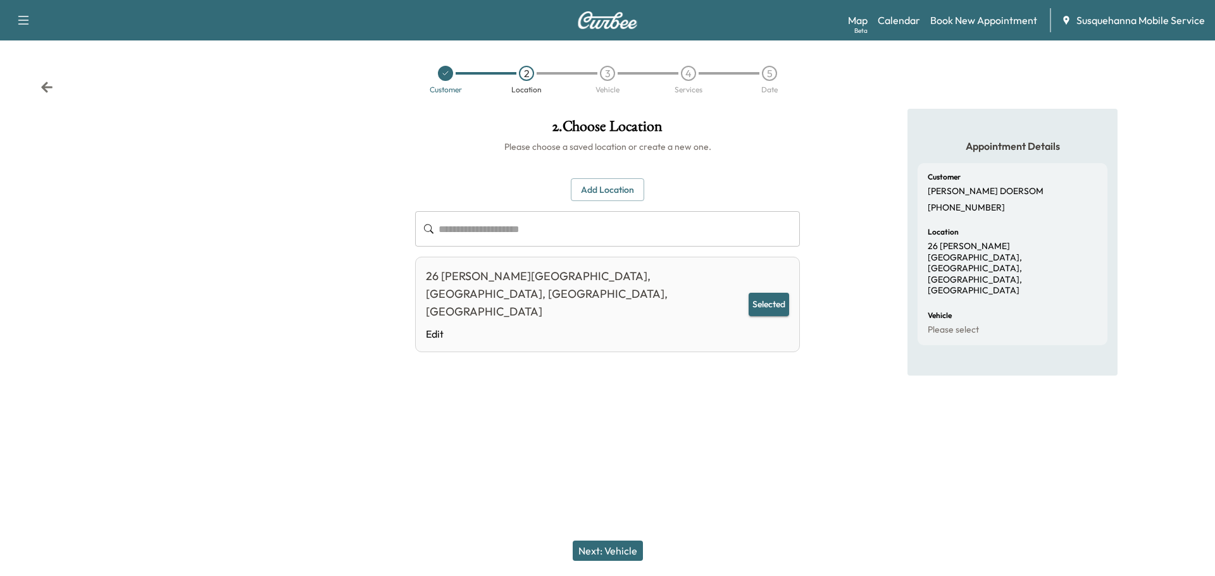
click at [620, 549] on button "Next: Vehicle" at bounding box center [608, 551] width 70 height 20
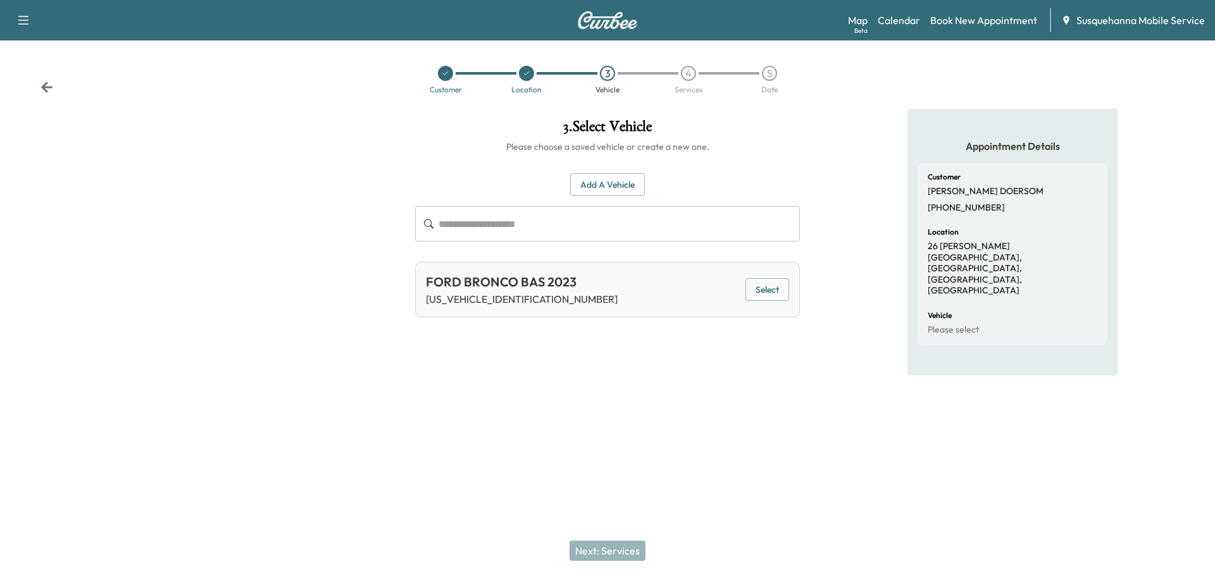
click at [764, 292] on button "Select" at bounding box center [767, 289] width 44 height 23
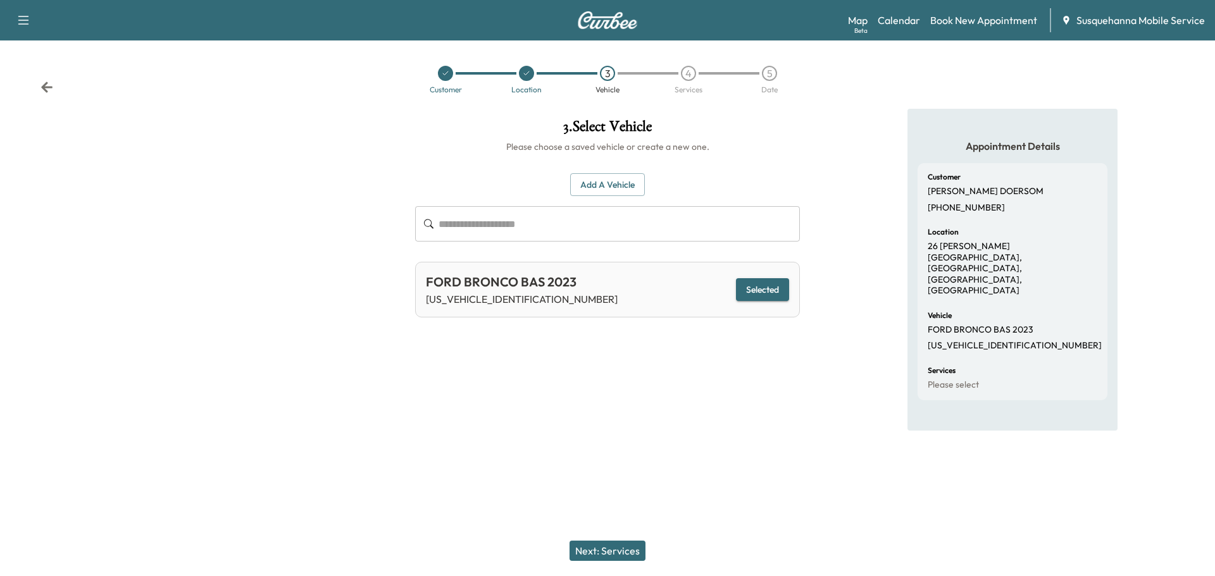
click at [627, 555] on button "Next: Services" at bounding box center [607, 551] width 76 height 20
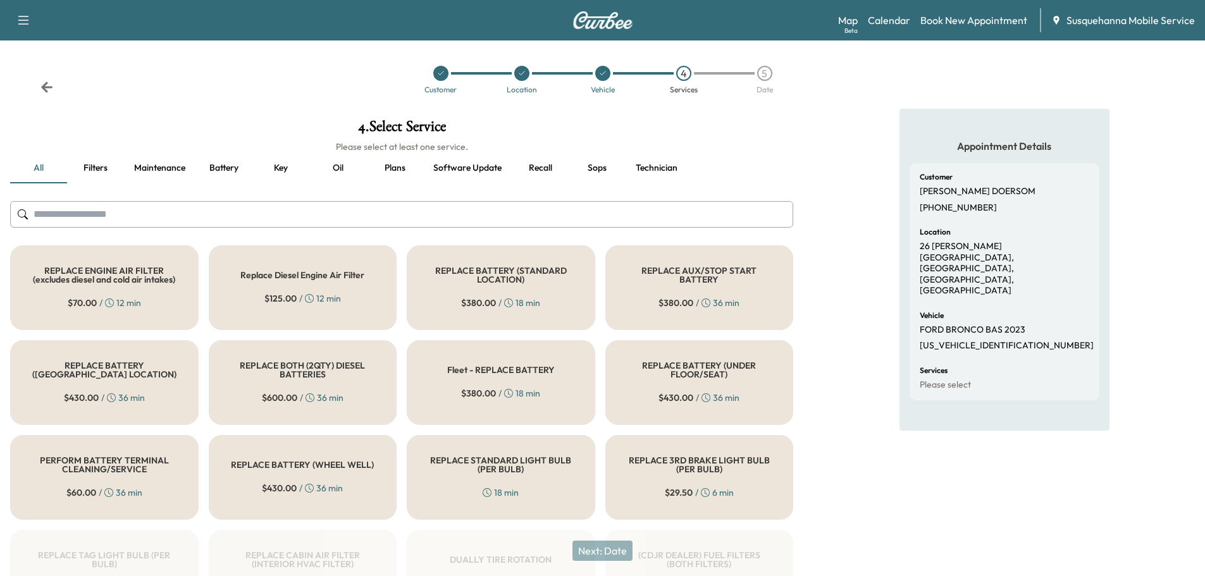
click at [549, 169] on button "Recall" at bounding box center [540, 168] width 57 height 30
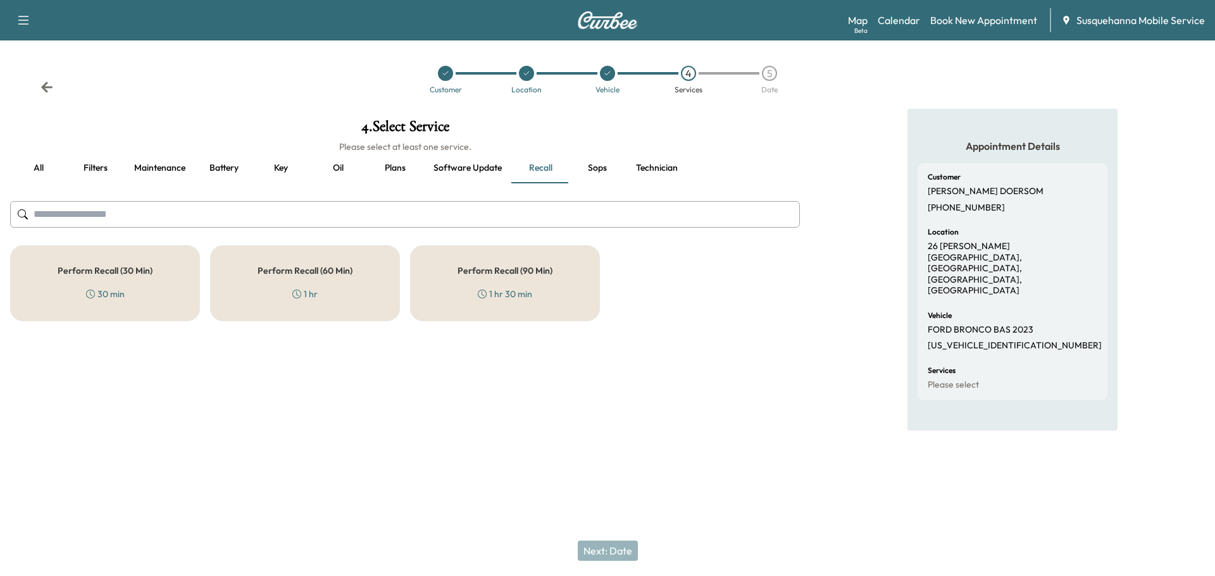
drag, startPoint x: 256, startPoint y: 280, endPoint x: 308, endPoint y: 275, distance: 52.7
click at [287, 277] on div "Perform Recall (60 Min) 1 hr" at bounding box center [305, 284] width 190 height 76
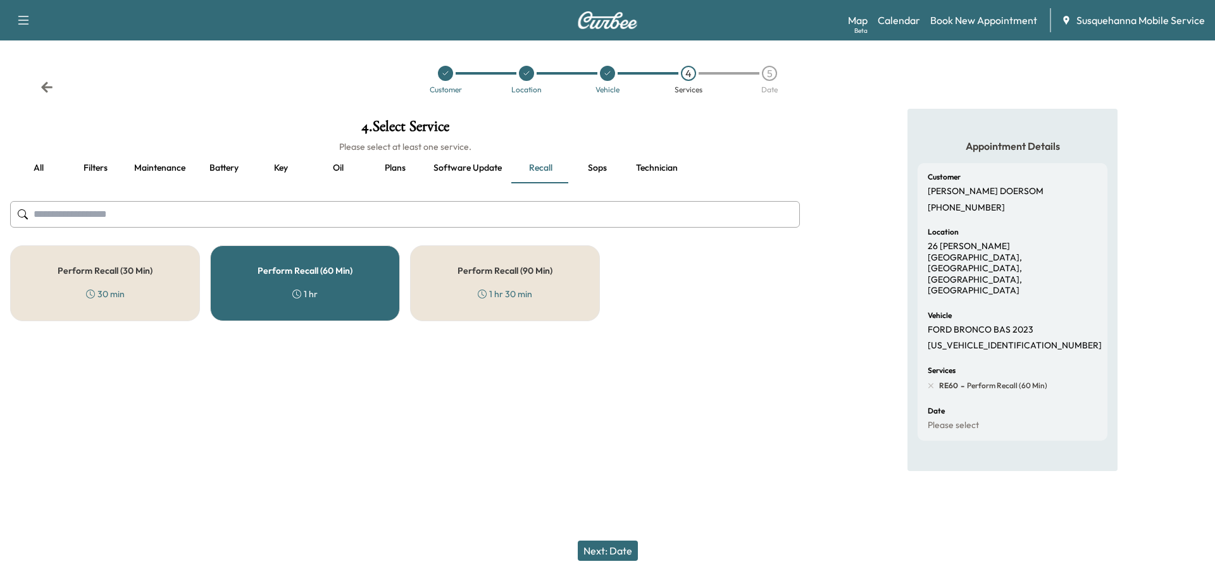
click at [658, 171] on button "Technician" at bounding box center [657, 168] width 62 height 30
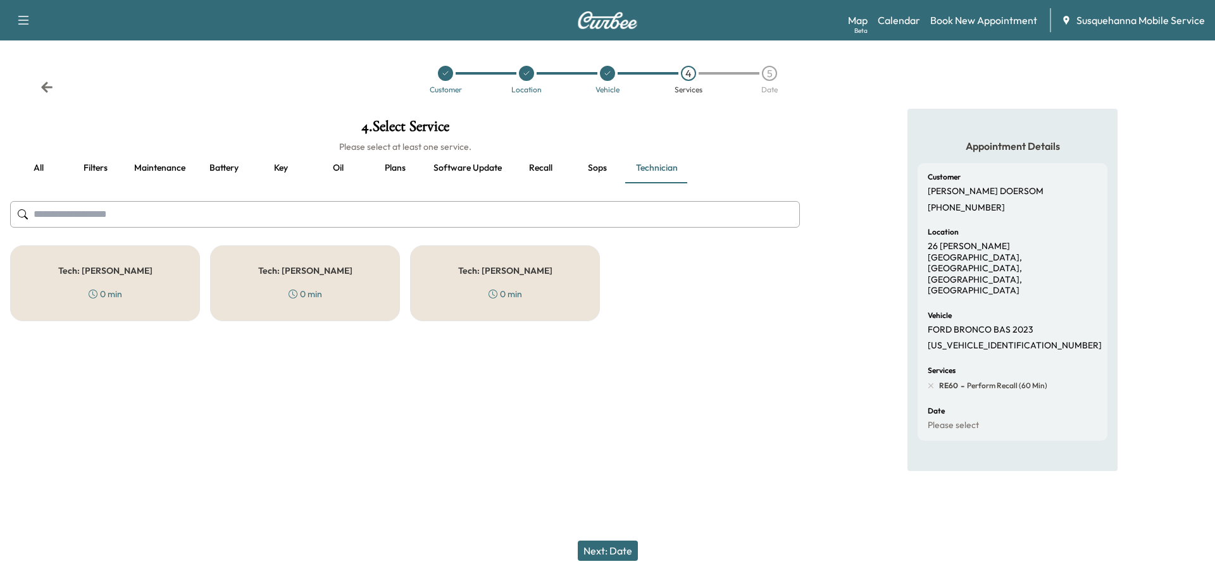
click at [506, 289] on div "0 min" at bounding box center [506, 294] width 34 height 13
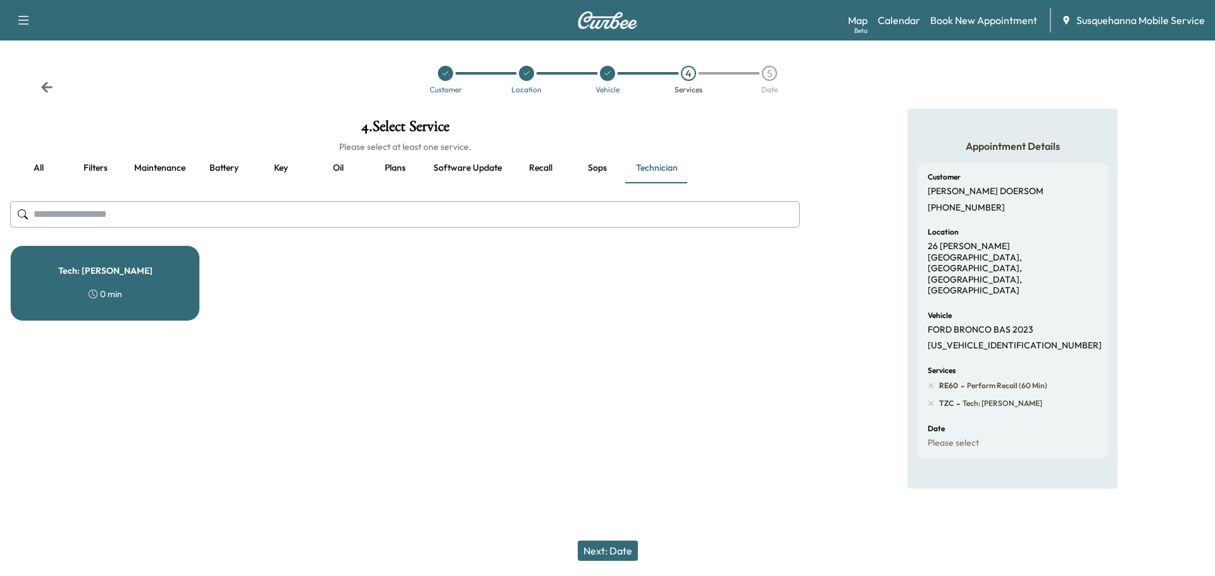
click at [609, 548] on button "Next: Date" at bounding box center [608, 551] width 60 height 20
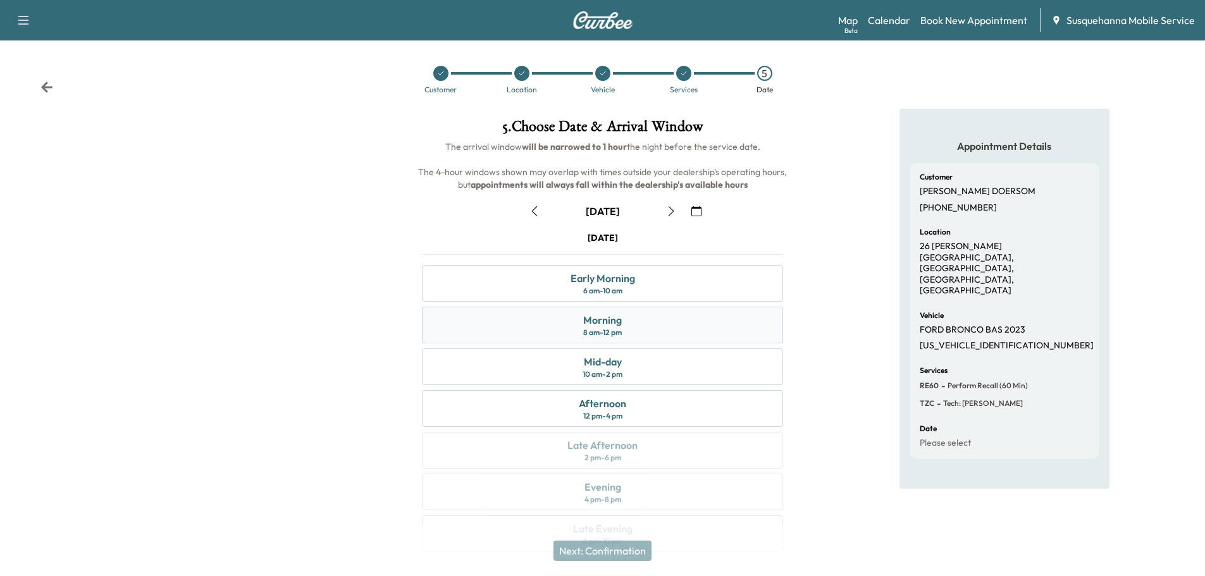
click at [655, 328] on div "Morning 8 am - 12 pm" at bounding box center [602, 325] width 361 height 37
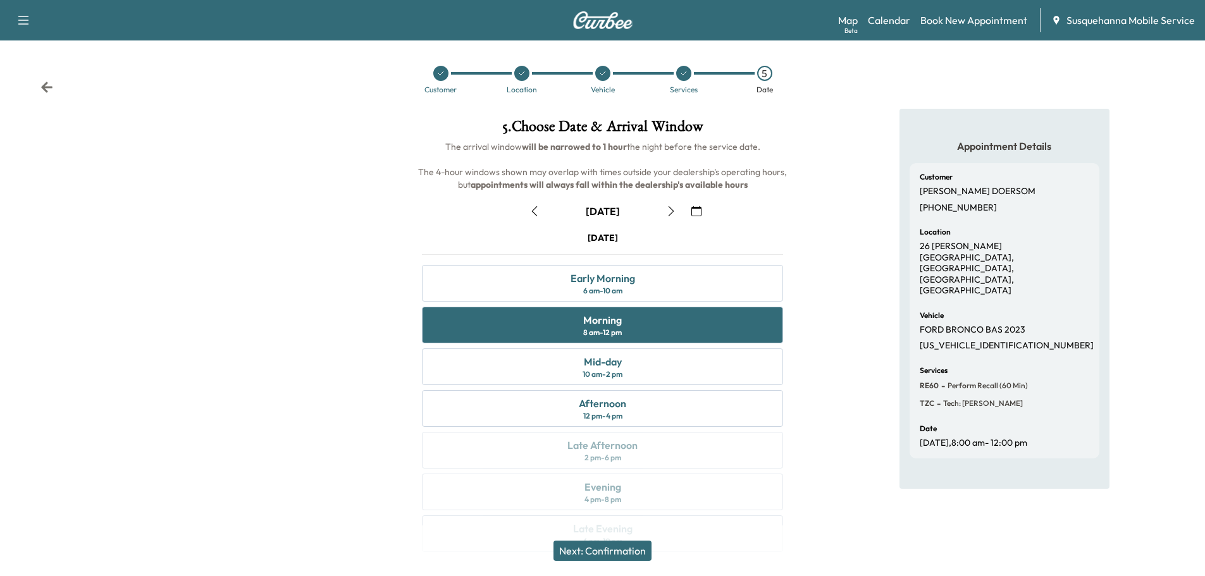
click at [643, 555] on button "Next: Confirmation" at bounding box center [603, 551] width 98 height 20
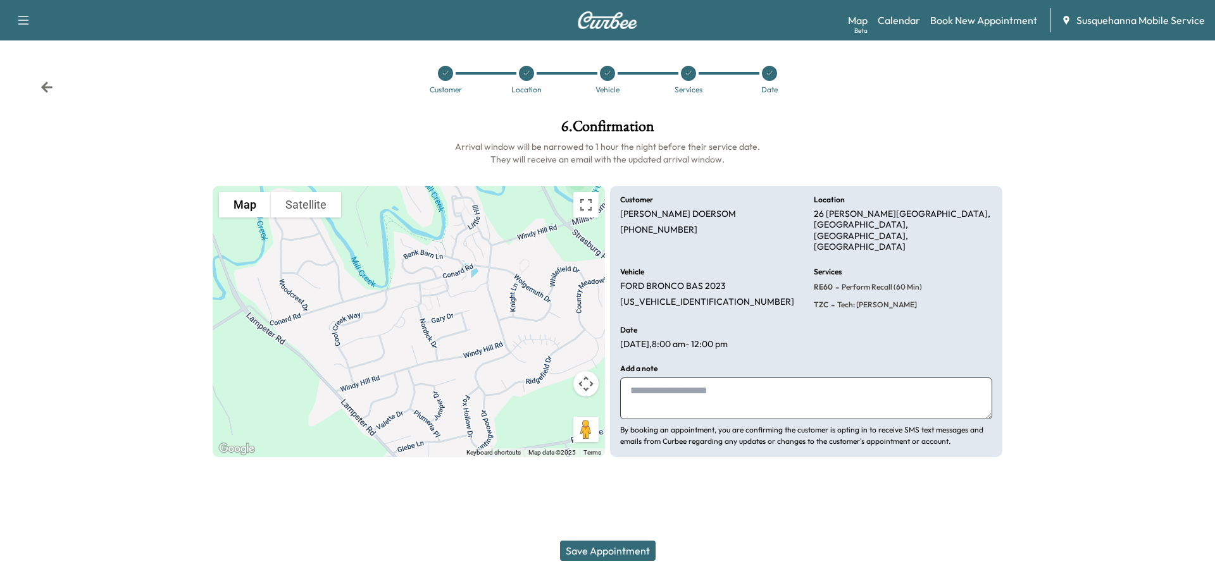
click at [761, 383] on textarea at bounding box center [806, 399] width 372 height 42
type textarea "**********"
drag, startPoint x: 643, startPoint y: 551, endPoint x: 639, endPoint y: 542, distance: 9.6
click at [642, 548] on button "Save Appointment" at bounding box center [608, 551] width 96 height 20
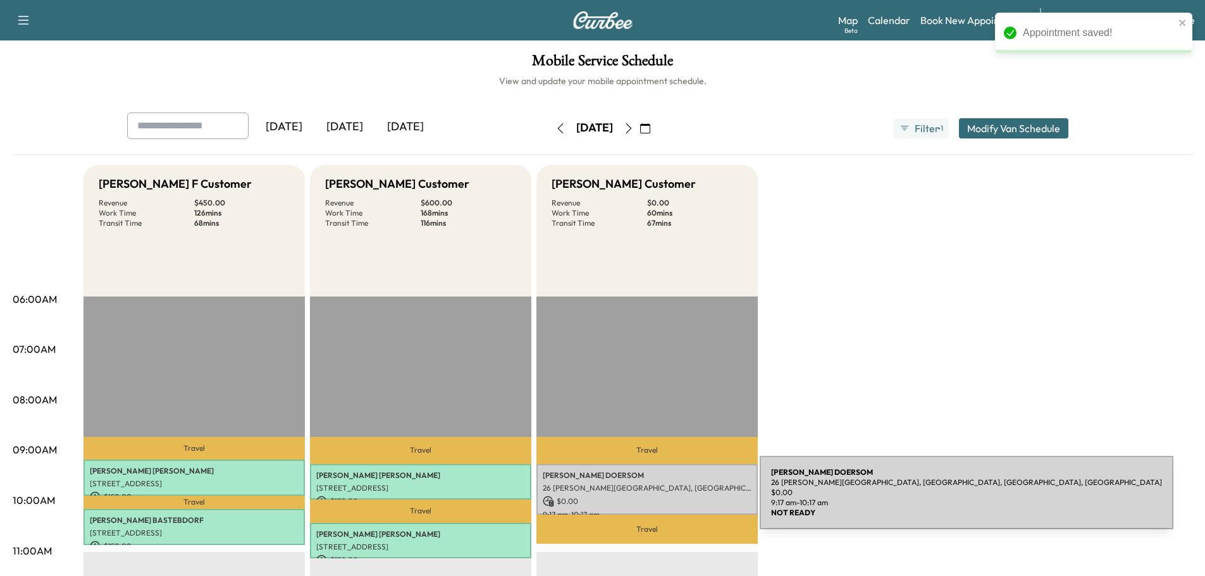
click at [665, 501] on p "$ 0.00" at bounding box center [647, 501] width 209 height 11
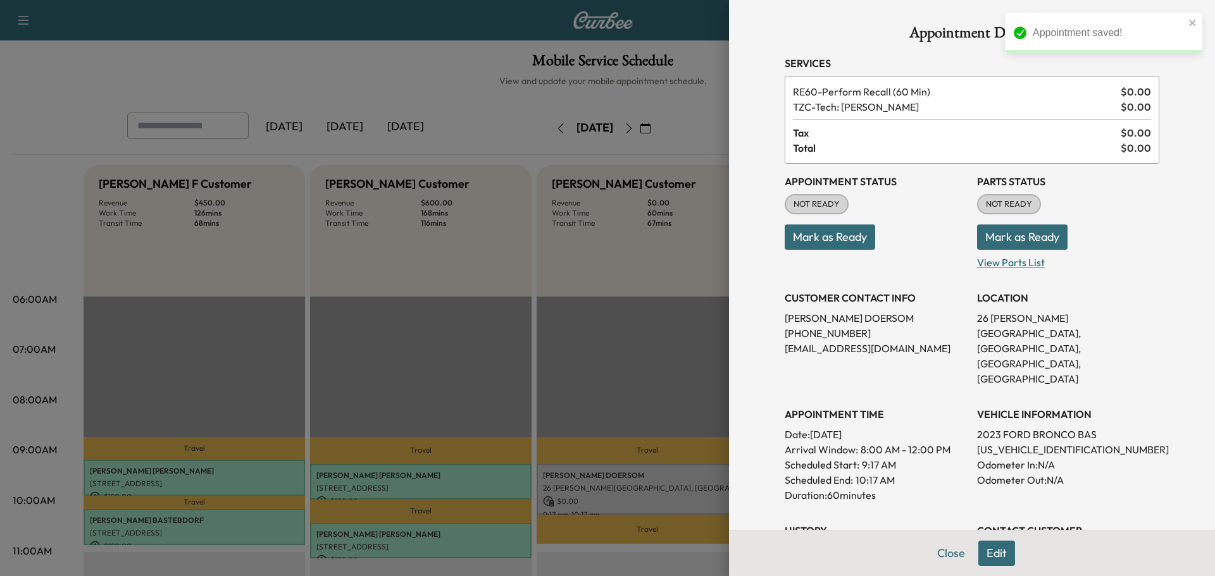
click at [1018, 255] on p "View Parts List" at bounding box center [1068, 260] width 182 height 20
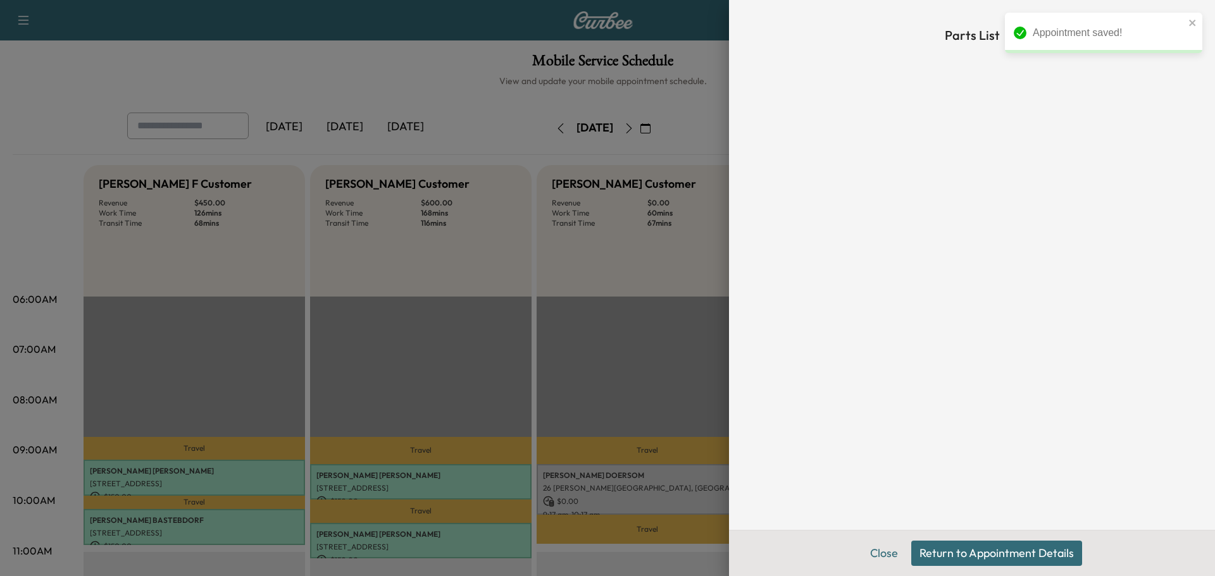
click at [988, 549] on button "Return to Appointment Details" at bounding box center [996, 553] width 171 height 25
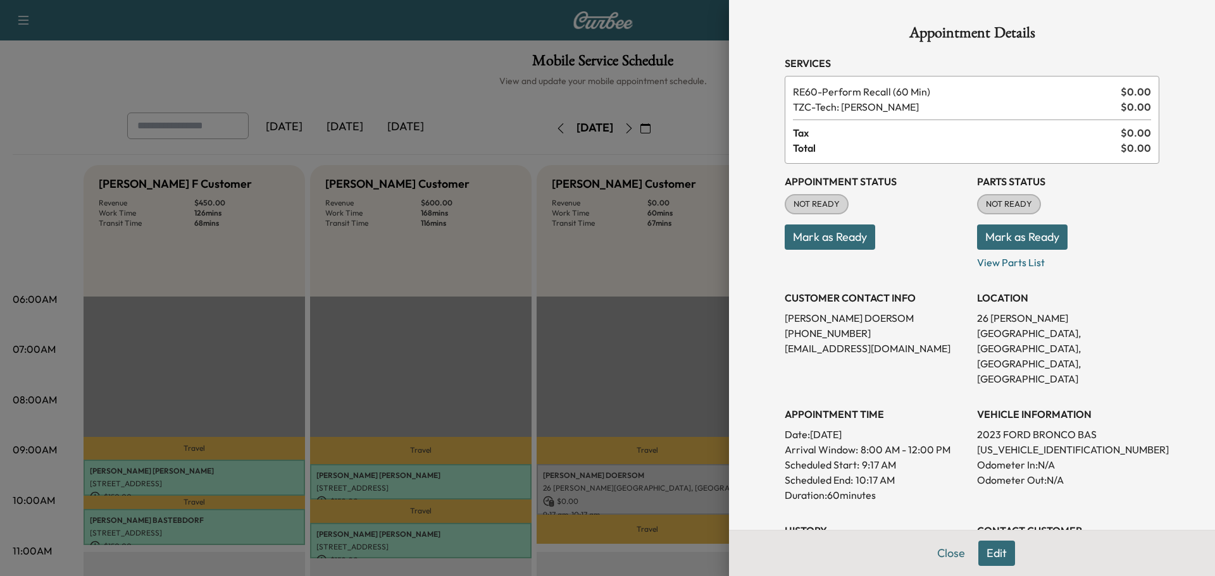
click at [990, 233] on button "Mark as Ready" at bounding box center [1022, 237] width 90 height 25
click at [849, 247] on button "Mark as Ready" at bounding box center [830, 237] width 90 height 25
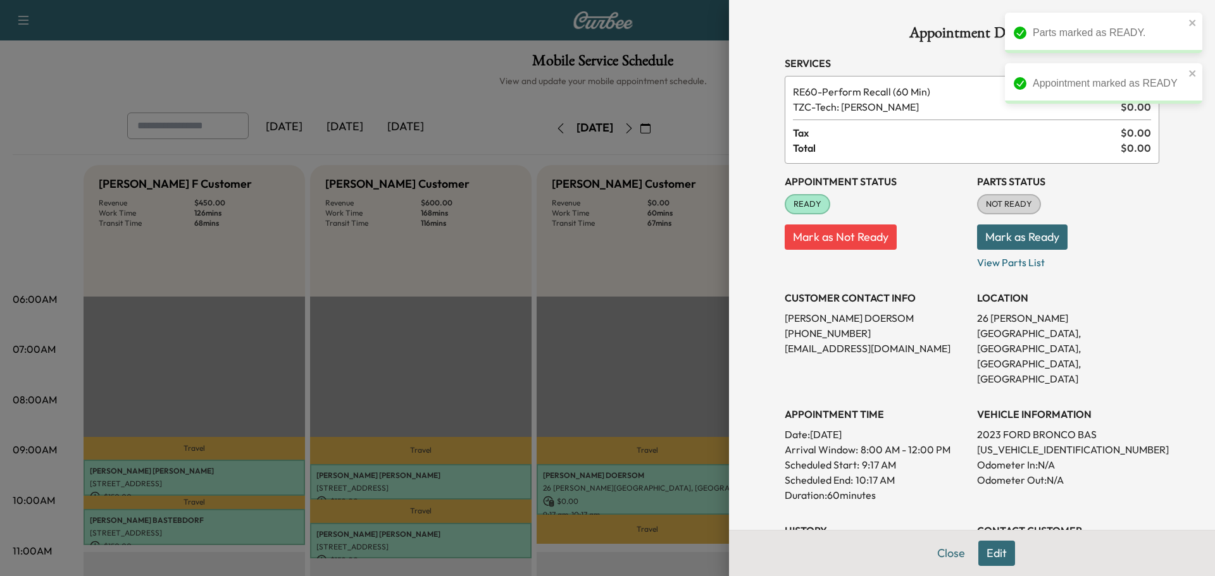
click at [981, 235] on button "Mark as Ready" at bounding box center [1022, 237] width 90 height 25
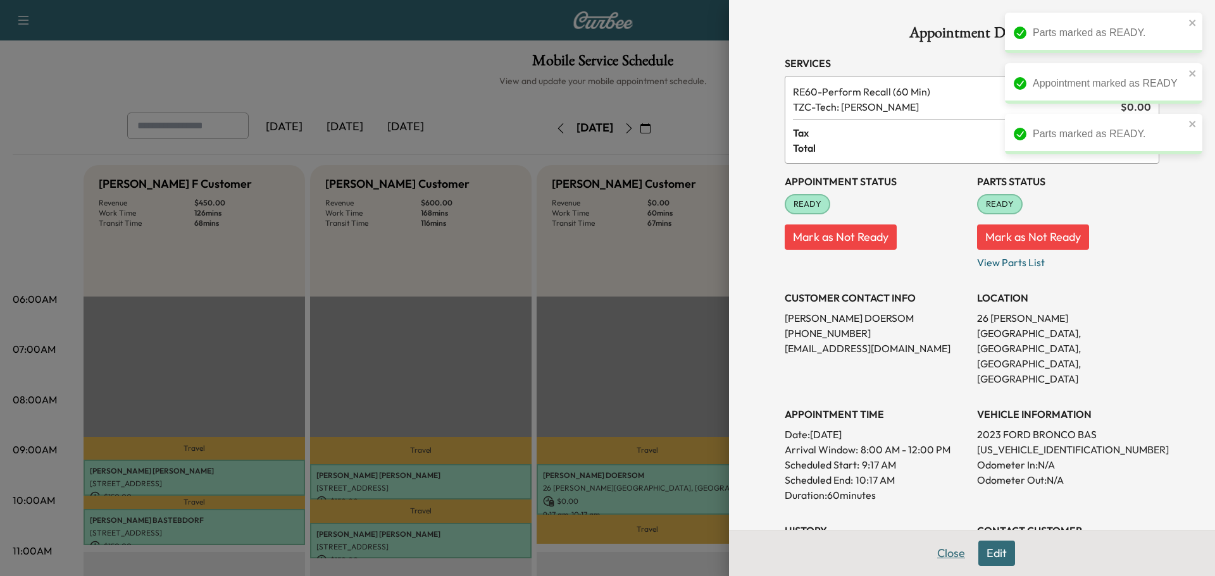
click at [938, 551] on button "Close" at bounding box center [951, 553] width 44 height 25
